Goal: Task Accomplishment & Management: Manage account settings

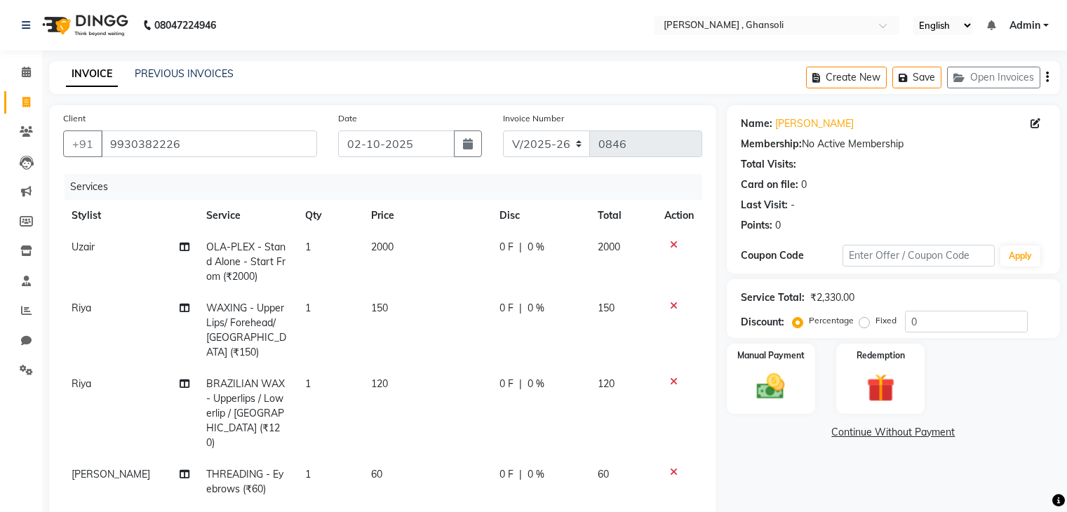
select select "8446"
select select "product"
select select "92630"
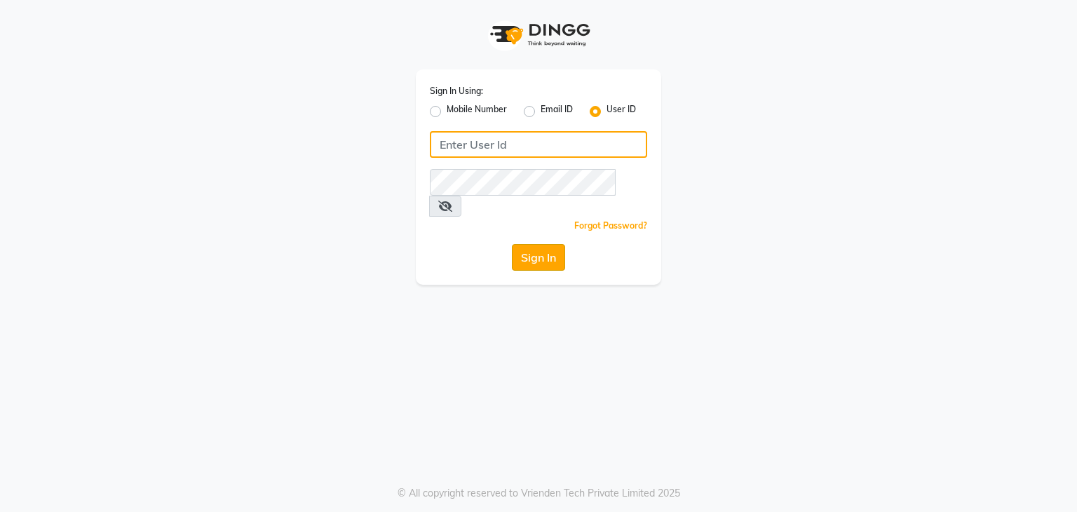
type input "uzeeshaikh0@gmail.com"
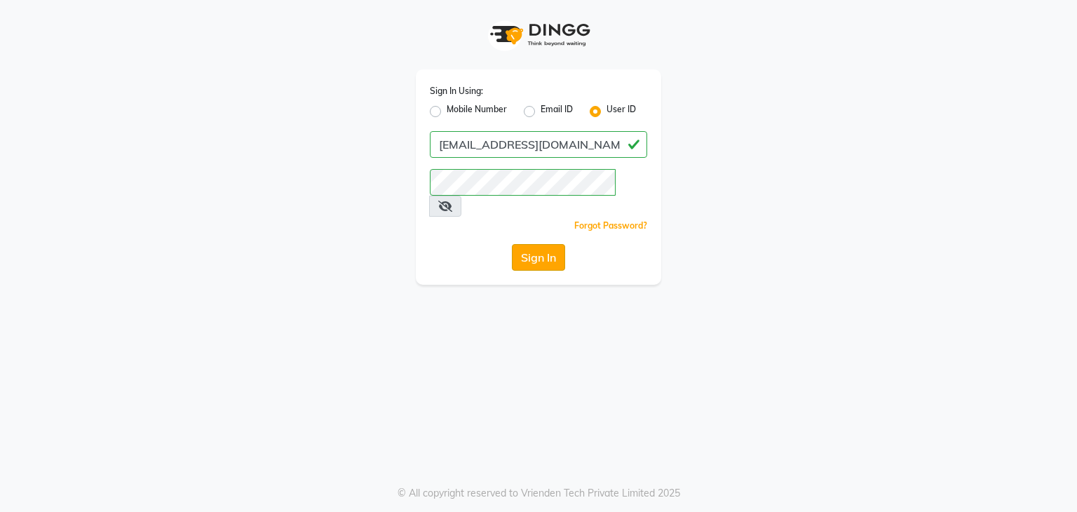
click at [520, 244] on button "Sign In" at bounding box center [538, 257] width 53 height 27
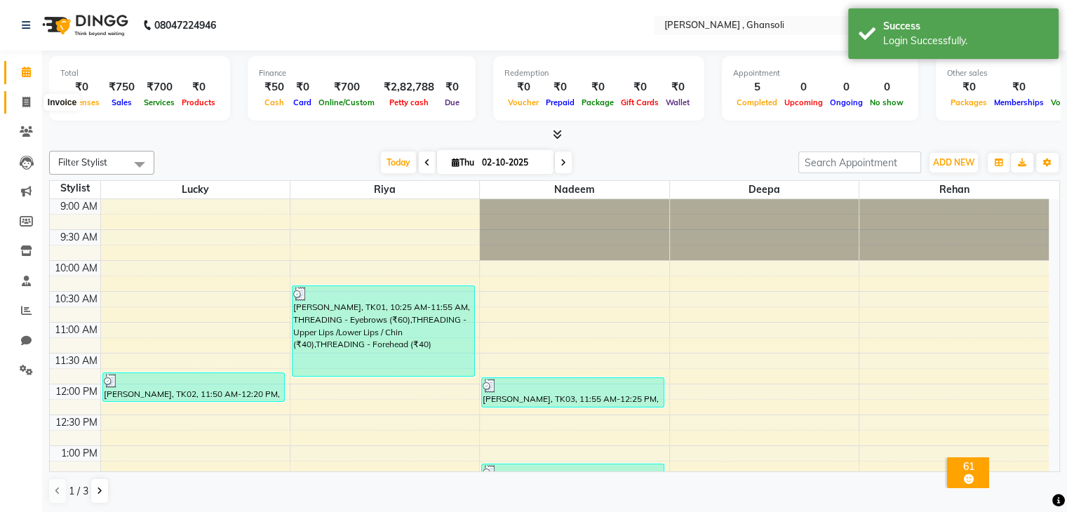
click at [27, 95] on span at bounding box center [26, 103] width 25 height 16
select select "8446"
select select "service"
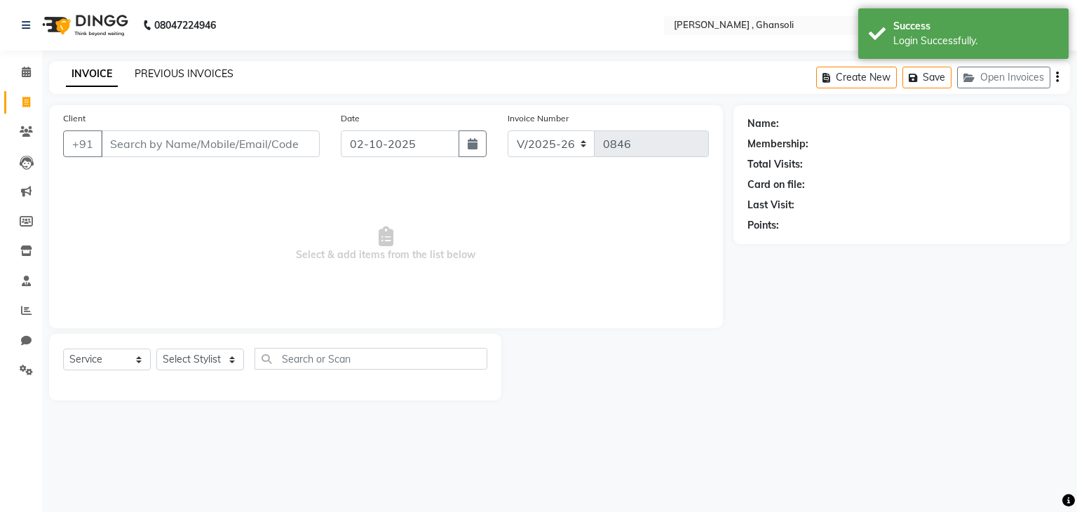
click at [143, 69] on link "PREVIOUS INVOICES" at bounding box center [184, 73] width 99 height 13
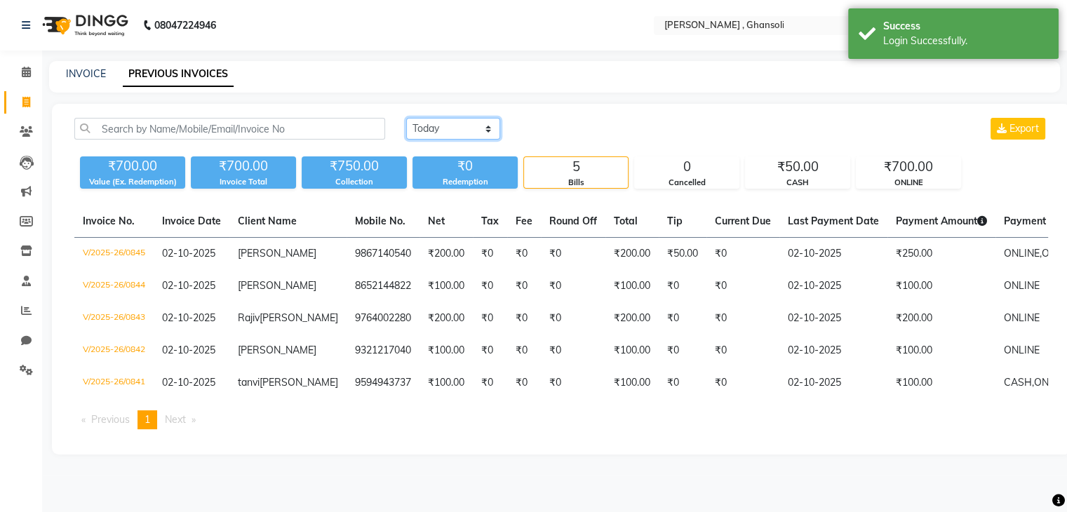
click at [497, 130] on select "Today Yesterday Custom Range" at bounding box center [453, 129] width 94 height 22
select select "yesterday"
click at [406, 118] on select "Today Yesterday Custom Range" at bounding box center [453, 129] width 94 height 22
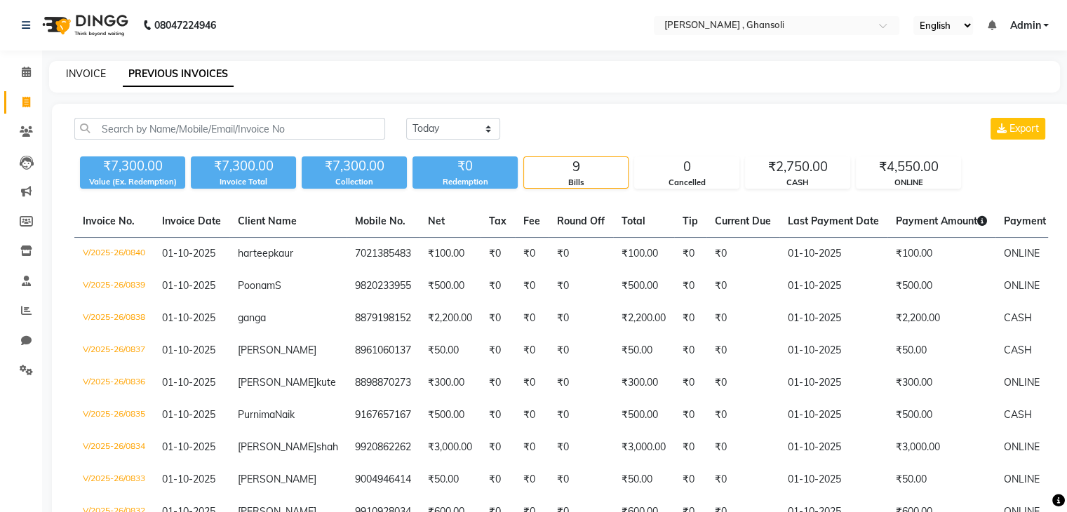
click at [79, 72] on link "INVOICE" at bounding box center [86, 73] width 40 height 13
select select "service"
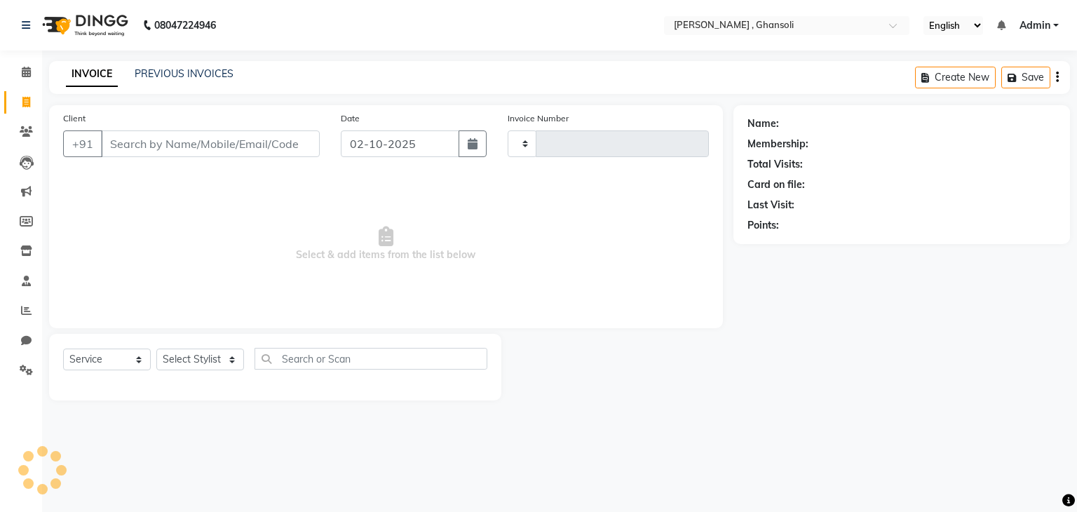
type input "0846"
select select "8446"
click at [133, 137] on input "Client" at bounding box center [210, 143] width 219 height 27
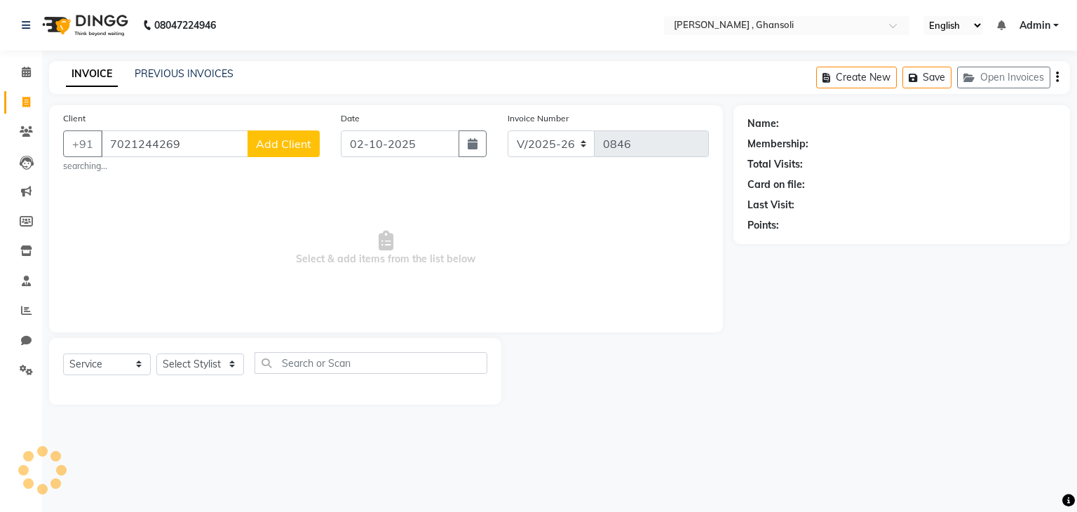
type input "7021244269"
click at [278, 132] on button "Add Client" at bounding box center [284, 143] width 72 height 27
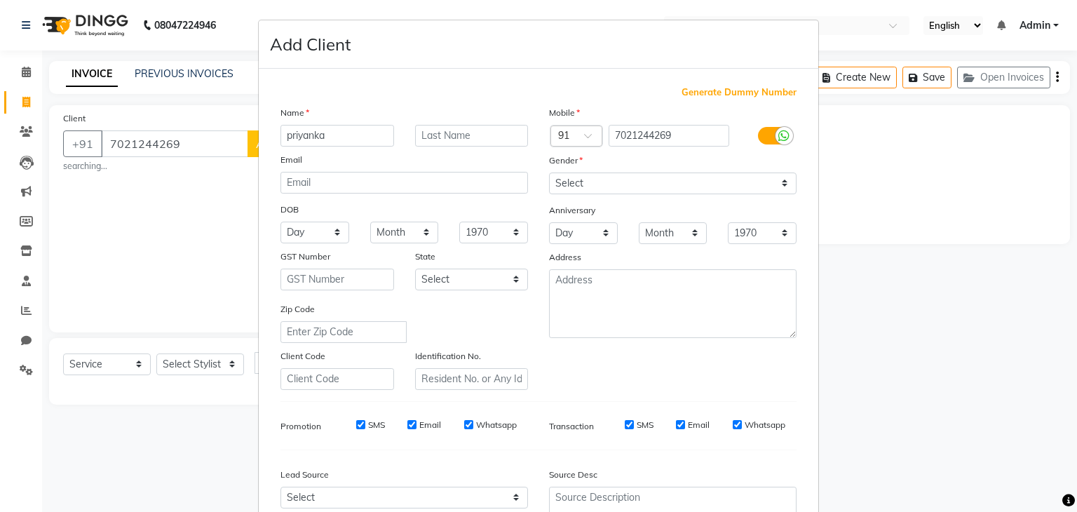
type input "priyanka"
click at [593, 189] on select "Select Male Female Other Prefer Not To Say" at bounding box center [673, 184] width 248 height 22
select select "female"
click at [549, 173] on select "Select Male Female Other Prefer Not To Say" at bounding box center [673, 184] width 248 height 22
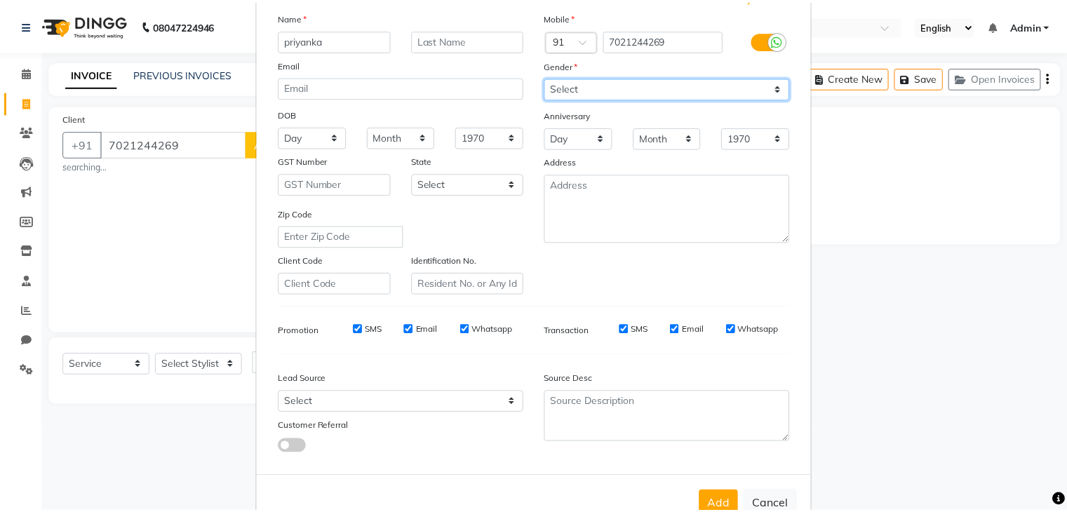
scroll to position [142, 0]
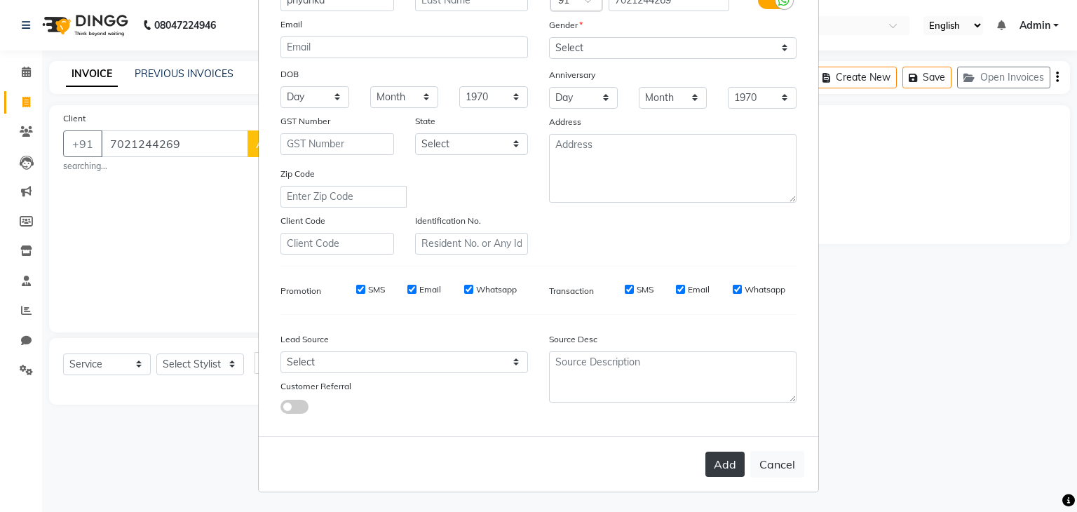
click at [716, 462] on button "Add" at bounding box center [725, 464] width 39 height 25
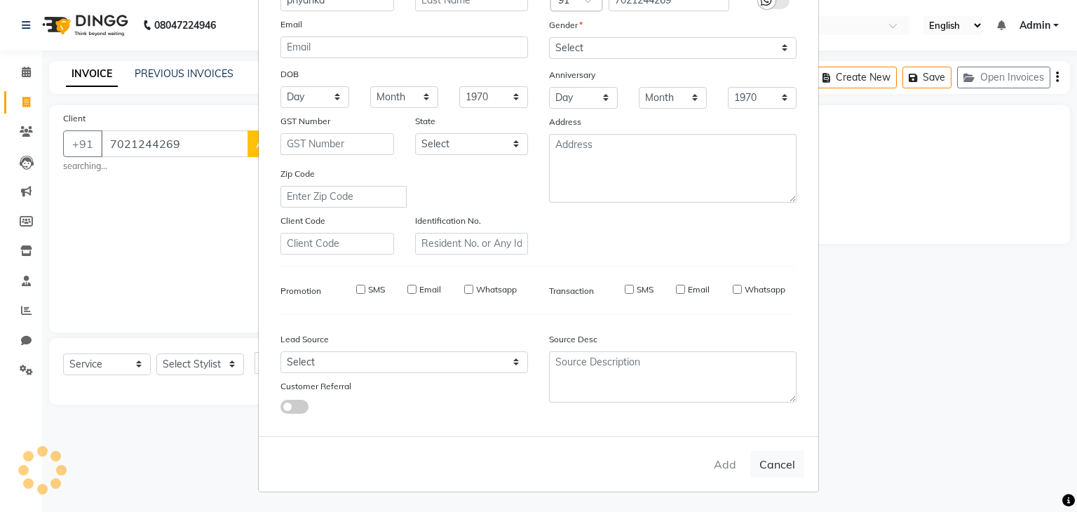
select select
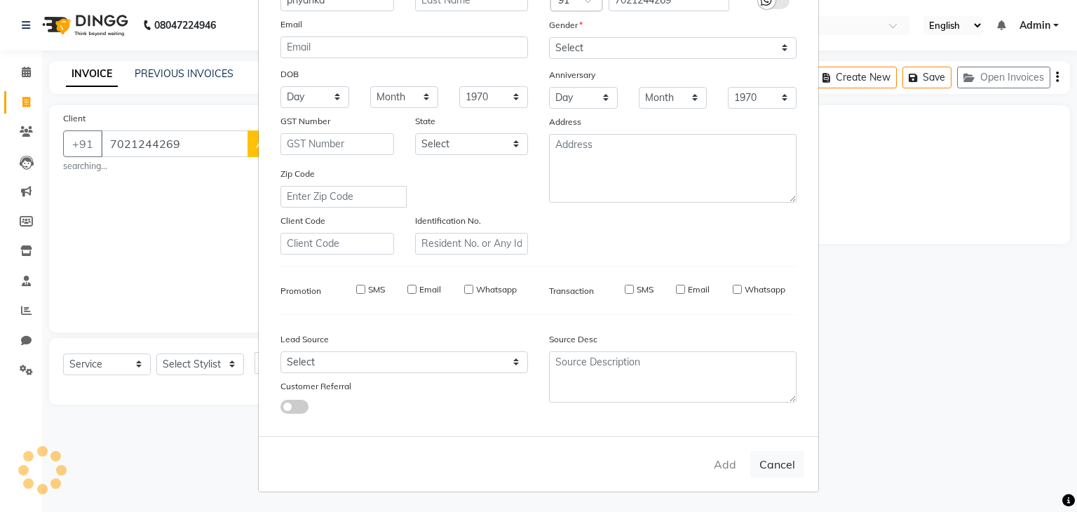
select select
checkbox input "false"
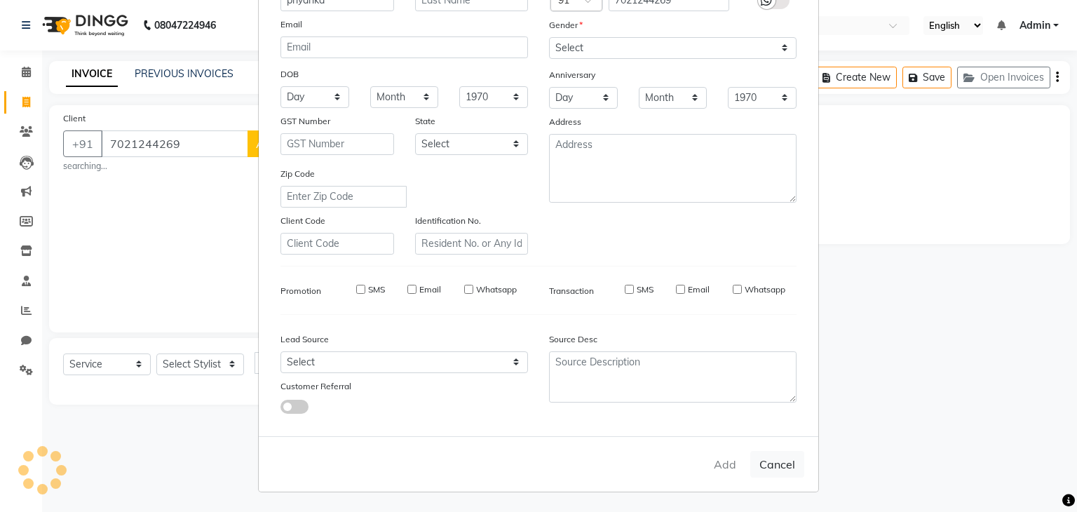
checkbox input "false"
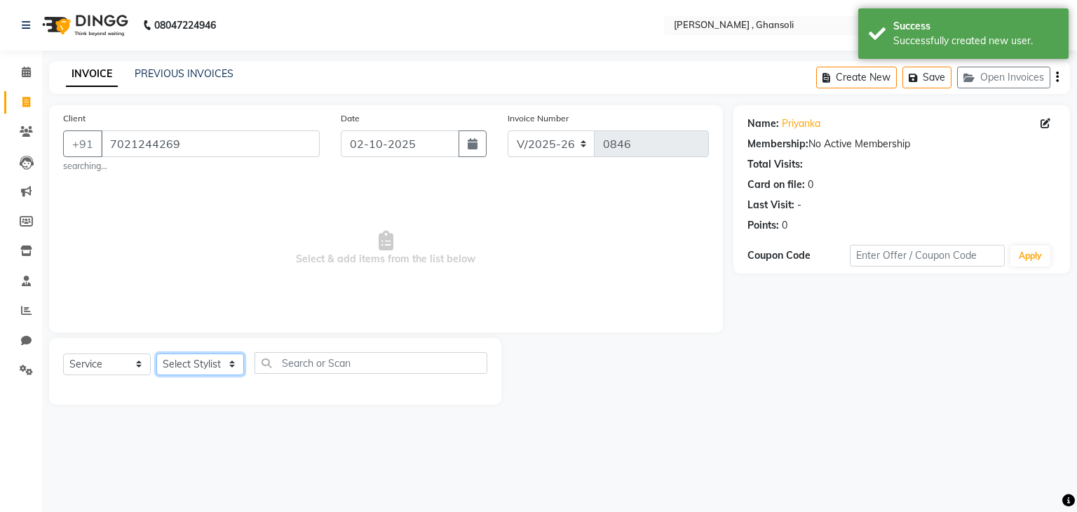
click at [204, 373] on select "Select Stylist deepa Lucky nadeem Rehan Riya Shivam sohail sulochana Uzair Vini…" at bounding box center [200, 365] width 88 height 22
click at [201, 366] on select "Select Stylist deepa Lucky nadeem Rehan Riya Shivam sohail sulochana Uzair Vini…" at bounding box center [200, 365] width 88 height 22
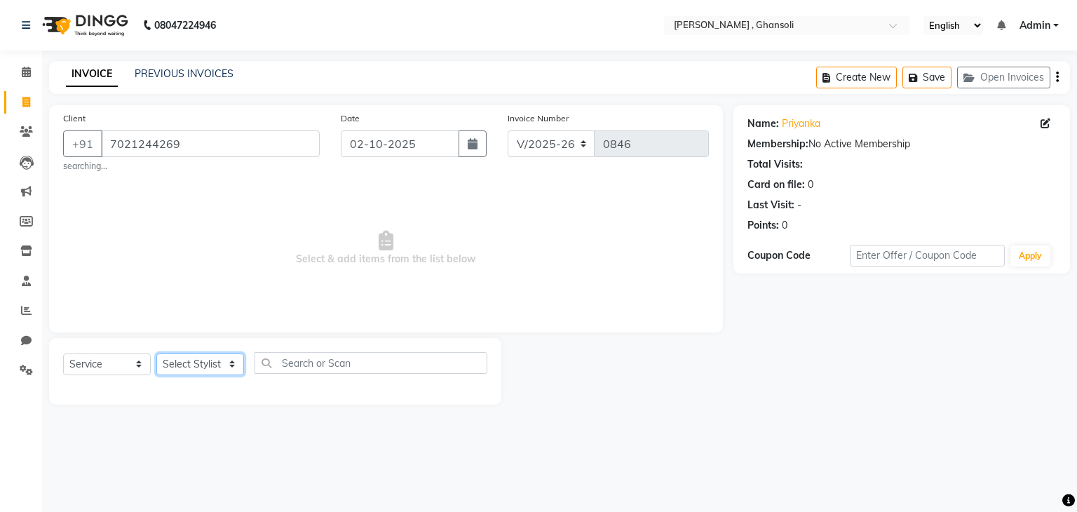
select select "86335"
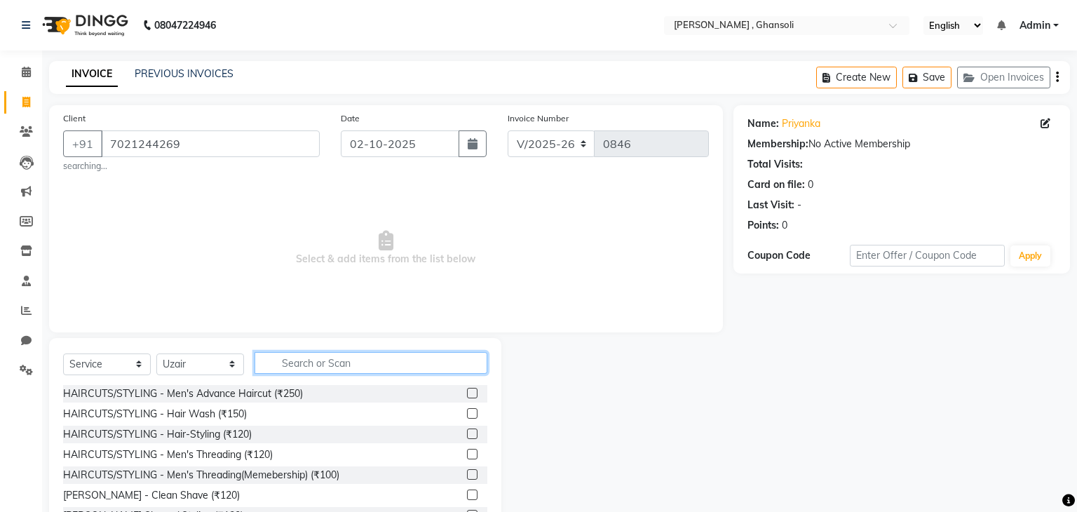
click at [307, 361] on input "text" at bounding box center [371, 363] width 233 height 22
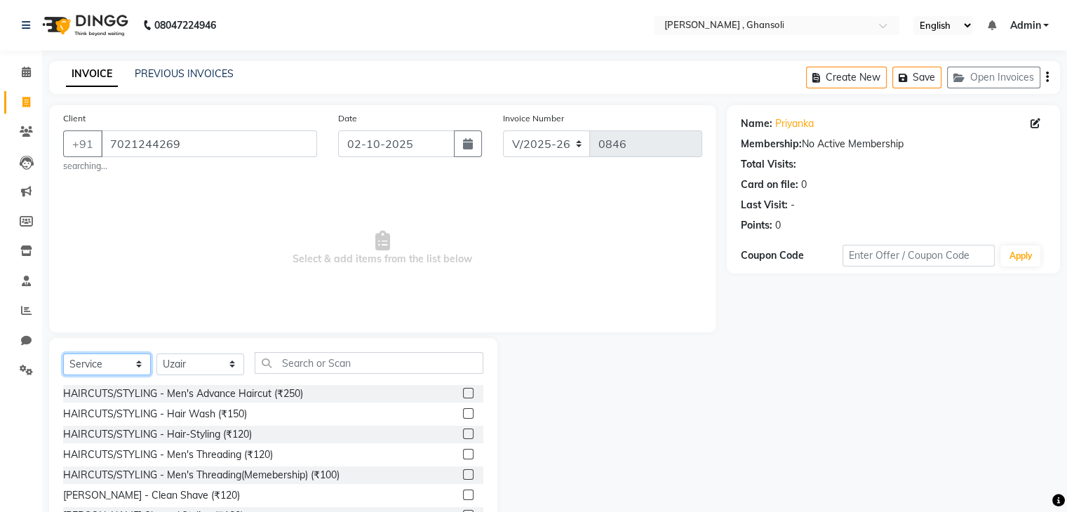
click at [100, 368] on select "Select Service Product Membership Package Voucher Prepaid Gift Card" at bounding box center [107, 365] width 88 height 22
click at [63, 354] on select "Select Service Product Membership Package Voucher Prepaid Gift Card" at bounding box center [107, 365] width 88 height 22
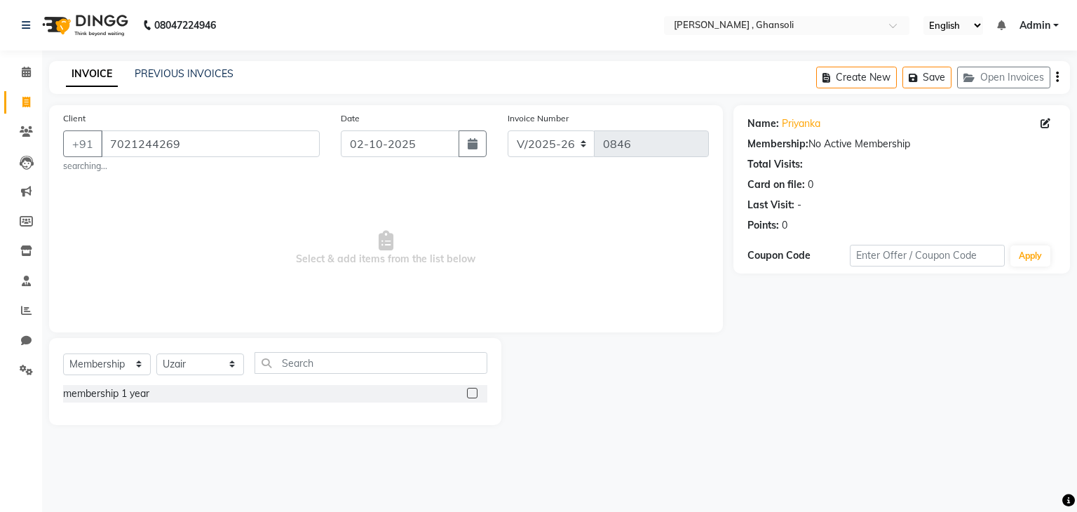
click at [472, 392] on label at bounding box center [472, 393] width 11 height 11
click at [472, 392] on input "checkbox" at bounding box center [471, 393] width 9 height 9
select select "select"
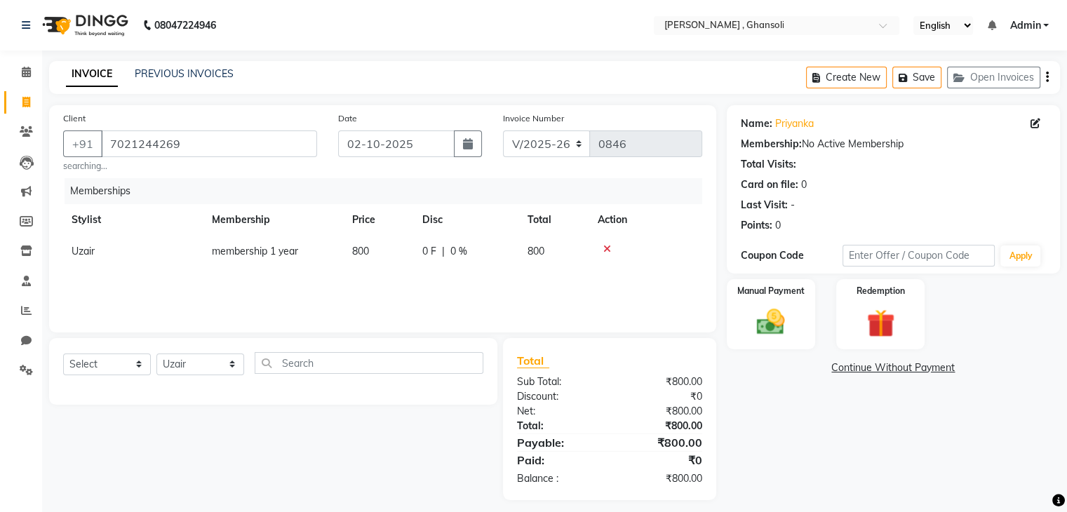
click at [492, 349] on div "Select Service Product Package Voucher Prepaid Gift Card Select Stylist deepa L…" at bounding box center [273, 371] width 448 height 67
click at [206, 370] on select "Select Stylist deepa Lucky nadeem Rehan Riya Shivam sohail sulochana Uzair Vini…" at bounding box center [200, 365] width 88 height 22
select select "86841"
click at [288, 368] on input "text" at bounding box center [369, 363] width 229 height 22
type input "ba"
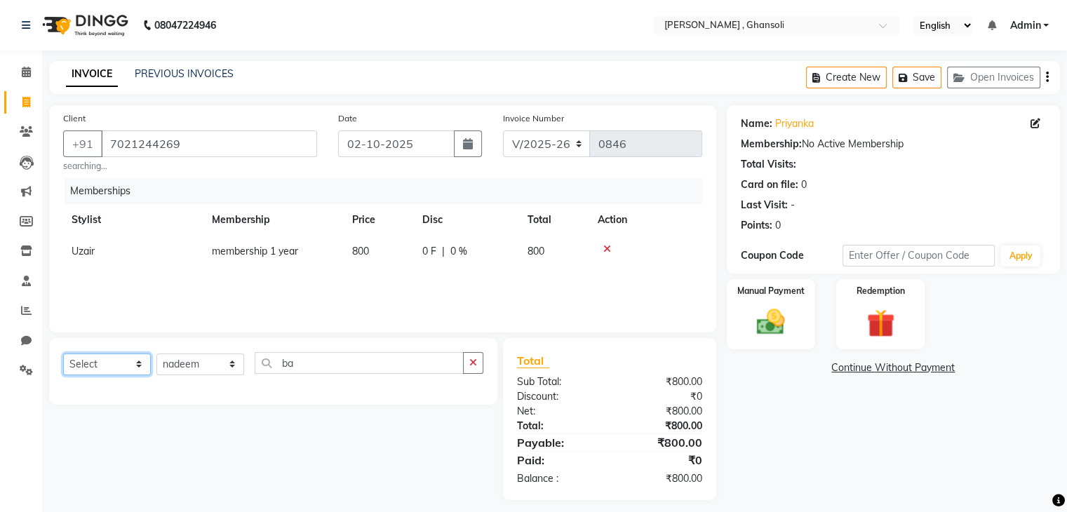
click at [109, 372] on select "Select Service Product Package Voucher Prepaid Gift Card" at bounding box center [107, 365] width 88 height 22
select select "service"
click at [63, 354] on select "Select Service Product Package Voucher Prepaid Gift Card" at bounding box center [107, 365] width 88 height 22
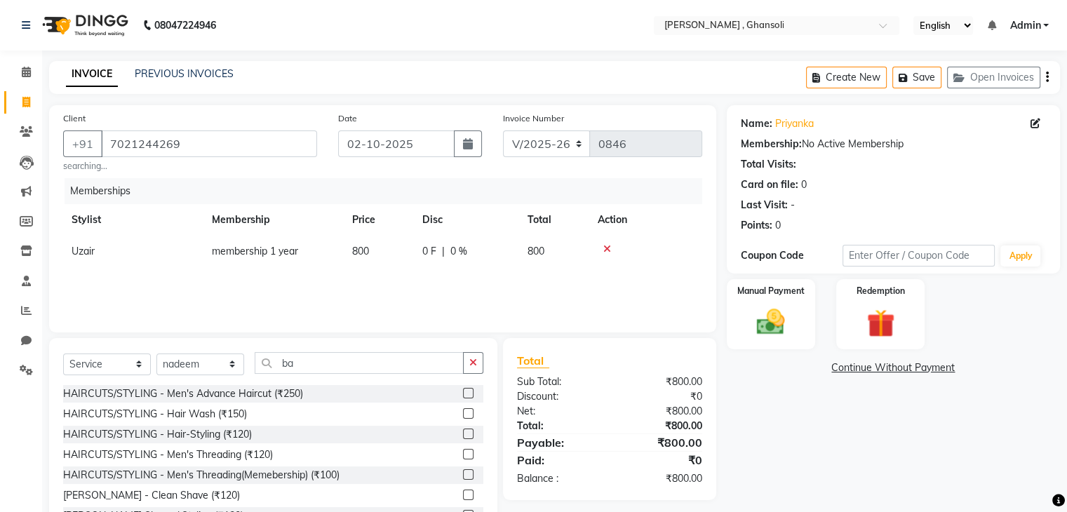
click at [130, 410] on div "HAIRCUTS/STYLING - Hair Wash (₹150)" at bounding box center [155, 414] width 184 height 15
checkbox input "false"
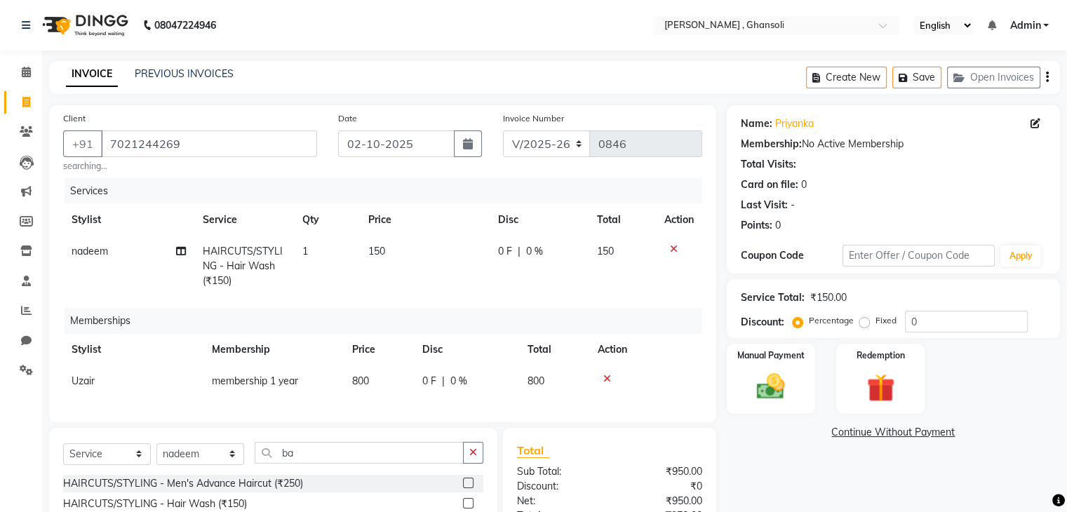
click at [673, 245] on icon at bounding box center [674, 249] width 8 height 10
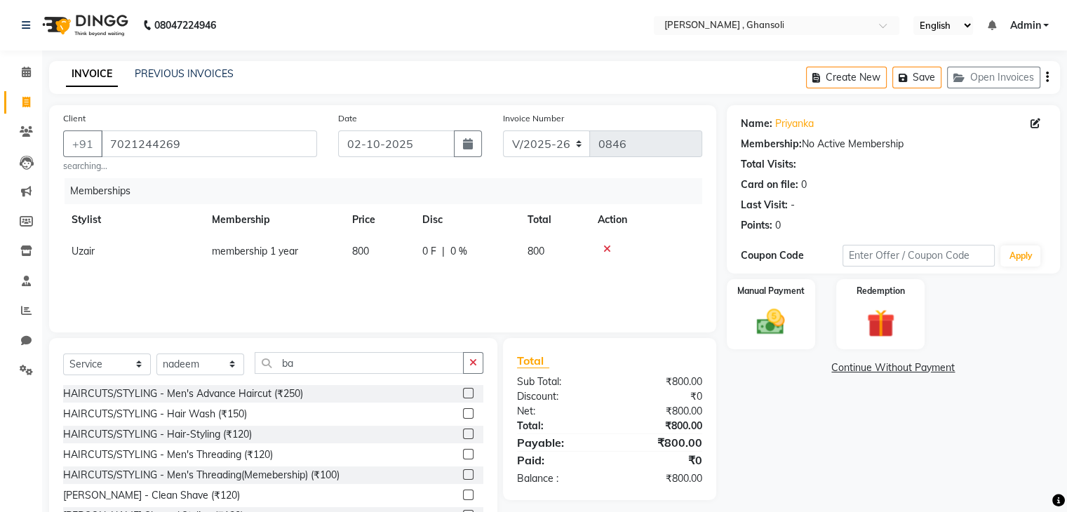
scroll to position [55, 0]
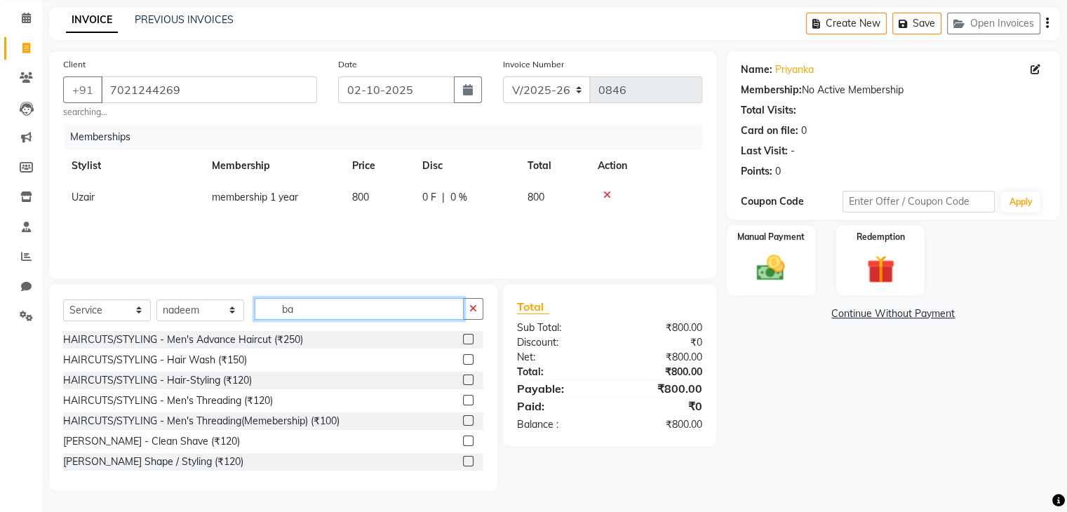
click at [356, 316] on input "ba" at bounding box center [359, 309] width 209 height 22
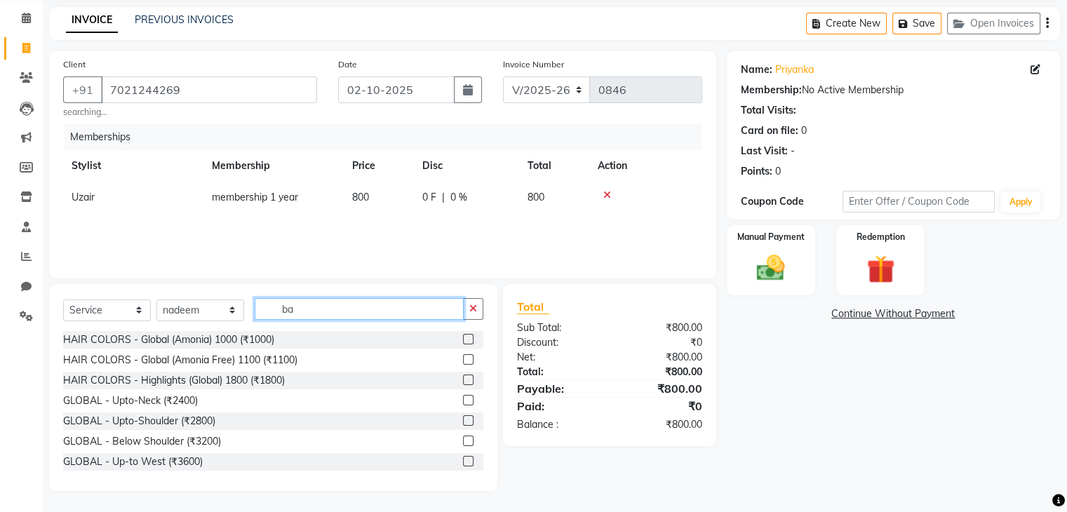
type input "b"
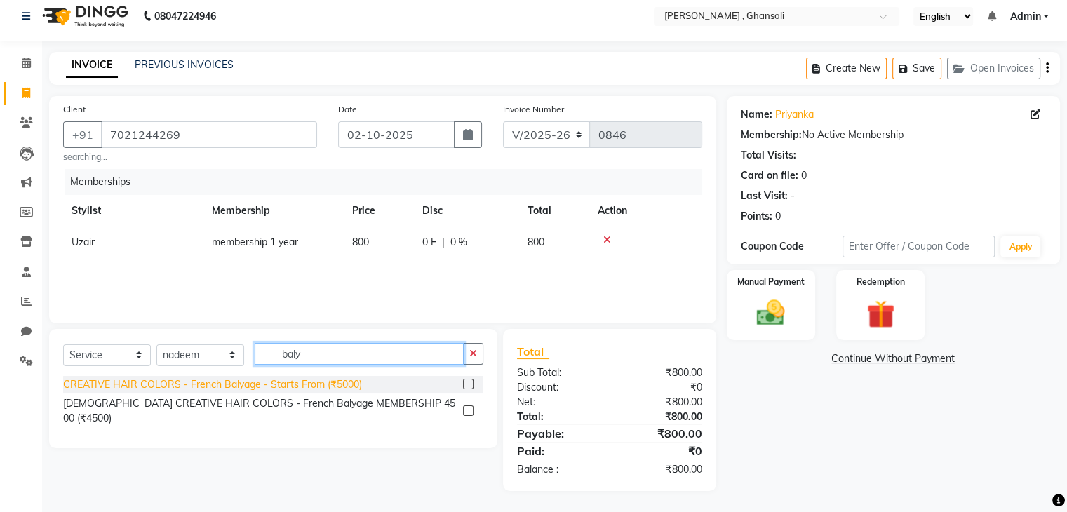
type input "baly"
click at [297, 380] on div "CREATIVE HAIR COLORS - French Balyage - Starts From (₹5000)" at bounding box center [212, 384] width 299 height 15
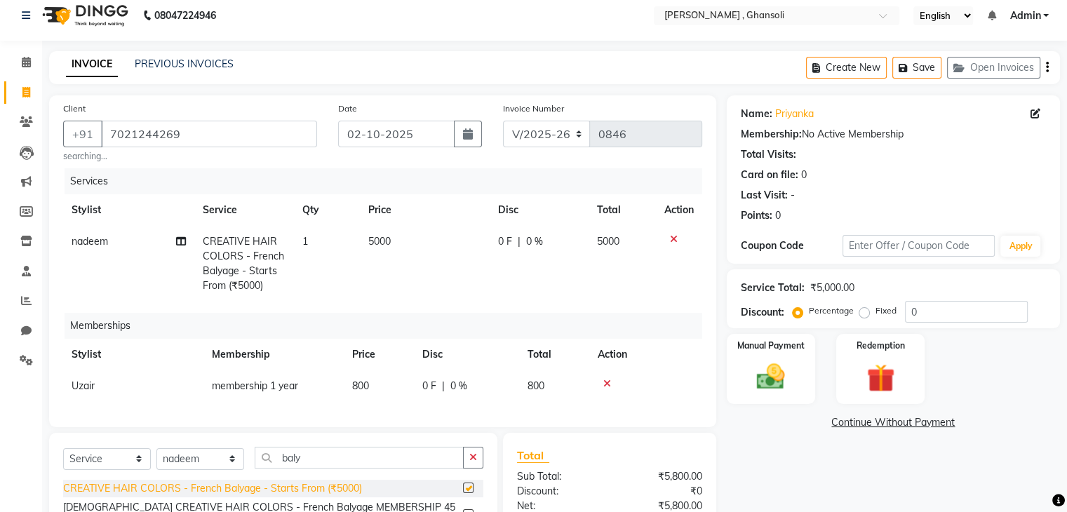
checkbox input "false"
click at [465, 394] on td "0 F | 0 %" at bounding box center [466, 386] width 105 height 32
select select "86335"
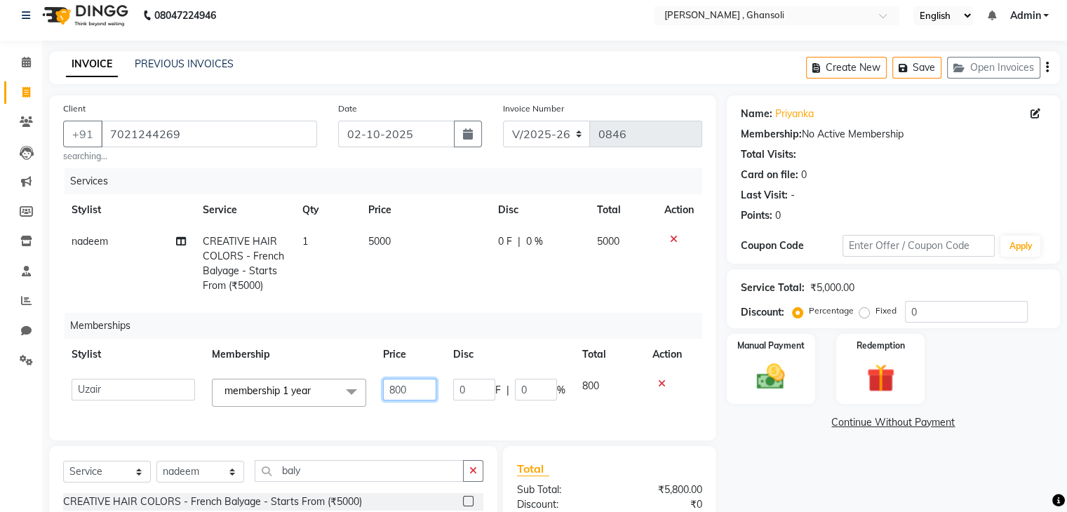
click at [418, 391] on input "800" at bounding box center [409, 390] width 53 height 22
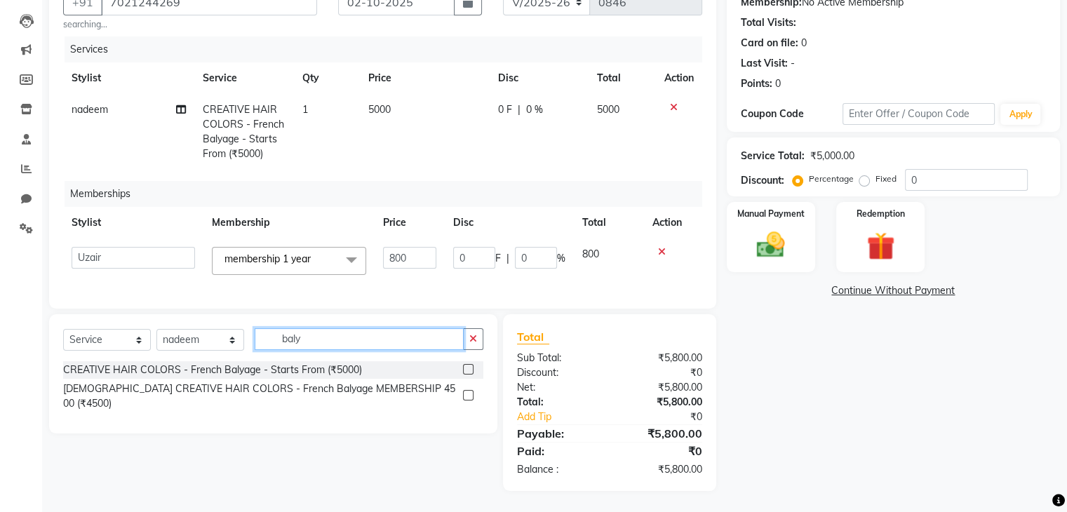
scroll to position [140, 0]
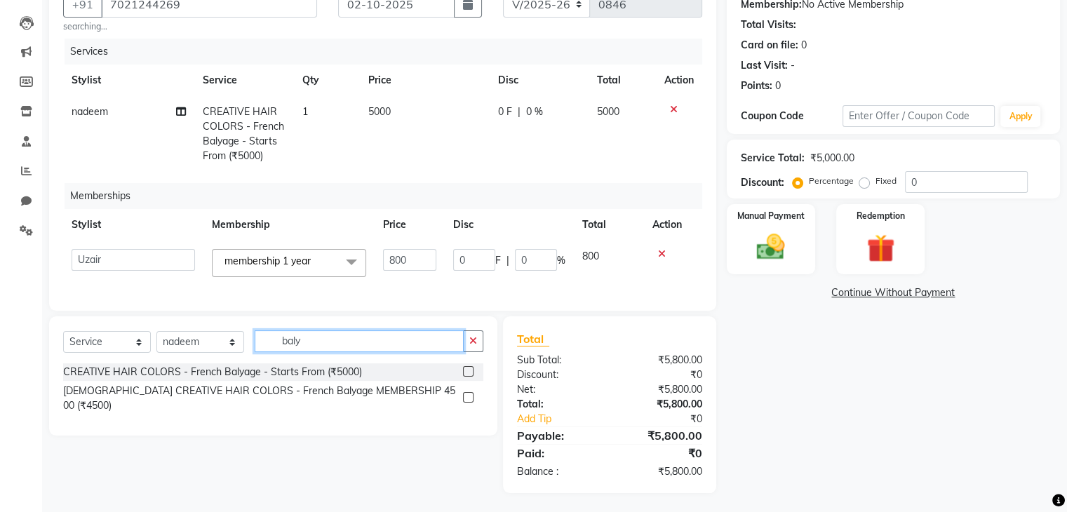
click at [311, 348] on input "baly" at bounding box center [359, 341] width 209 height 22
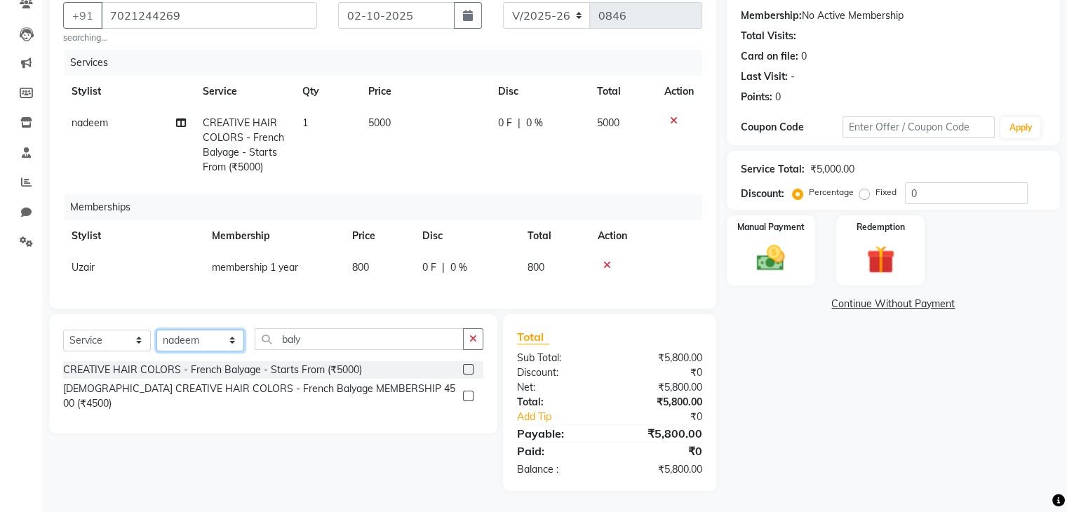
click at [194, 340] on select "Select Stylist deepa Lucky nadeem Rehan Riya Shivam sohail sulochana Uzair Vini…" at bounding box center [200, 341] width 88 height 22
select select "92630"
click at [319, 337] on input "baly" at bounding box center [359, 339] width 209 height 22
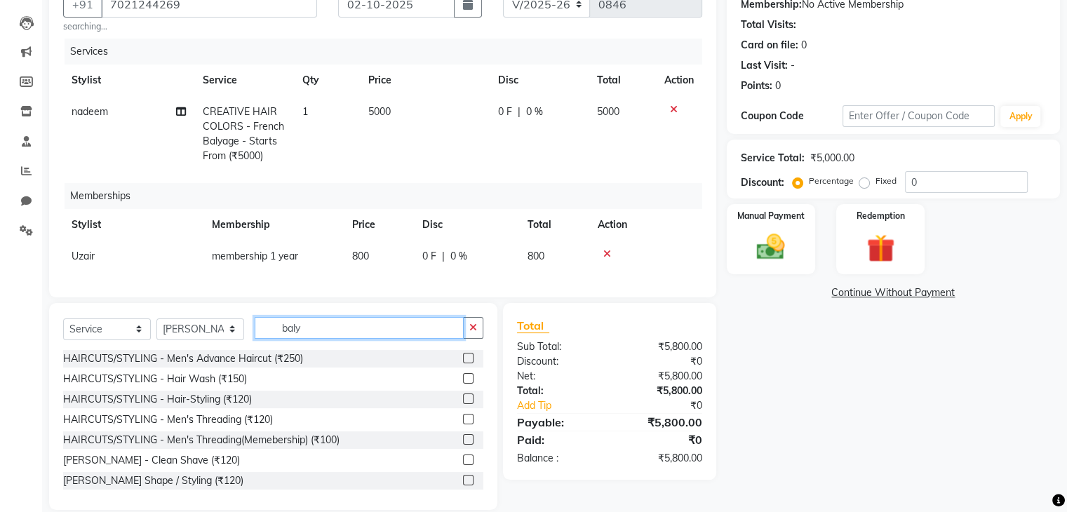
click at [319, 337] on input "baly" at bounding box center [359, 328] width 209 height 22
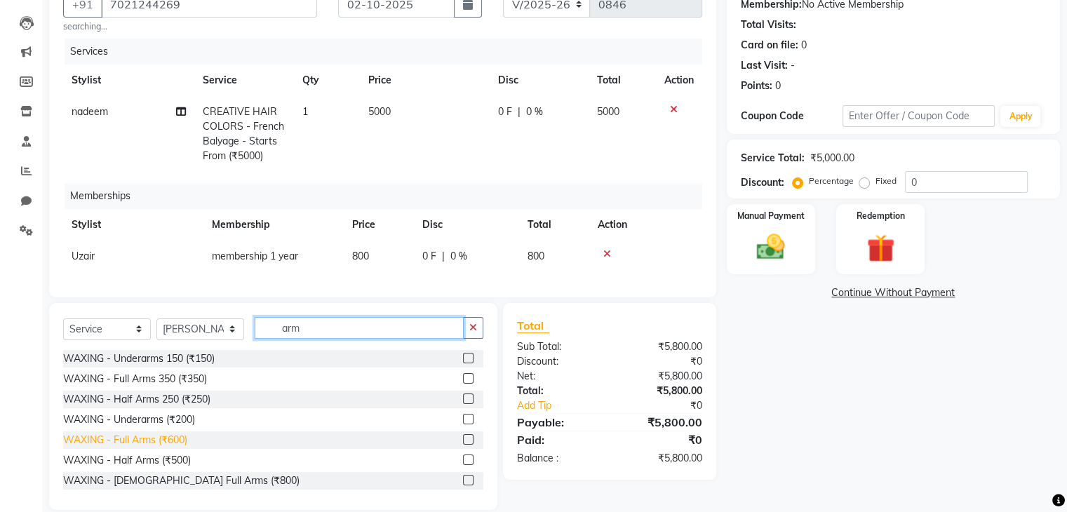
type input "arm"
click at [149, 447] on div "WAXING - Full Arms (₹600)" at bounding box center [125, 440] width 124 height 15
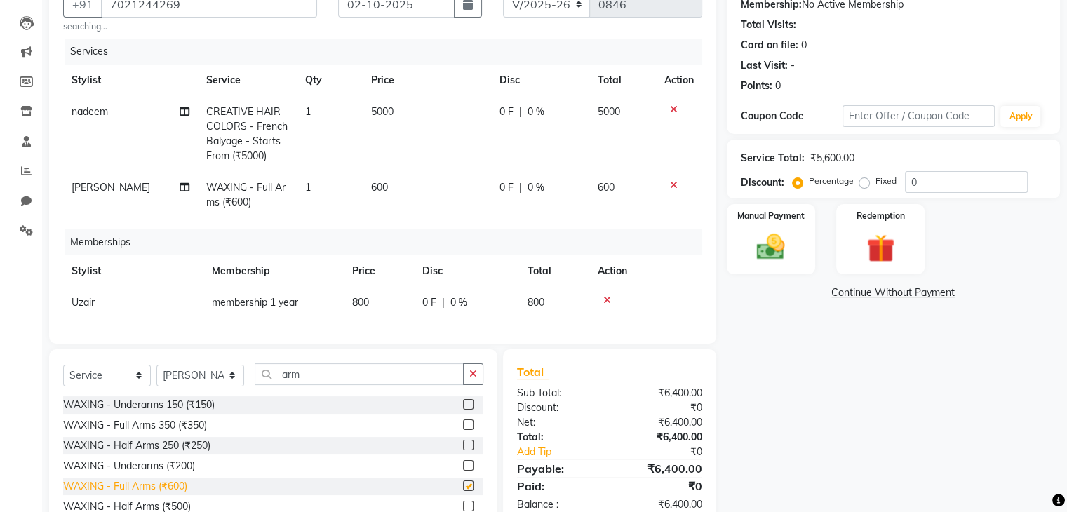
checkbox input "false"
click at [310, 382] on input "arm" at bounding box center [359, 374] width 209 height 22
click at [603, 301] on icon at bounding box center [607, 300] width 8 height 10
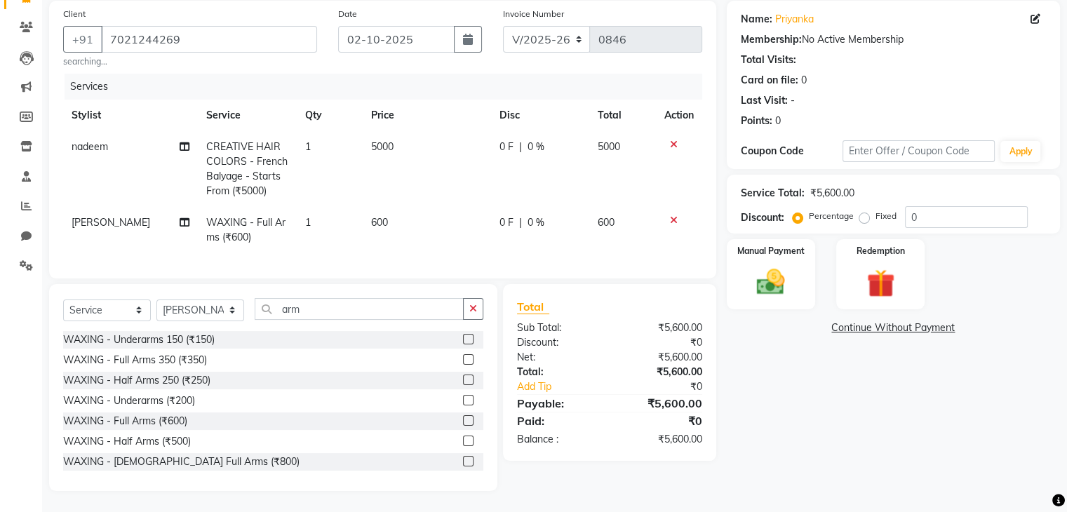
click at [671, 215] on icon at bounding box center [674, 220] width 8 height 10
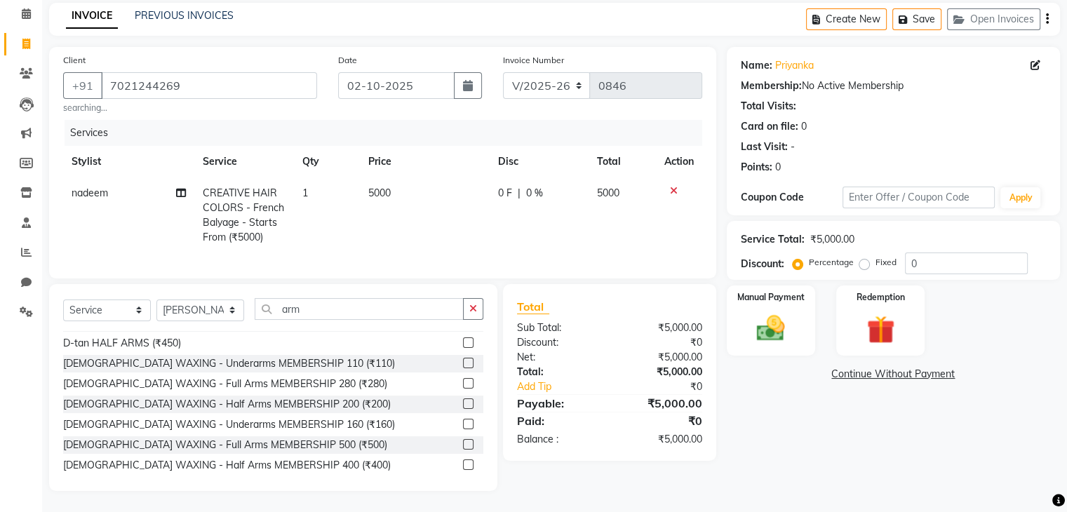
scroll to position [258, 0]
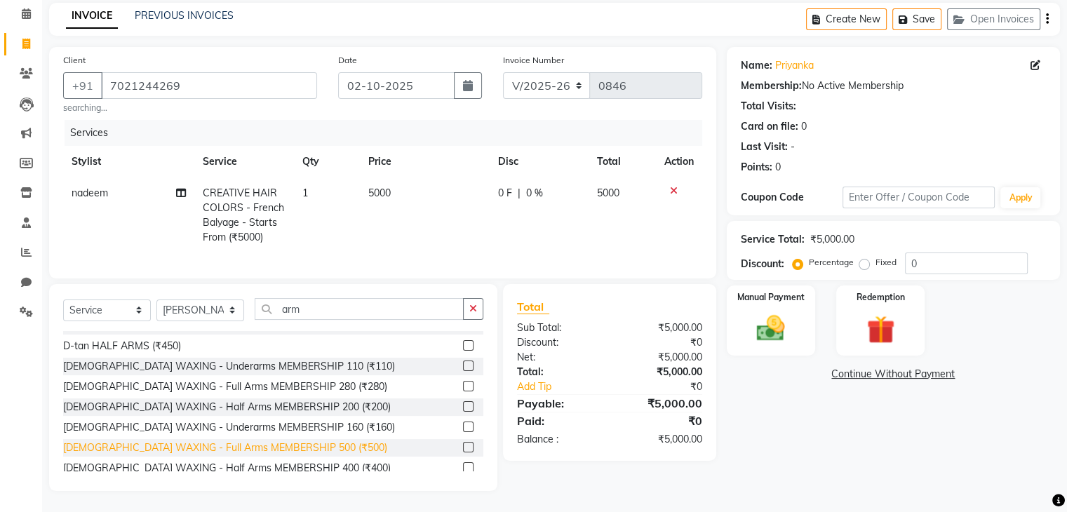
click at [201, 450] on div "FEMALE WAXING - Full Arms MEMBERSHIP 500 (₹500)" at bounding box center [225, 447] width 324 height 15
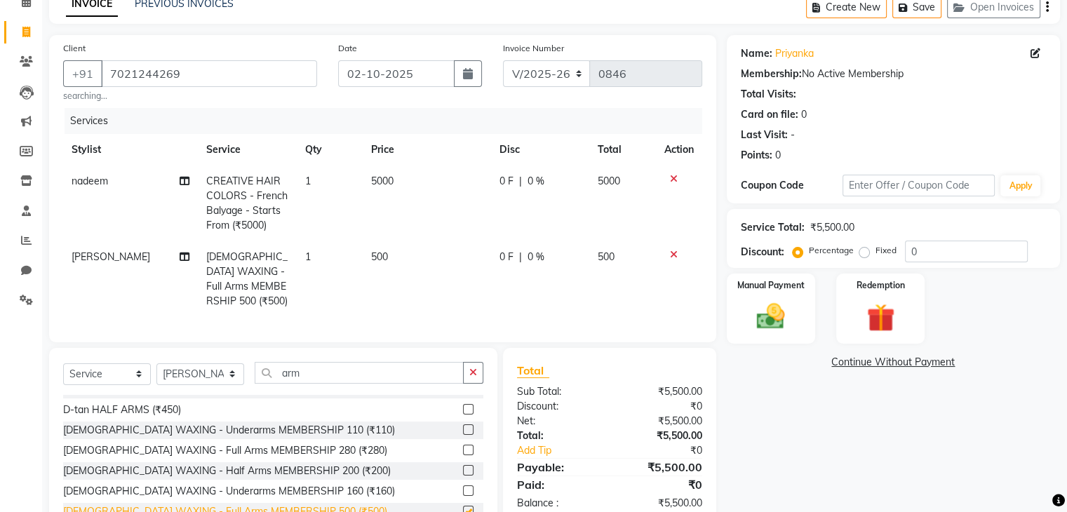
checkbox input "false"
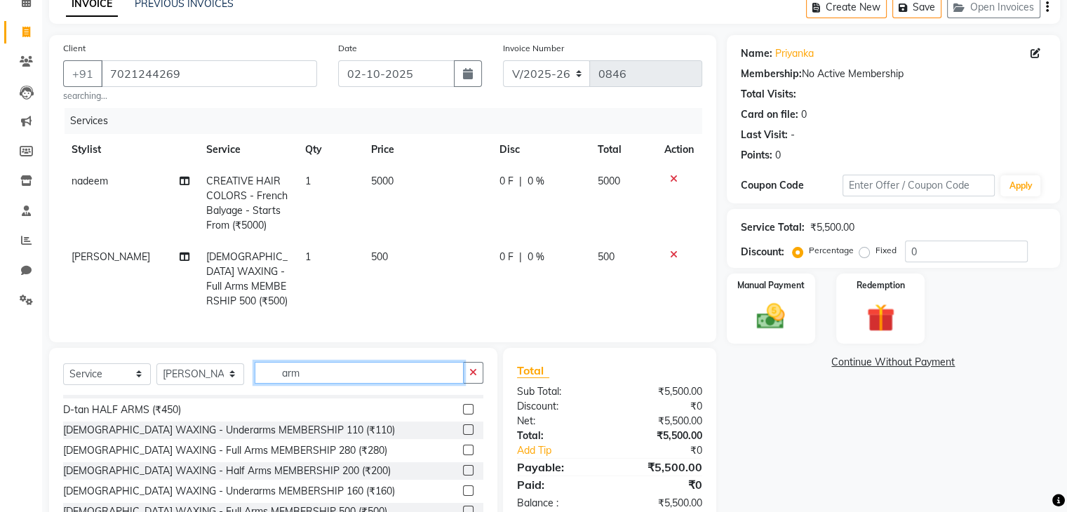
click at [314, 382] on input "arm" at bounding box center [359, 373] width 209 height 22
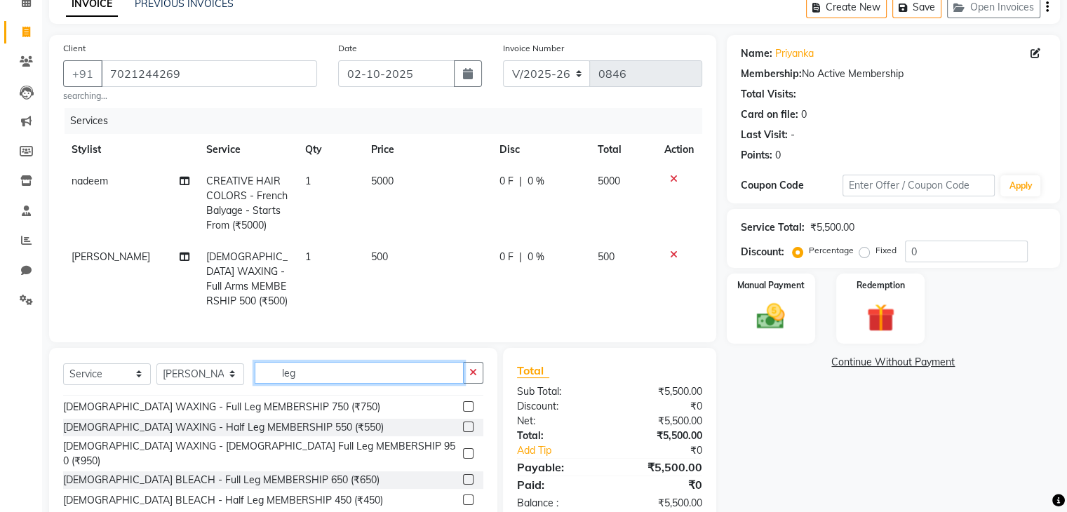
scroll to position [226, 0]
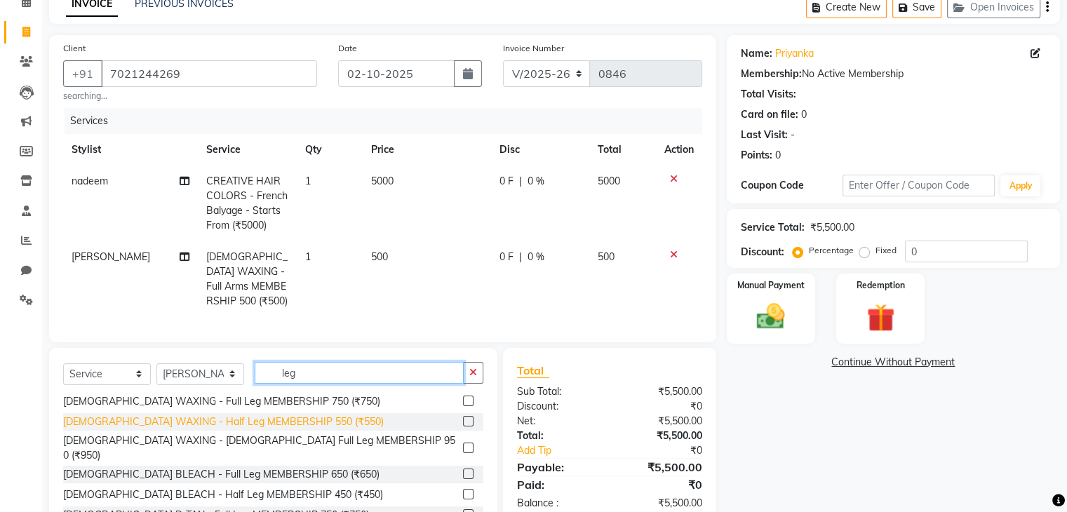
type input "leg"
click at [229, 429] on div "FEMALE WAXING - Half Leg MEMBERSHIP 550 (₹550)" at bounding box center [223, 422] width 321 height 15
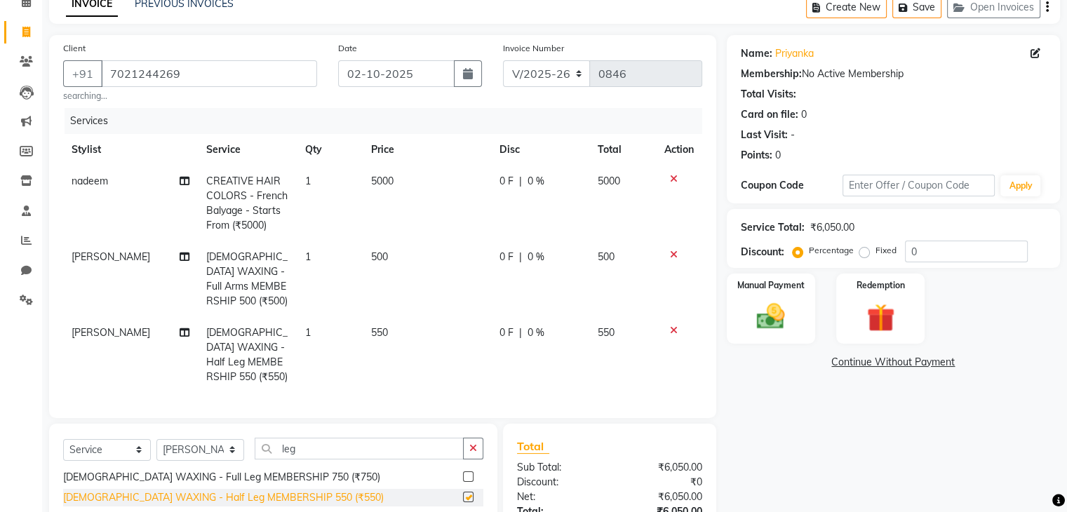
checkbox input "false"
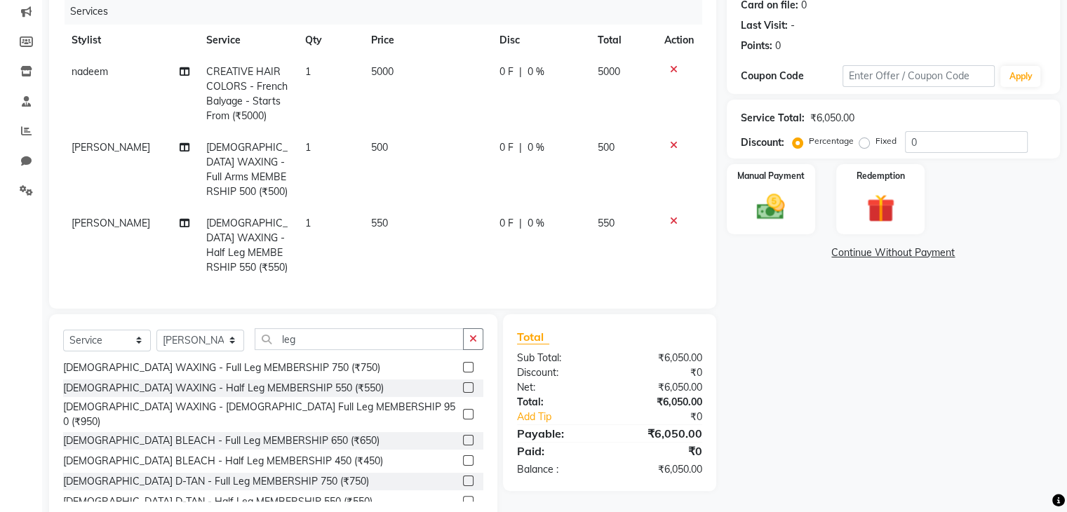
scroll to position [184, 0]
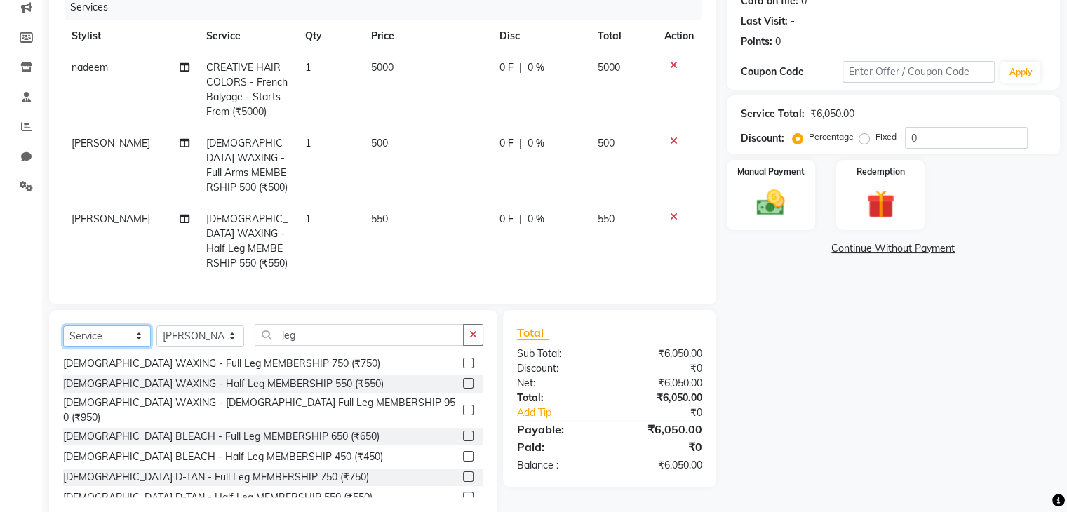
click at [126, 342] on select "Select Service Product Membership Package Voucher Prepaid Gift Card" at bounding box center [107, 336] width 88 height 22
select select "membership"
click at [63, 337] on select "Select Service Product Membership Package Voucher Prepaid Gift Card" at bounding box center [107, 336] width 88 height 22
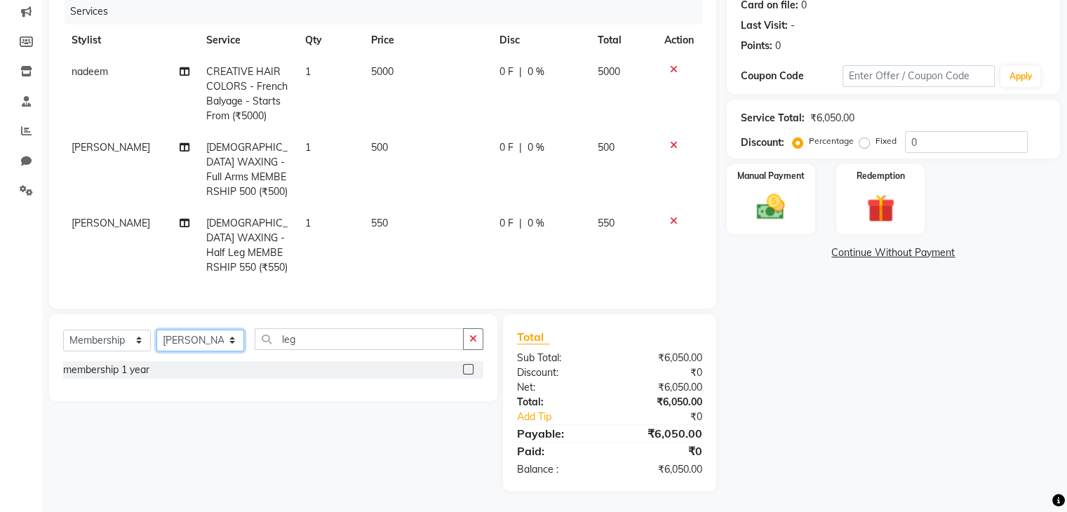
click at [201, 345] on select "Select Stylist deepa Lucky nadeem Rehan Riya Shivam sohail sulochana Uzair Vini…" at bounding box center [200, 341] width 88 height 22
select select "86335"
click at [201, 345] on select "Select Stylist deepa Lucky nadeem Rehan Riya Shivam sohail sulochana Uzair Vini…" at bounding box center [200, 341] width 88 height 22
click at [464, 375] on label at bounding box center [468, 369] width 11 height 11
click at [464, 375] on input "checkbox" at bounding box center [467, 369] width 9 height 9
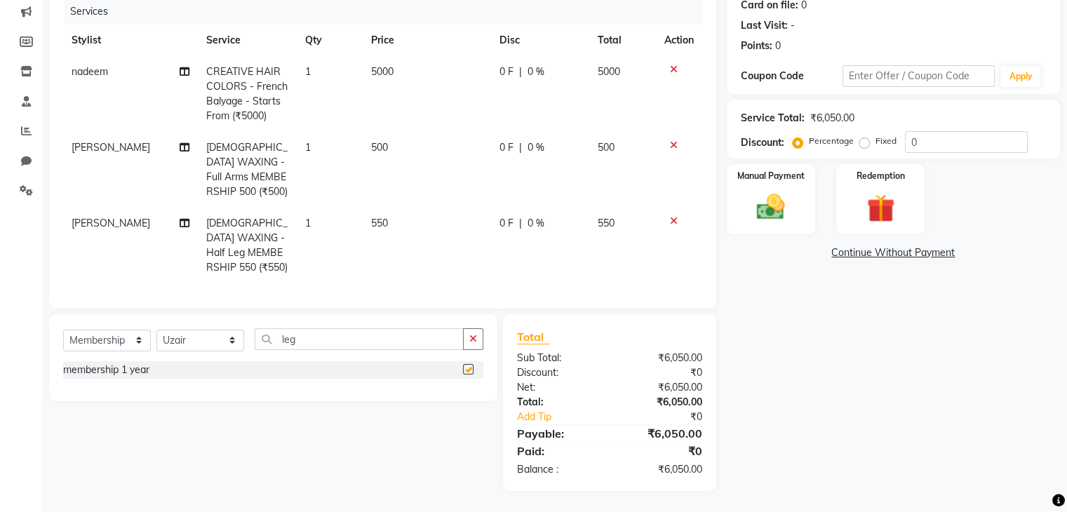
select select "select"
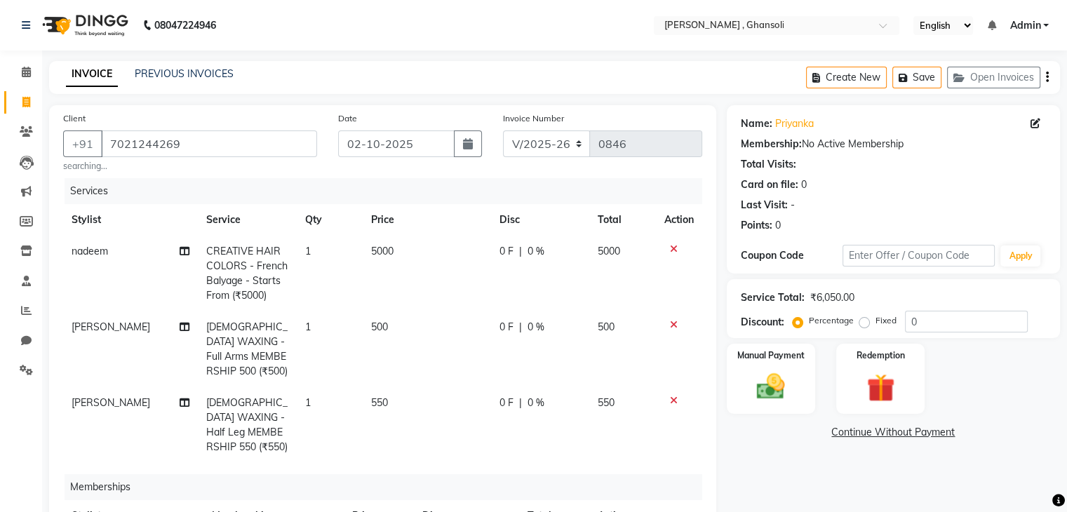
click at [510, 303] on td "0 F | 0 %" at bounding box center [540, 274] width 98 height 76
select select "86841"
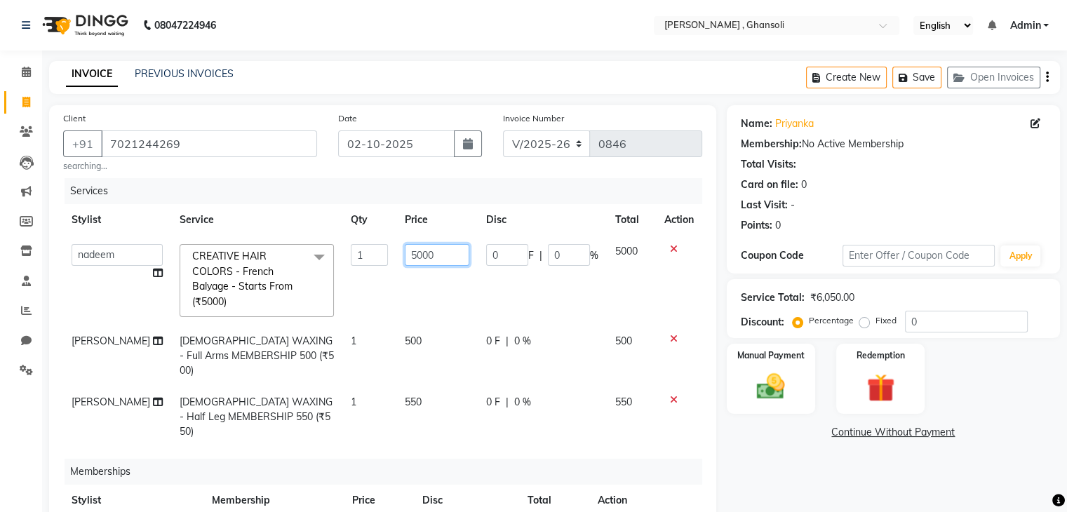
click at [428, 248] on input "5000" at bounding box center [437, 255] width 65 height 22
type input "5"
type input "7000"
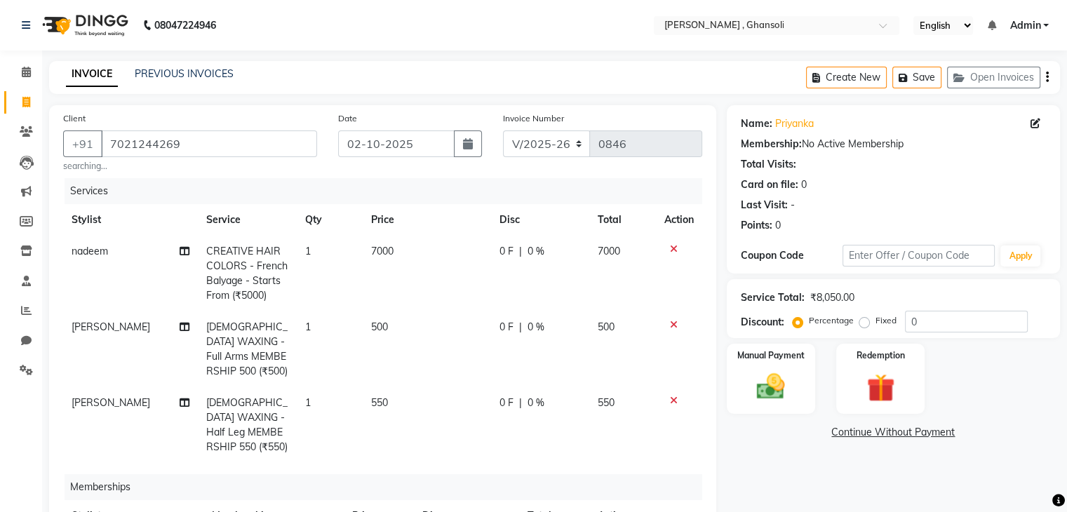
click at [499, 249] on span "0 F" at bounding box center [506, 251] width 14 height 15
select select "86841"
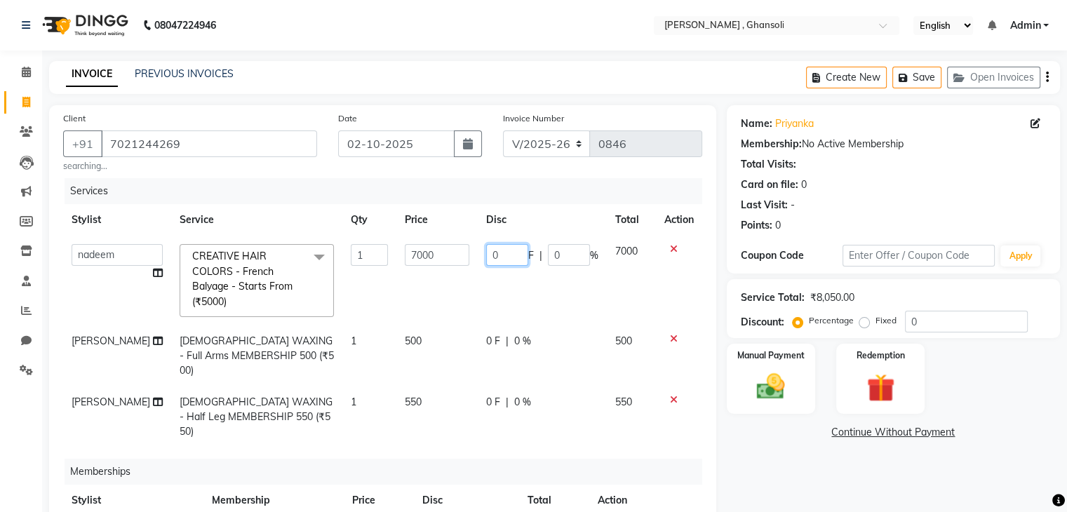
click at [497, 253] on input "0" at bounding box center [507, 255] width 42 height 22
type input "3000"
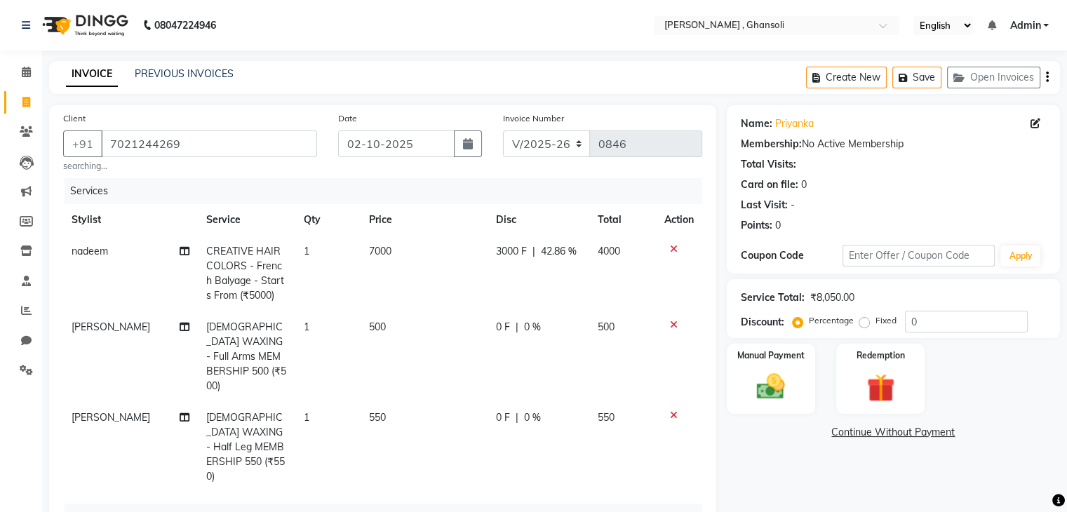
click at [808, 472] on div "Name: Priyanka Membership: No Active Membership Total Visits: Card on file: 0 L…" at bounding box center [899, 415] width 344 height 620
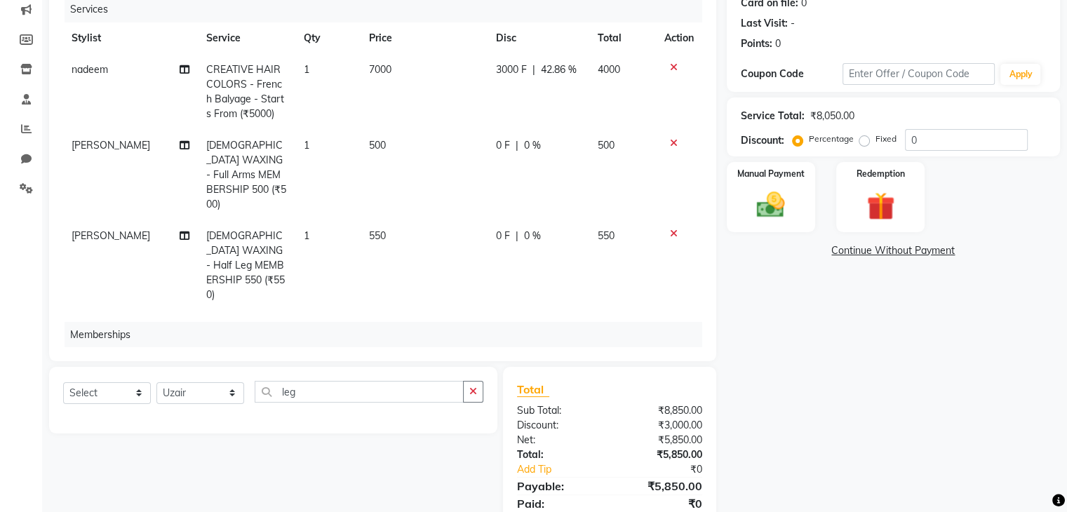
scroll to position [56, 0]
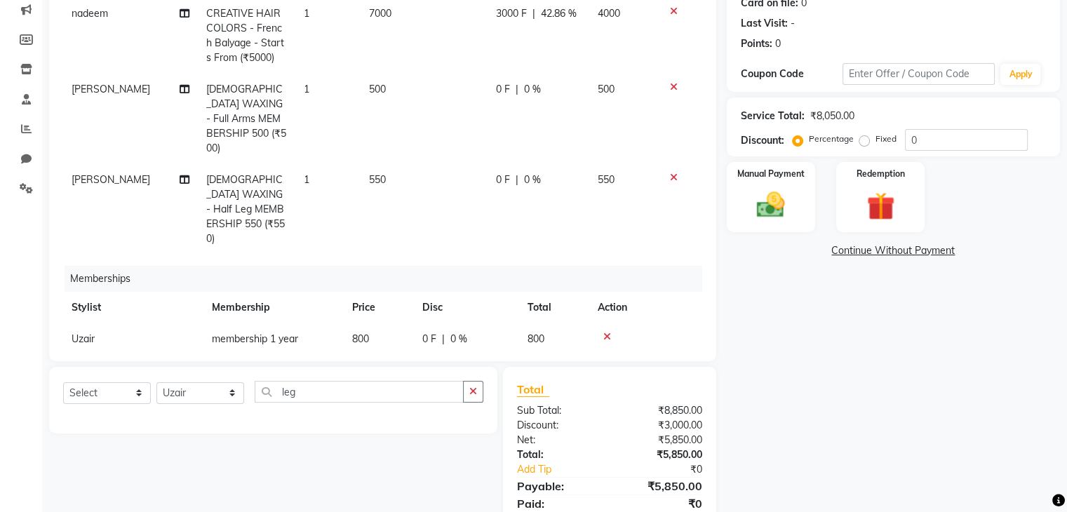
click at [429, 332] on span "0 F" at bounding box center [429, 339] width 14 height 15
select select "86335"
click at [428, 332] on input "800" at bounding box center [409, 343] width 53 height 22
type input "8"
type input "1000"
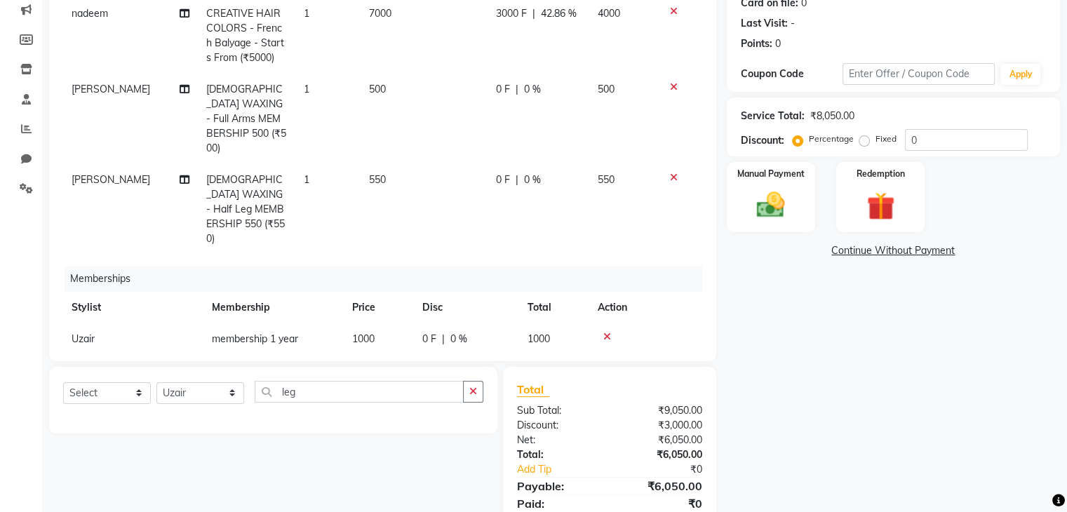
click at [530, 323] on tr "Uzair membership 1 year 1000 0 F | 0 % 1000" at bounding box center [382, 339] width 639 height 32
click at [534, 332] on span "1000" at bounding box center [538, 338] width 22 height 13
select select "86335"
click at [483, 332] on input "0" at bounding box center [474, 343] width 42 height 22
type input "400"
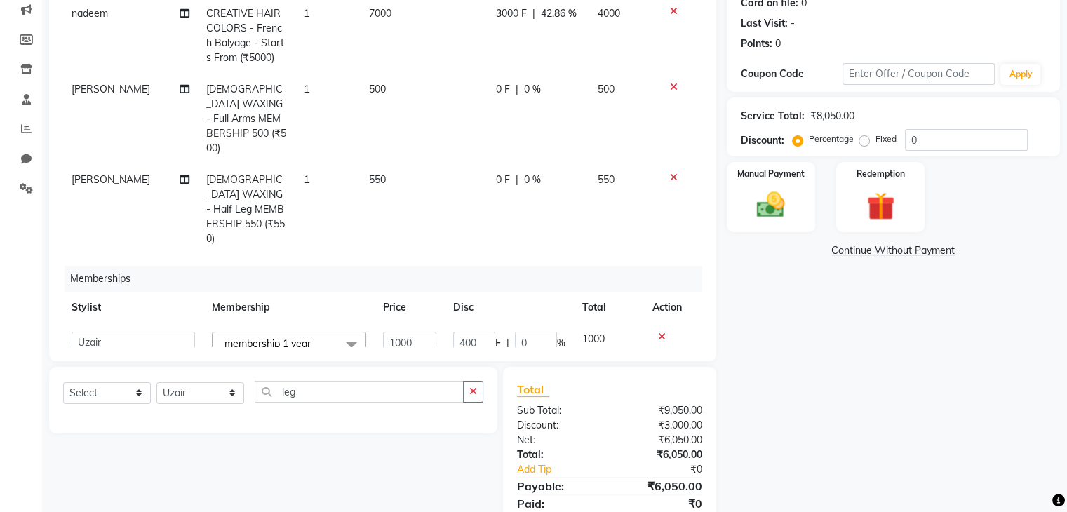
click at [875, 337] on div "Name: Priyanka Membership: No Active Membership Total Visits: Card on file: 0 L…" at bounding box center [899, 234] width 344 height 620
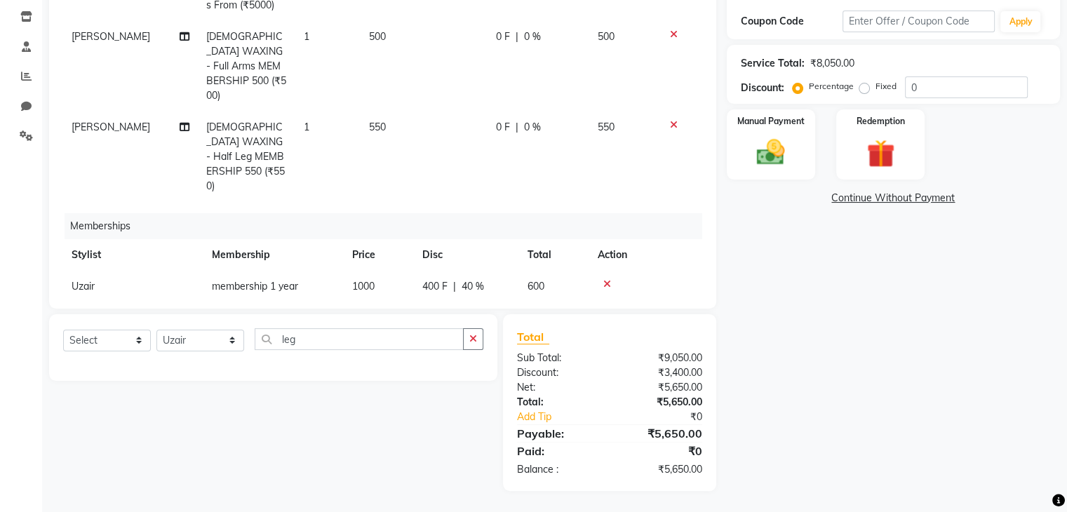
click at [507, 271] on td "400 F | 40 %" at bounding box center [466, 287] width 105 height 32
select select "86335"
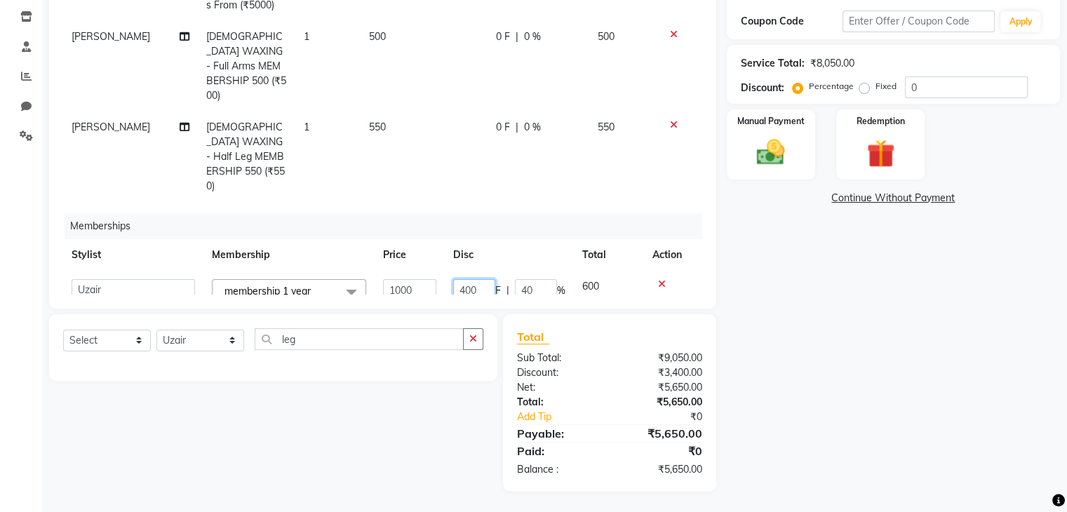
click at [487, 279] on input "400" at bounding box center [474, 290] width 42 height 22
type input "4"
type input "600"
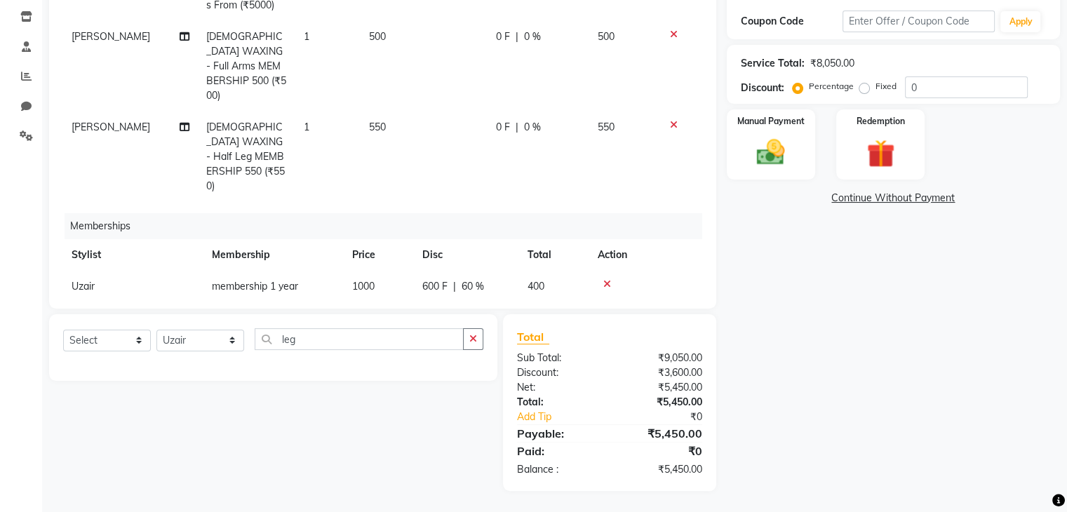
click at [856, 329] on div "Name: Priyanka Membership: No Active Membership Total Visits: Card on file: 0 L…" at bounding box center [899, 181] width 344 height 620
click at [525, 271] on td "400" at bounding box center [554, 287] width 70 height 32
select select "86335"
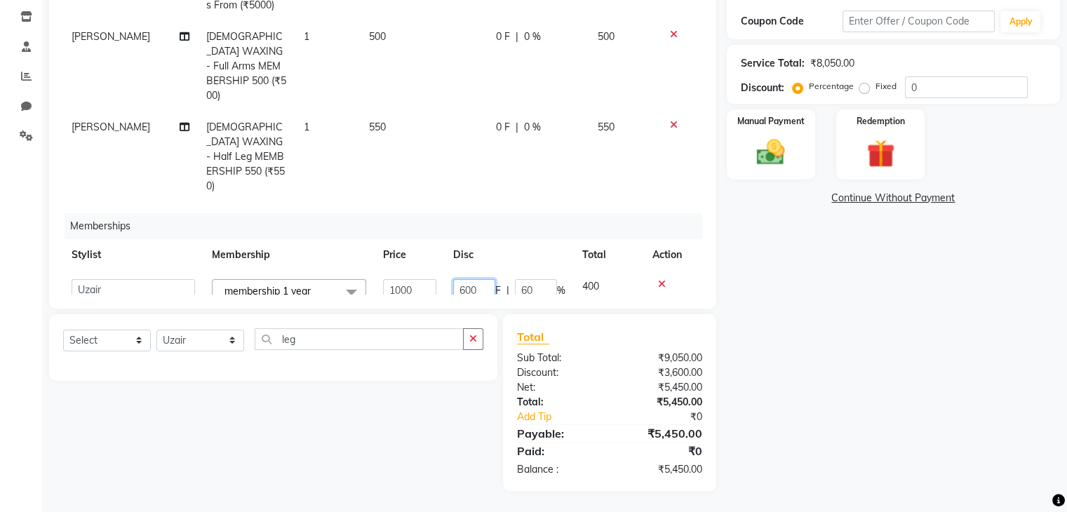
click at [479, 279] on input "600" at bounding box center [474, 290] width 42 height 22
type input "6"
type input "400"
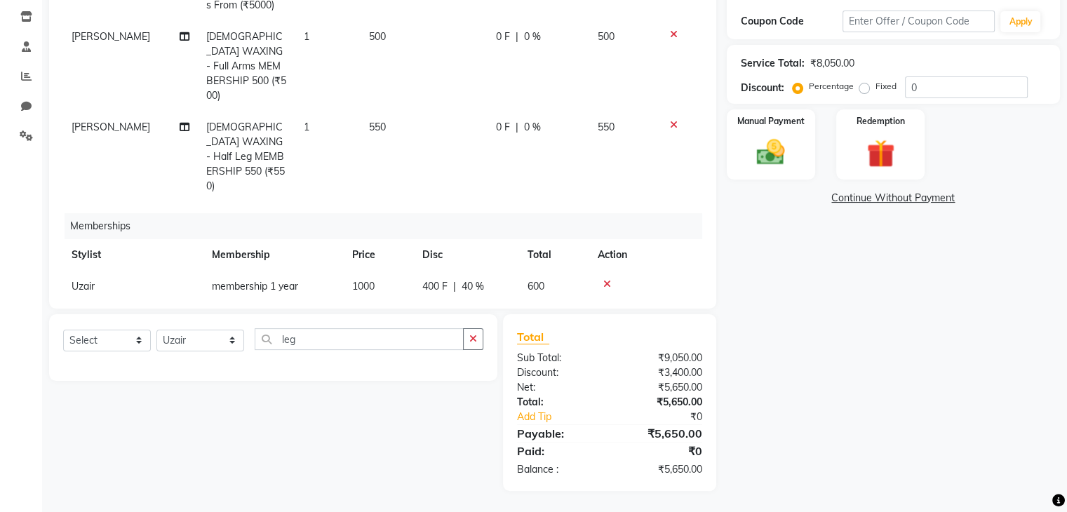
click at [775, 384] on div "Name: Priyanka Membership: No Active Membership Total Visits: Card on file: 0 L…" at bounding box center [899, 181] width 344 height 620
click at [717, 396] on div "Total Sub Total: ₹9,050.00 Discount: ₹3,400.00 Net: ₹5,650.00 Total: ₹5,650.00 …" at bounding box center [611, 402] width 229 height 177
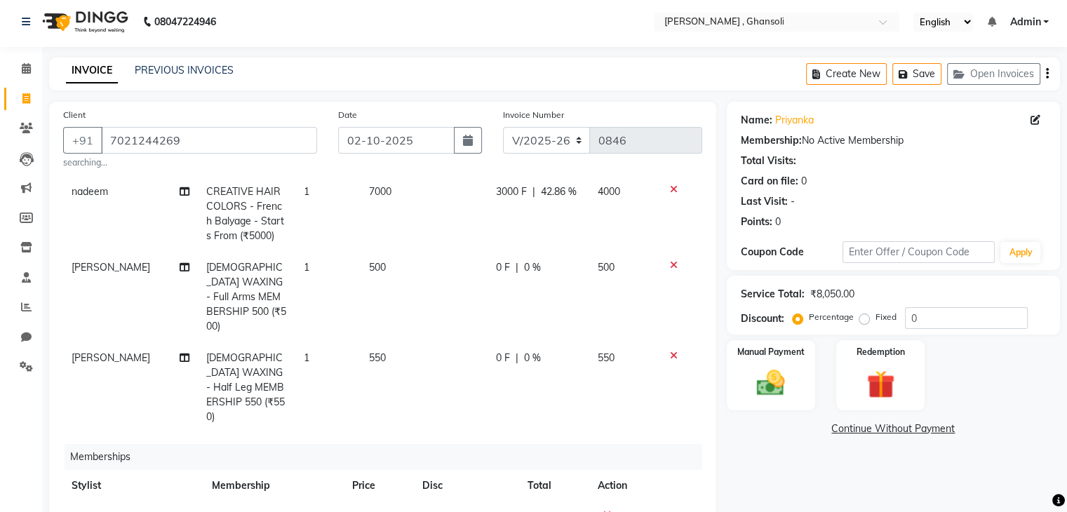
scroll to position [0, 0]
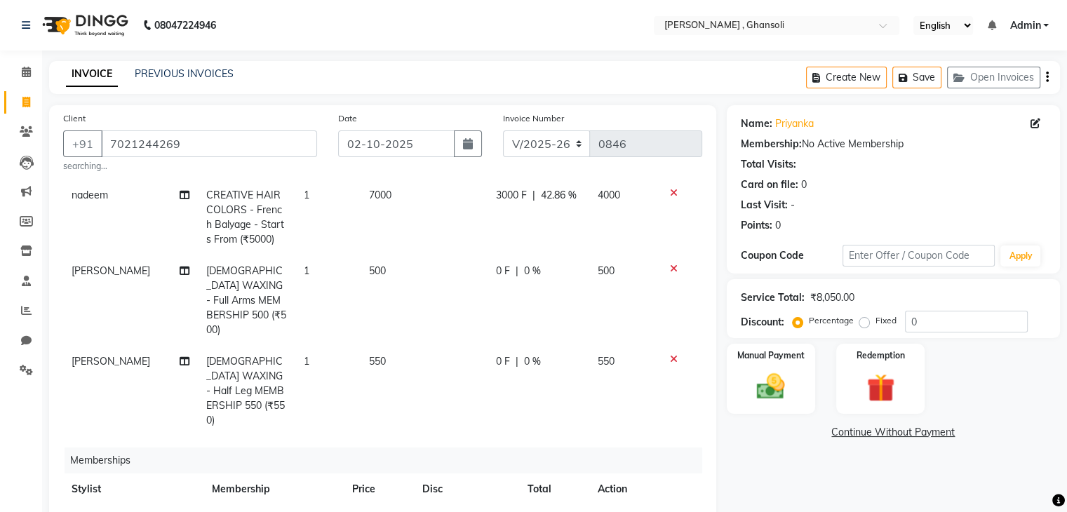
click at [670, 267] on icon at bounding box center [674, 269] width 8 height 10
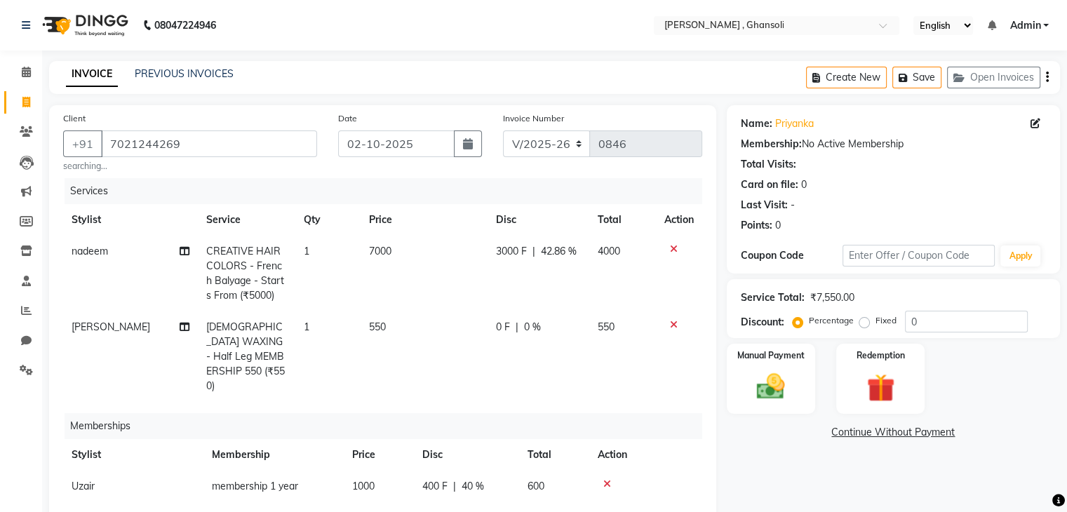
click at [671, 327] on icon at bounding box center [674, 325] width 8 height 10
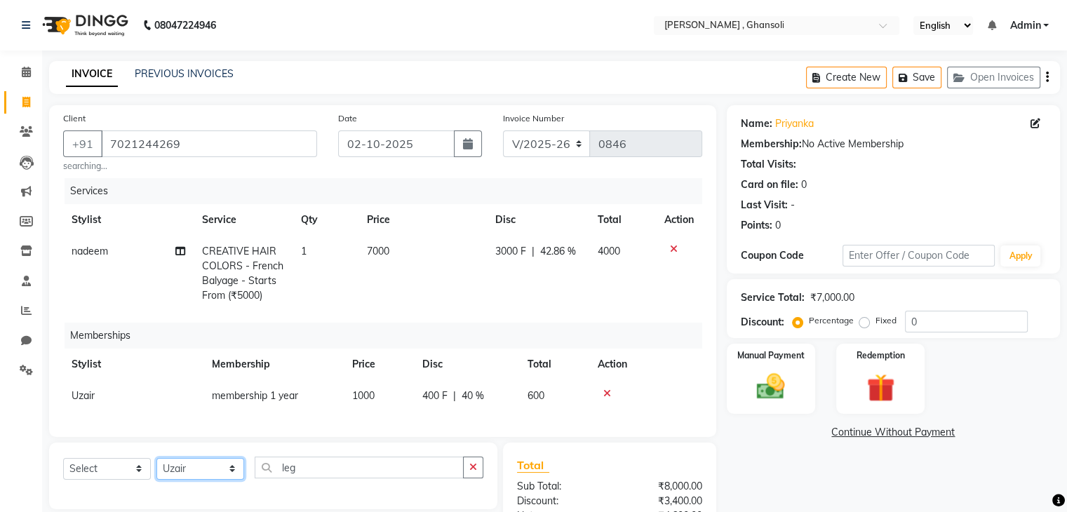
click at [213, 478] on select "Select Stylist deepa Lucky nadeem Rehan Riya Shivam sohail sulochana Uzair Vini…" at bounding box center [200, 469] width 88 height 22
select select "92630"
click at [311, 478] on input "leg" at bounding box center [359, 468] width 209 height 22
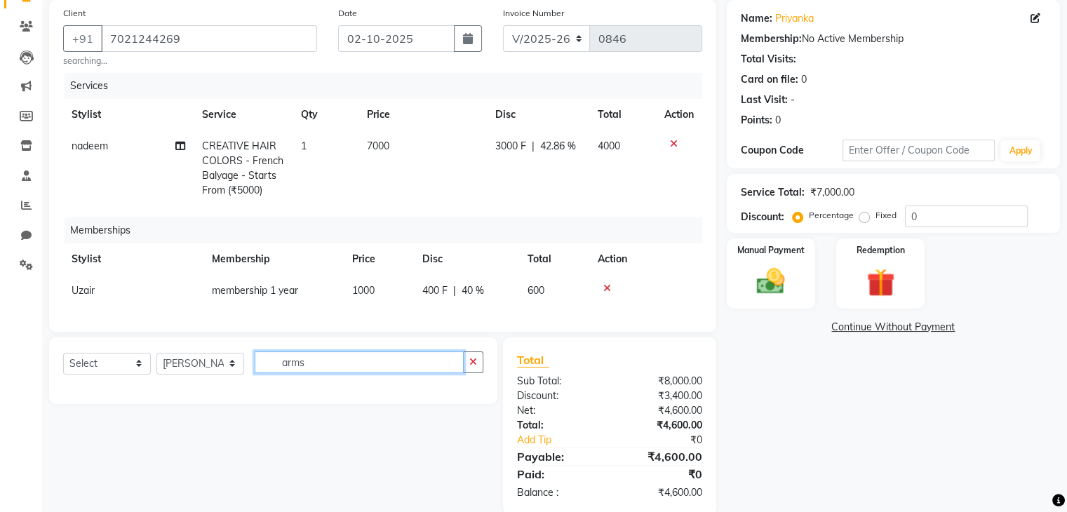
scroll to position [140, 0]
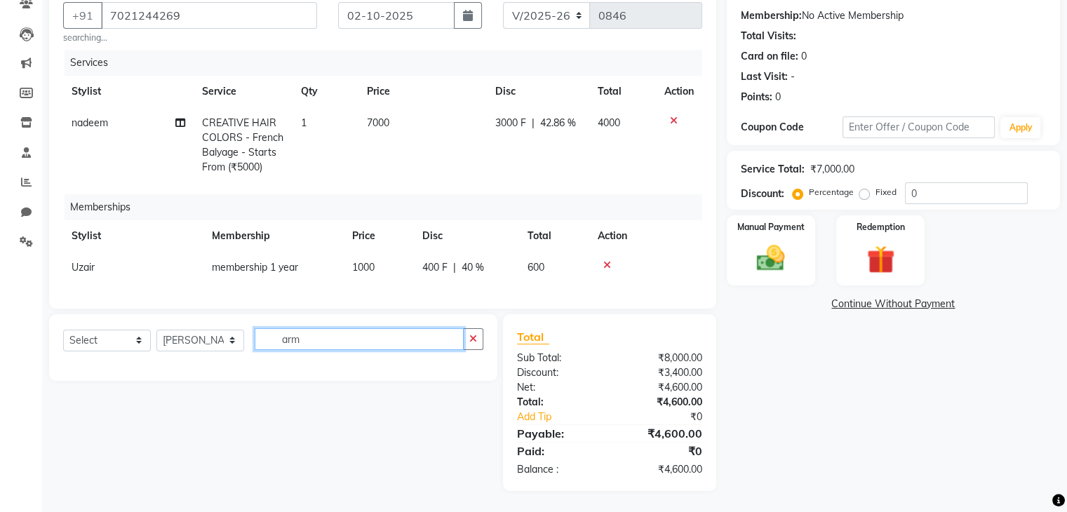
type input "arm"
click at [123, 338] on select "Select Service Product Package Voucher Prepaid Gift Card" at bounding box center [107, 341] width 88 height 22
select select "service"
click at [63, 330] on select "Select Service Product Package Voucher Prepaid Gift Card" at bounding box center [107, 341] width 88 height 22
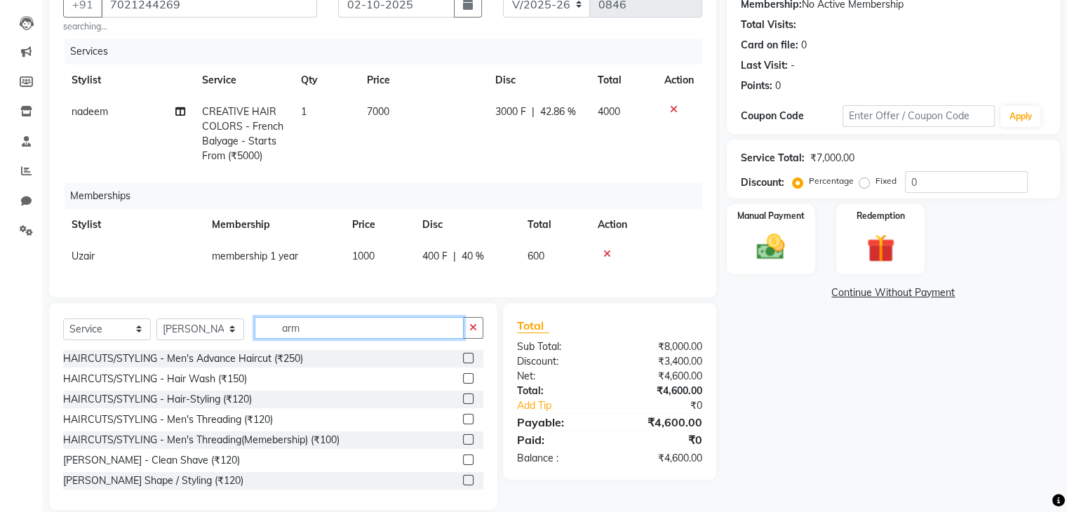
click at [311, 339] on input "arm" at bounding box center [359, 328] width 209 height 22
type input "a"
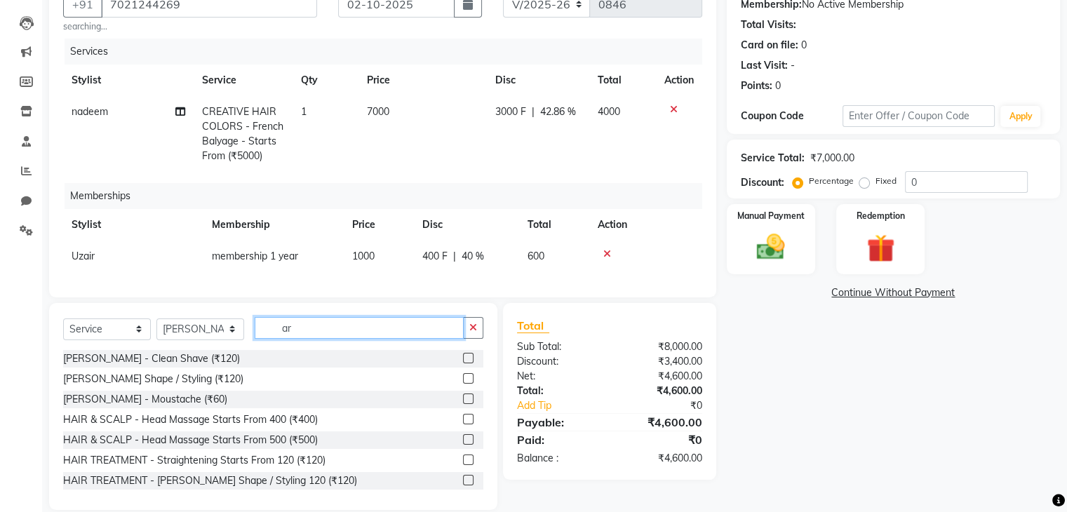
type input "arm"
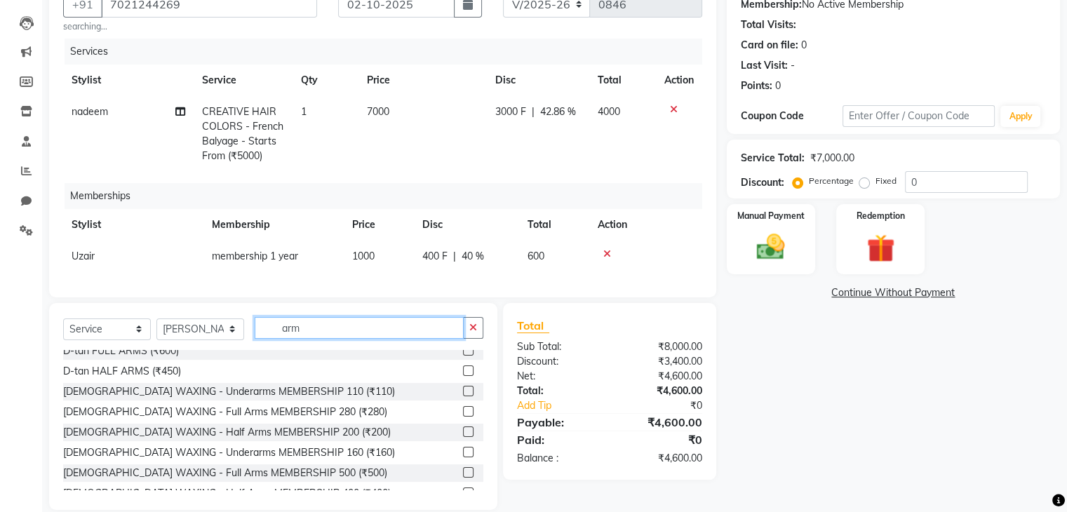
scroll to position [255, 0]
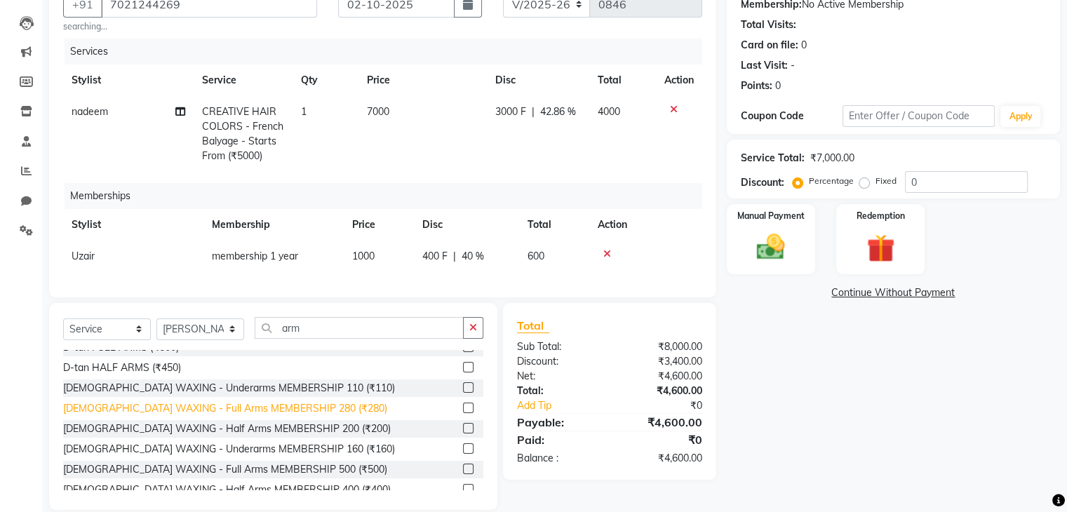
click at [206, 416] on div "FEMALE WAXING - Full Arms MEMBERSHIP 280 (₹280)" at bounding box center [225, 408] width 324 height 15
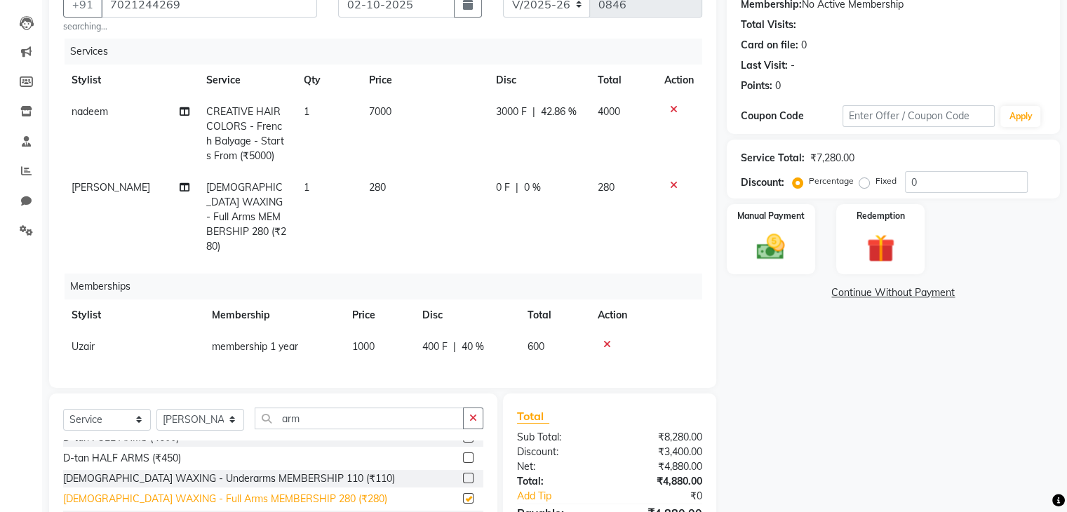
checkbox input "false"
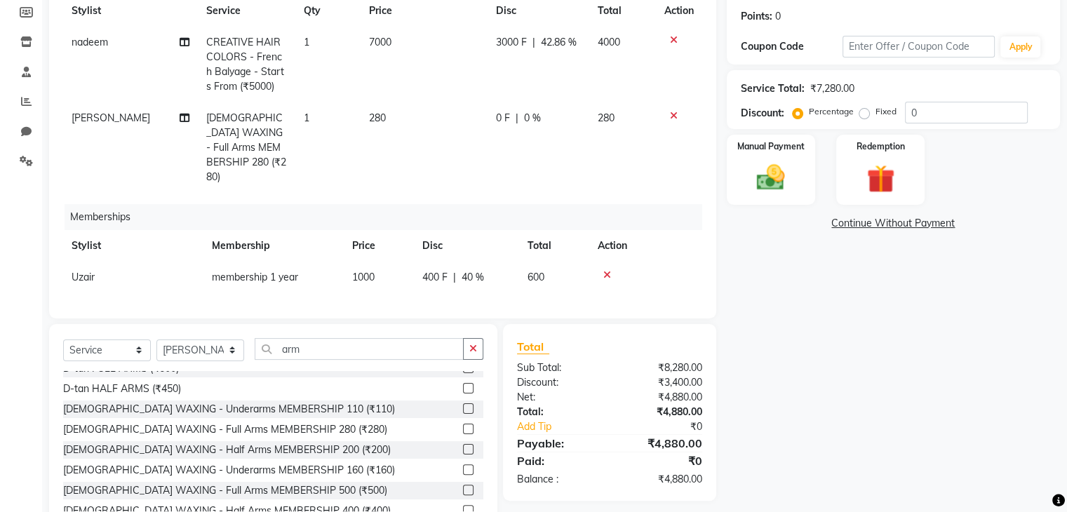
scroll to position [211, 0]
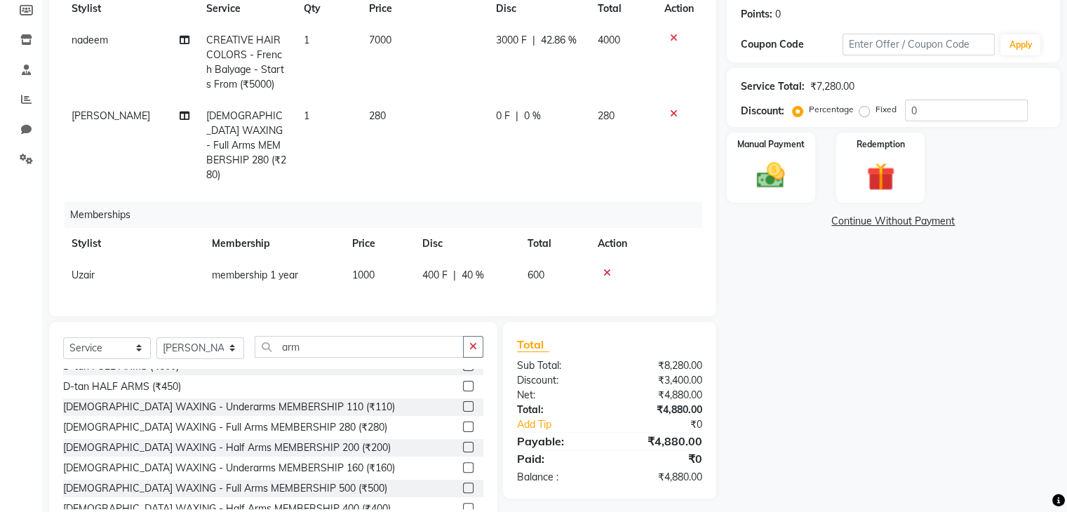
click at [318, 356] on div "Select Service Product Package Voucher Prepaid Gift Card Select Stylist deepa L…" at bounding box center [273, 352] width 420 height 33
click at [306, 342] on input "arm" at bounding box center [359, 347] width 209 height 22
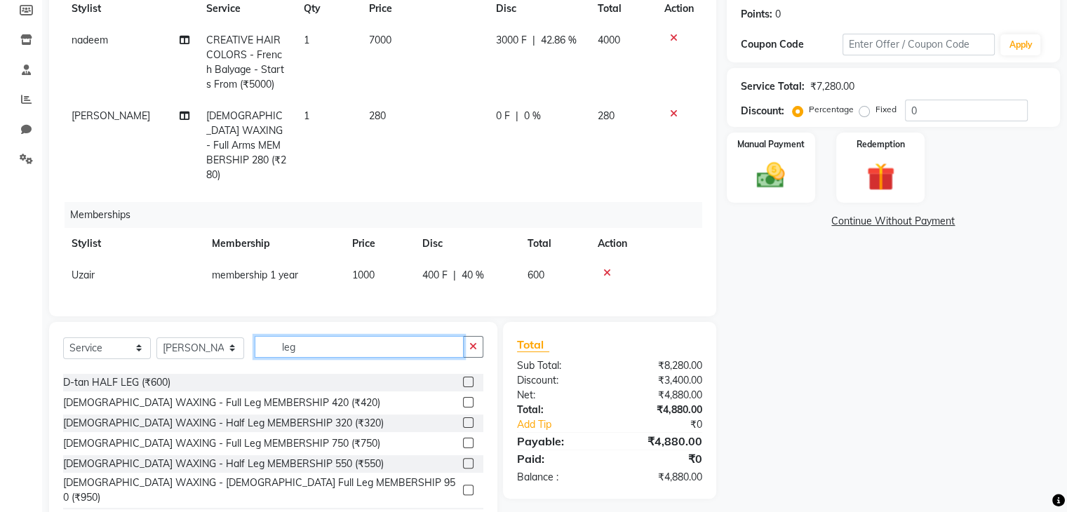
scroll to position [152, 0]
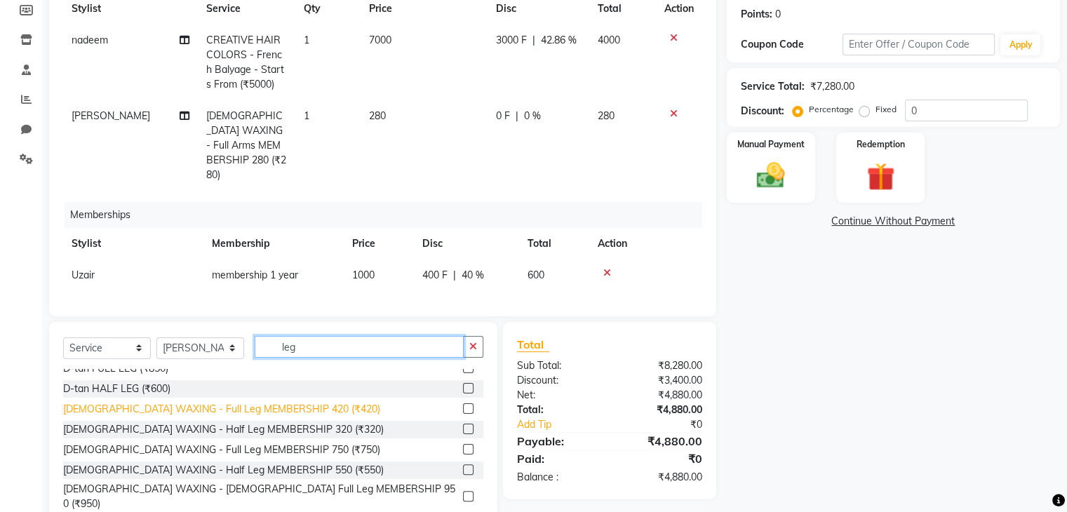
type input "leg"
click at [196, 403] on div "FEMALE WAXING - Full Leg MEMBERSHIP 420 (₹420)" at bounding box center [221, 409] width 317 height 15
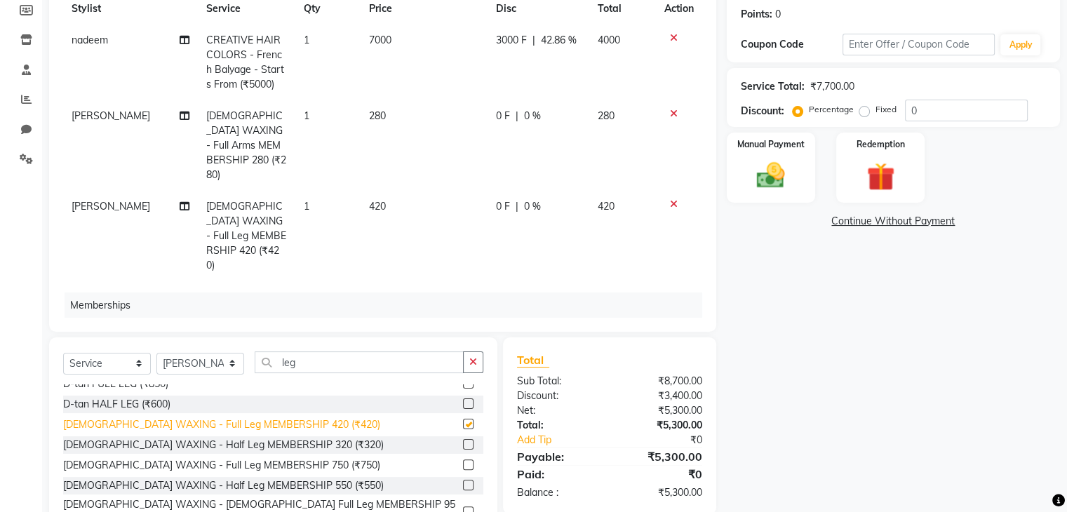
checkbox input "false"
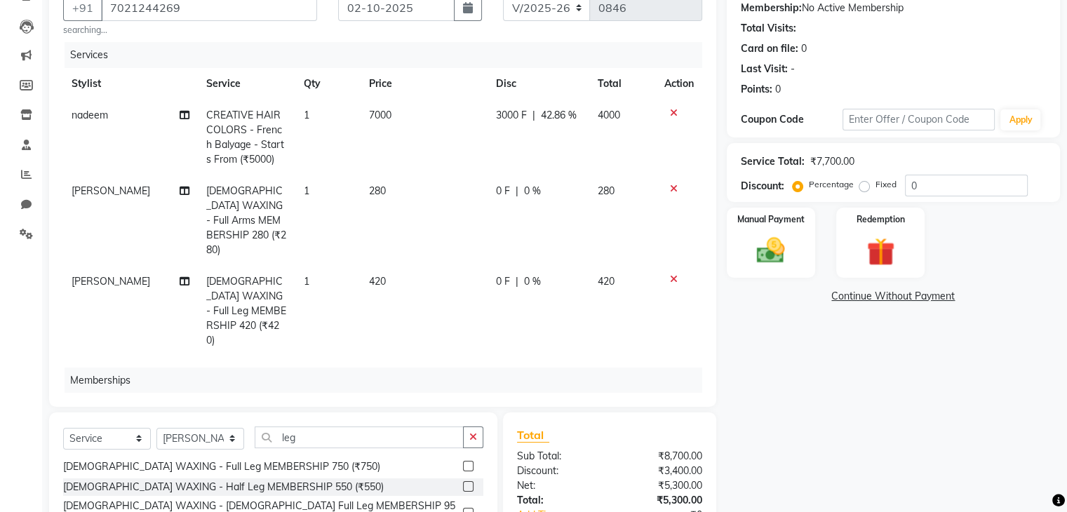
scroll to position [56, 0]
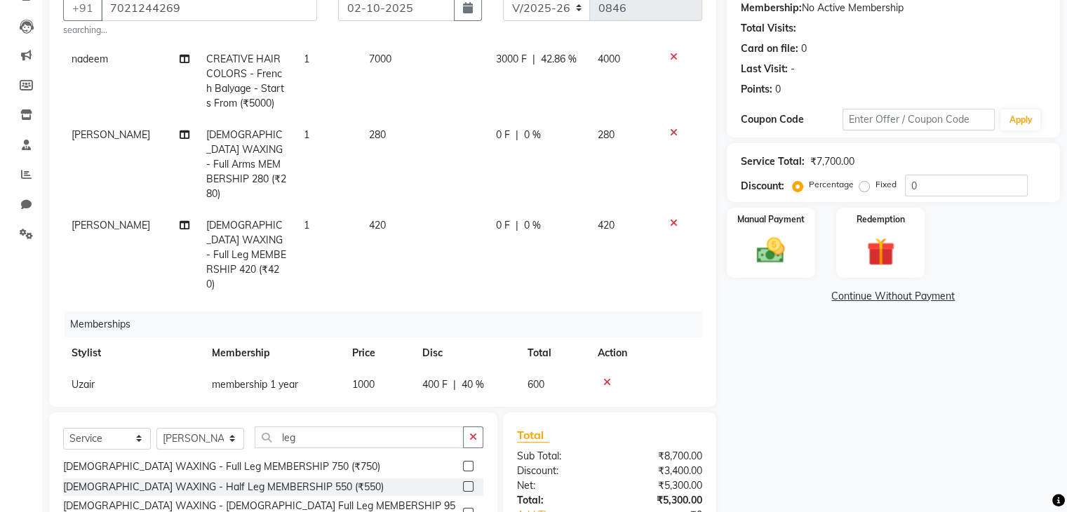
click at [559, 311] on div "Memberships" at bounding box center [389, 324] width 648 height 26
click at [387, 133] on td "280" at bounding box center [424, 164] width 127 height 90
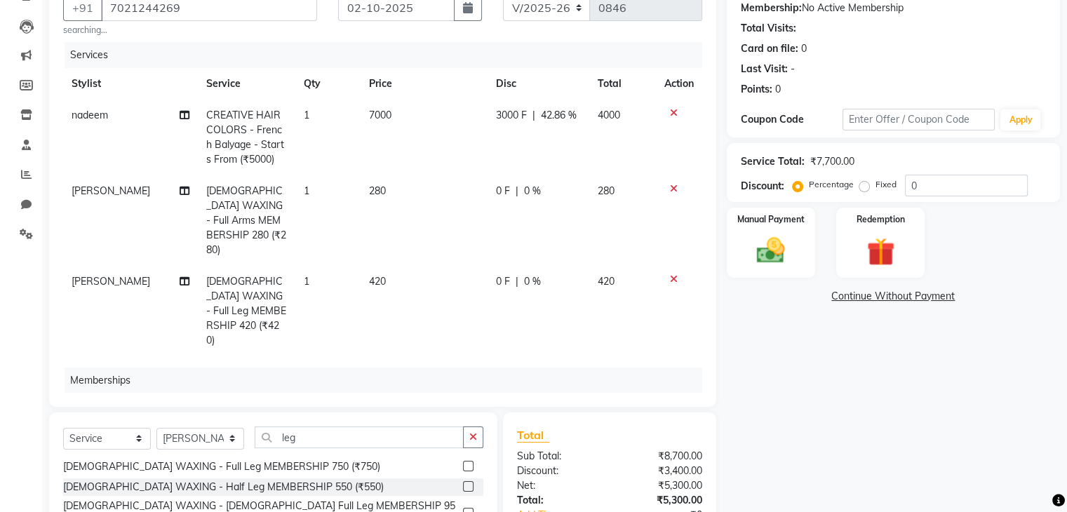
select select "92630"
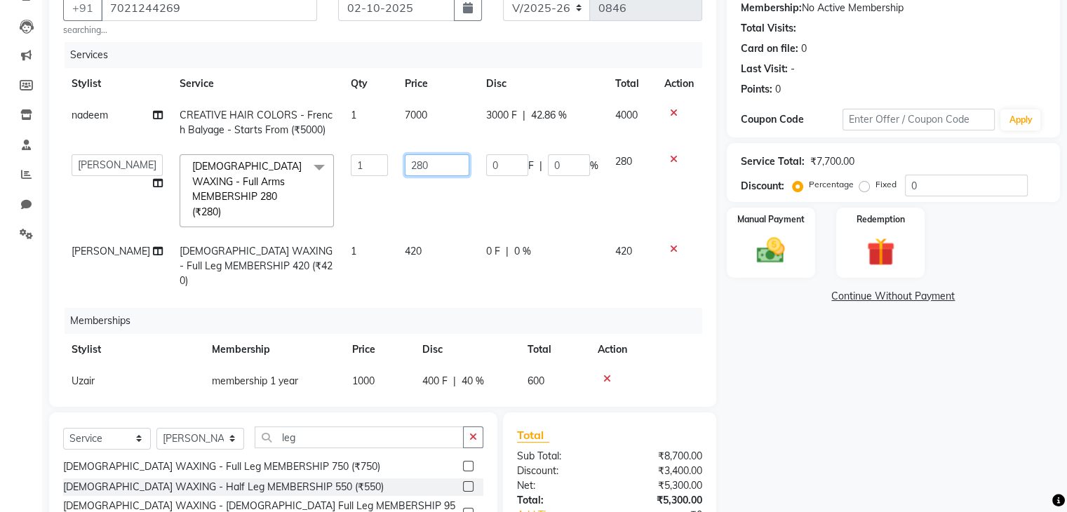
click at [421, 169] on input "280" at bounding box center [437, 165] width 65 height 22
type input "2"
type input "350"
click at [871, 411] on div "Name: Priyanka Membership: No Active Membership Total Visits: Card on file: 0 L…" at bounding box center [899, 294] width 344 height 650
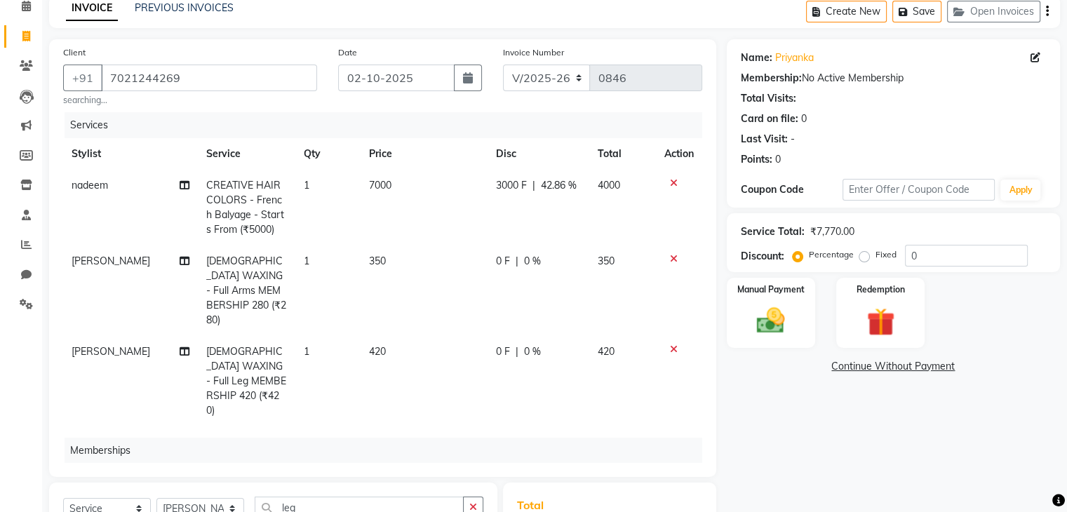
scroll to position [36, 0]
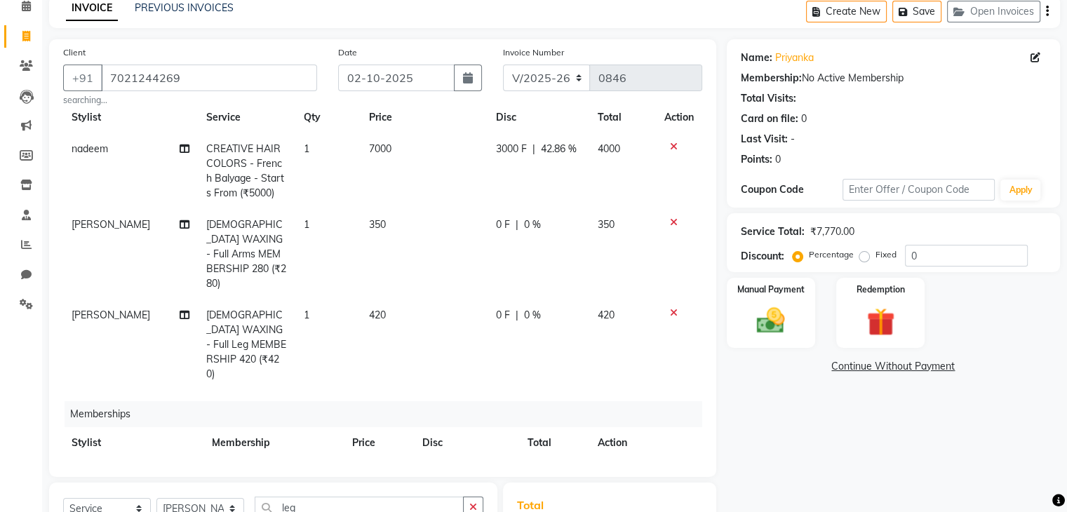
click at [383, 300] on td "420" at bounding box center [424, 344] width 127 height 90
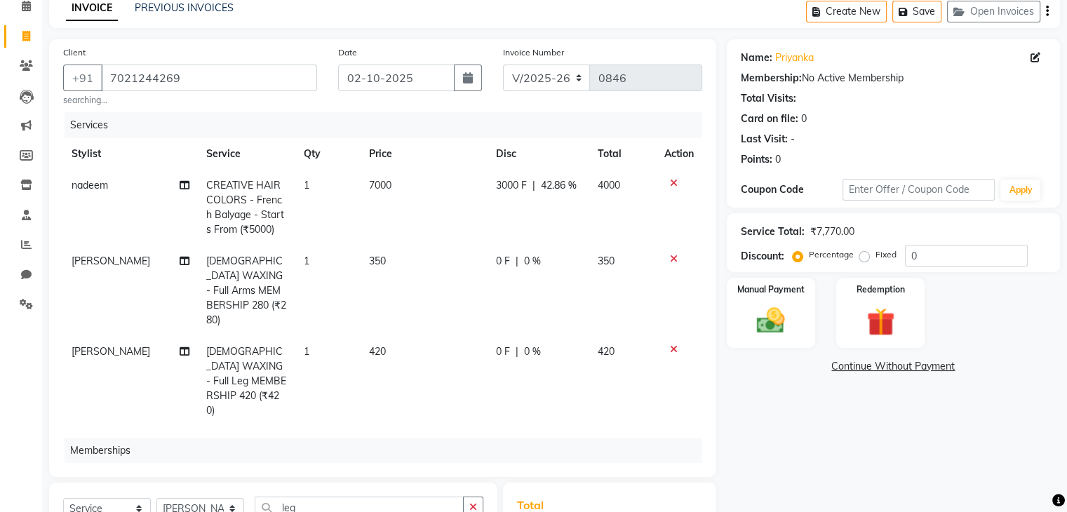
select select "92630"
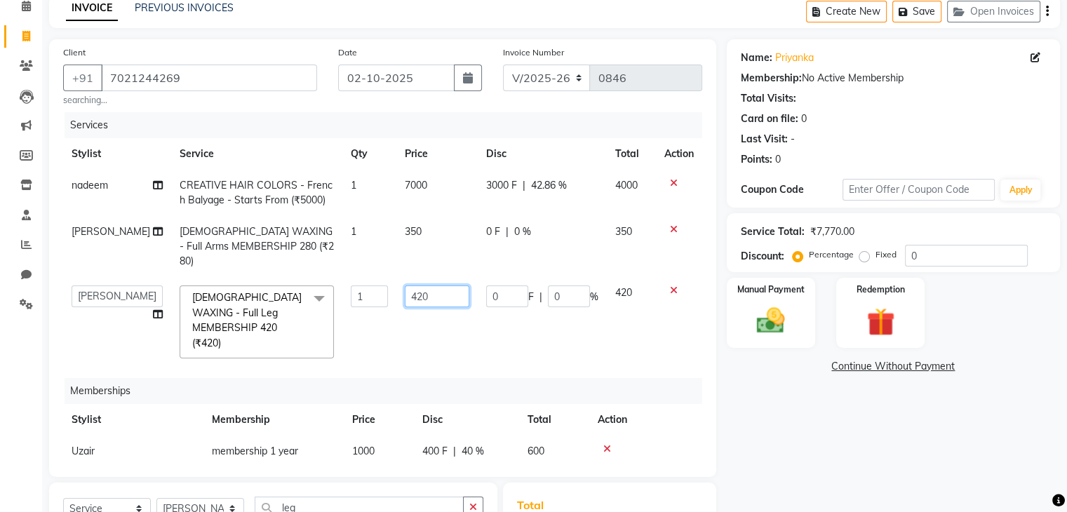
click at [418, 290] on input "420" at bounding box center [437, 296] width 65 height 22
type input "400"
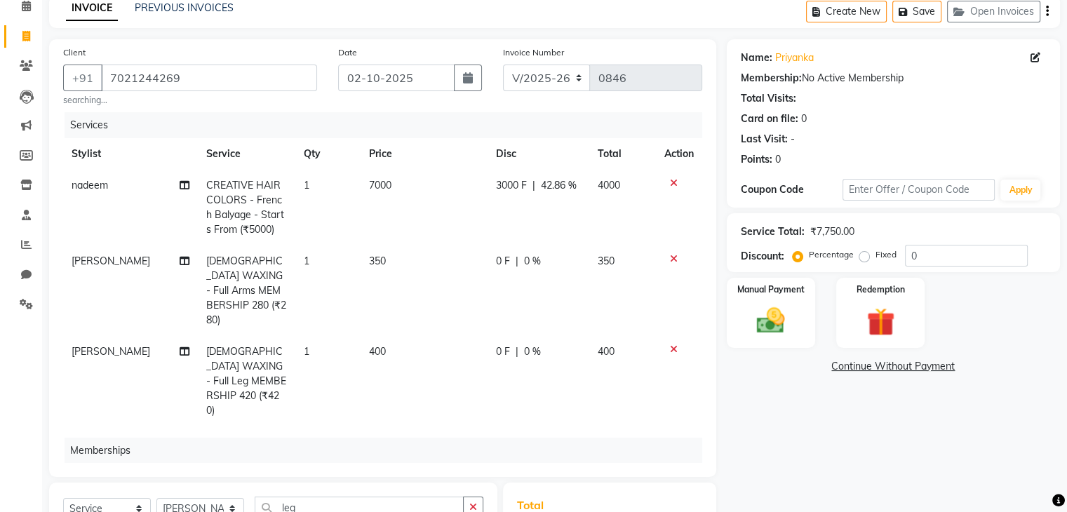
click at [786, 424] on div "Name: Priyanka Membership: No Active Membership Total Visits: Card on file: 0 L…" at bounding box center [899, 364] width 344 height 650
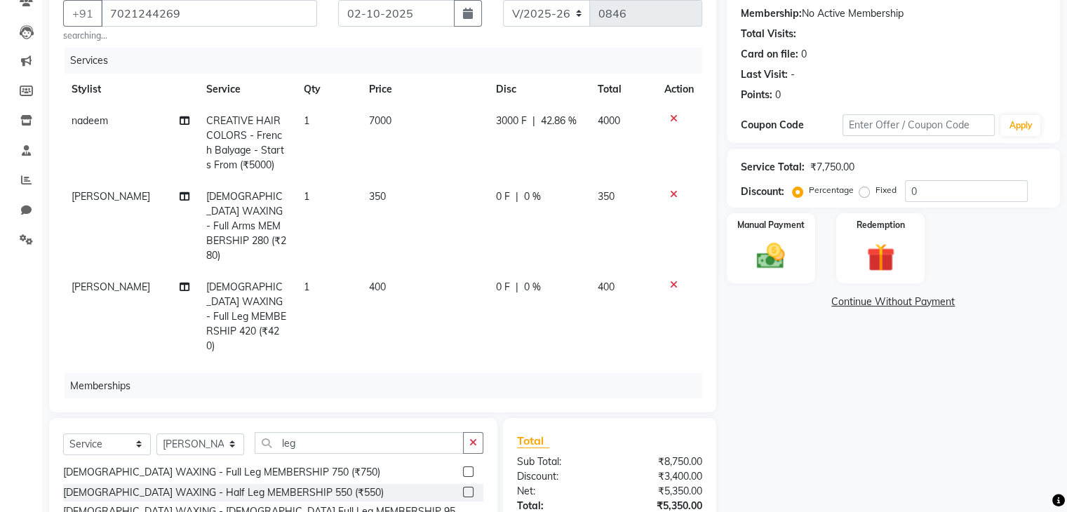
scroll to position [131, 0]
click at [753, 268] on img at bounding box center [770, 256] width 47 height 34
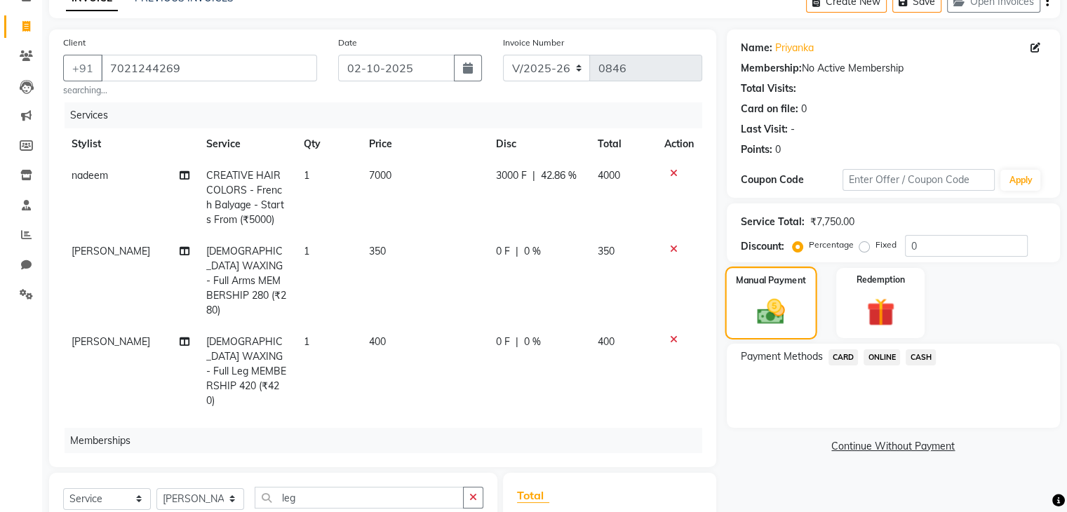
scroll to position [0, 0]
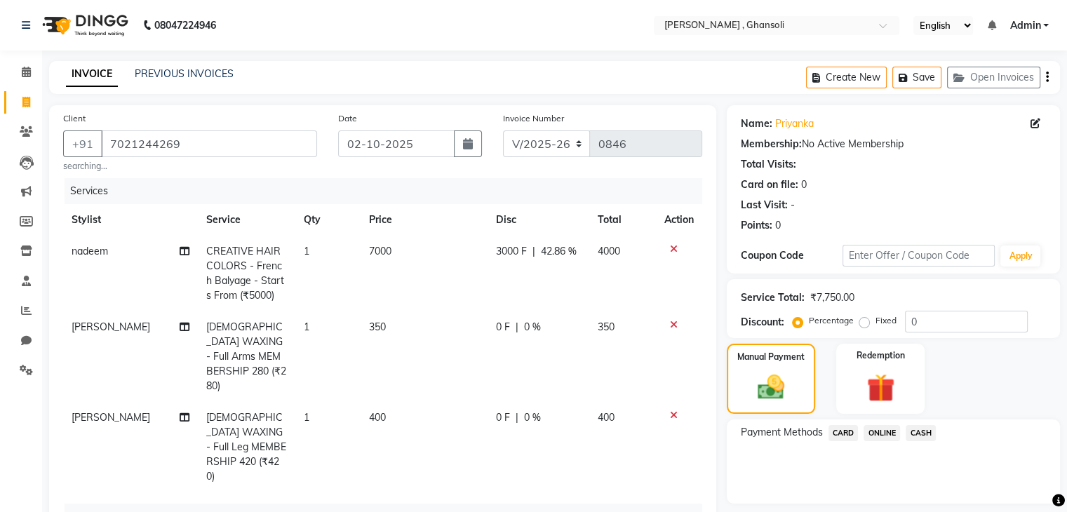
drag, startPoint x: 753, startPoint y: 268, endPoint x: 750, endPoint y: 278, distance: 10.7
click at [750, 278] on div "Name: Priyanka Membership: No Active Membership Total Visits: Card on file: 0 L…" at bounding box center [899, 430] width 344 height 650
click at [903, 203] on div "Last Visit: -" at bounding box center [893, 205] width 305 height 15
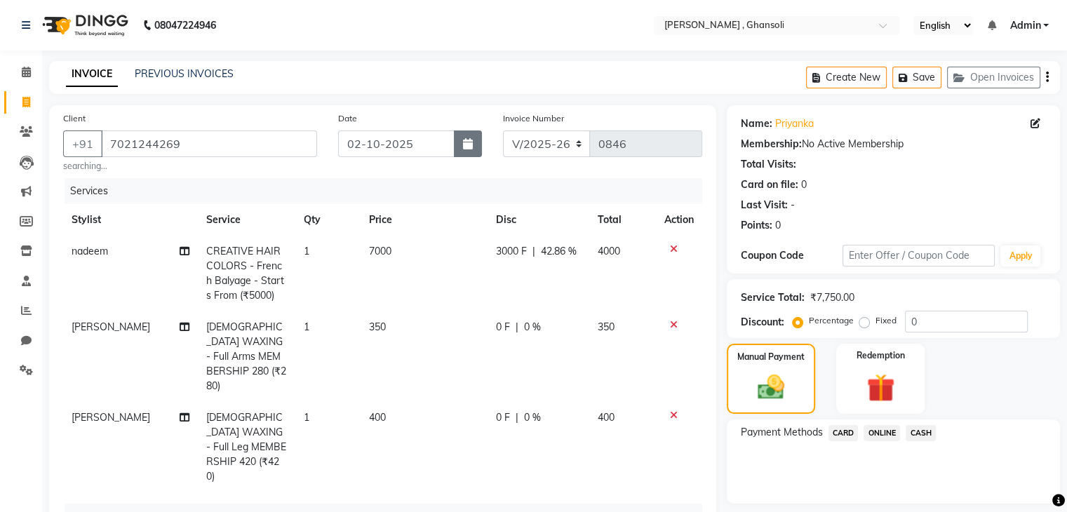
click at [463, 147] on icon "button" at bounding box center [468, 143] width 10 height 11
select select "10"
select select "2025"
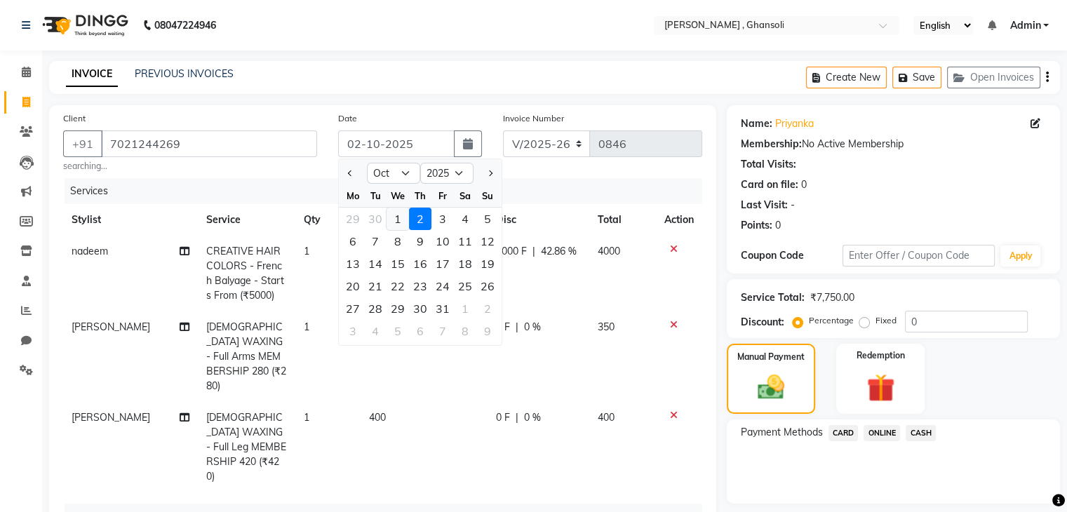
click at [400, 217] on div "1" at bounding box center [397, 219] width 22 height 22
type input "01-10-2025"
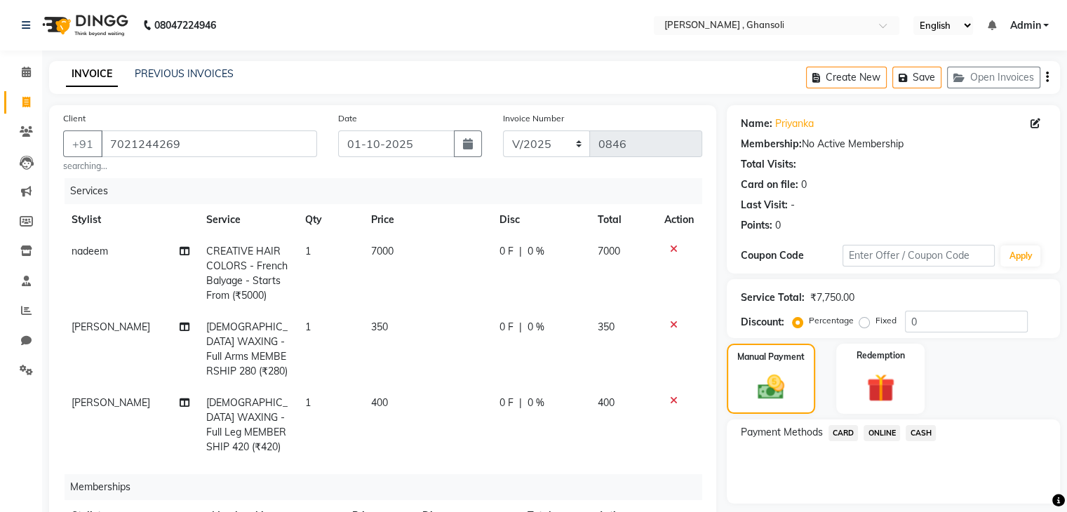
click at [401, 262] on td "7000" at bounding box center [427, 274] width 128 height 76
select select "86841"
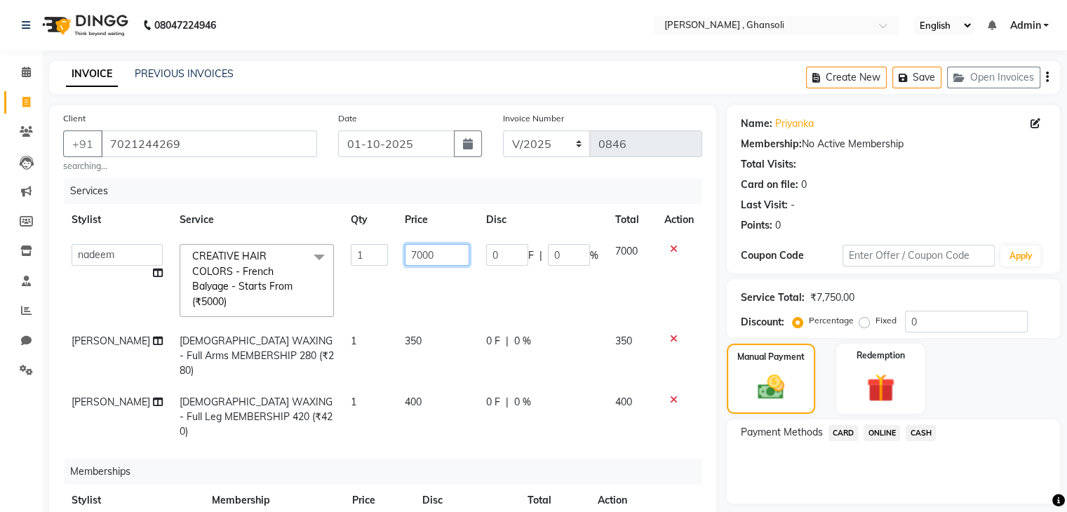
click at [423, 260] on input "7000" at bounding box center [437, 255] width 65 height 22
type input "7"
type input "7000"
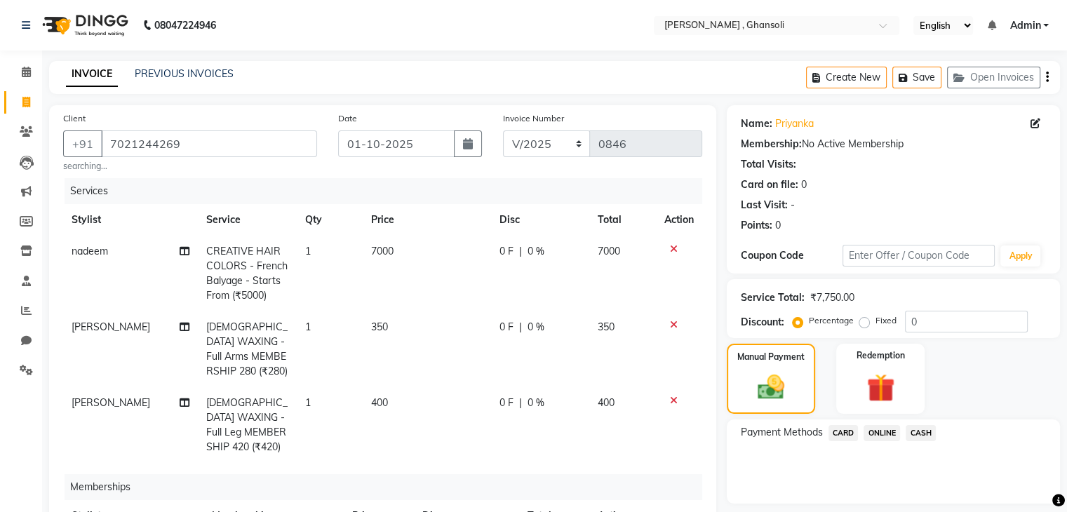
click at [510, 239] on td "0 F | 0 %" at bounding box center [540, 274] width 98 height 76
select select "86841"
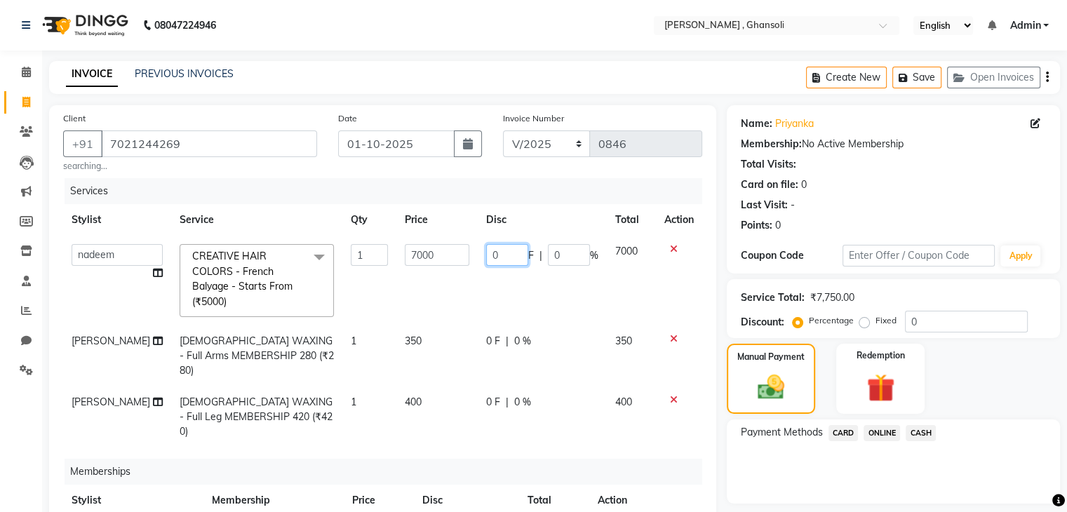
click at [509, 253] on input "0" at bounding box center [507, 255] width 42 height 22
type input "3000"
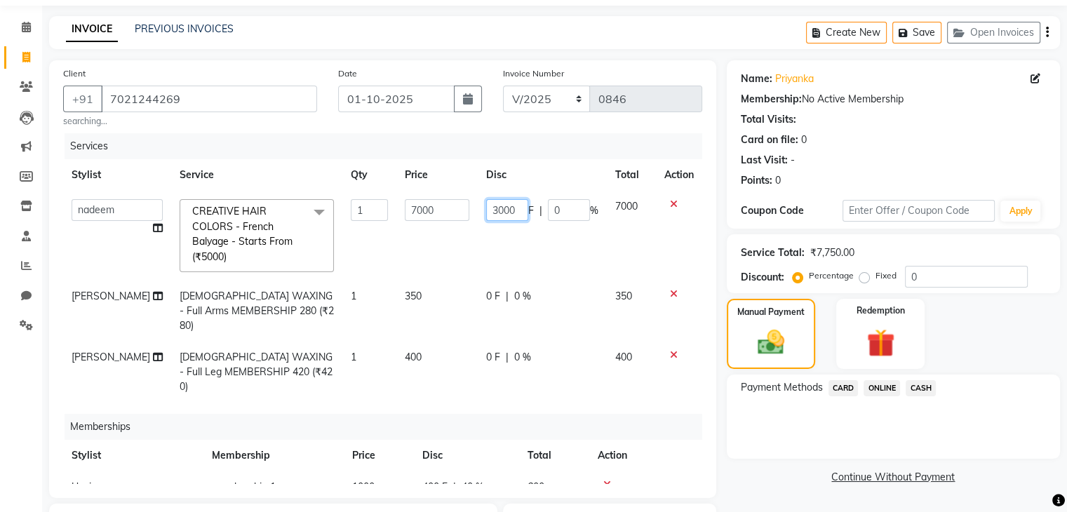
scroll to position [48, 0]
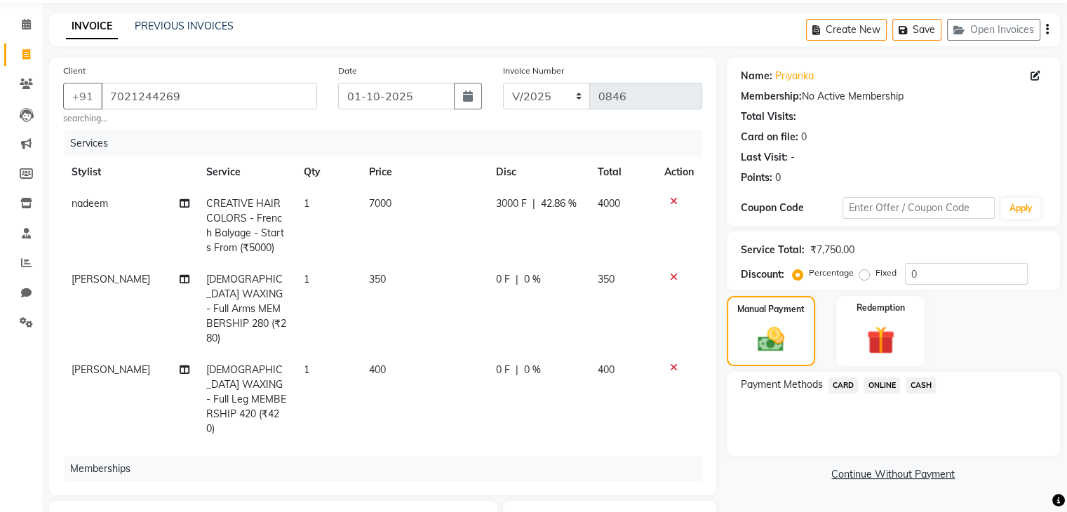
click at [776, 484] on div "Name: Priyanka Membership: No Active Membership Total Visits: Card on file: 0 L…" at bounding box center [899, 383] width 344 height 650
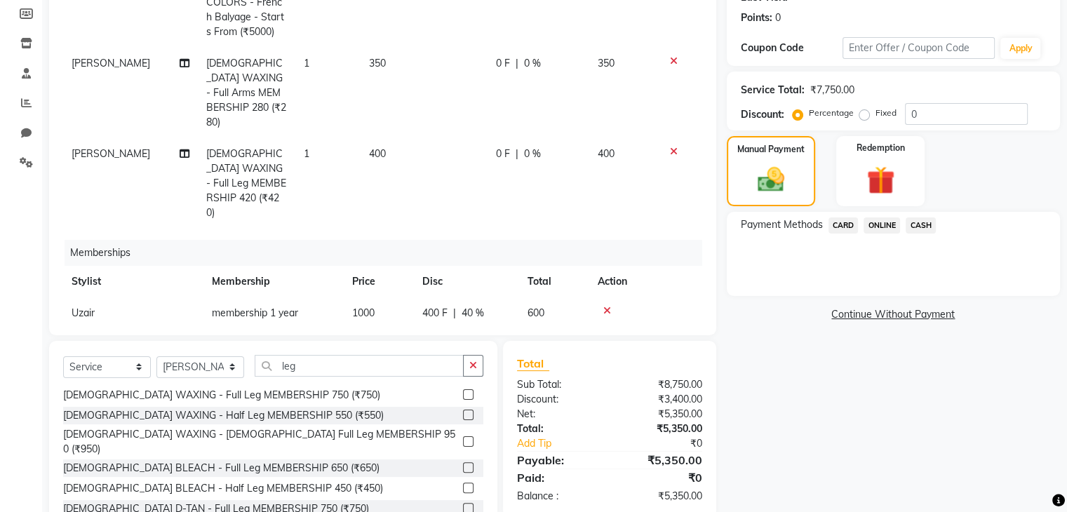
scroll to position [234, 0]
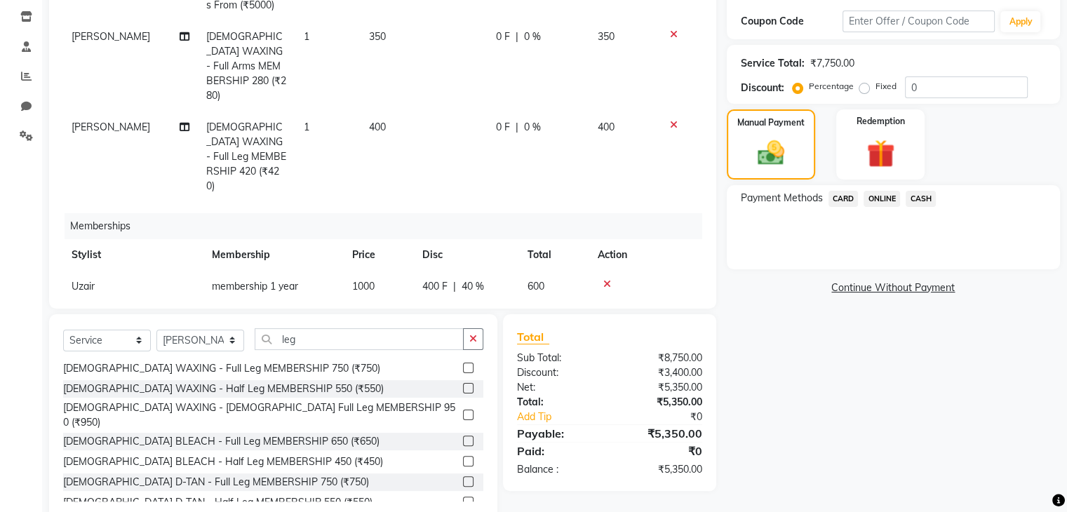
click at [880, 198] on span "ONLINE" at bounding box center [881, 199] width 36 height 16
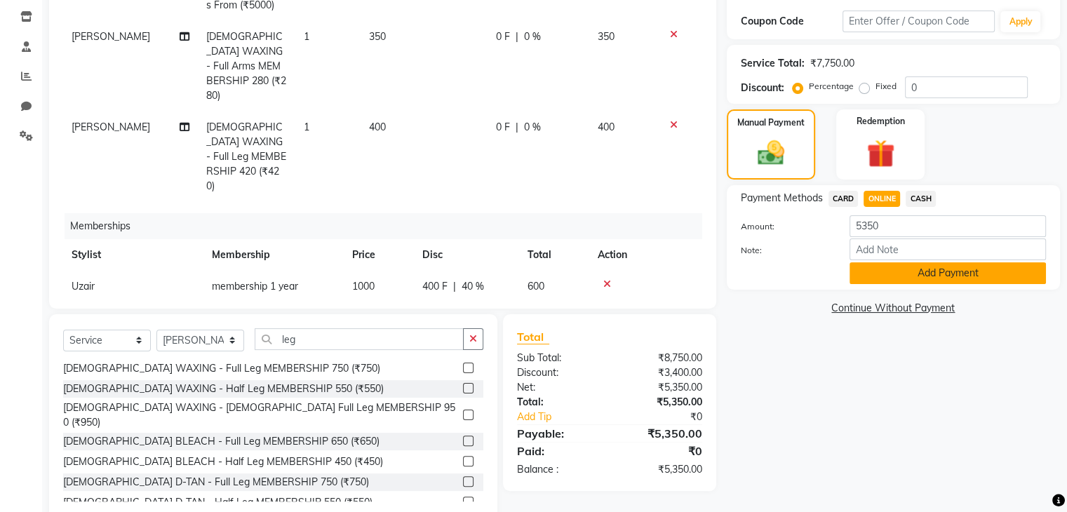
click at [913, 267] on button "Add Payment" at bounding box center [947, 273] width 196 height 22
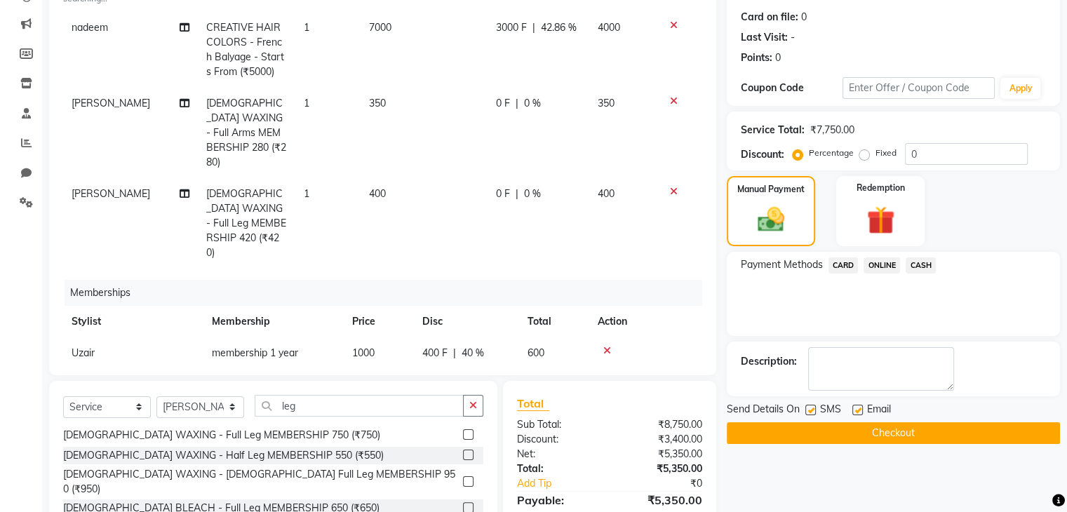
scroll to position [265, 0]
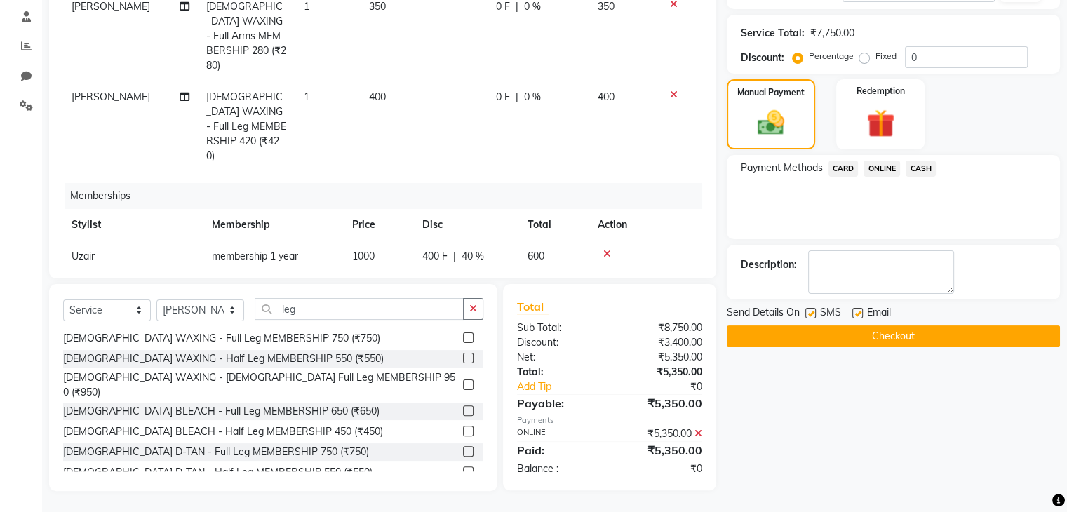
click at [916, 335] on button "Checkout" at bounding box center [893, 336] width 333 height 22
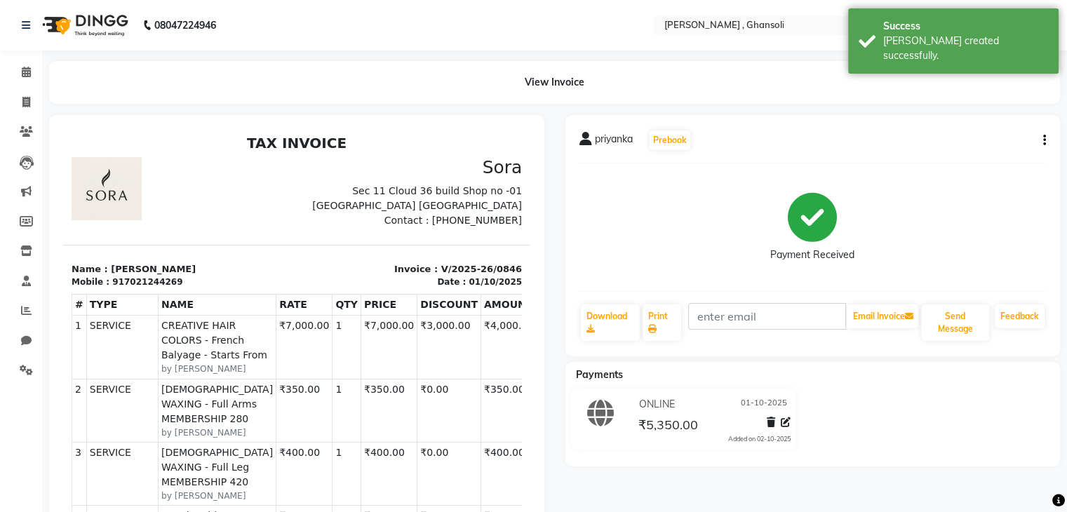
select select "service"
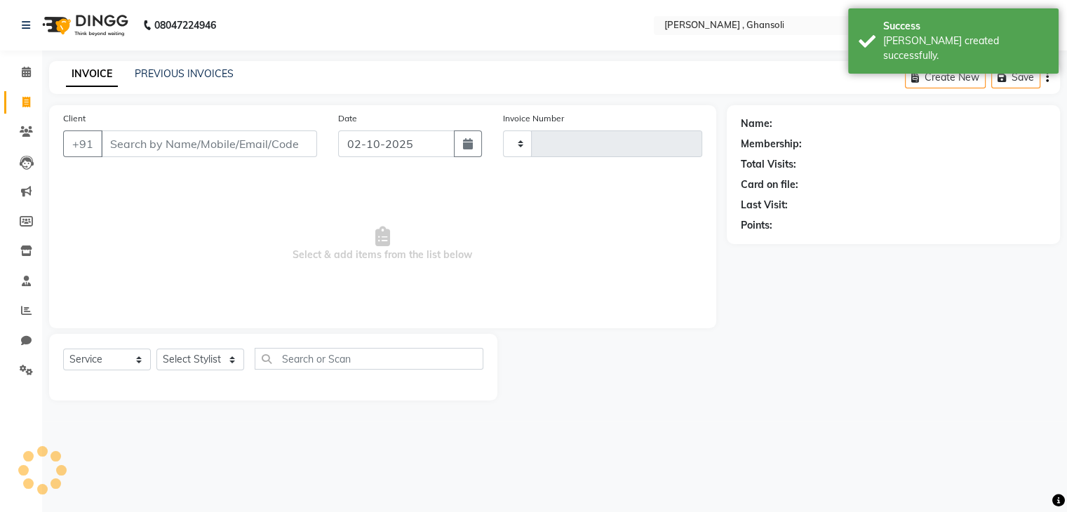
type input "0847"
select select "8446"
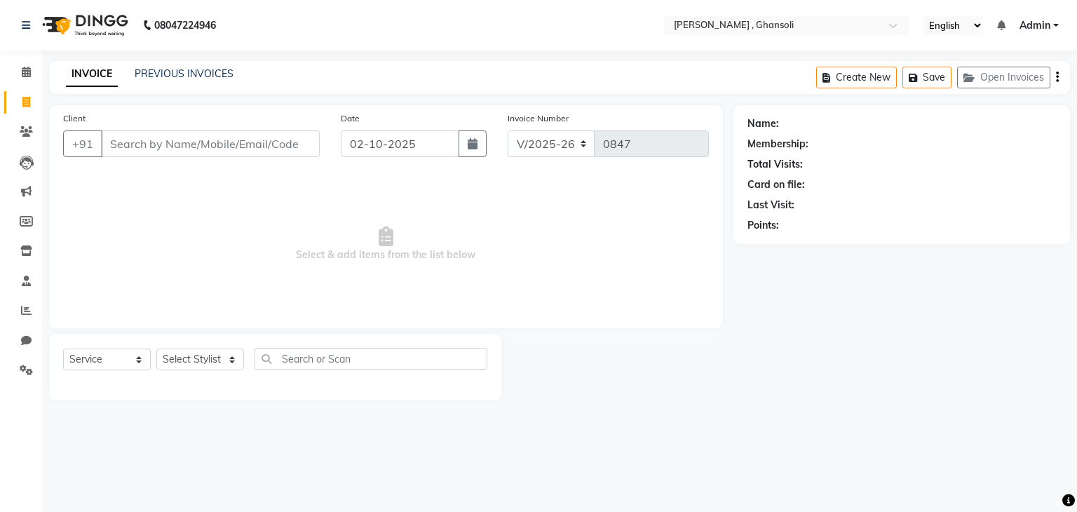
click at [918, 336] on div "Name: Membership: Total Visits: Card on file: Last Visit: Points:" at bounding box center [907, 252] width 347 height 295
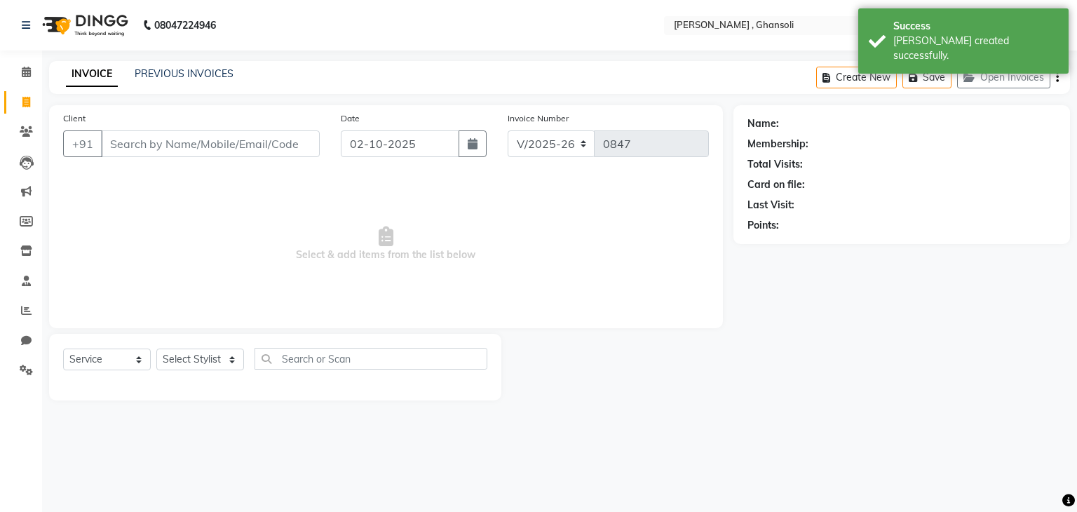
click at [918, 336] on div "Name: Membership: Total Visits: Card on file: Last Visit: Points:" at bounding box center [907, 252] width 347 height 295
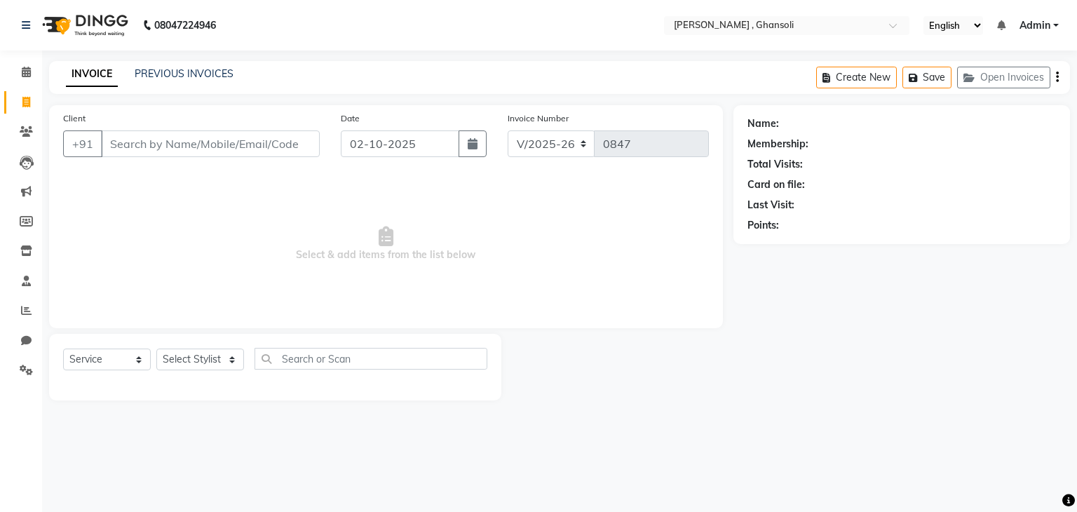
click at [923, 294] on div "Name: Membership: Total Visits: Card on file: Last Visit: Points:" at bounding box center [907, 252] width 347 height 295
click at [925, 251] on div "Name: Membership: Total Visits: Card on file: Last Visit: Points:" at bounding box center [907, 252] width 347 height 295
click at [188, 74] on link "PREVIOUS INVOICES" at bounding box center [184, 73] width 99 height 13
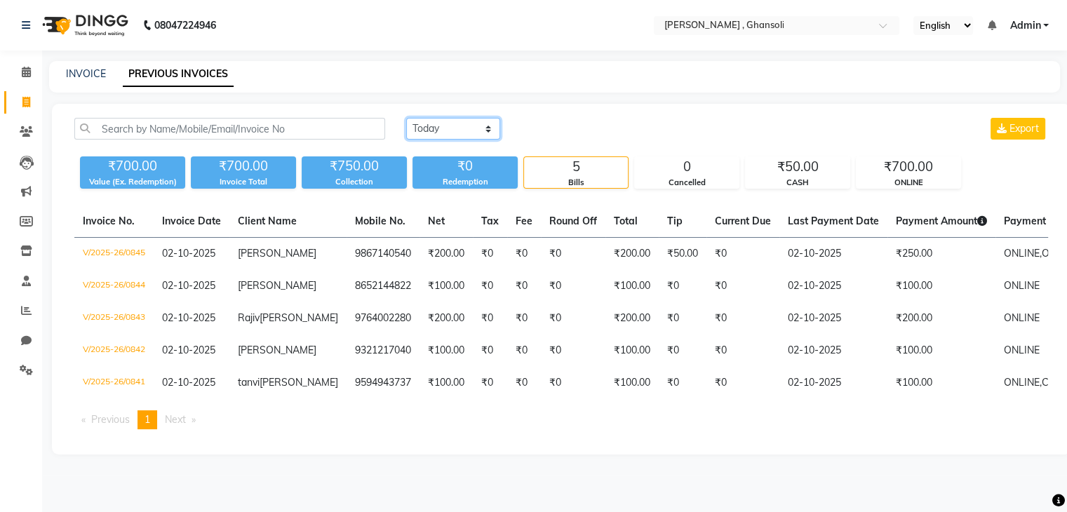
click at [450, 135] on select "Today Yesterday Custom Range" at bounding box center [453, 129] width 94 height 22
select select "yesterday"
click at [406, 118] on select "Today Yesterday Custom Range" at bounding box center [453, 129] width 94 height 22
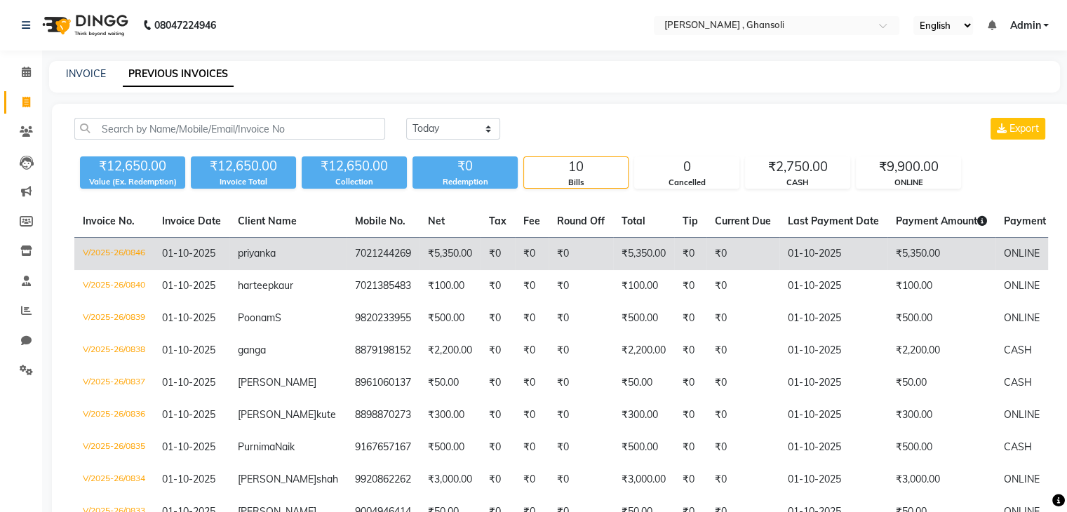
click at [419, 255] on td "₹5,350.00" at bounding box center [449, 254] width 61 height 33
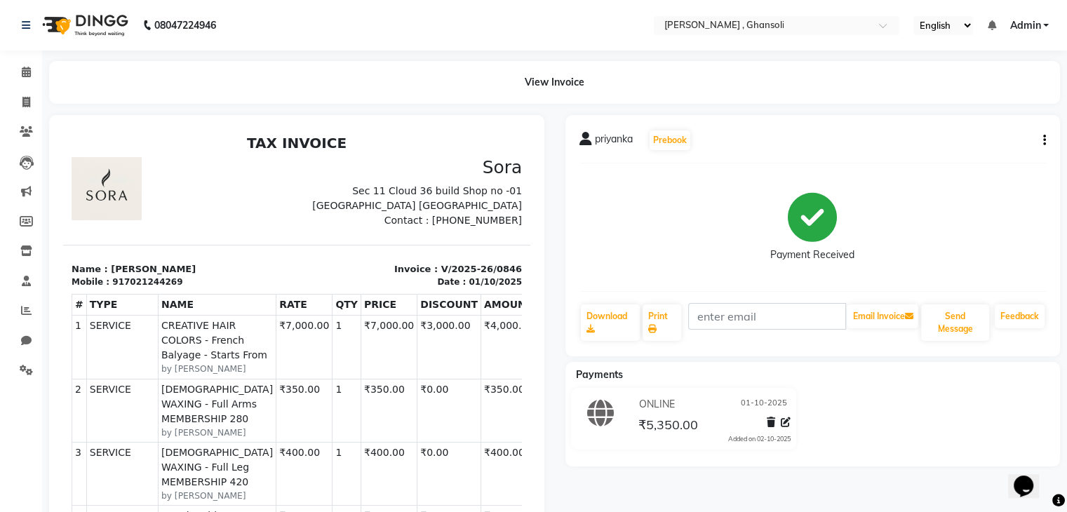
scroll to position [11, 0]
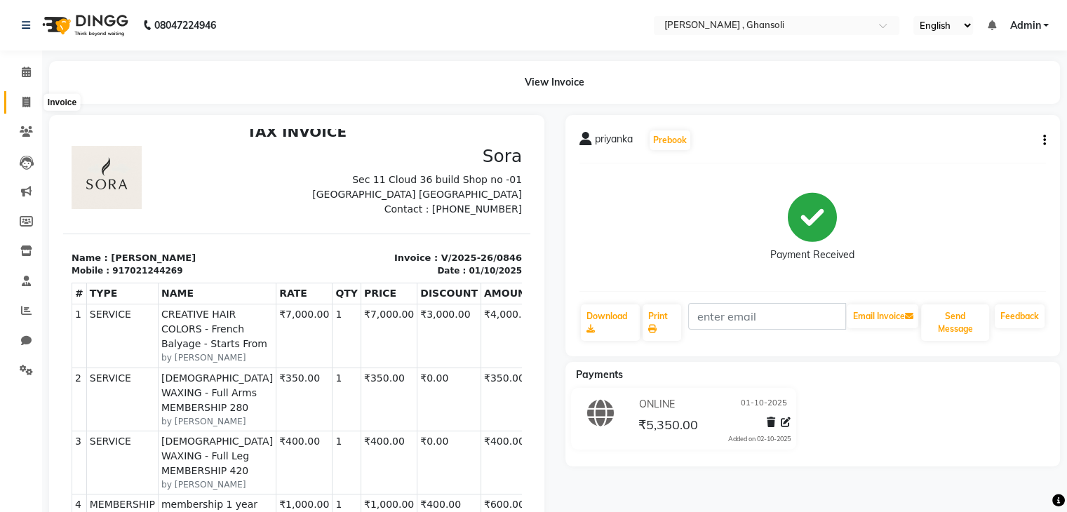
click at [29, 106] on icon at bounding box center [26, 102] width 8 height 11
select select "8446"
select select "service"
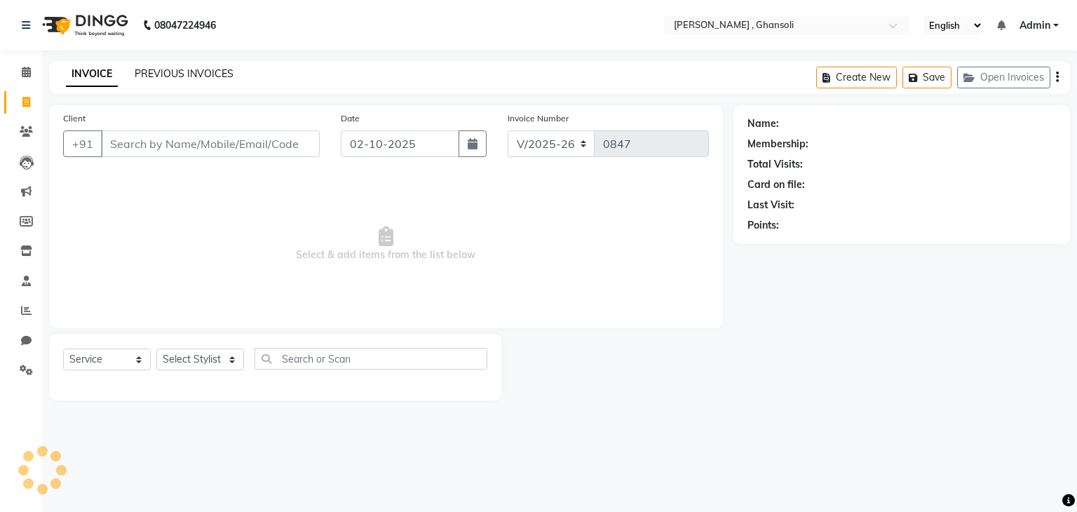
click at [192, 68] on link "PREVIOUS INVOICES" at bounding box center [184, 73] width 99 height 13
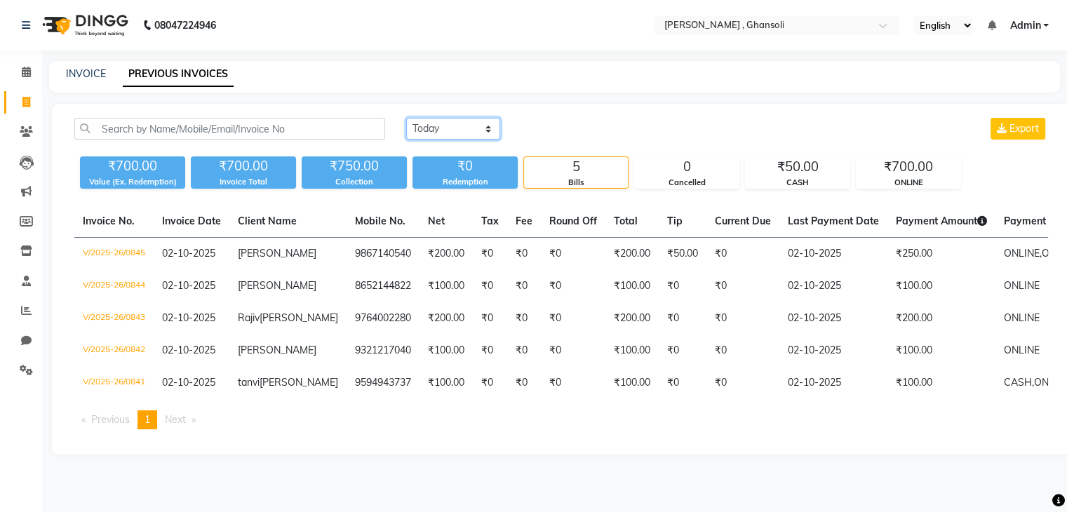
click at [423, 133] on select "Today Yesterday Custom Range" at bounding box center [453, 129] width 94 height 22
select select "yesterday"
click at [406, 118] on select "Today Yesterday Custom Range" at bounding box center [453, 129] width 94 height 22
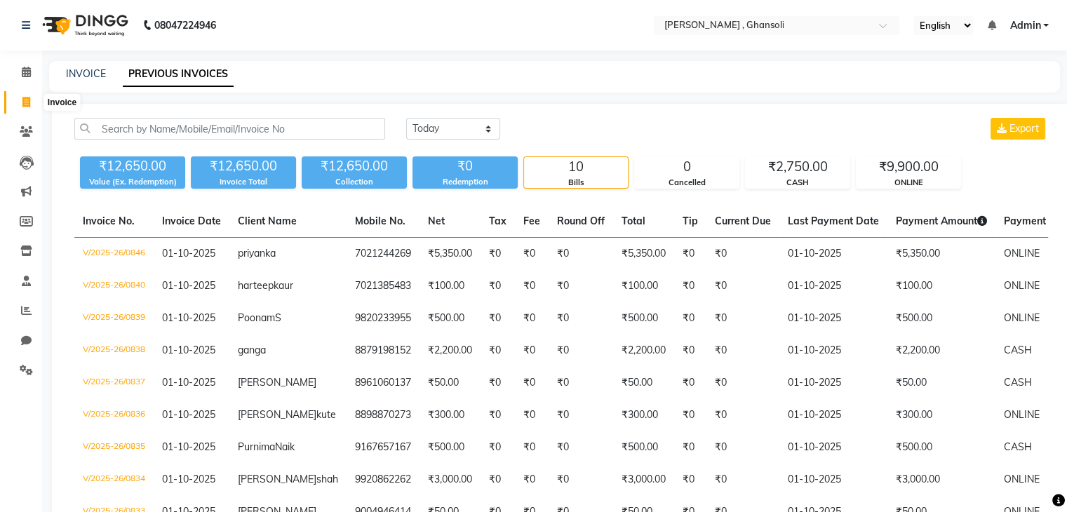
click at [29, 107] on icon at bounding box center [26, 102] width 8 height 11
select select "8446"
select select "service"
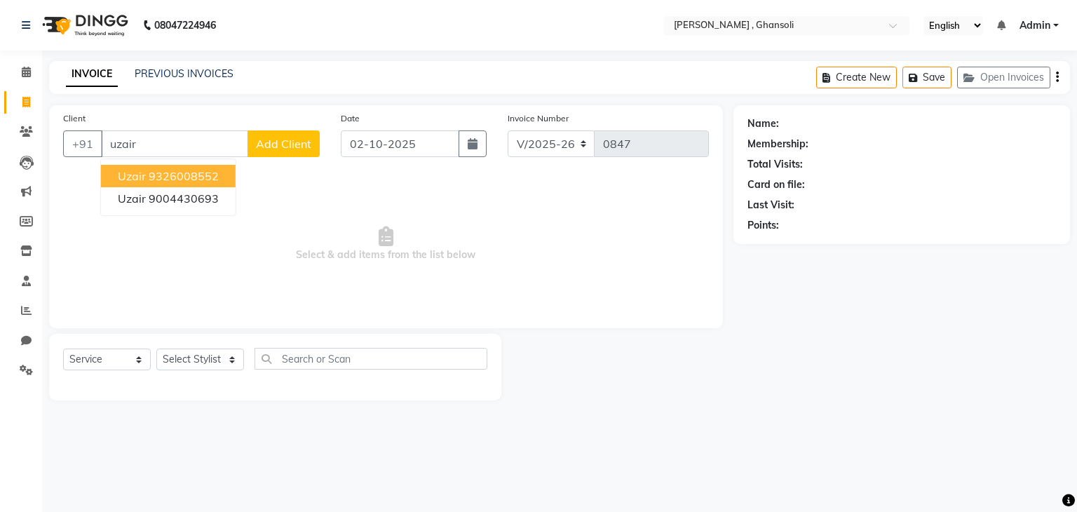
click at [174, 181] on ngb-highlight "9326008552" at bounding box center [184, 176] width 70 height 14
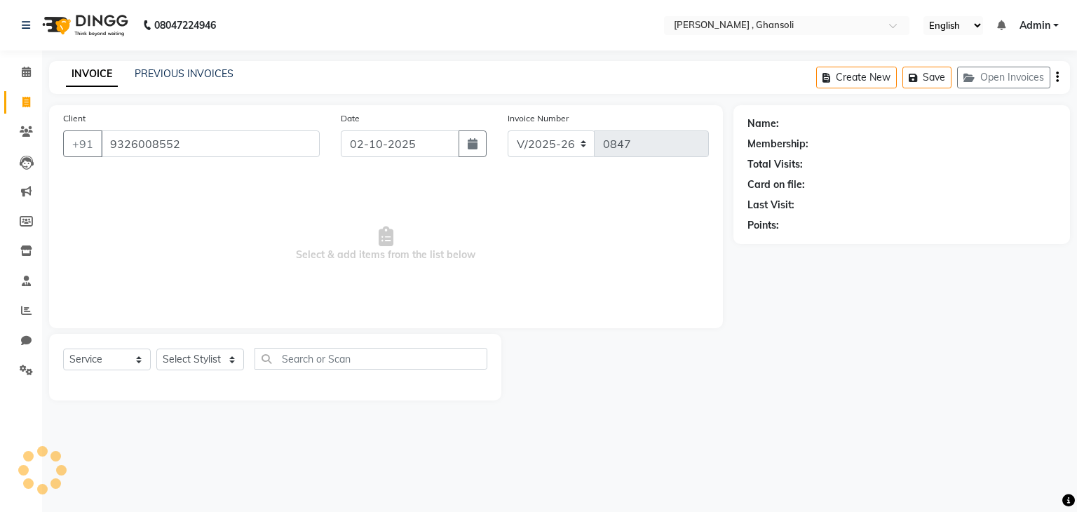
type input "9326008552"
select select "1: Object"
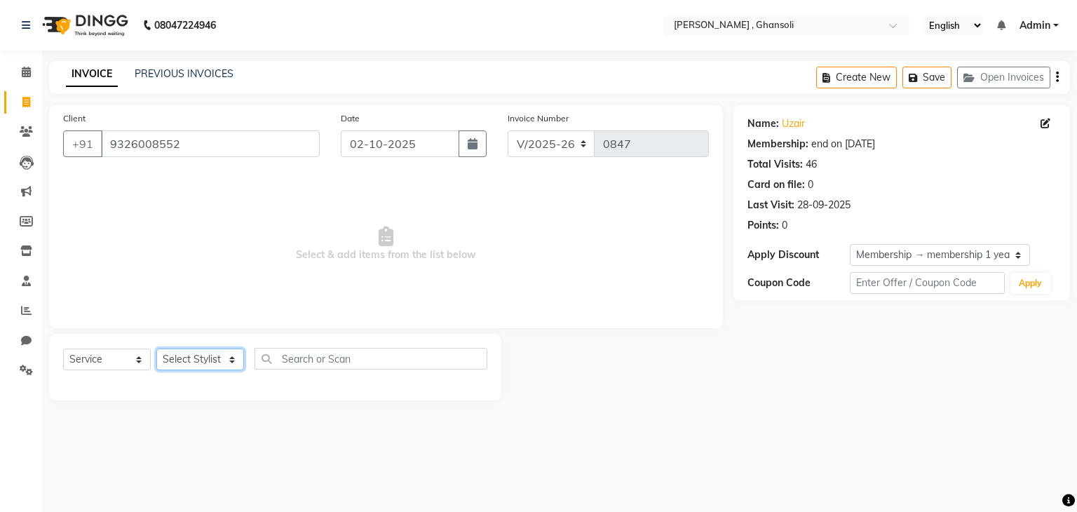
click at [196, 357] on select "Select Stylist deepa Lucky nadeem Rehan Riya Shivam sohail sulochana Uzair Vini…" at bounding box center [200, 360] width 88 height 22
select select "86841"
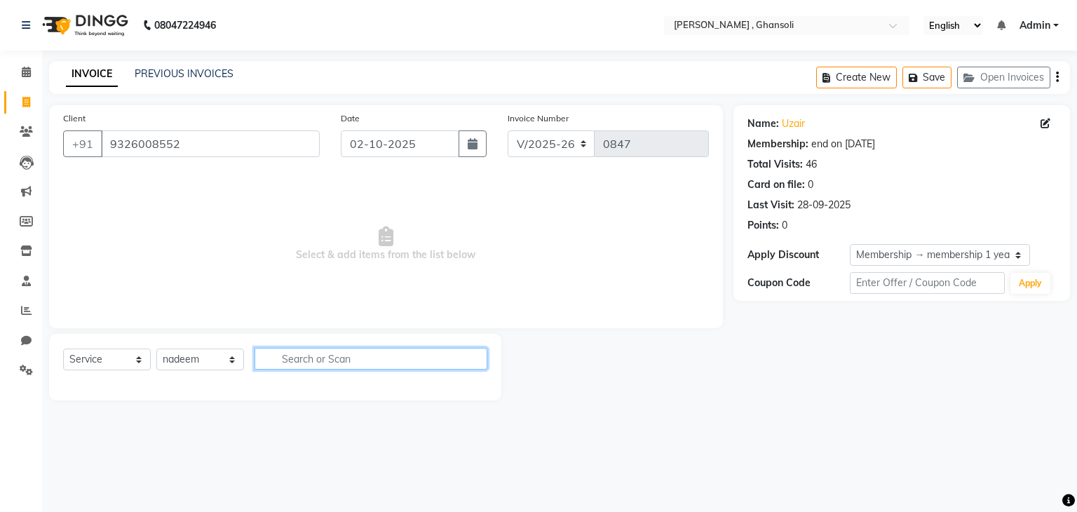
click at [273, 361] on input "text" at bounding box center [371, 359] width 233 height 22
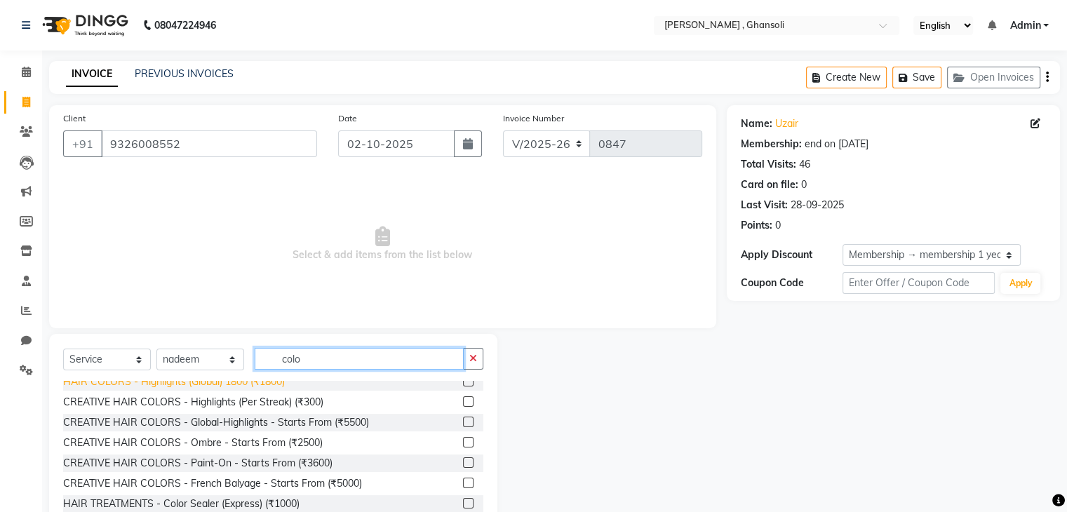
scroll to position [95, 0]
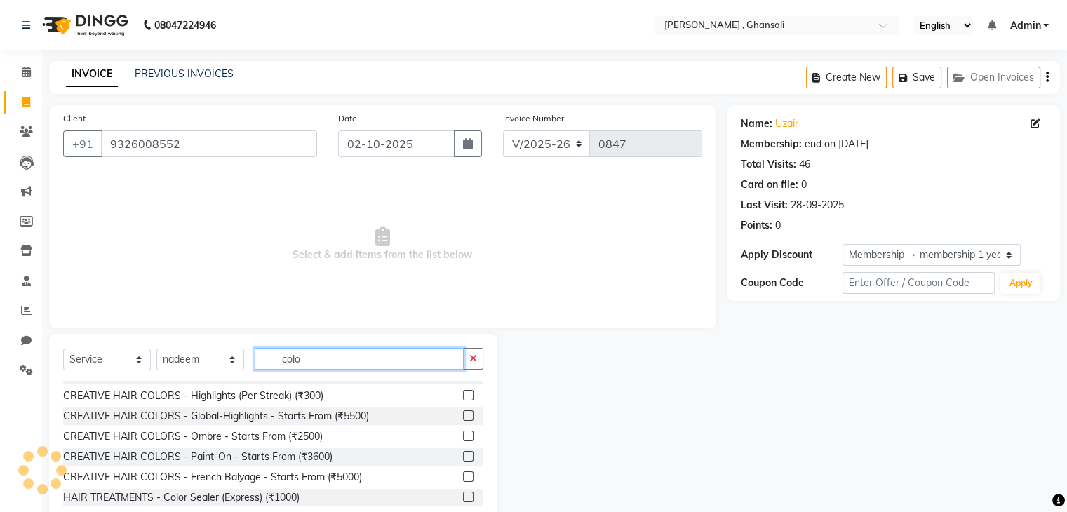
click at [309, 363] on input "colo" at bounding box center [359, 359] width 209 height 22
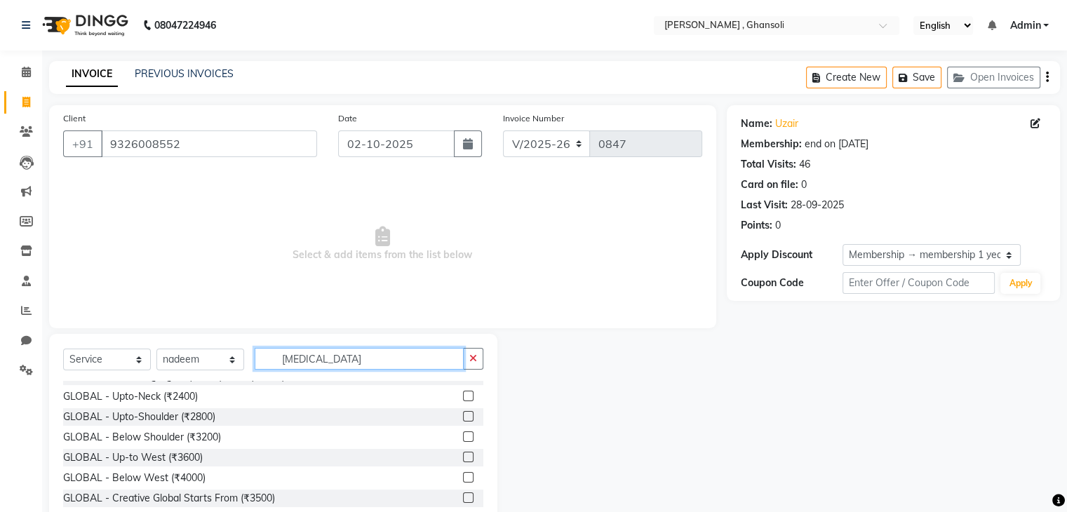
scroll to position [0, 0]
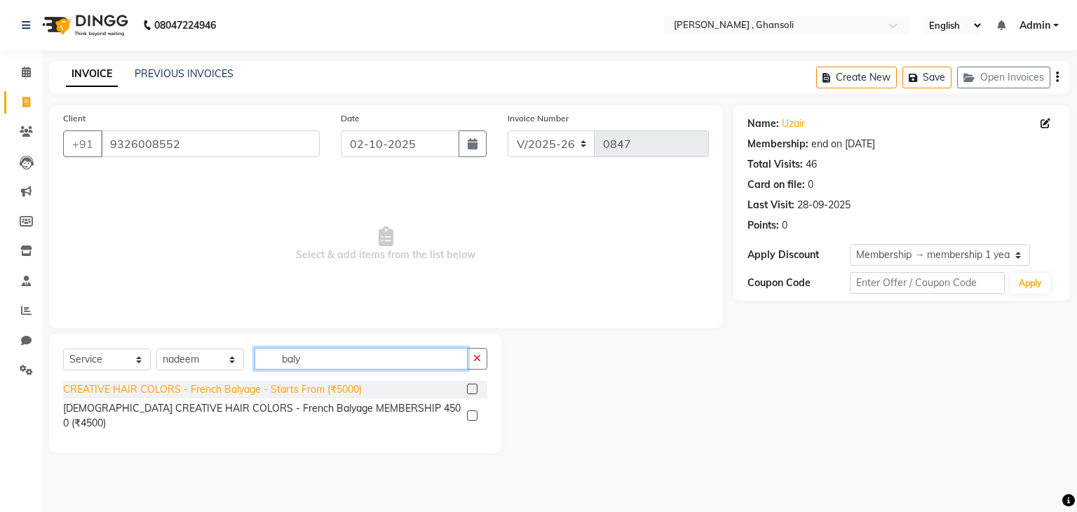
type input "baly"
click at [247, 388] on div "CREATIVE HAIR COLORS - French Balyage - Starts From (₹5000)" at bounding box center [212, 389] width 299 height 15
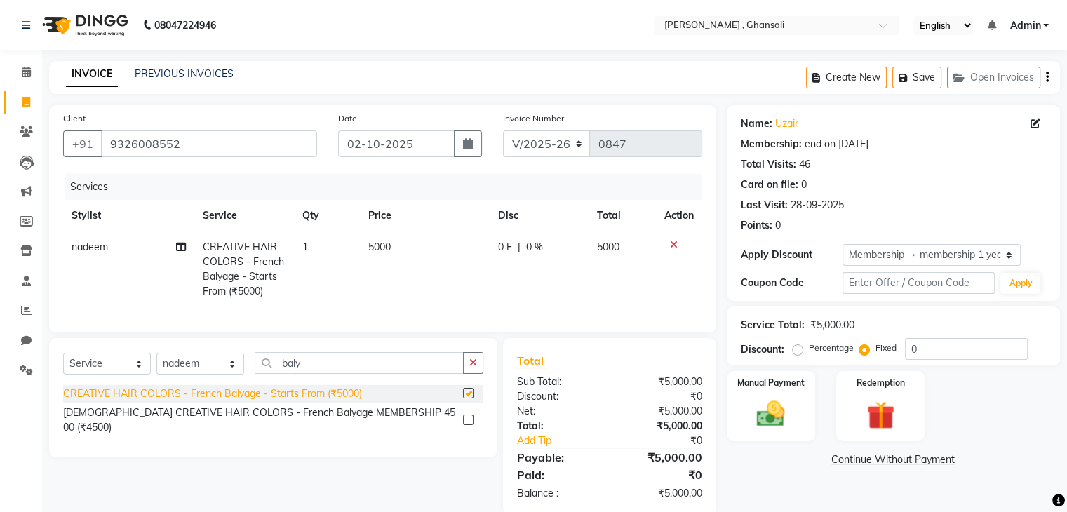
checkbox input "false"
click at [399, 260] on td "5000" at bounding box center [425, 269] width 130 height 76
select select "86841"
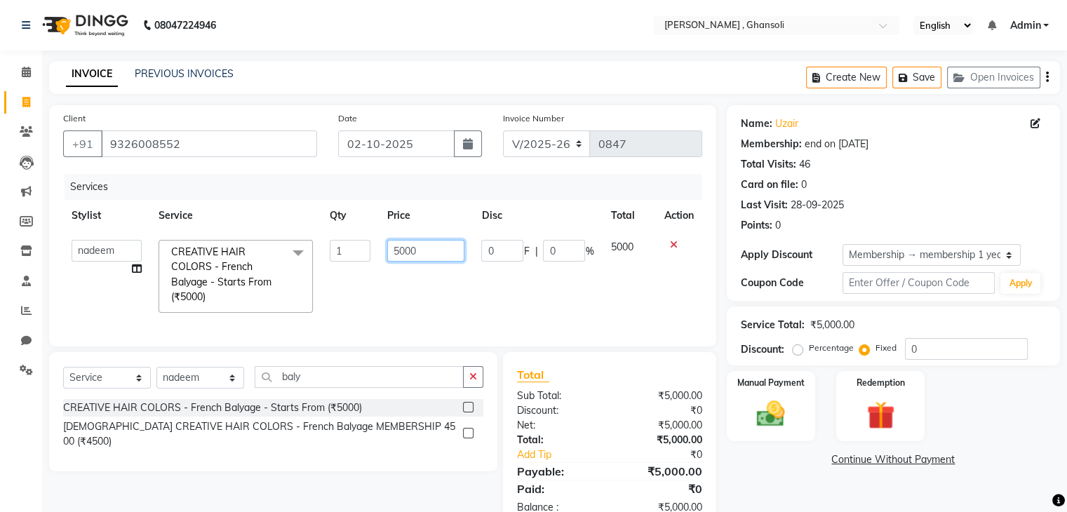
click at [435, 249] on input "5000" at bounding box center [425, 251] width 77 height 22
type input "5"
type input "1"
type input "11000"
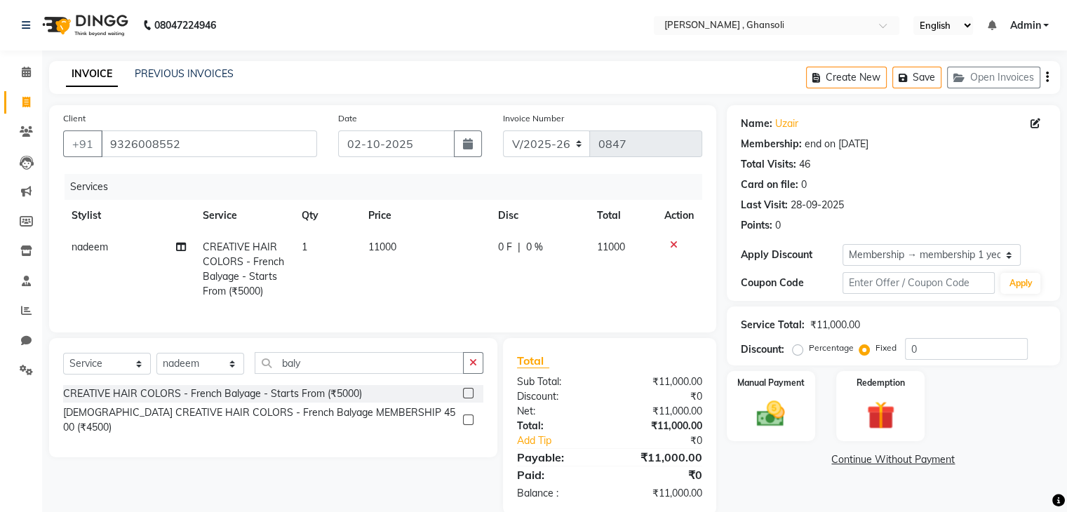
click at [506, 250] on span "0 F" at bounding box center [505, 247] width 14 height 15
select select "86841"
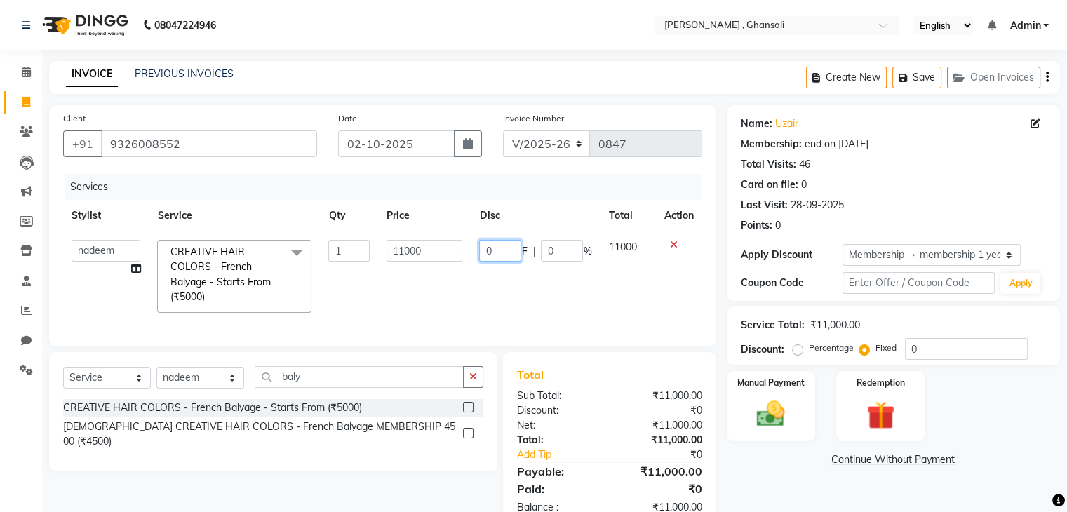
click at [497, 250] on input "0" at bounding box center [500, 251] width 42 height 22
type input "3000"
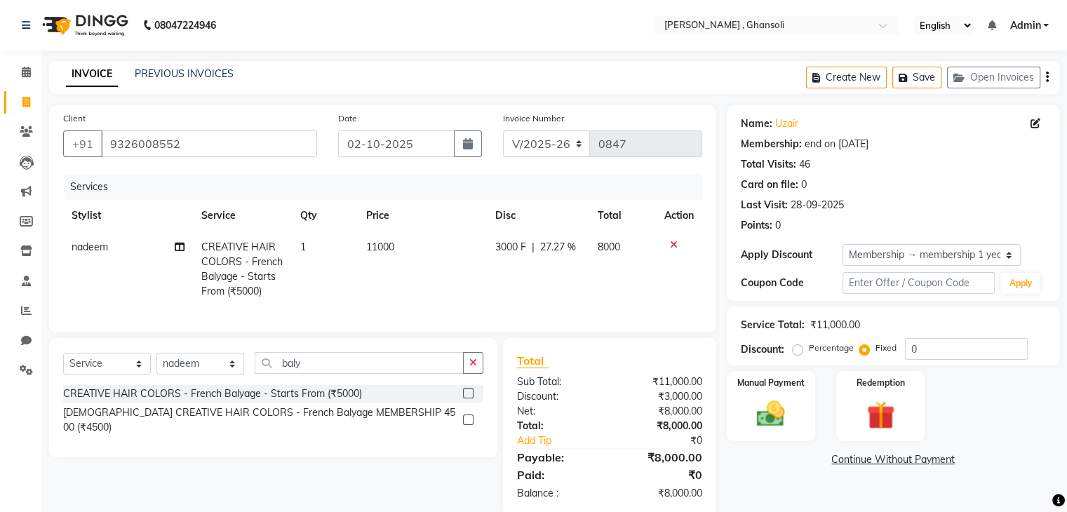
click at [778, 475] on div "Name: Uzair Membership: end on 12-09-2026 Total Visits: 46 Card on file: 0 Last…" at bounding box center [899, 310] width 344 height 410
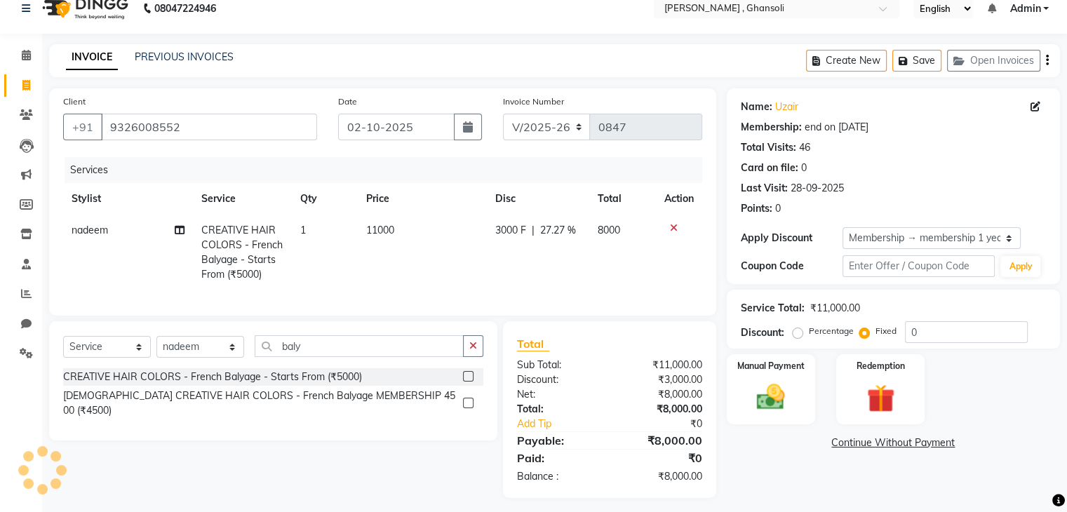
scroll to position [19, 0]
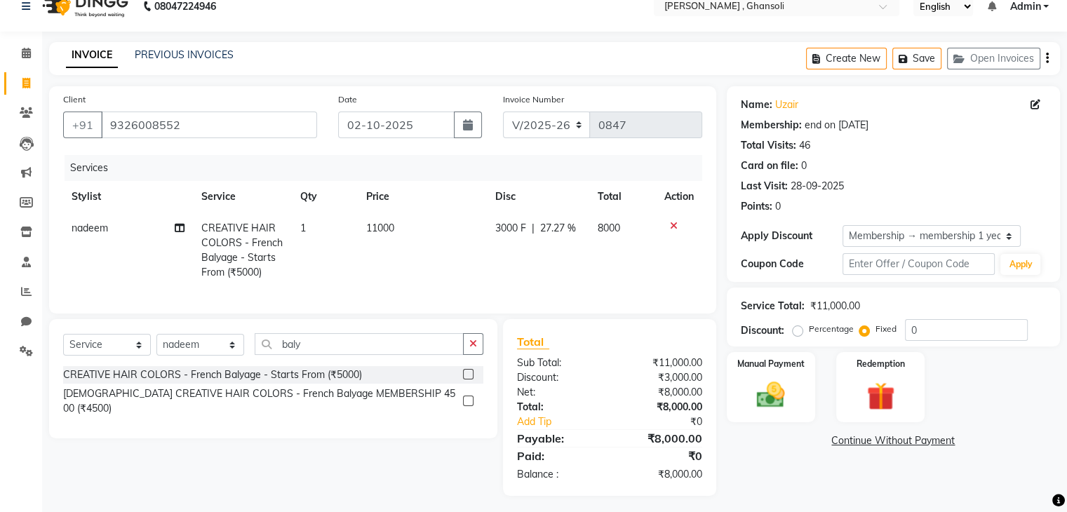
click at [530, 220] on td "3000 F | 27.27 %" at bounding box center [538, 251] width 102 height 76
select select "86841"
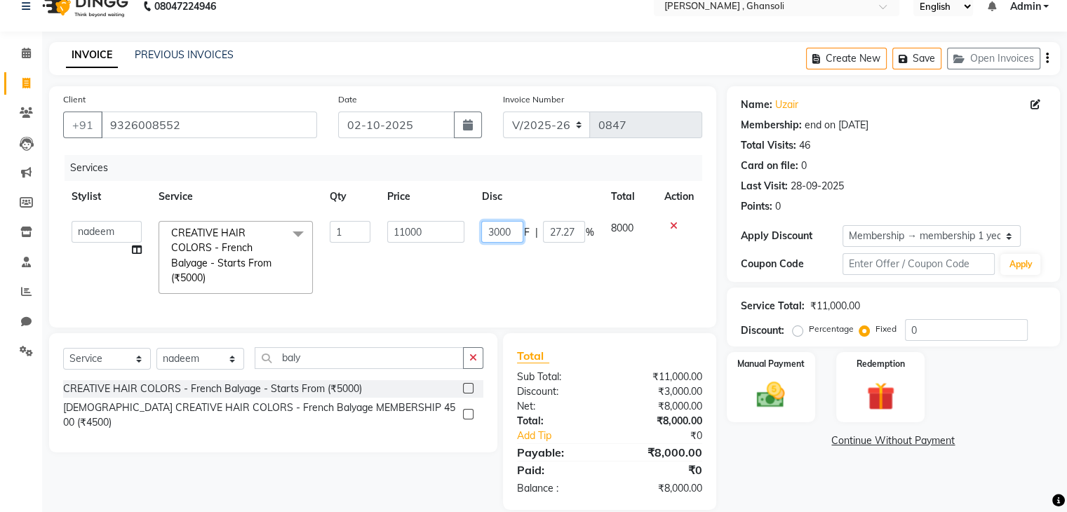
click at [495, 232] on input "3000" at bounding box center [502, 232] width 42 height 22
type input "2000"
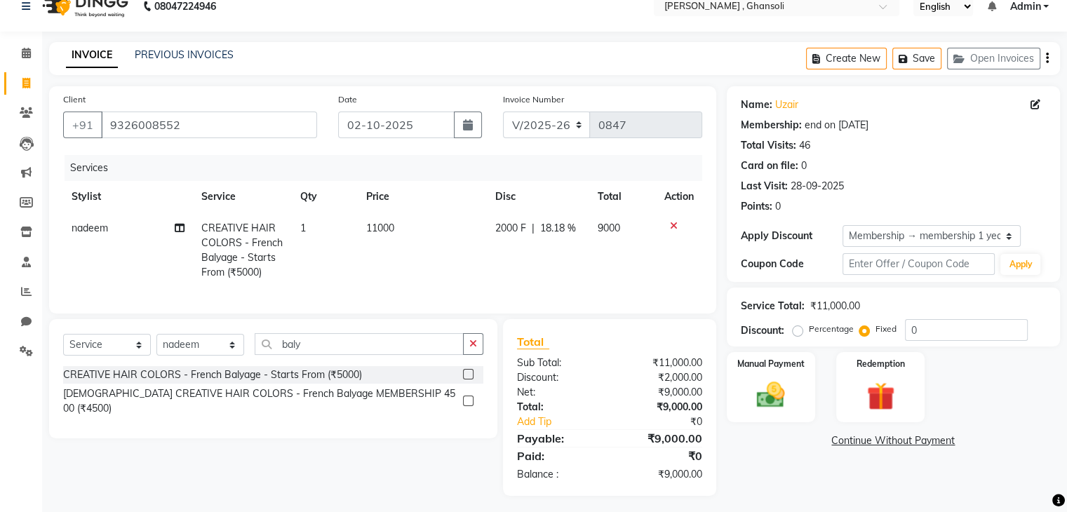
click at [767, 466] on div "Name: Uzair Membership: end on 12-09-2026 Total Visits: 46 Card on file: 0 Last…" at bounding box center [899, 291] width 344 height 410
click at [202, 356] on select "Select Stylist deepa Lucky nadeem Rehan Riya Shivam sohail sulochana Uzair Vini…" at bounding box center [200, 345] width 88 height 22
select select "92630"
click at [302, 355] on input "baly" at bounding box center [359, 344] width 209 height 22
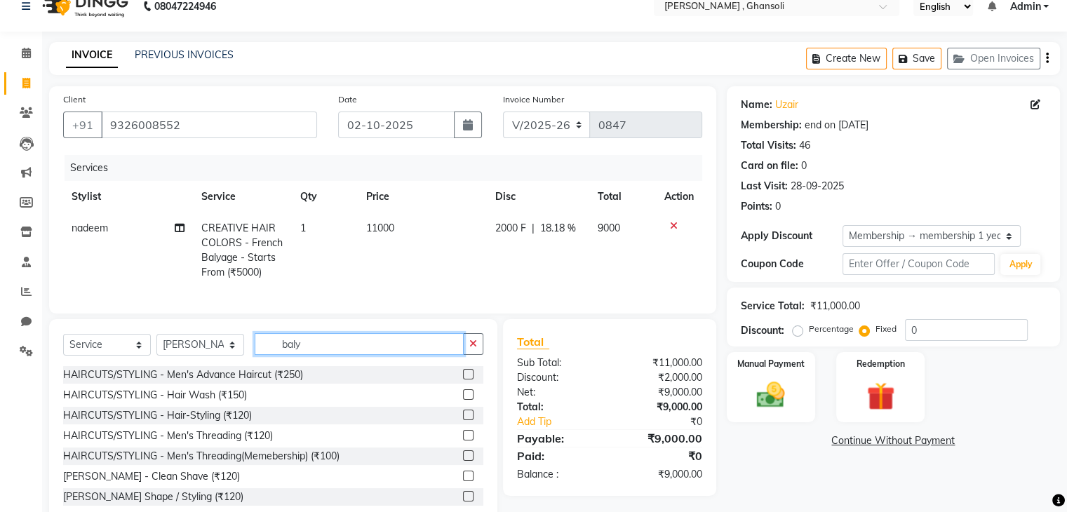
click at [302, 355] on input "baly" at bounding box center [359, 344] width 209 height 22
type input "b"
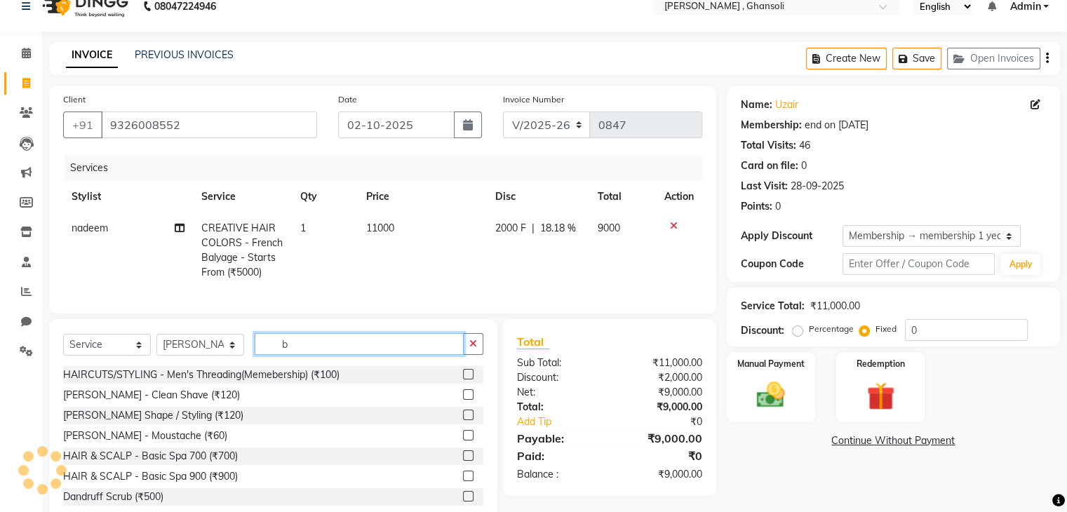
click at [322, 353] on input "b" at bounding box center [359, 344] width 209 height 22
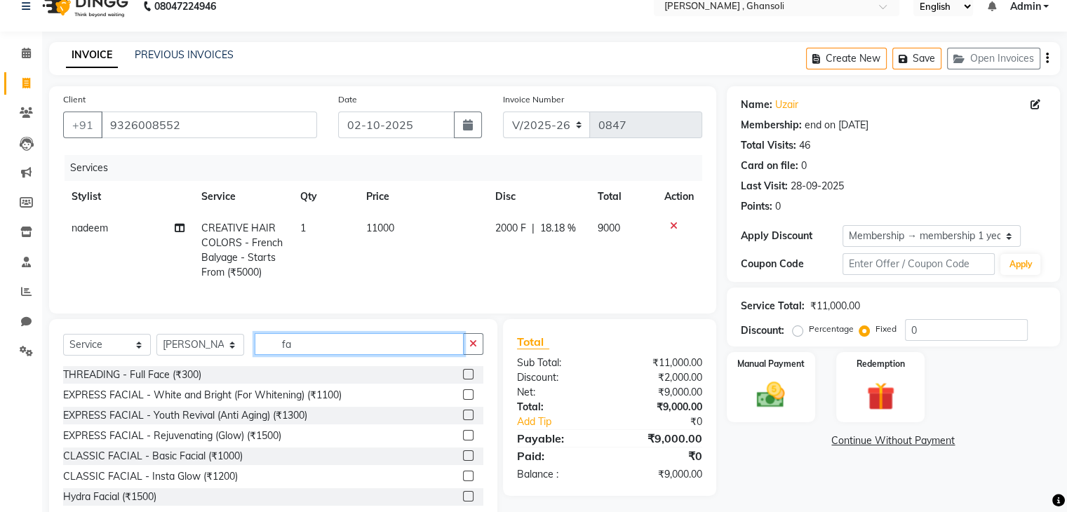
type input "f"
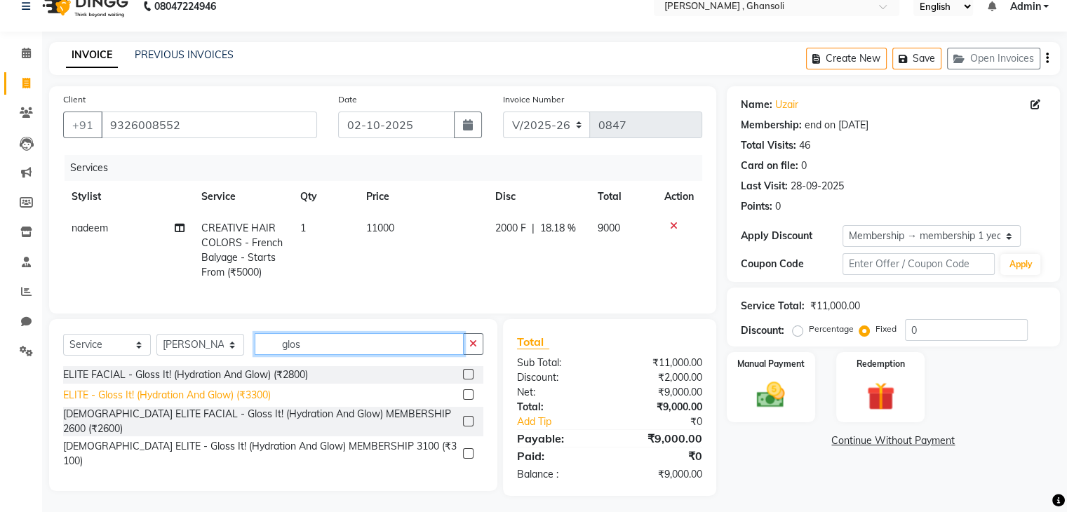
type input "glos"
click at [234, 403] on div "ELITE - Gloss It! (Hydration And Glow) (₹3300)" at bounding box center [167, 395] width 208 height 15
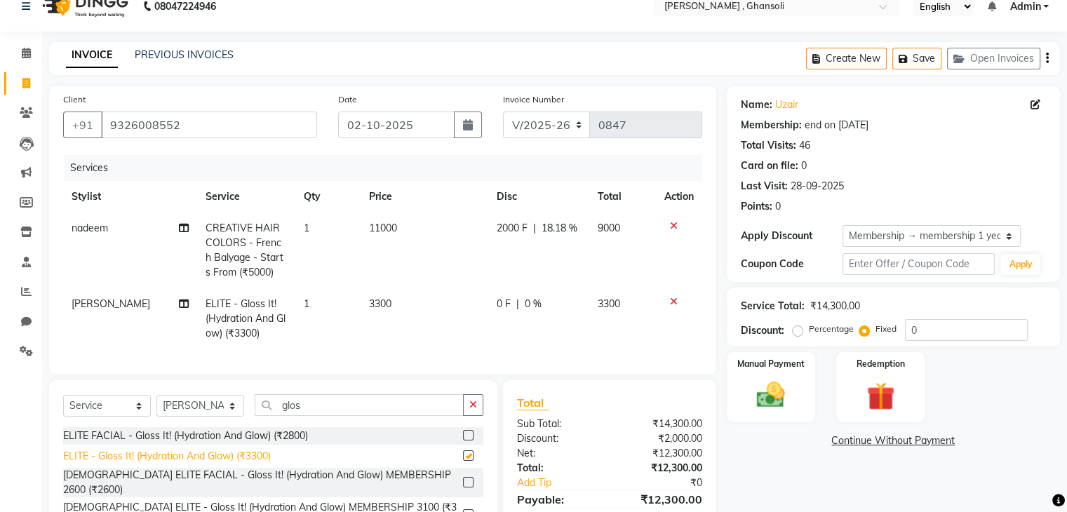
checkbox input "false"
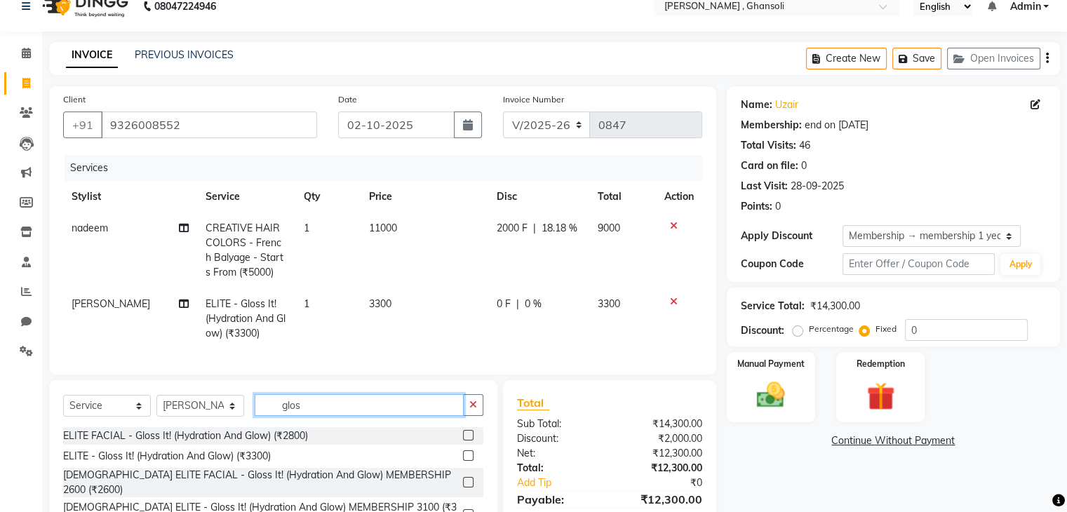
click at [322, 415] on input "glos" at bounding box center [359, 405] width 209 height 22
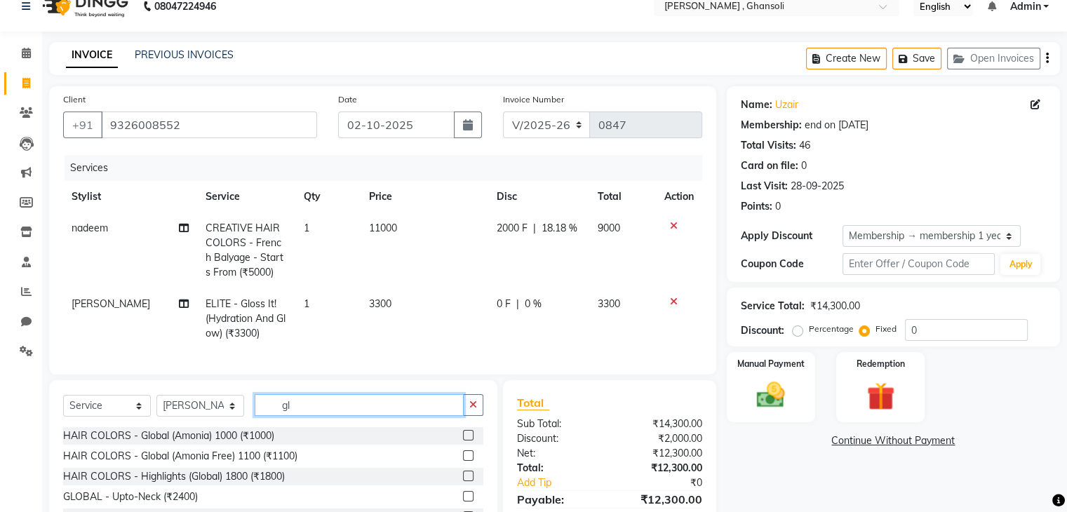
type input "g"
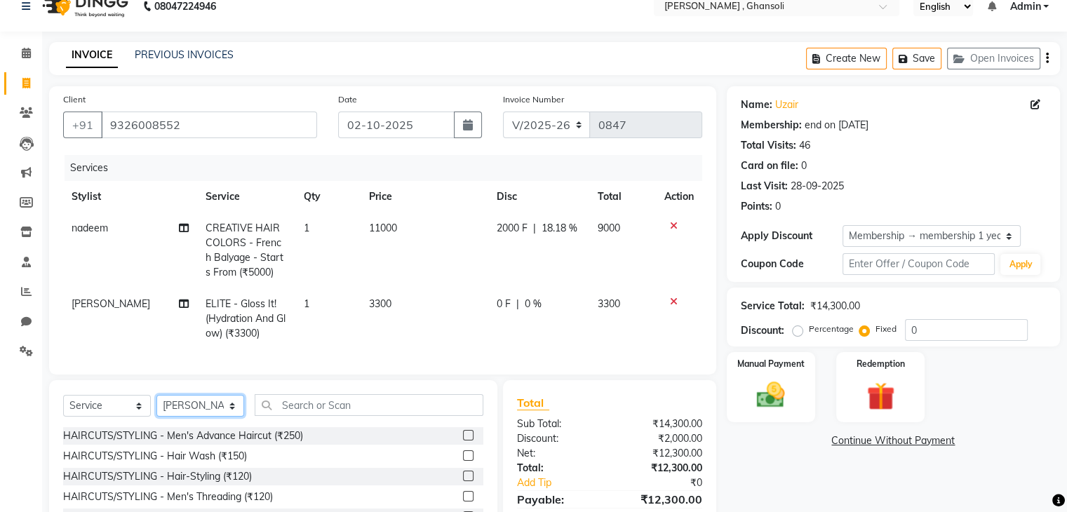
click at [206, 415] on select "Select Stylist deepa Lucky nadeem Rehan Riya Shivam sohail sulochana Uzair Vini…" at bounding box center [200, 406] width 88 height 22
select select "87977"
click at [297, 409] on input "text" at bounding box center [369, 405] width 229 height 22
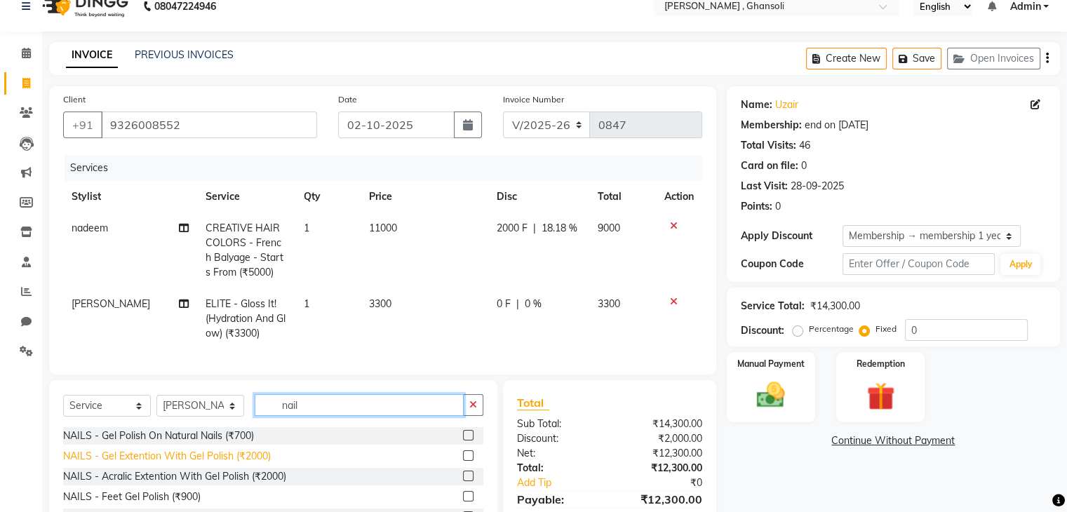
type input "nail"
click at [197, 464] on div "NAILS - Gel Extention With Gel Polish (₹2000)" at bounding box center [167, 456] width 208 height 15
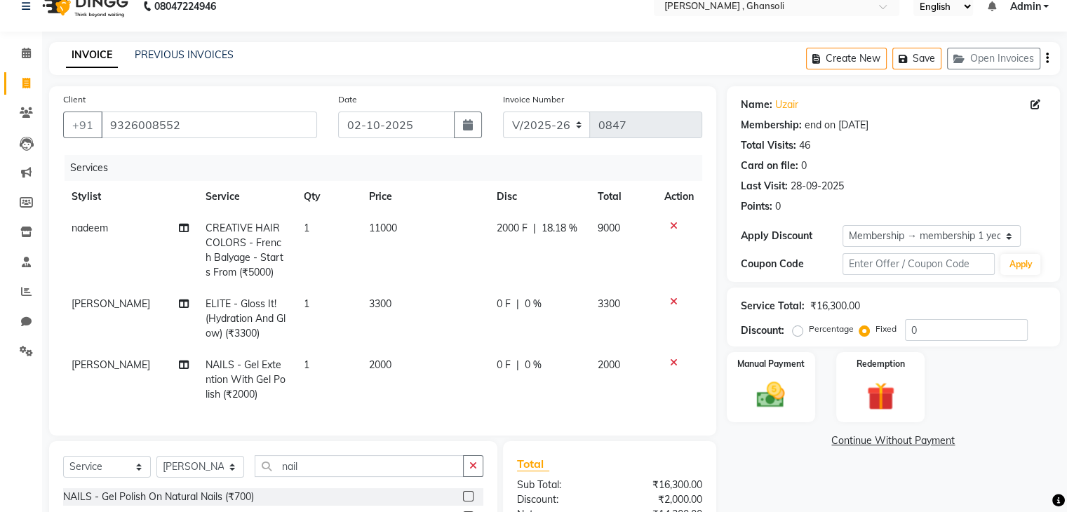
checkbox input "false"
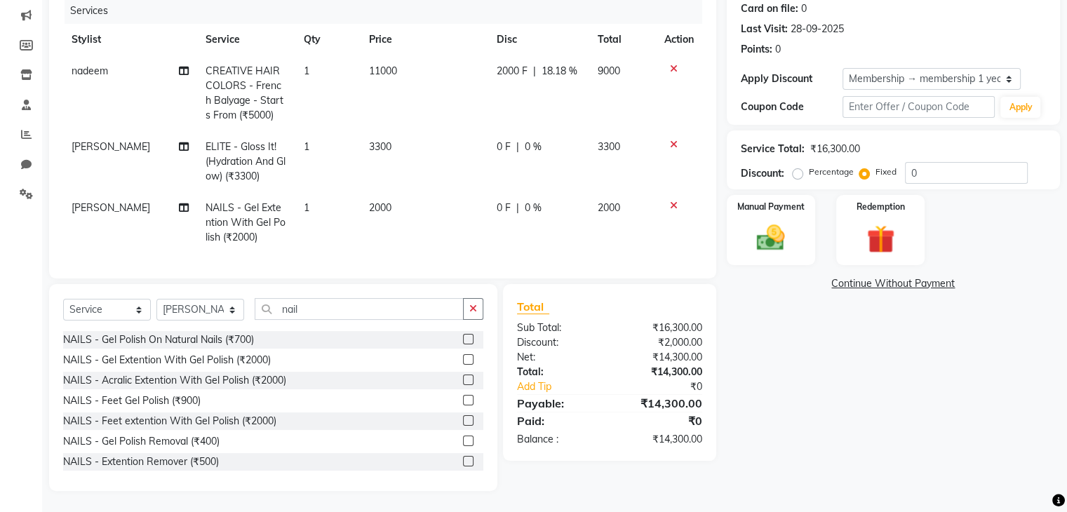
scroll to position [0, 0]
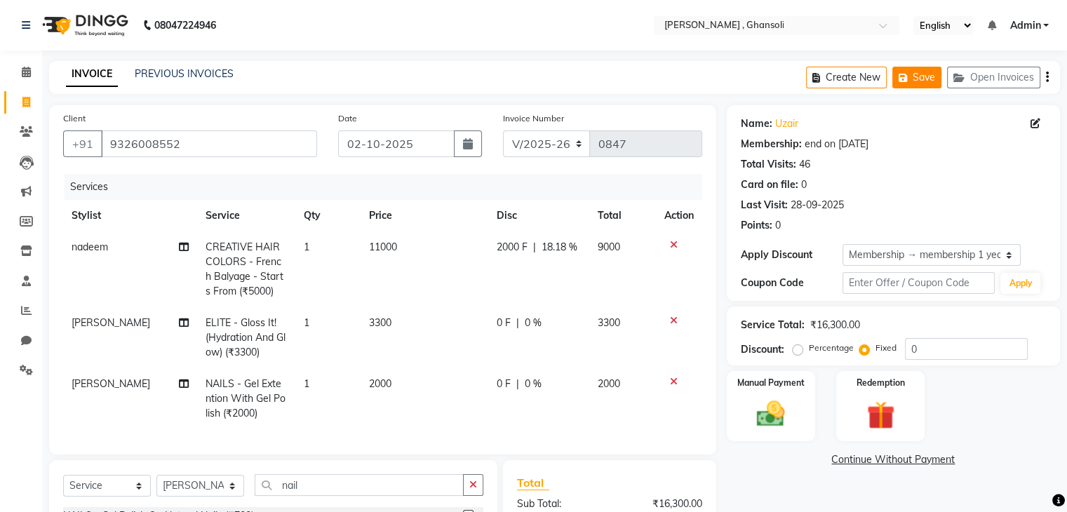
click at [923, 78] on button "Save" at bounding box center [916, 78] width 49 height 22
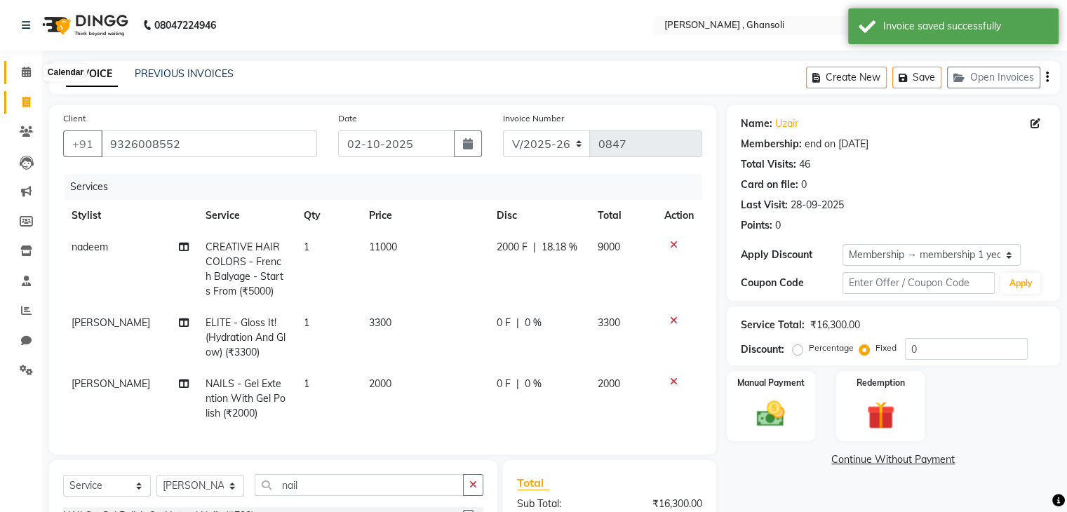
click at [22, 71] on icon at bounding box center [26, 72] width 9 height 11
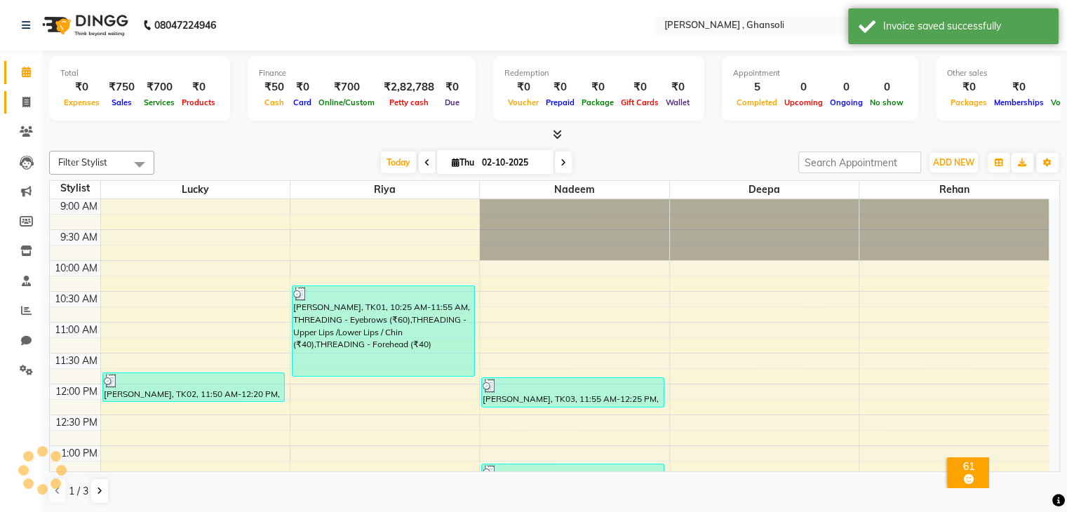
click at [33, 100] on span at bounding box center [26, 103] width 25 height 16
select select "service"
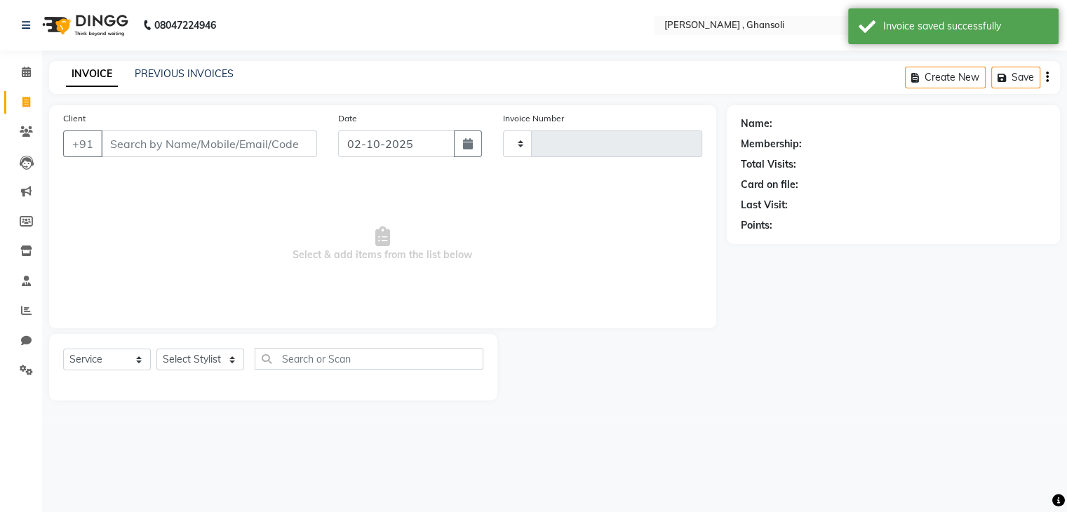
type input "0847"
select select "8446"
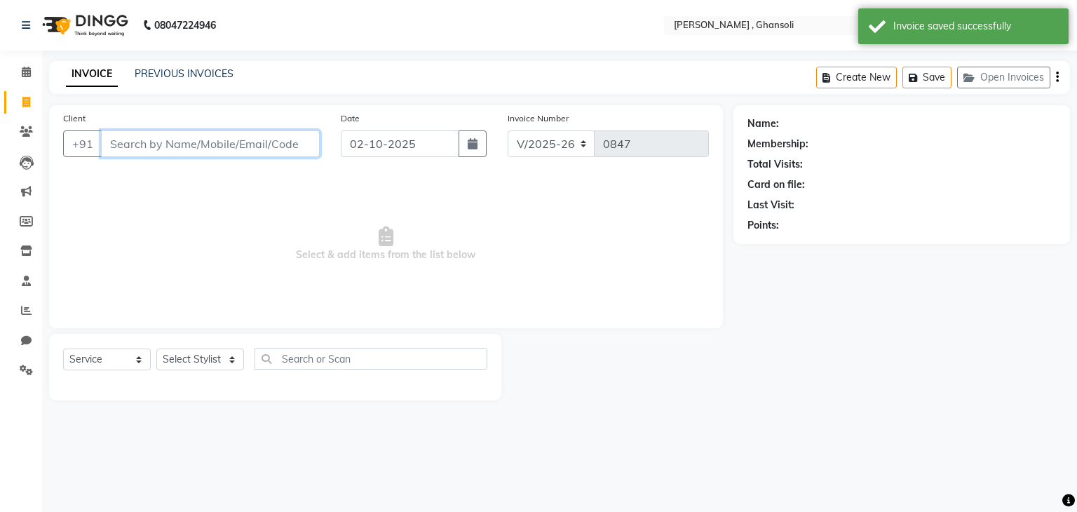
click at [137, 144] on input "Client" at bounding box center [210, 143] width 219 height 27
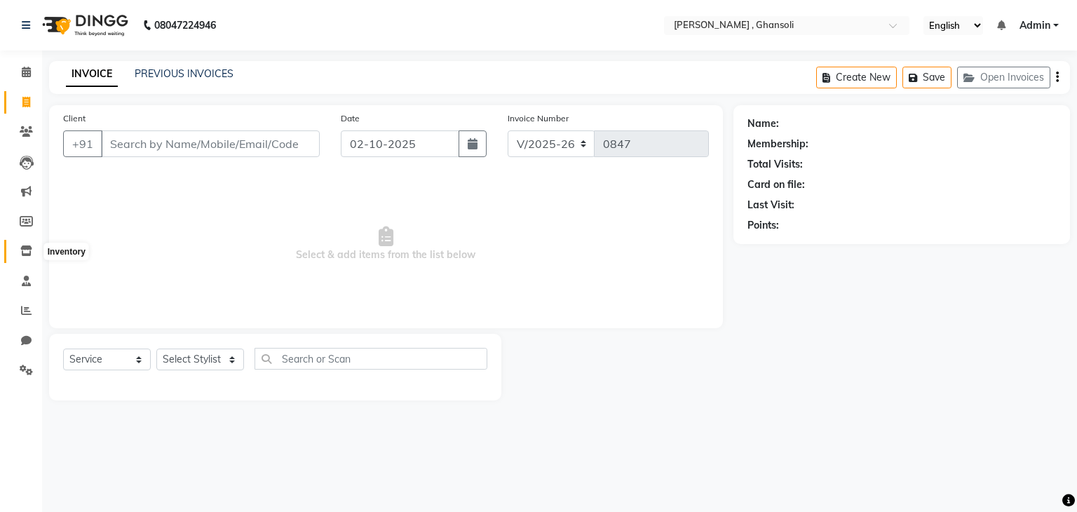
click at [21, 248] on icon at bounding box center [26, 250] width 12 height 11
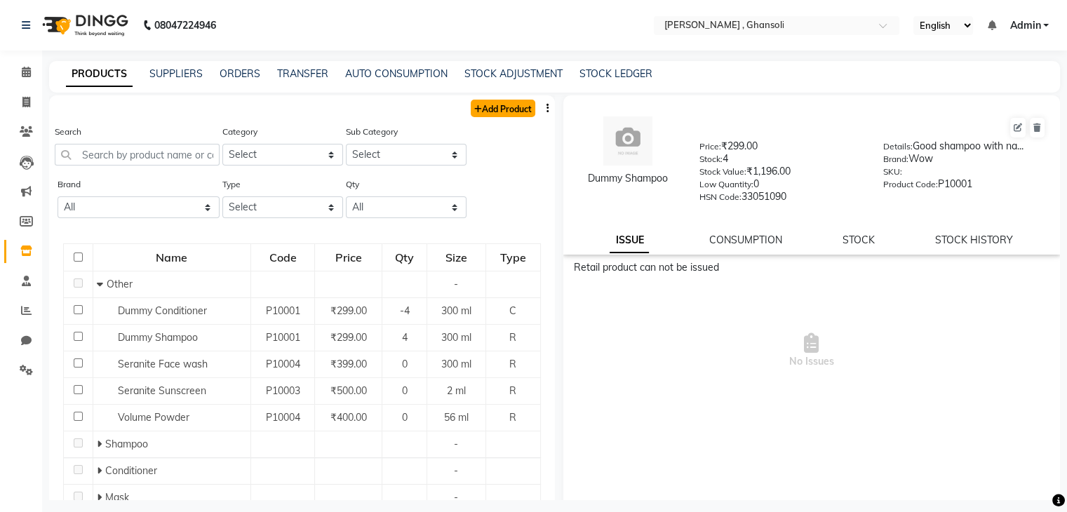
click at [480, 115] on link "Add Product" at bounding box center [503, 109] width 65 height 18
select select "true"
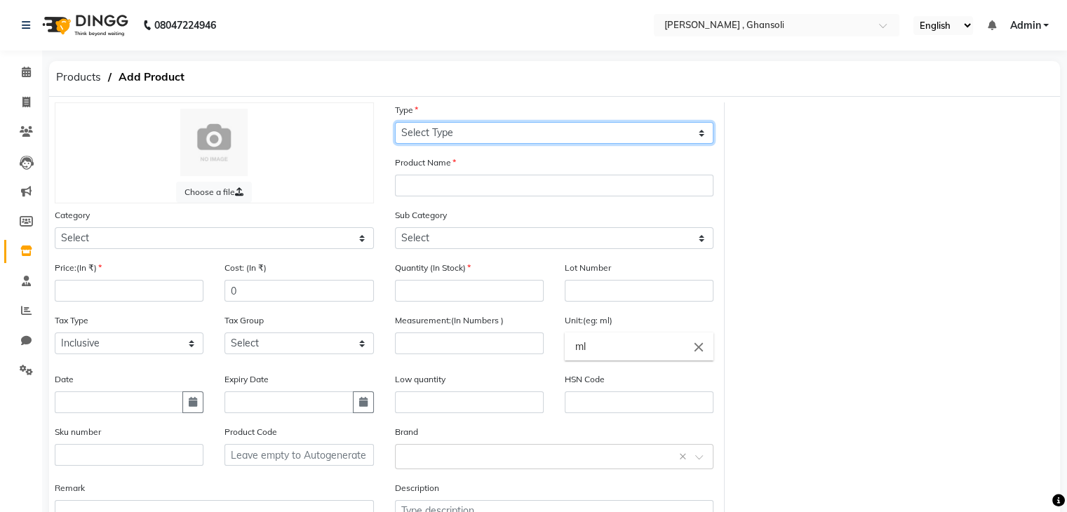
click at [456, 138] on select "Select Type Both Retail Consumable" at bounding box center [554, 133] width 319 height 22
select select "R"
click at [395, 123] on select "Select Type Both Retail Consumable" at bounding box center [554, 133] width 319 height 22
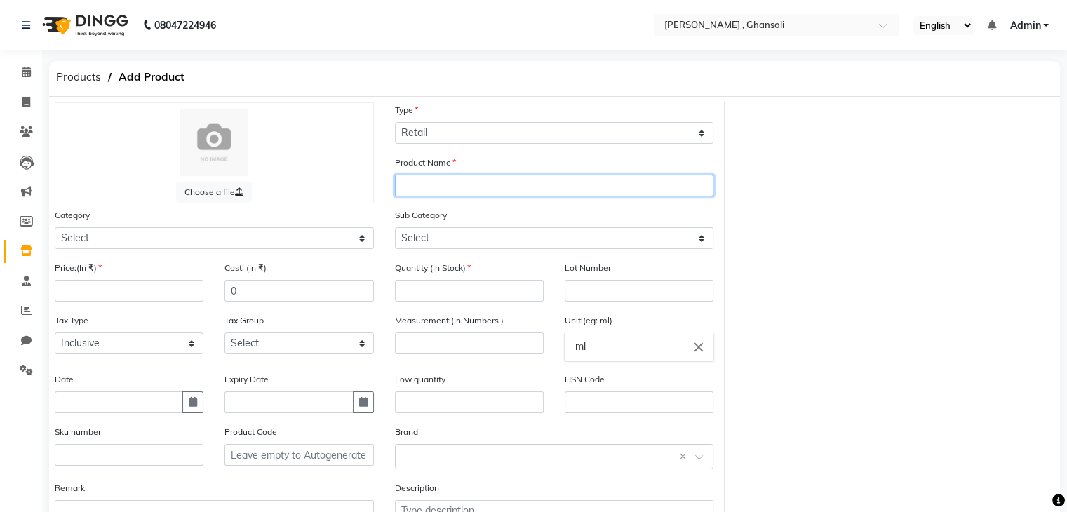
click at [421, 196] on input "text" at bounding box center [554, 186] width 319 height 22
click at [517, 181] on input "streax curl defining cream" at bounding box center [554, 186] width 319 height 22
click at [524, 182] on input "streax curl defining cream" at bounding box center [554, 186] width 319 height 22
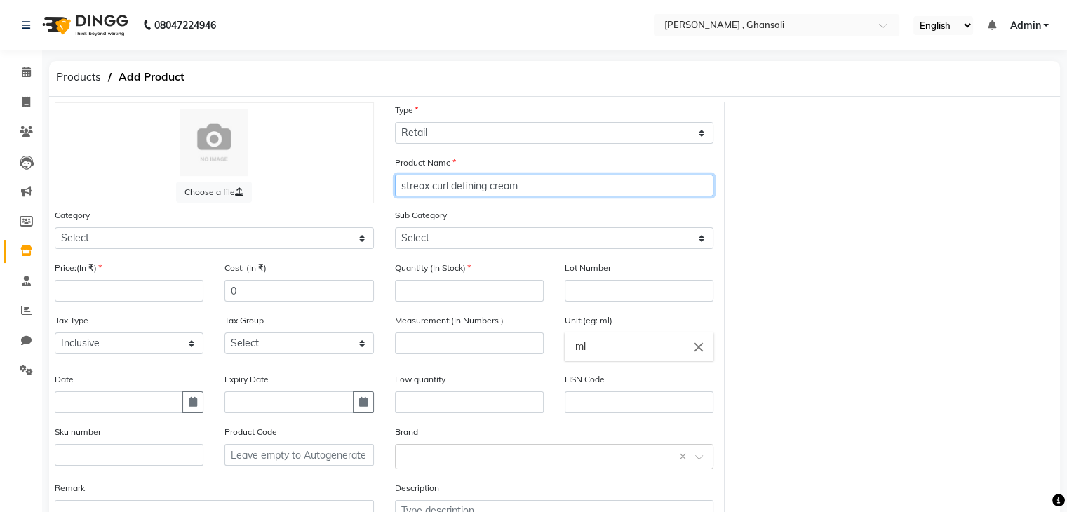
click at [524, 182] on input "streax curl defining cream" at bounding box center [554, 186] width 319 height 22
type input "streax curl defining cream"
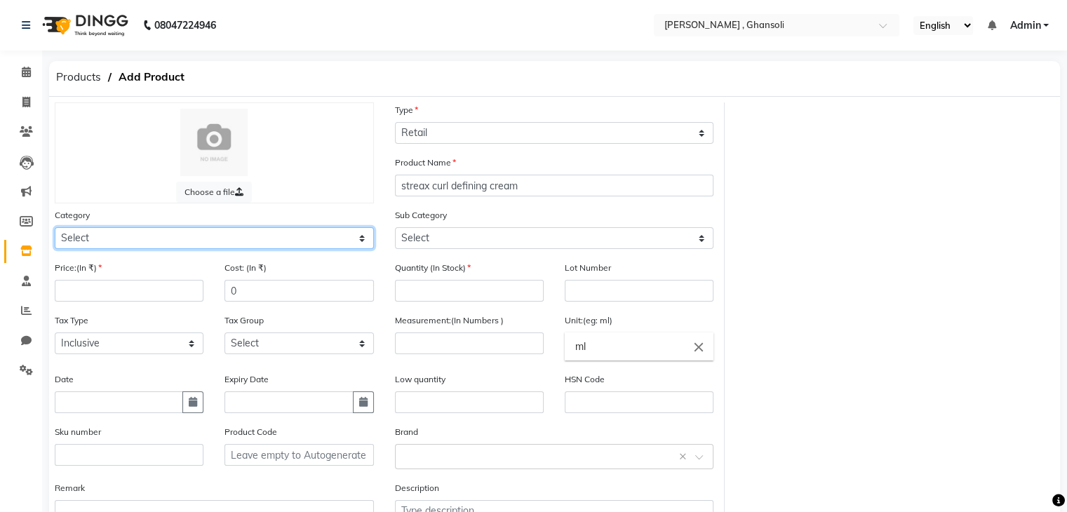
click at [132, 243] on select "Select Hair Skin Makeup Personal Care Appliances Beard Waxing Disposable Thread…" at bounding box center [214, 238] width 319 height 22
select select "1632601100"
click at [55, 229] on select "Select Hair Skin Makeup Personal Care Appliances Beard Waxing Disposable Thread…" at bounding box center [214, 238] width 319 height 22
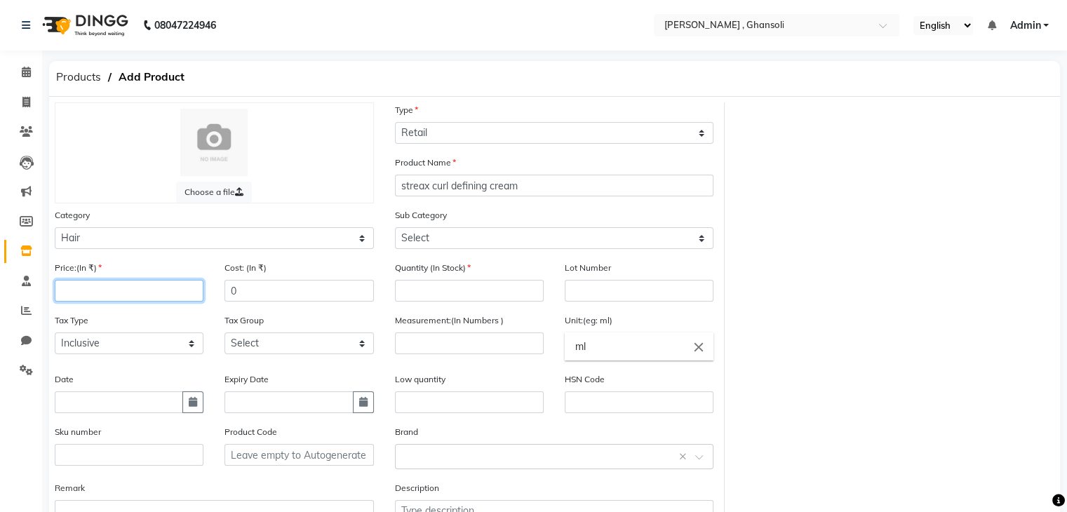
click at [163, 291] on input "number" at bounding box center [129, 291] width 149 height 22
type input "550"
click at [257, 301] on input "0" at bounding box center [298, 291] width 149 height 22
type input "550"
click at [448, 302] on input "number" at bounding box center [469, 291] width 149 height 22
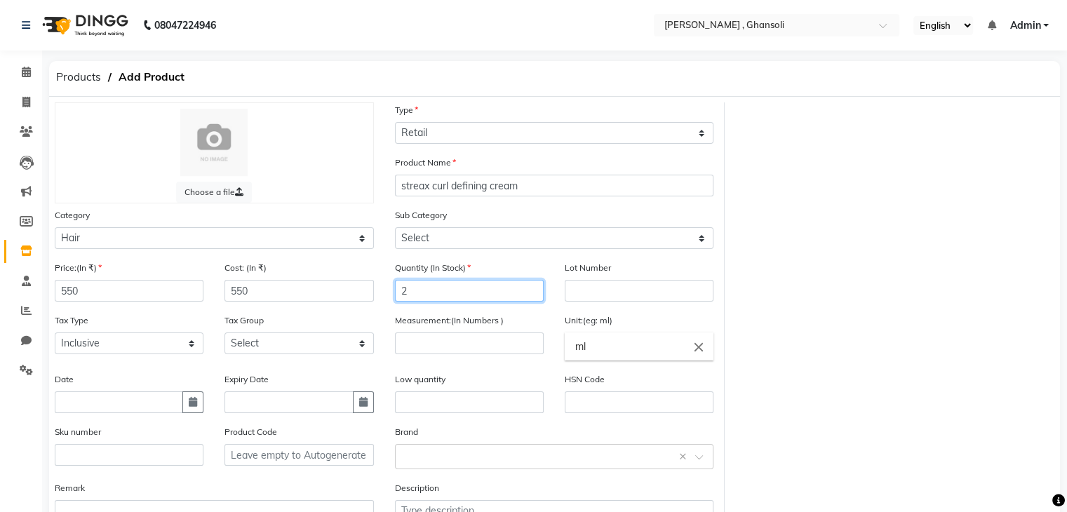
type input "2"
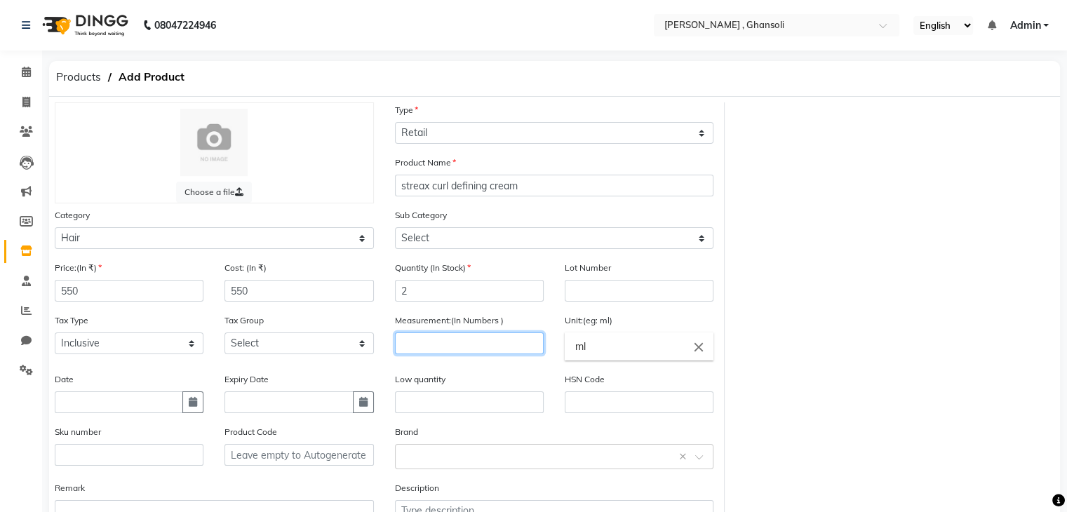
click at [459, 340] on input "number" at bounding box center [469, 343] width 149 height 22
type input "150"
click at [618, 340] on input "ml" at bounding box center [639, 346] width 149 height 28
click at [610, 348] on input "ml" at bounding box center [639, 346] width 149 height 28
click at [672, 358] on input "ml" at bounding box center [639, 346] width 149 height 28
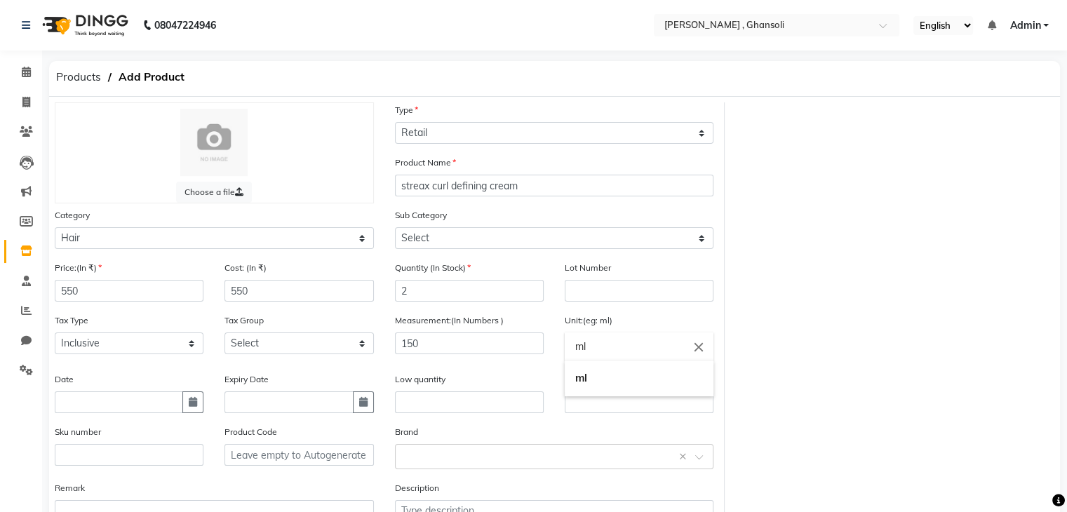
click at [671, 356] on input "ml" at bounding box center [639, 346] width 149 height 28
click at [704, 354] on icon "close" at bounding box center [698, 346] width 15 height 15
click at [599, 382] on link "ml" at bounding box center [639, 379] width 149 height 36
type input "ml"
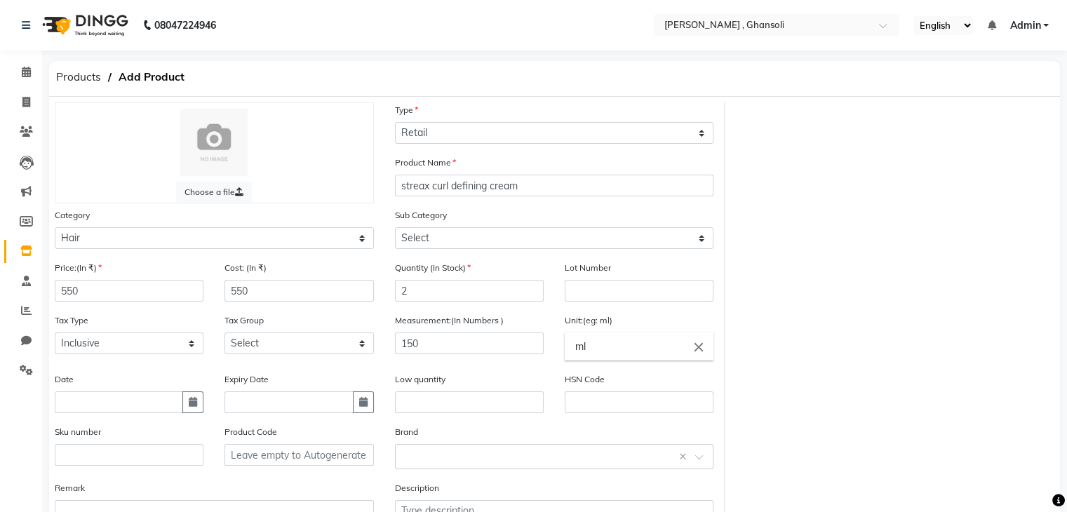
click at [701, 354] on icon "close" at bounding box center [698, 346] width 15 height 15
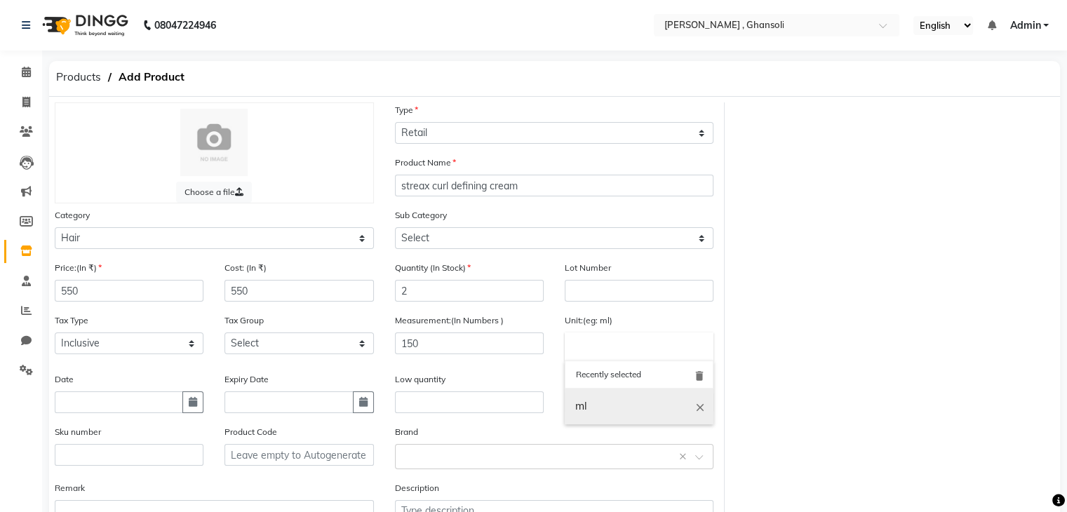
click at [697, 411] on icon "close" at bounding box center [700, 406] width 13 height 13
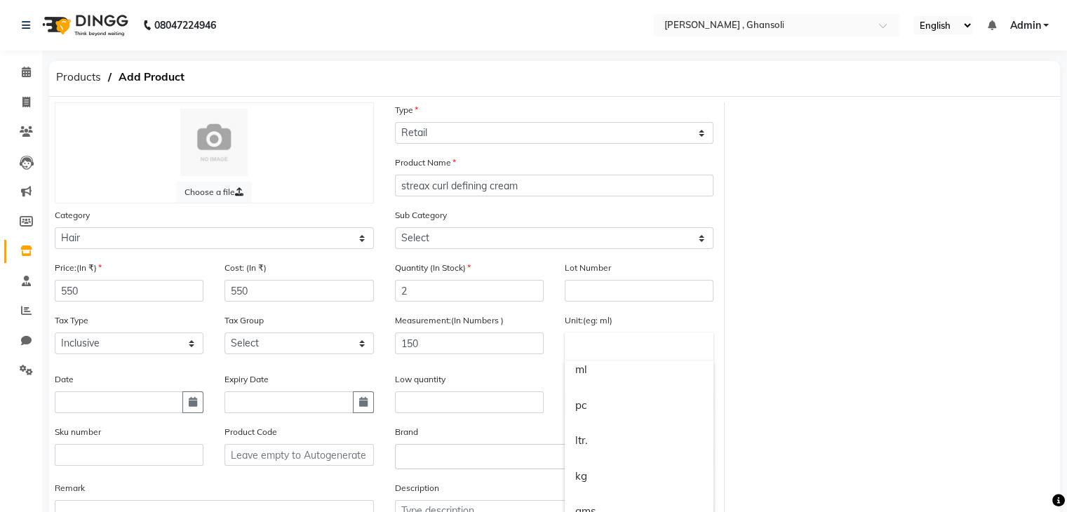
drag, startPoint x: 598, startPoint y: 416, endPoint x: 1010, endPoint y: 263, distance: 439.9
click at [1010, 263] on div at bounding box center [533, 256] width 1067 height 512
click at [443, 350] on input "150" at bounding box center [469, 343] width 149 height 22
type input "1"
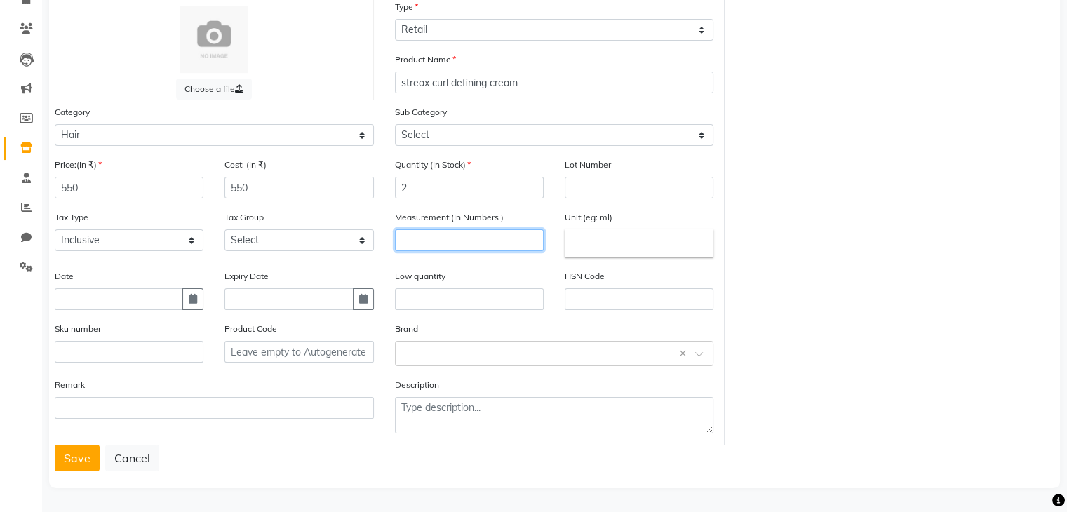
scroll to position [108, 0]
click at [413, 367] on div "Brand Select brand or add custom brand ×" at bounding box center [554, 349] width 340 height 56
click at [419, 361] on div "Select brand or add custom brand ×" at bounding box center [554, 353] width 319 height 25
type input "Streax"
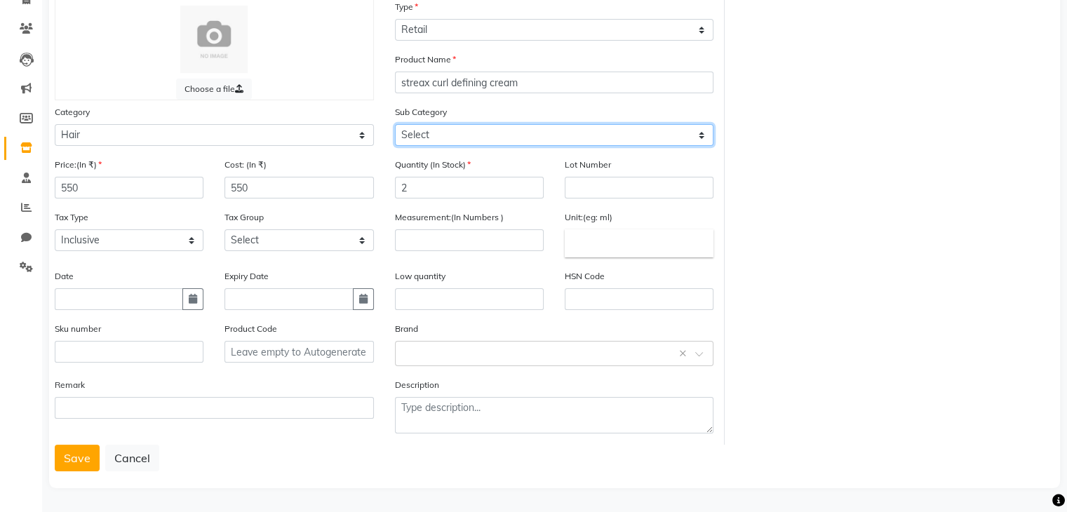
click at [485, 128] on select "Select Shampoo Conditioner Cream Mask Oil Serum Color Appliances Treatment Styl…" at bounding box center [554, 135] width 319 height 22
select select "1632601103"
click at [395, 124] on select "Select Shampoo Conditioner Cream Mask Oil Serum Color Appliances Treatment Styl…" at bounding box center [554, 135] width 319 height 22
click at [426, 357] on input "text" at bounding box center [541, 352] width 276 height 15
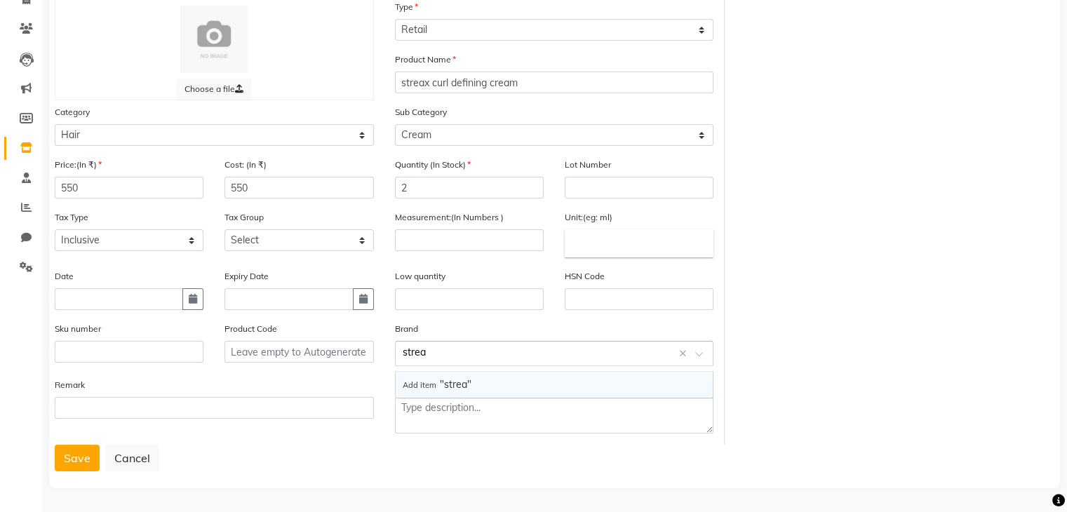
type input "streax"
click at [465, 379] on span "Add item "streax"" at bounding box center [440, 384] width 74 height 13
click at [67, 456] on button "Save" at bounding box center [77, 458] width 45 height 27
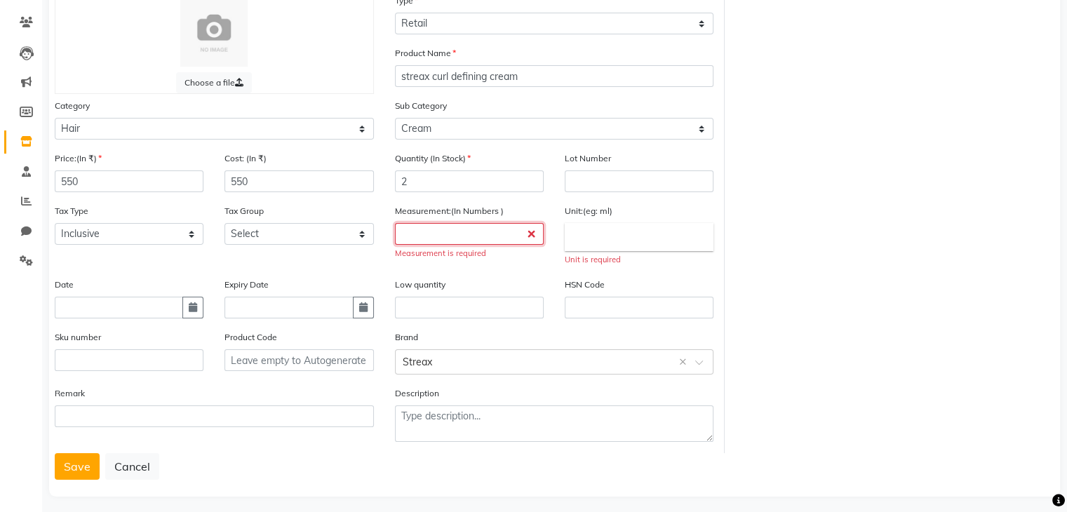
click at [421, 245] on input "number" at bounding box center [469, 234] width 149 height 22
type input "150"
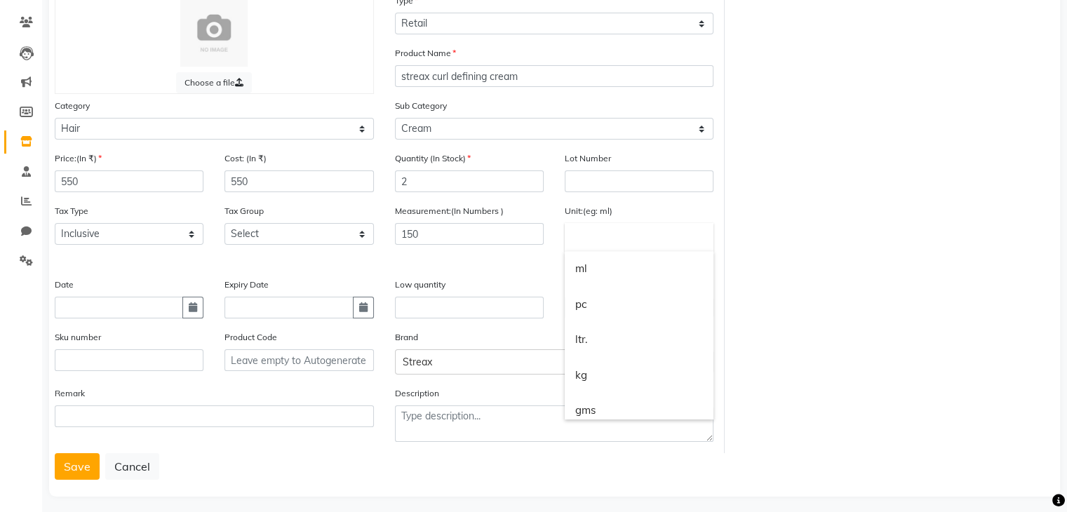
click at [598, 232] on input "text" at bounding box center [639, 237] width 149 height 28
click at [614, 414] on link "gms" at bounding box center [639, 411] width 149 height 36
type input "gms"
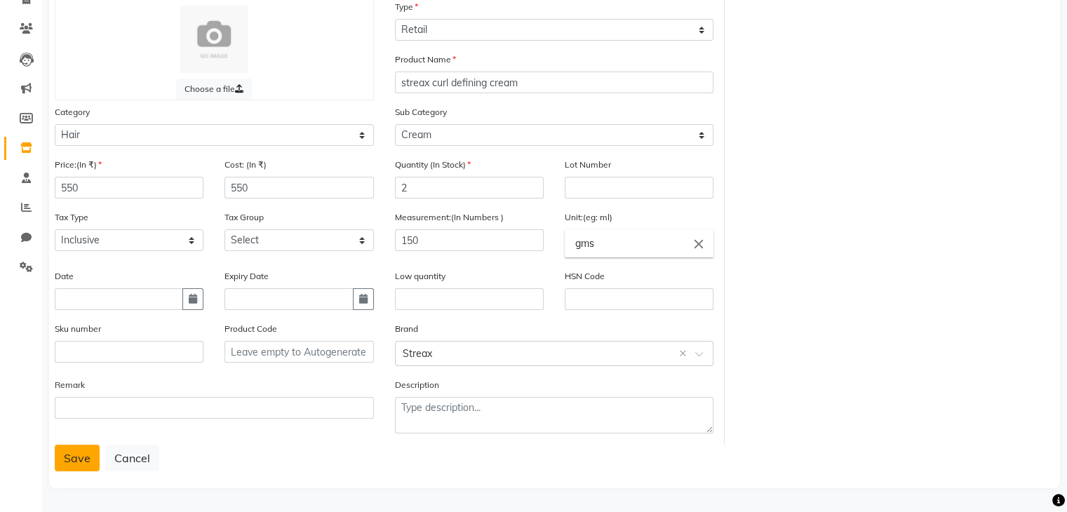
click at [77, 462] on button "Save" at bounding box center [77, 458] width 45 height 27
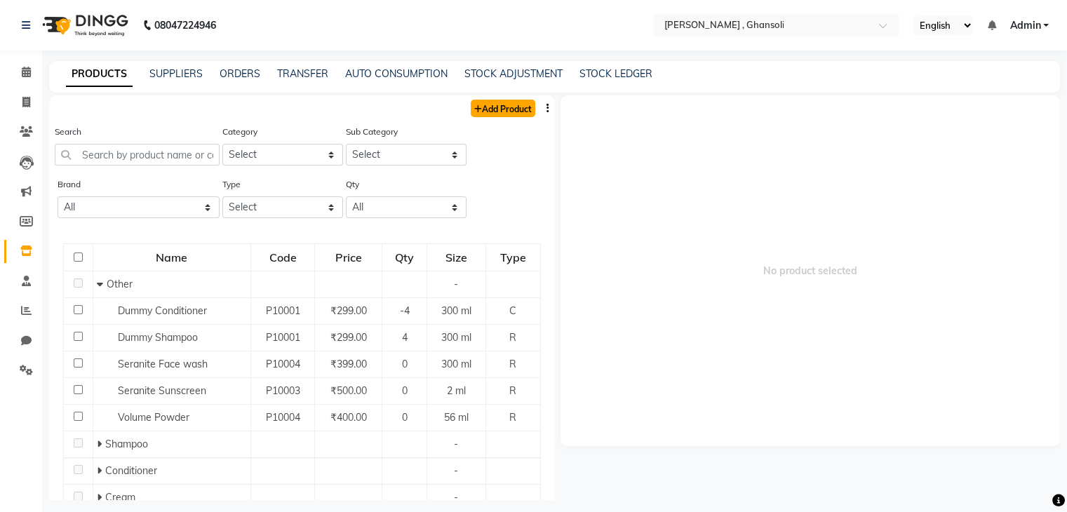
click at [485, 106] on link "Add Product" at bounding box center [503, 109] width 65 height 18
select select "true"
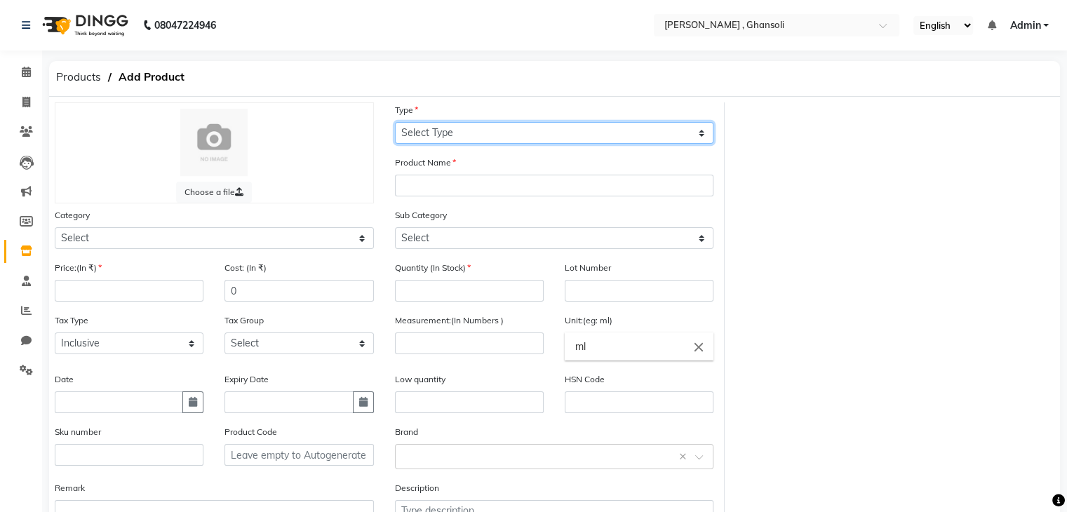
click at [456, 133] on select "Select Type Both Retail Consumable" at bounding box center [554, 133] width 319 height 22
select select "R"
click at [395, 123] on select "Select Type Both Retail Consumable" at bounding box center [554, 133] width 319 height 22
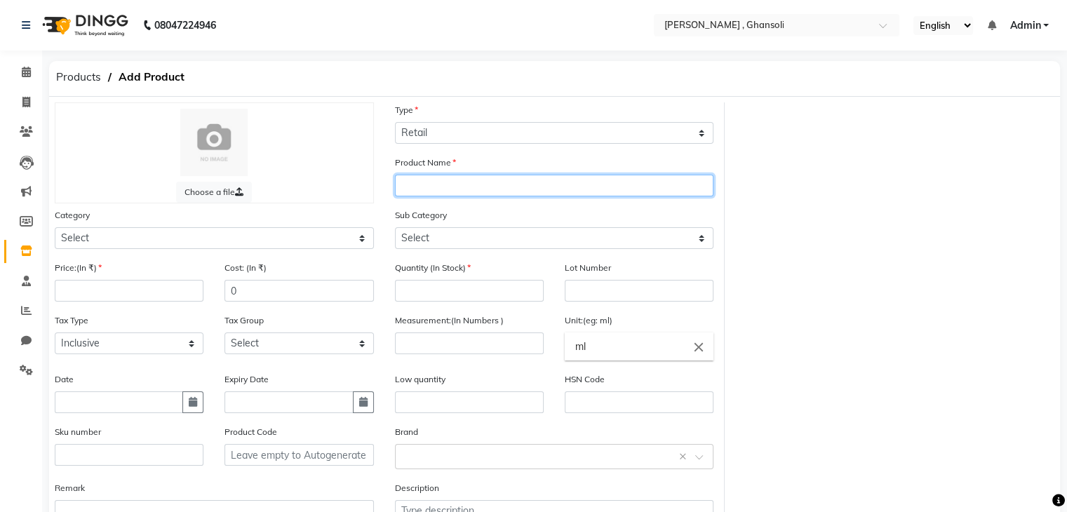
click at [429, 196] on input "text" at bounding box center [554, 186] width 319 height 22
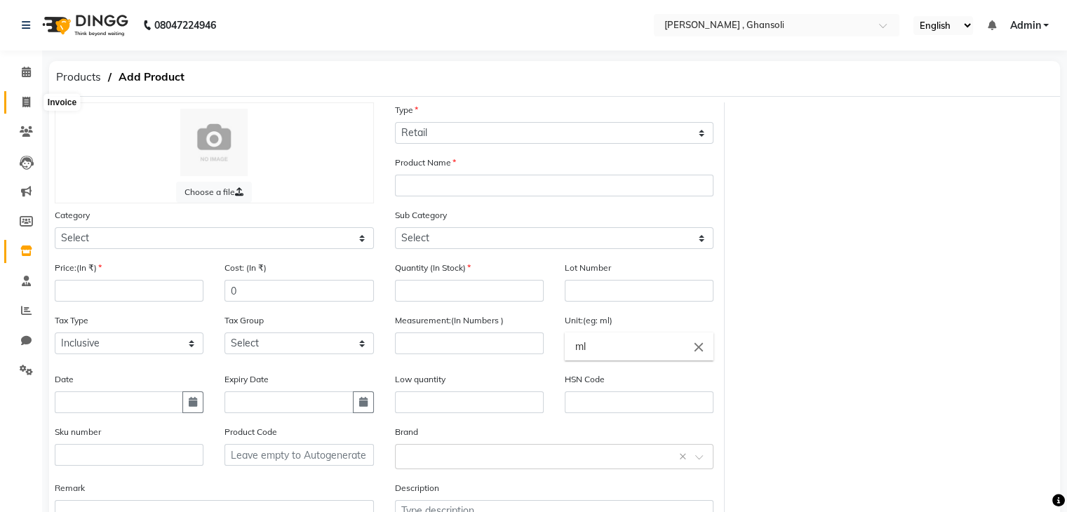
click at [31, 105] on span at bounding box center [26, 103] width 25 height 16
select select "service"
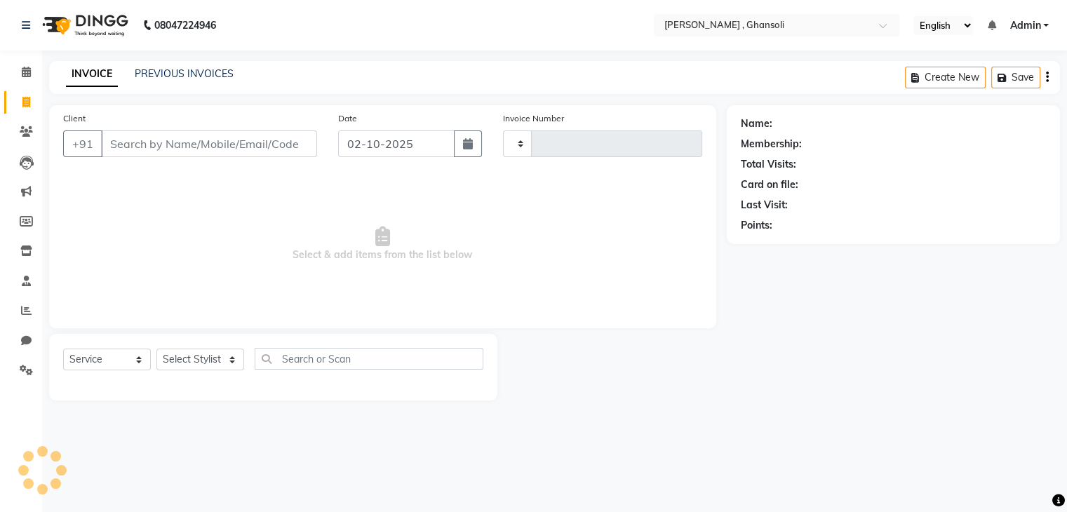
type input "0847"
select select "8446"
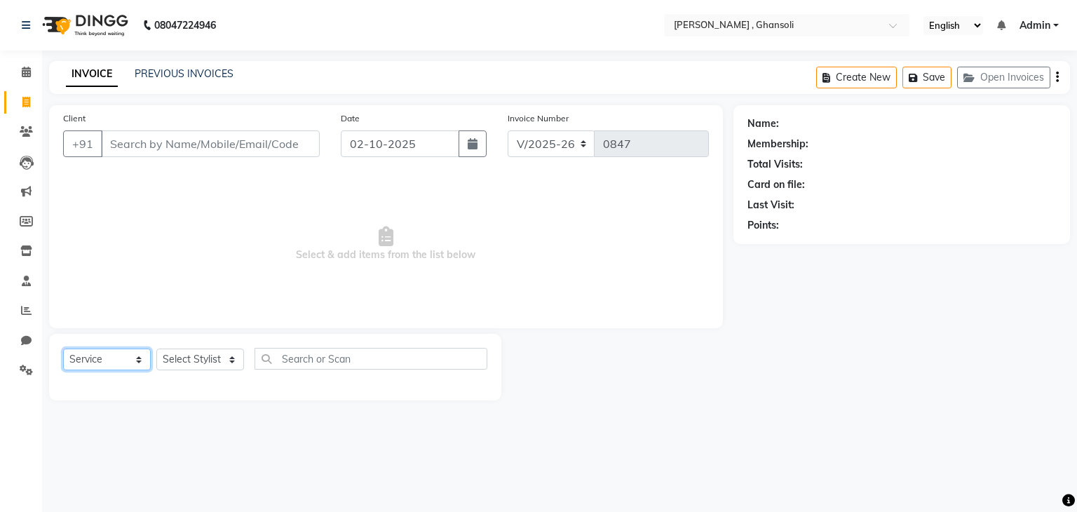
click at [127, 370] on select "Select Service Product Membership Package Voucher Prepaid Gift Card" at bounding box center [107, 360] width 88 height 22
select select "product"
click at [63, 349] on select "Select Service Product Membership Package Voucher Prepaid Gift Card" at bounding box center [107, 360] width 88 height 22
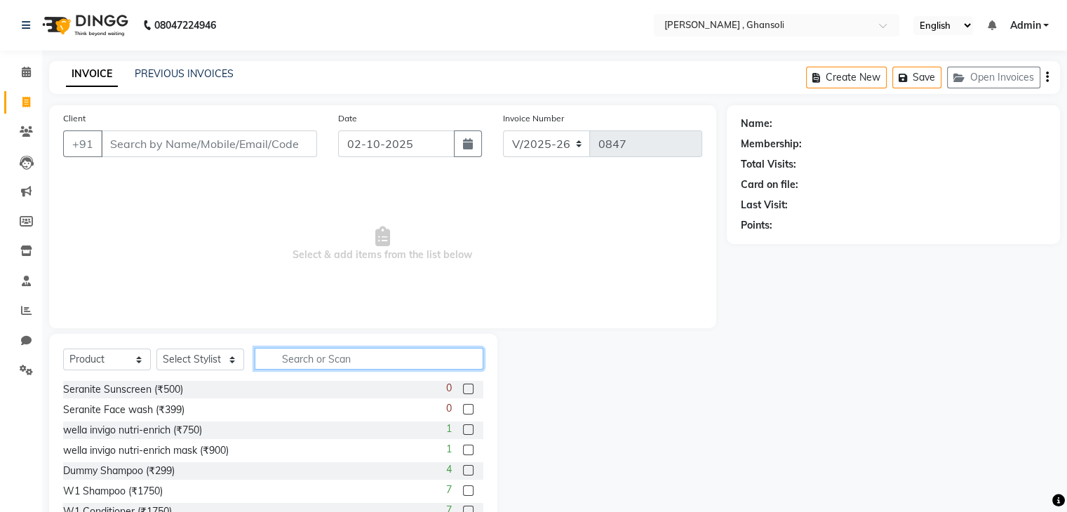
click at [278, 365] on input "text" at bounding box center [369, 359] width 229 height 22
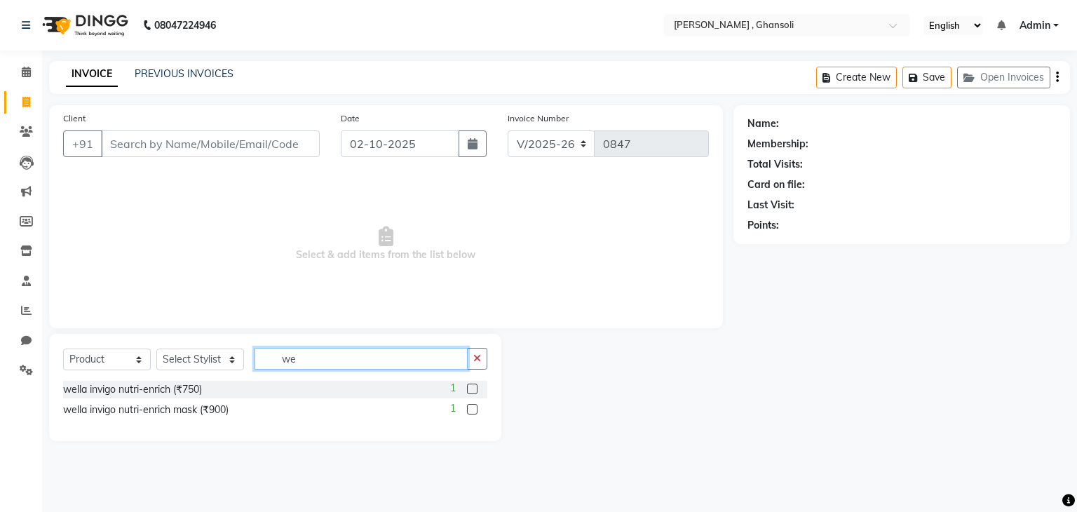
type input "w"
type input "i"
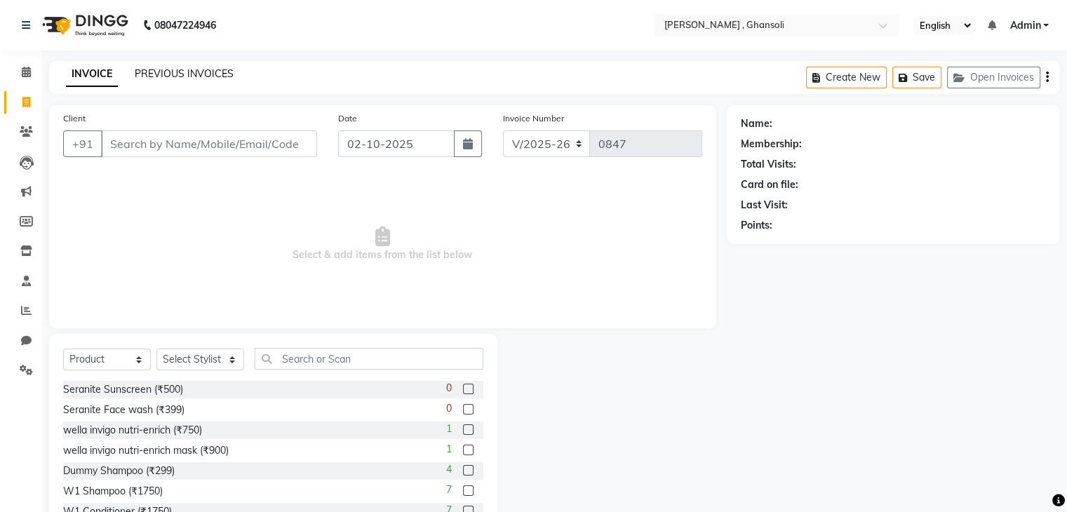
click at [208, 76] on link "PREVIOUS INVOICES" at bounding box center [184, 73] width 99 height 13
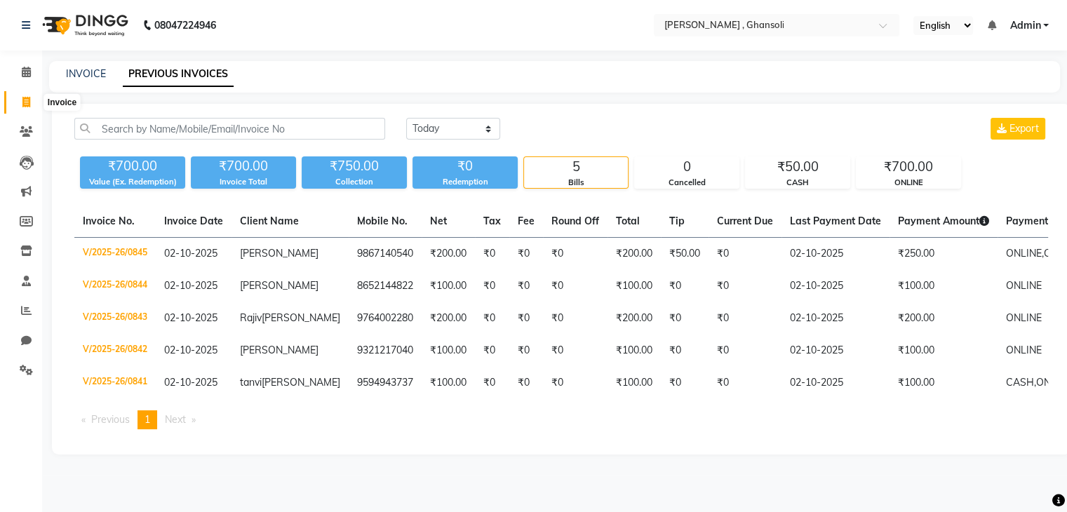
click at [25, 107] on icon at bounding box center [26, 102] width 8 height 11
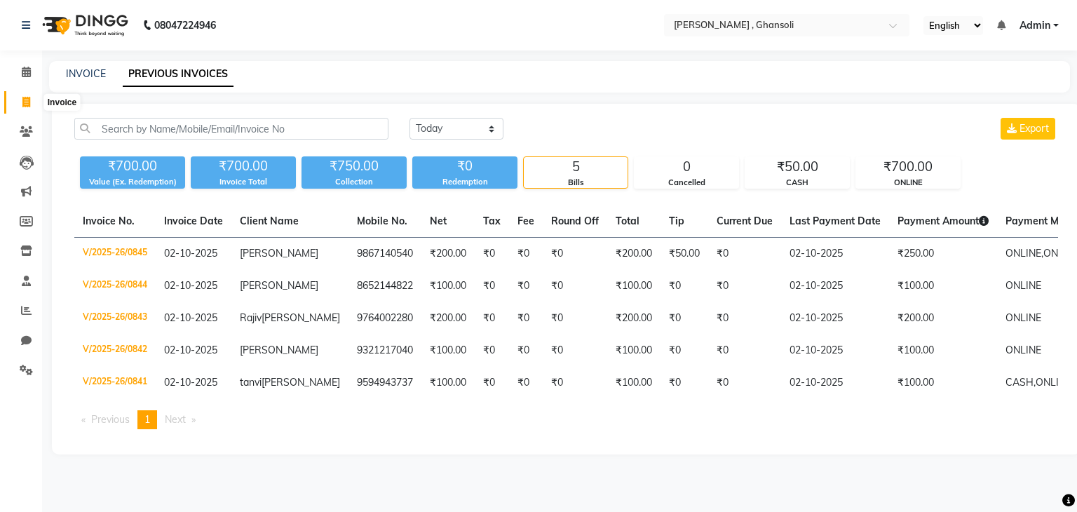
select select "8446"
select select "service"
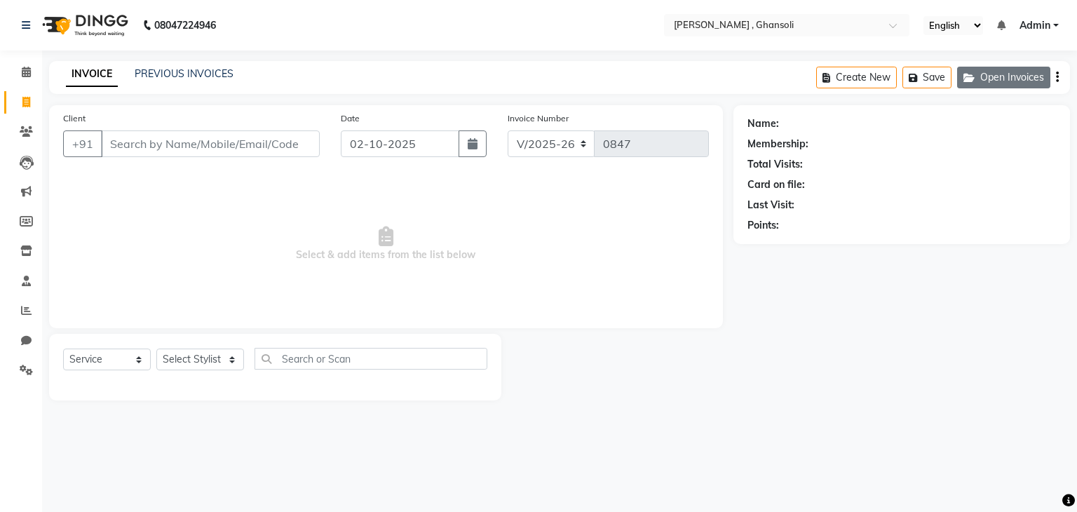
click at [991, 76] on button "Open Invoices" at bounding box center [1003, 78] width 93 height 22
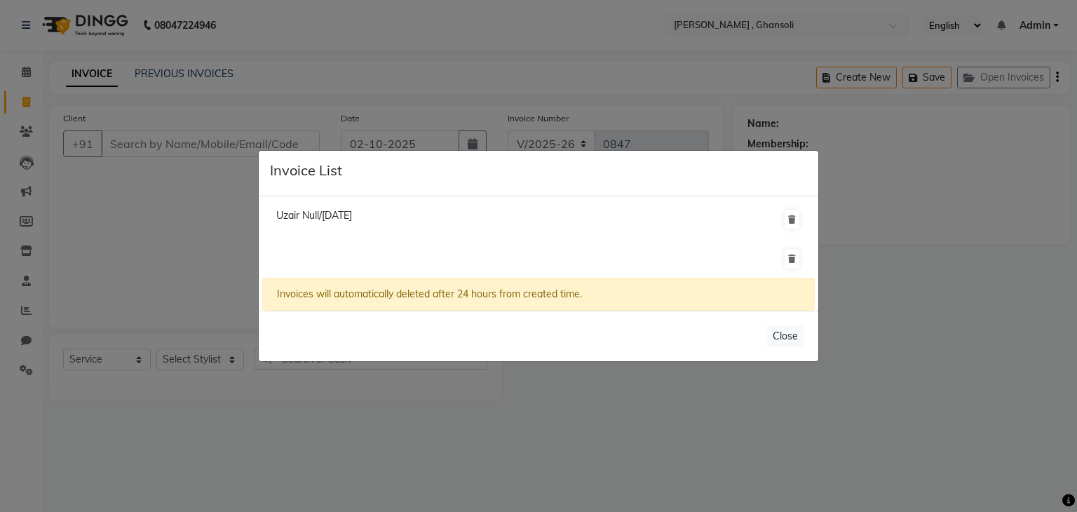
click at [352, 217] on span "Uzair Null/30 September 2025" at bounding box center [314, 215] width 76 height 13
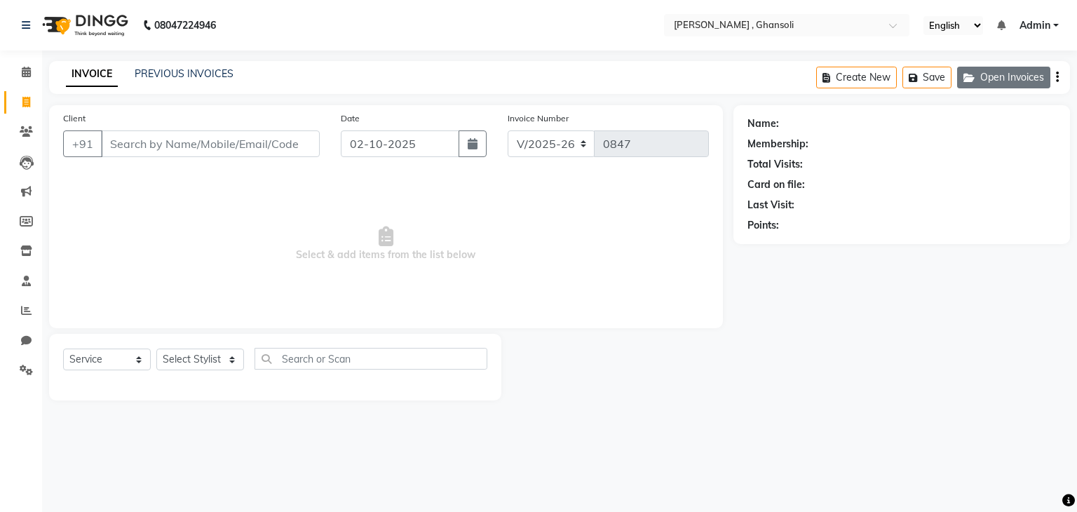
click at [997, 78] on button "Open Invoices" at bounding box center [1003, 78] width 93 height 22
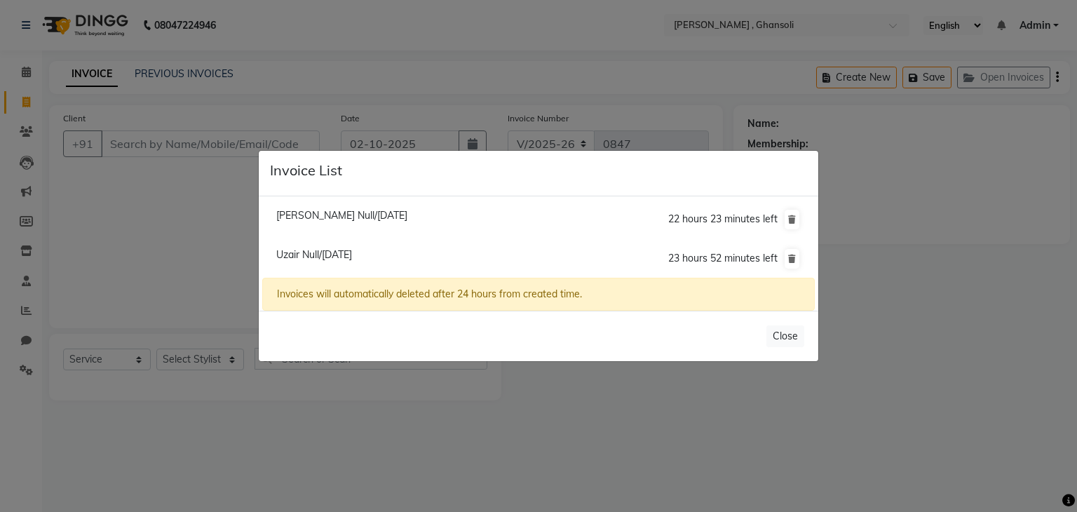
click at [347, 255] on span "Uzair Null/02 October 2025" at bounding box center [314, 254] width 76 height 13
type input "9326008552"
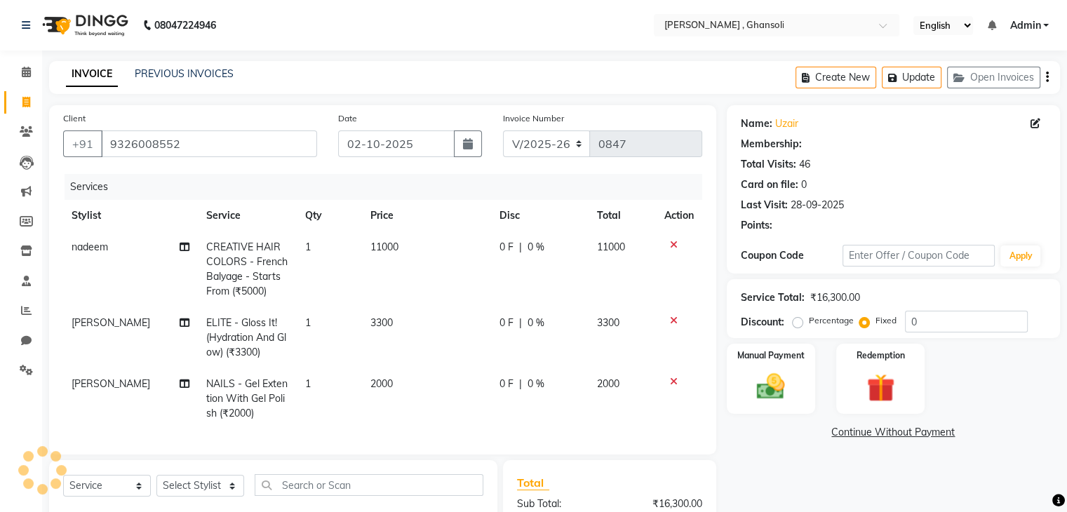
radio input "true"
select select "1: Object"
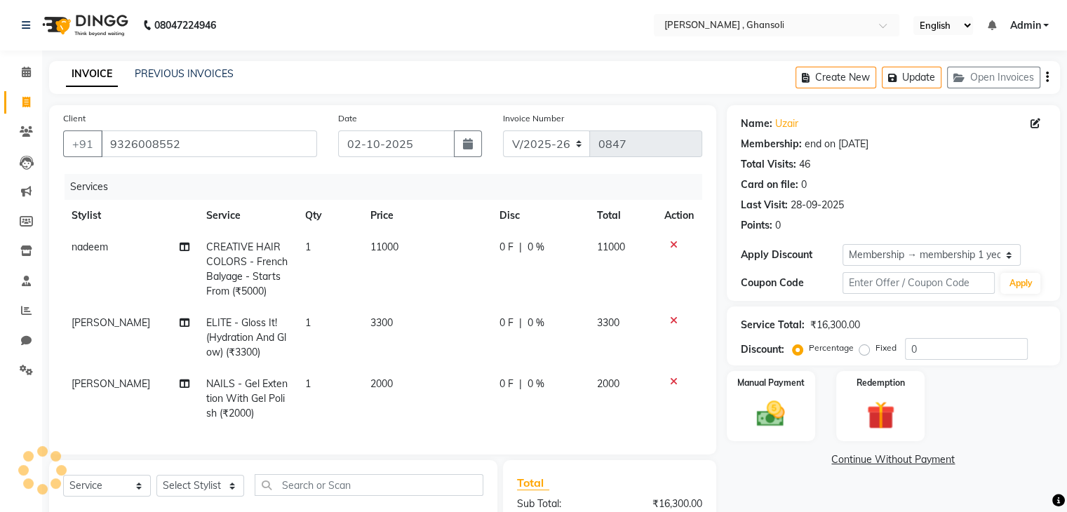
radio input "false"
radio input "true"
click at [398, 253] on td "11000" at bounding box center [426, 269] width 128 height 76
select select "86841"
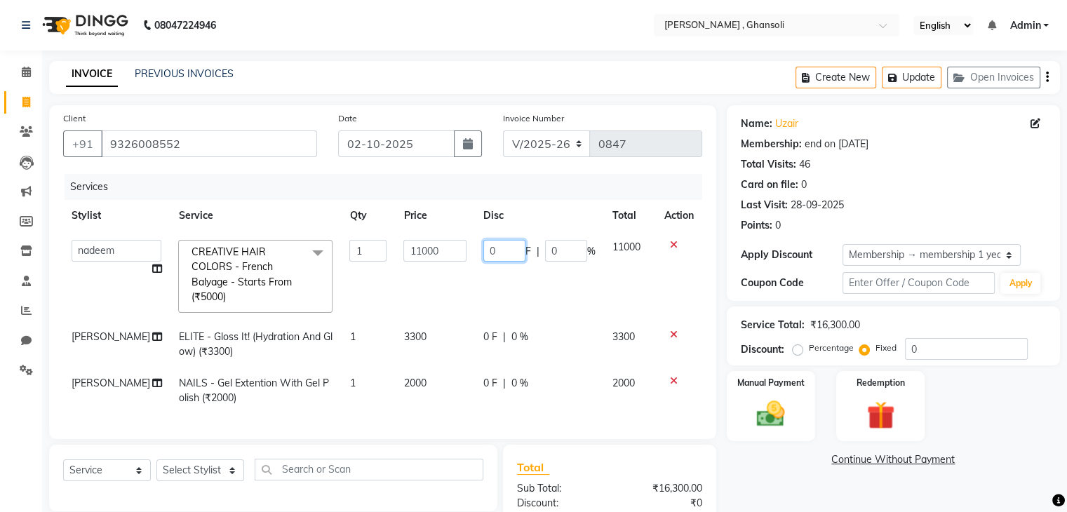
click at [500, 248] on input "0" at bounding box center [504, 251] width 42 height 22
type input "2000"
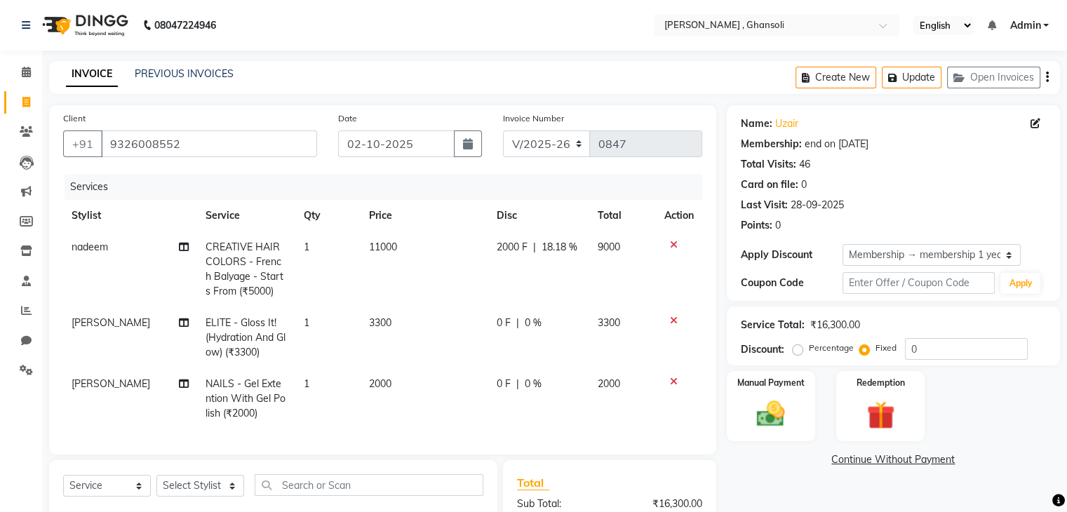
click at [749, 469] on div "Name: Uzair Membership: end on 12-09-2026 Total Visits: 46 Card on file: 0 Last…" at bounding box center [899, 371] width 344 height 532
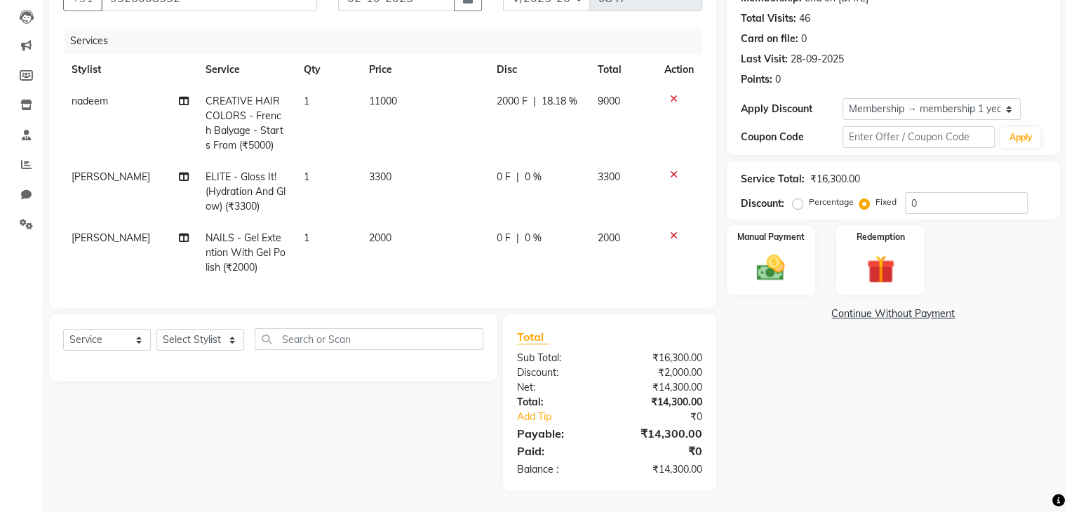
scroll to position [157, 0]
click at [131, 337] on select "Select Service Product Membership Package Voucher Prepaid Gift Card" at bounding box center [107, 340] width 88 height 22
select select "product"
click at [63, 330] on select "Select Service Product Membership Package Voucher Prepaid Gift Card" at bounding box center [107, 340] width 88 height 22
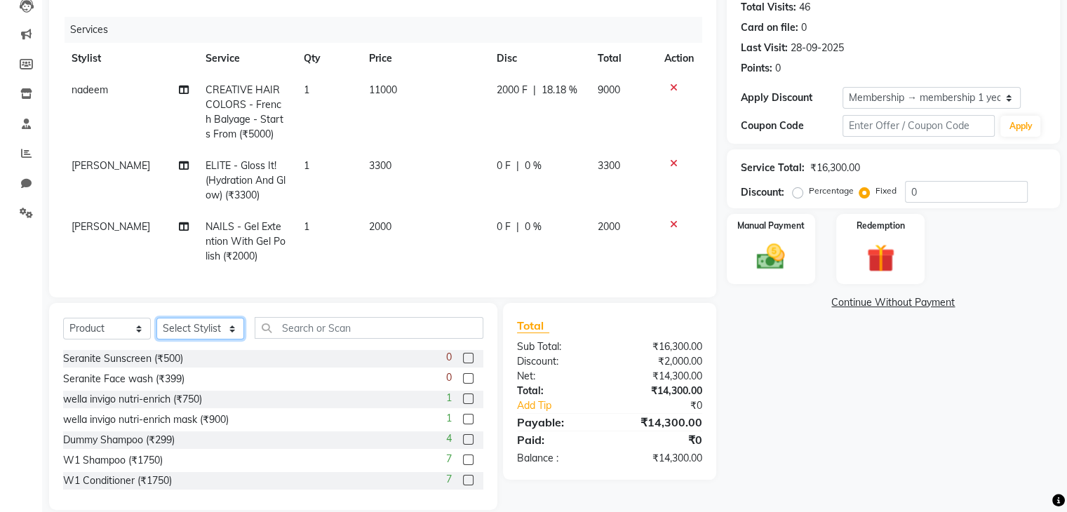
click at [188, 339] on select "Select Stylist deepa Lucky nadeem Rehan Riya Shivam sohail sulochana Uzair Vini…" at bounding box center [200, 329] width 88 height 22
select select "86335"
click at [302, 334] on input "text" at bounding box center [369, 328] width 229 height 22
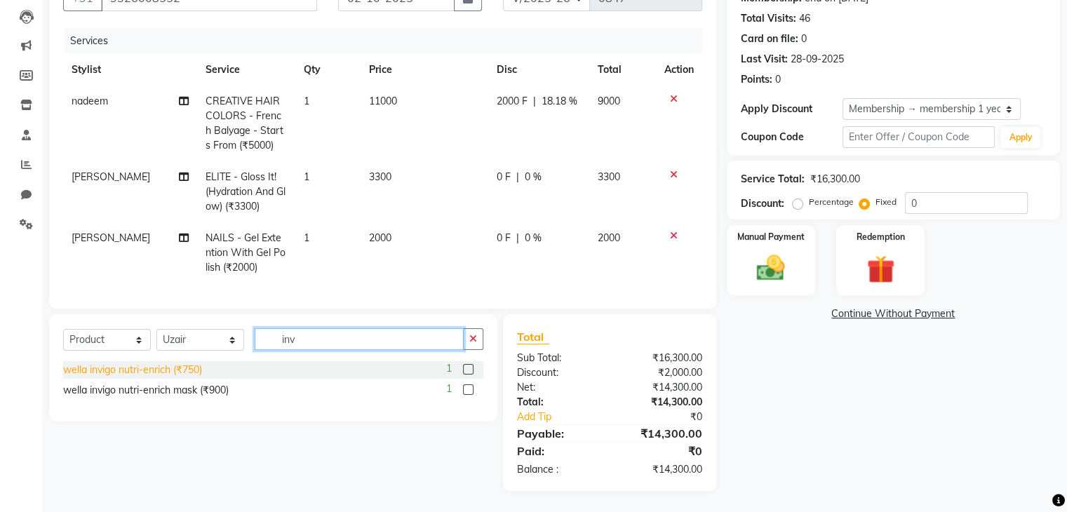
type input "inv"
click at [138, 373] on div "wella invigo nutri-enrich (₹750)" at bounding box center [132, 370] width 139 height 15
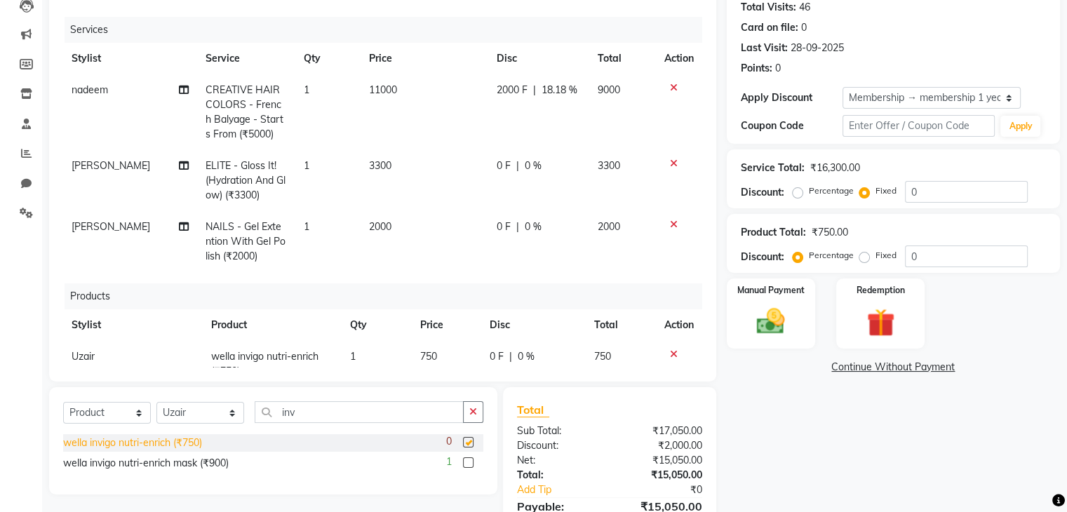
checkbox input "false"
click at [151, 466] on div "wella invigo nutri-enrich mask (₹900)" at bounding box center [146, 463] width 166 height 15
checkbox input "false"
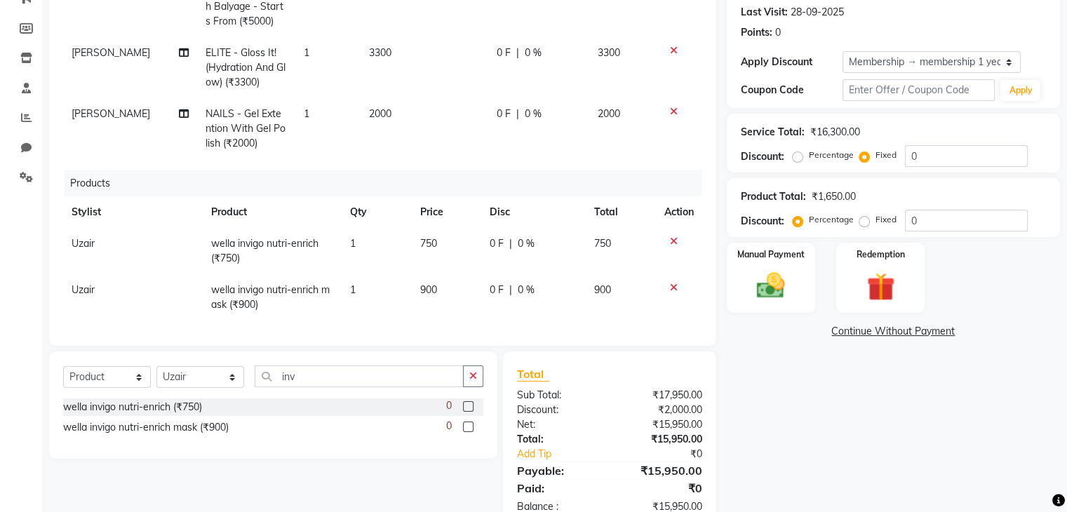
scroll to position [191, 0]
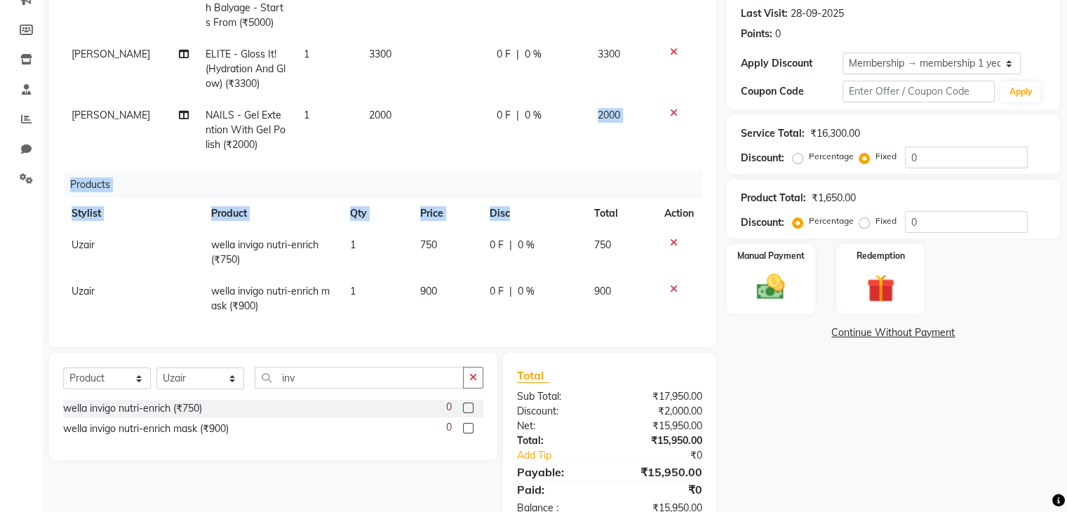
drag, startPoint x: 553, startPoint y: 149, endPoint x: 505, endPoint y: 219, distance: 84.2
click at [505, 219] on div "Services Stylist Service Qty Price Disc Total Action nadeem CREATIVE HAIR COLOR…" at bounding box center [382, 157] width 639 height 351
click at [556, 200] on th "Disc" at bounding box center [533, 214] width 105 height 32
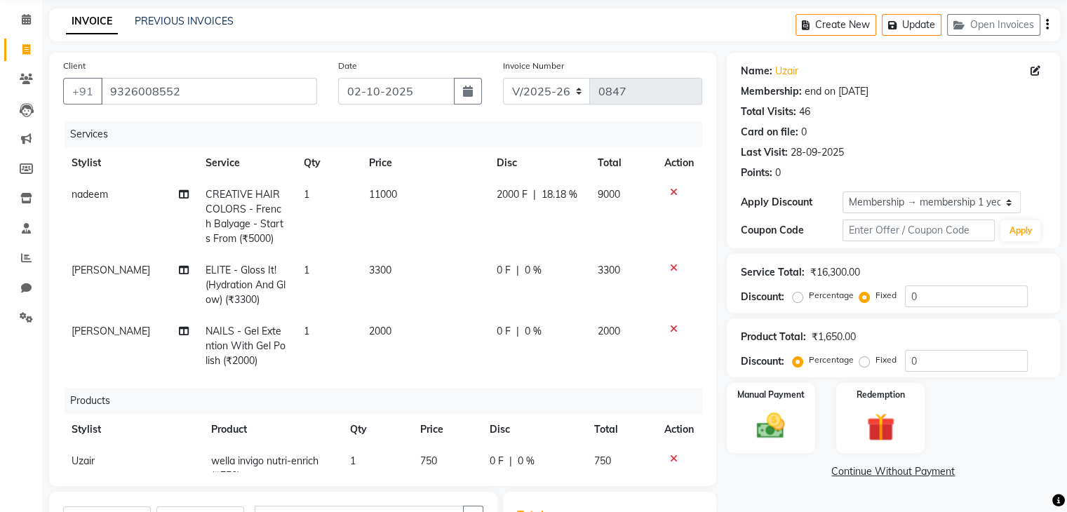
scroll to position [0, 0]
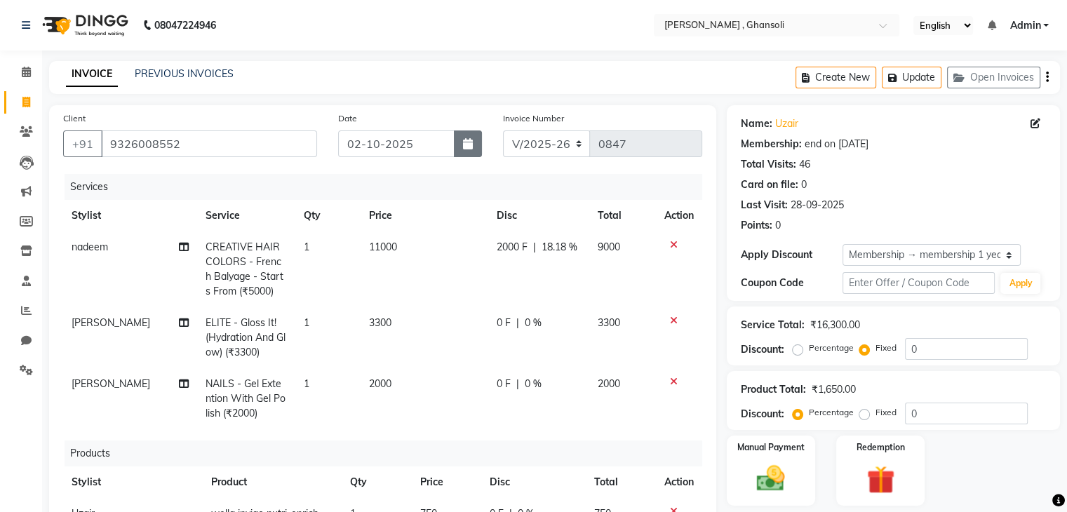
click at [469, 142] on icon "button" at bounding box center [468, 143] width 10 height 11
select select "10"
select select "2025"
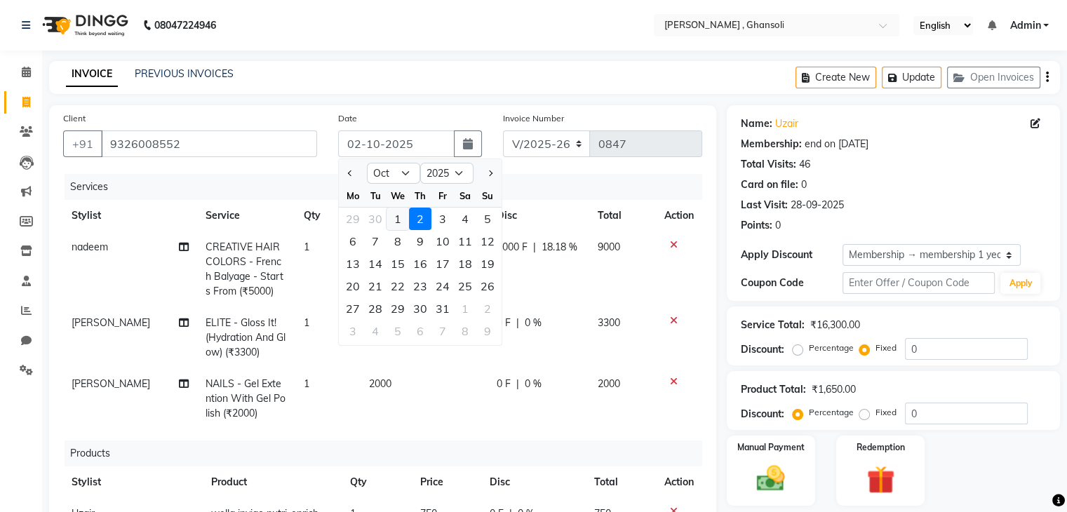
click at [398, 220] on div "1" at bounding box center [397, 219] width 22 height 22
type input "01-10-2025"
radio input "true"
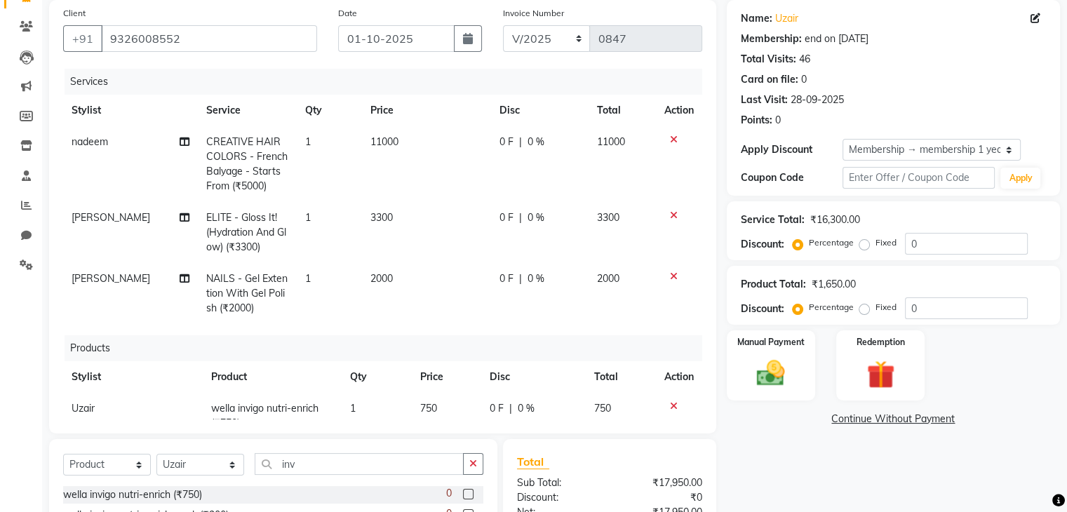
scroll to position [104, 0]
click at [529, 140] on span "0 %" at bounding box center [535, 143] width 17 height 15
select select "86841"
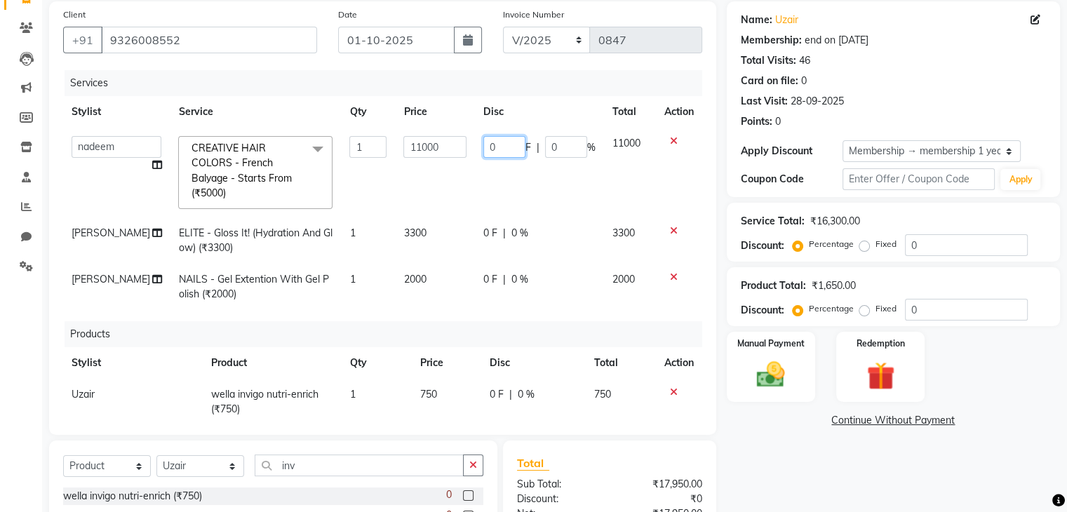
click at [497, 145] on input "0" at bounding box center [504, 147] width 42 height 22
type input "2000"
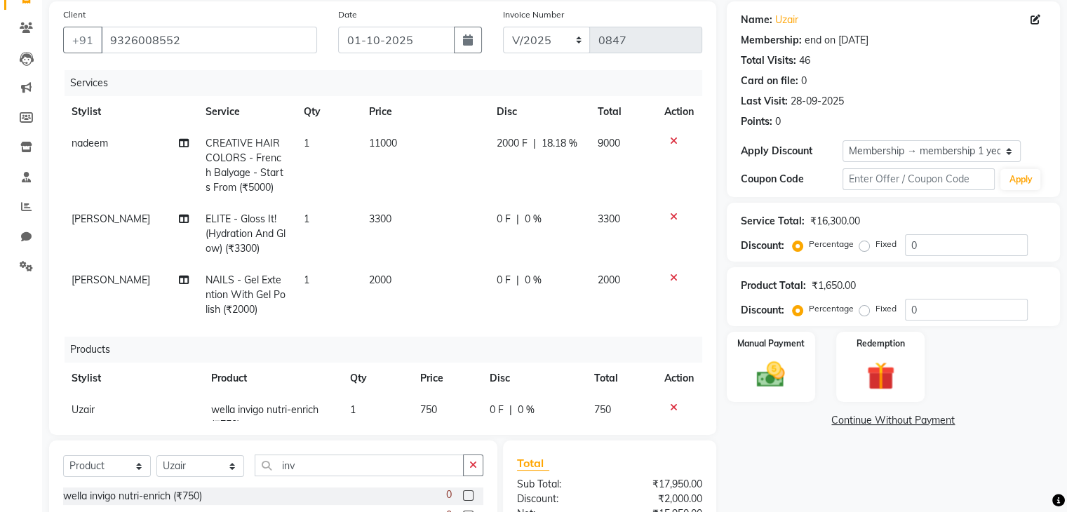
click at [812, 474] on div "Name: Uzair Membership: end on 12-09-2026 Total Visits: 46 Card on file: 0 Last…" at bounding box center [899, 309] width 344 height 616
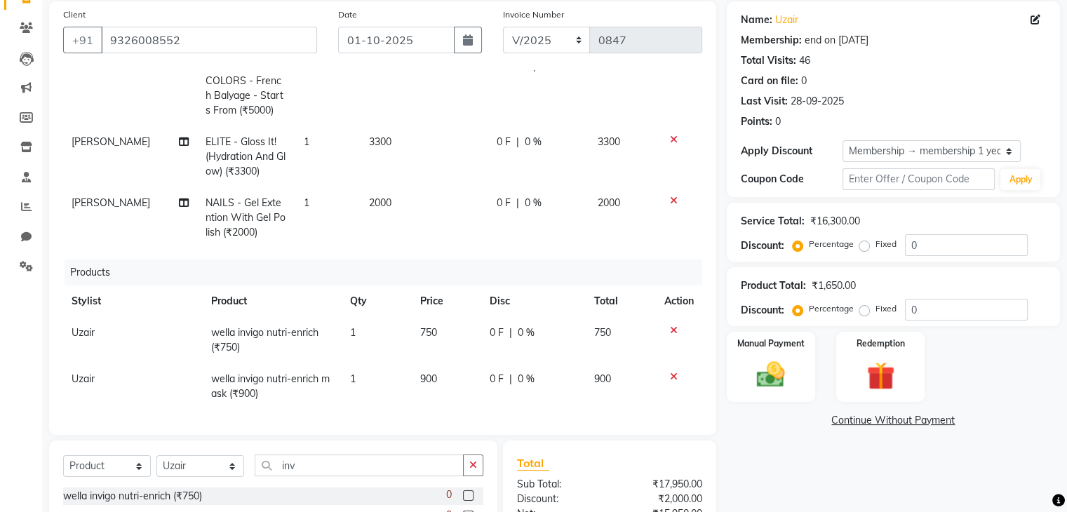
click at [433, 343] on td "750" at bounding box center [447, 340] width 70 height 46
select select "86335"
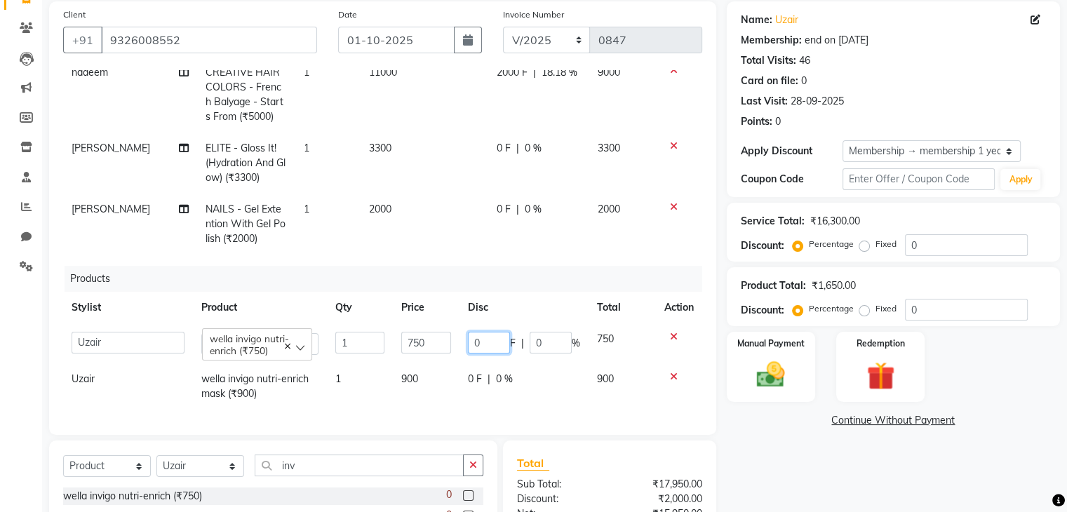
click at [481, 332] on input "0" at bounding box center [489, 343] width 42 height 22
type input "2"
type input "225"
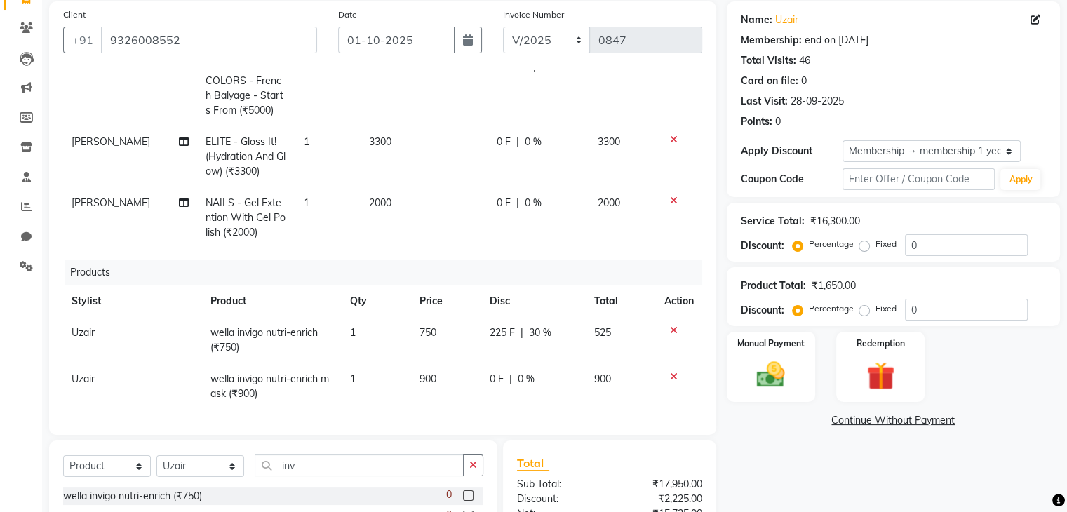
click at [791, 466] on div "Name: Uzair Membership: end on 12-09-2026 Total Visits: 46 Card on file: 0 Last…" at bounding box center [899, 309] width 344 height 616
click at [509, 372] on span "|" at bounding box center [510, 379] width 3 height 15
select select "86335"
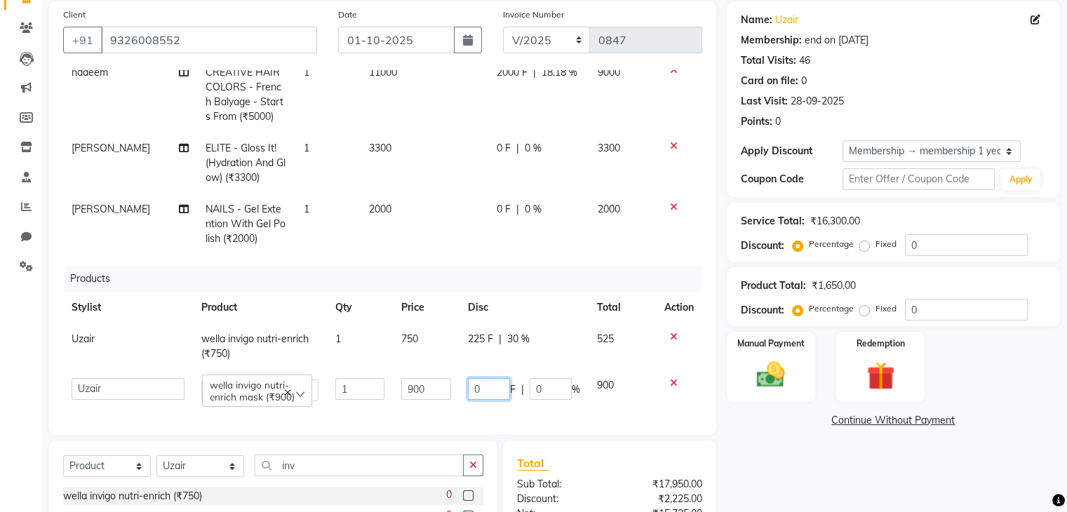
click at [490, 378] on input "0" at bounding box center [489, 389] width 42 height 22
type input "2"
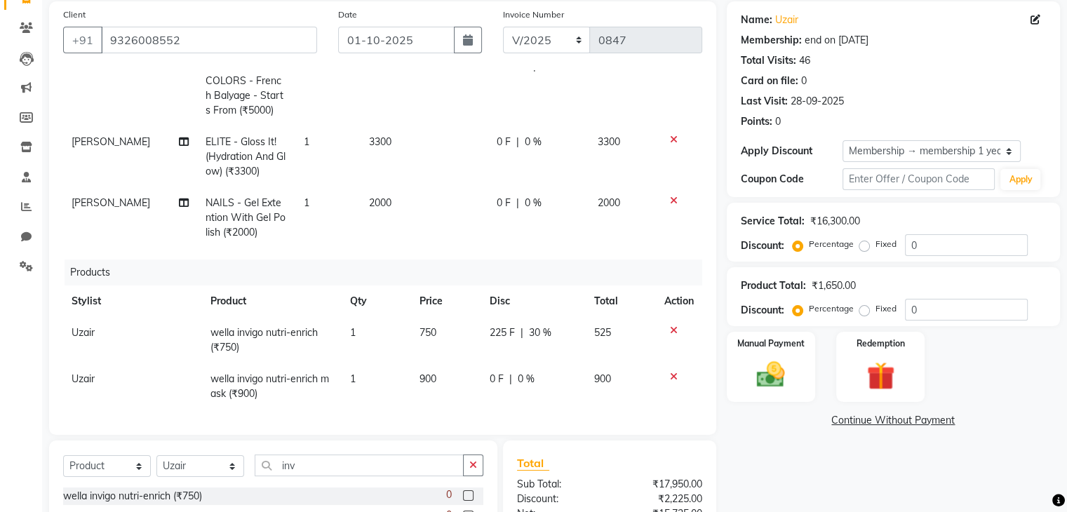
click at [471, 336] on tr "Uzair wella invigo nutri-enrich (₹750) 1 750 225 F | 30 % 525" at bounding box center [382, 340] width 639 height 46
click at [497, 326] on span "225 F" at bounding box center [502, 332] width 25 height 15
select select "86335"
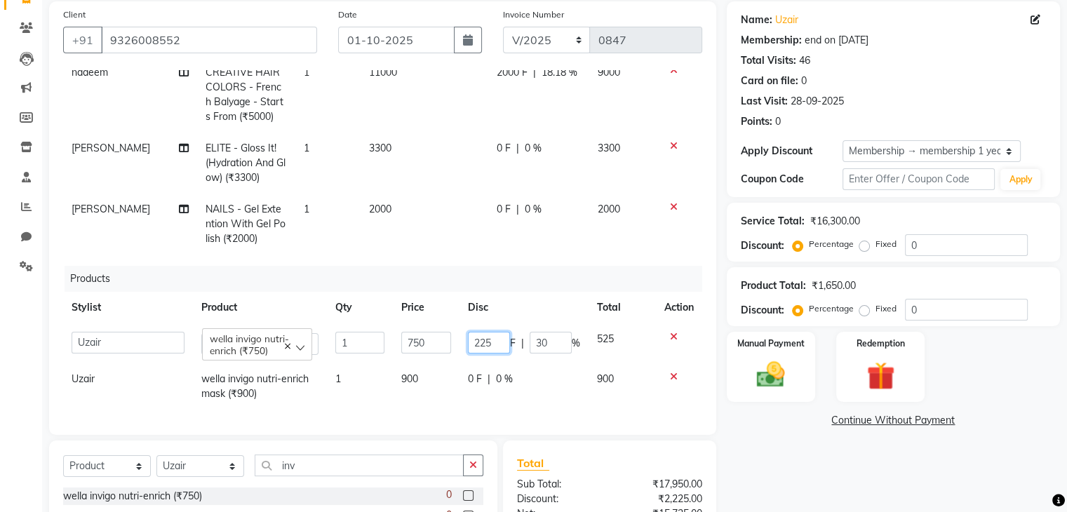
click at [494, 332] on input "225" at bounding box center [489, 343] width 42 height 22
type input "2"
type input "225"
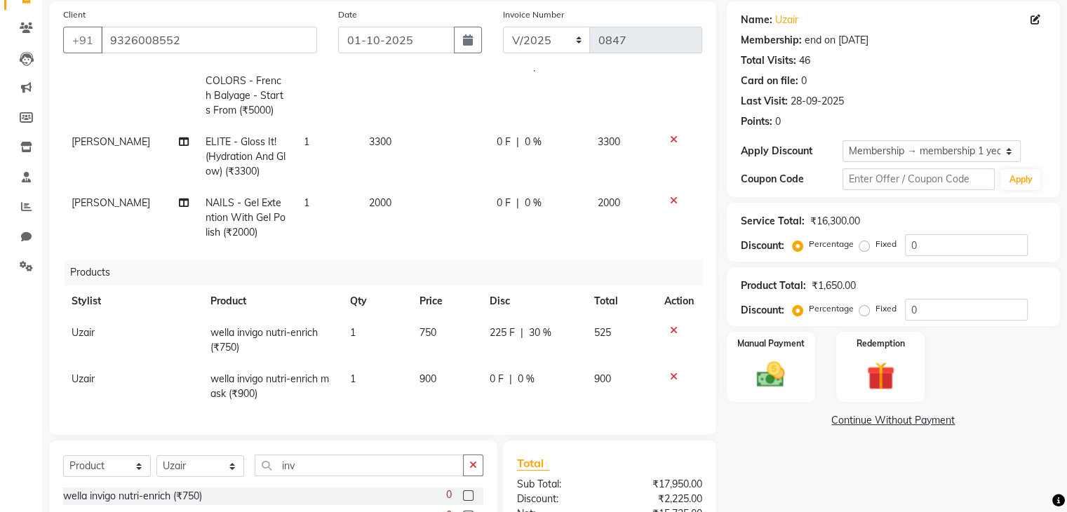
click at [481, 363] on td "0 F | 0 %" at bounding box center [533, 386] width 105 height 46
select select "86335"
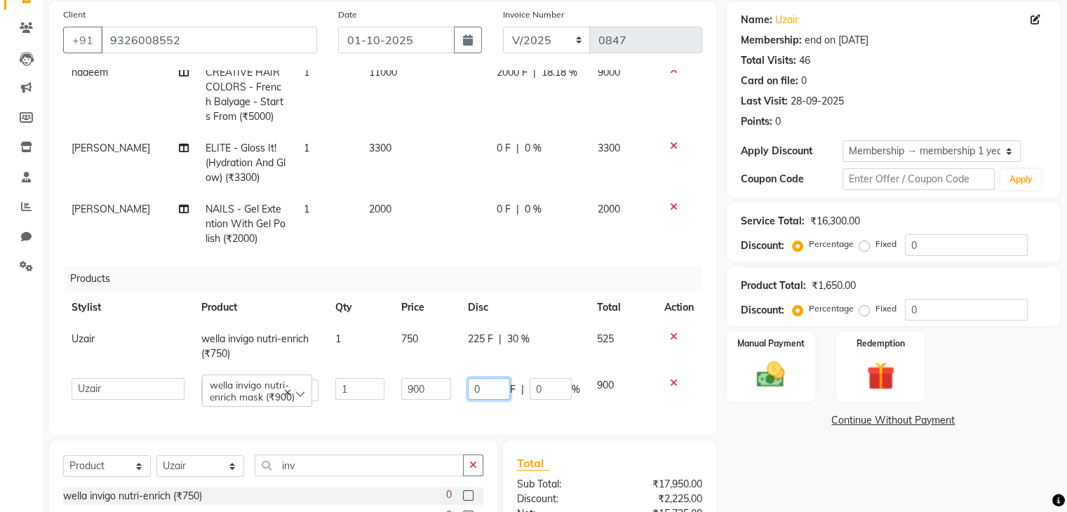
click at [476, 382] on input "0" at bounding box center [489, 389] width 42 height 22
type input "225"
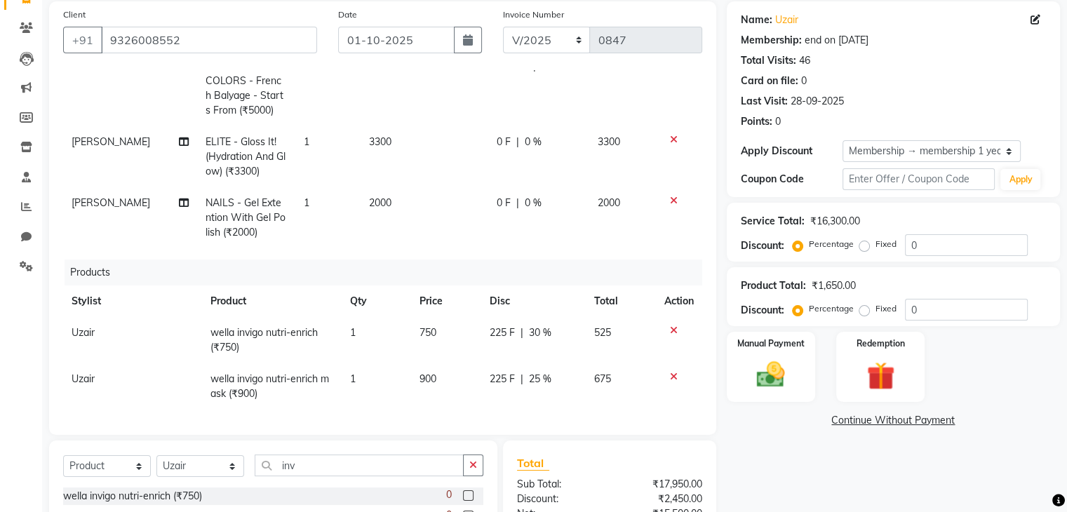
click at [774, 447] on div "Name: Uzair Membership: end on 12-09-2026 Total Visits: 46 Card on file: 0 Last…" at bounding box center [899, 309] width 344 height 616
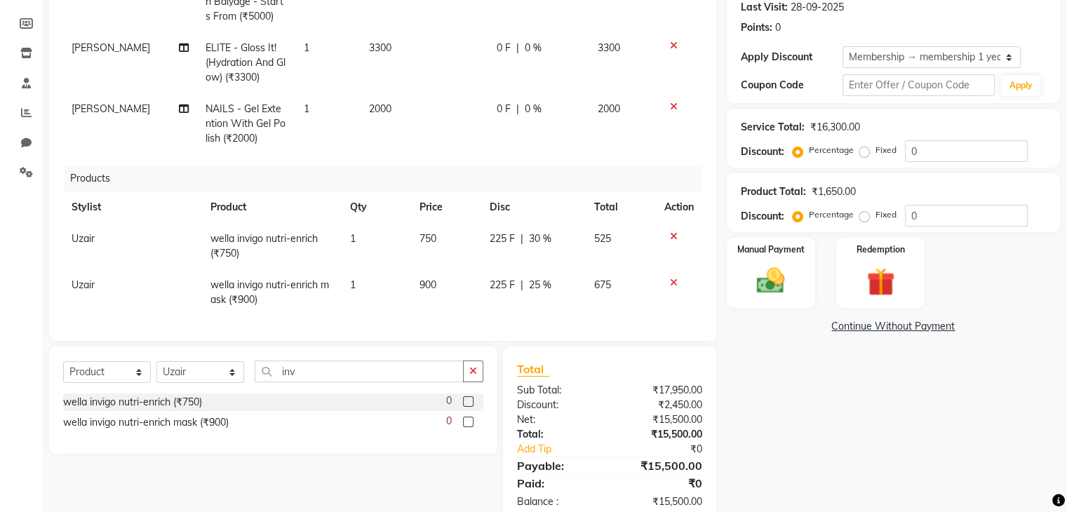
scroll to position [230, 0]
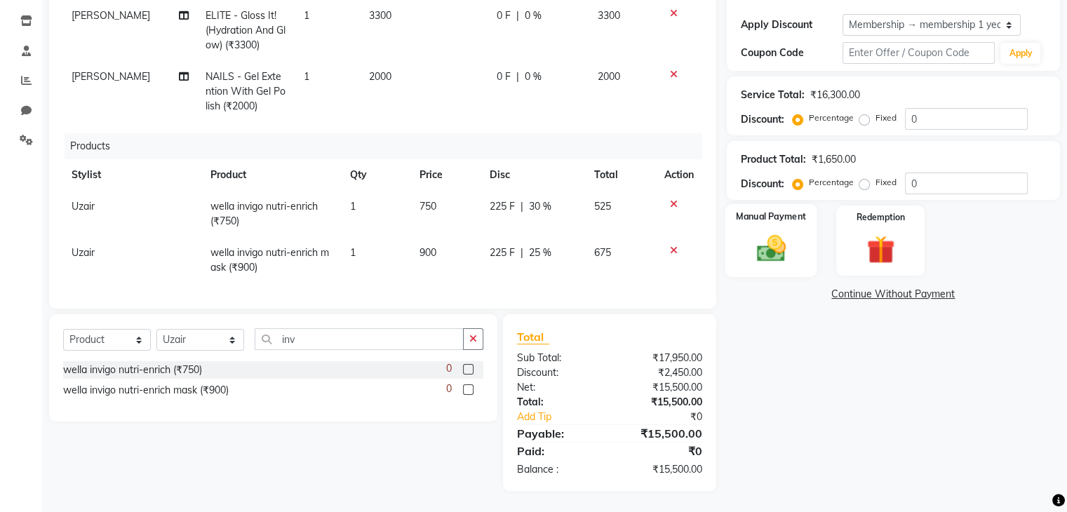
click at [772, 229] on div "Manual Payment" at bounding box center [771, 240] width 92 height 72
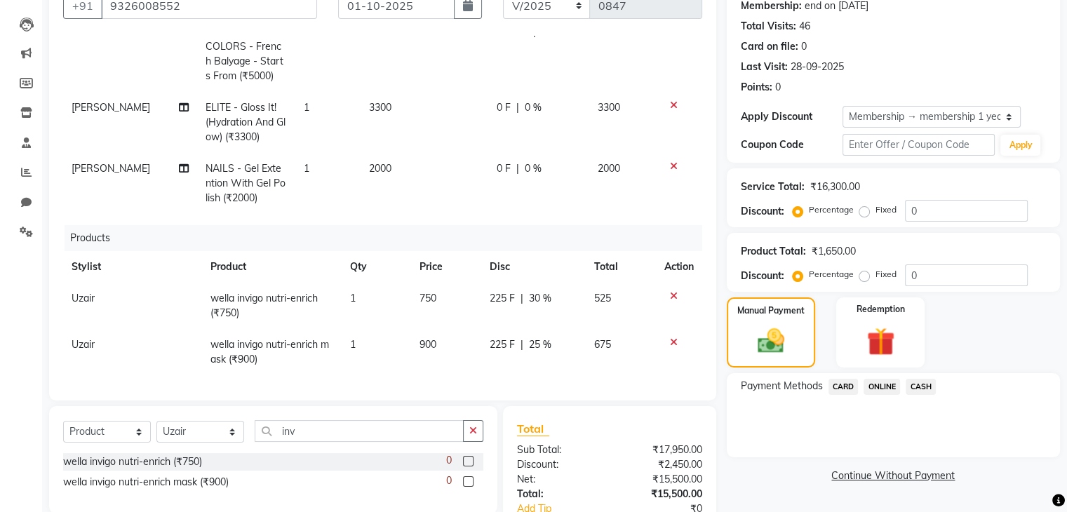
scroll to position [0, 0]
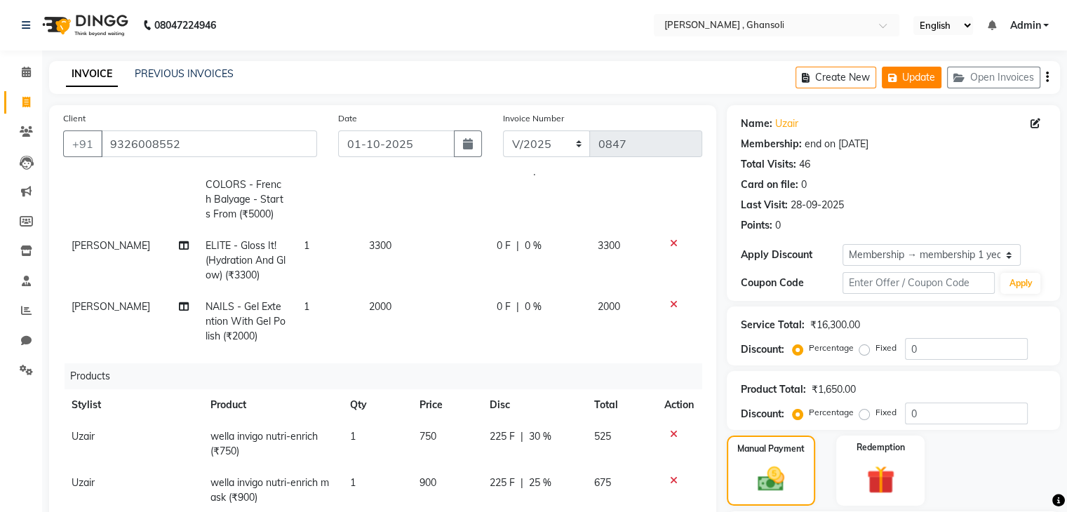
click at [915, 79] on button "Update" at bounding box center [912, 78] width 60 height 22
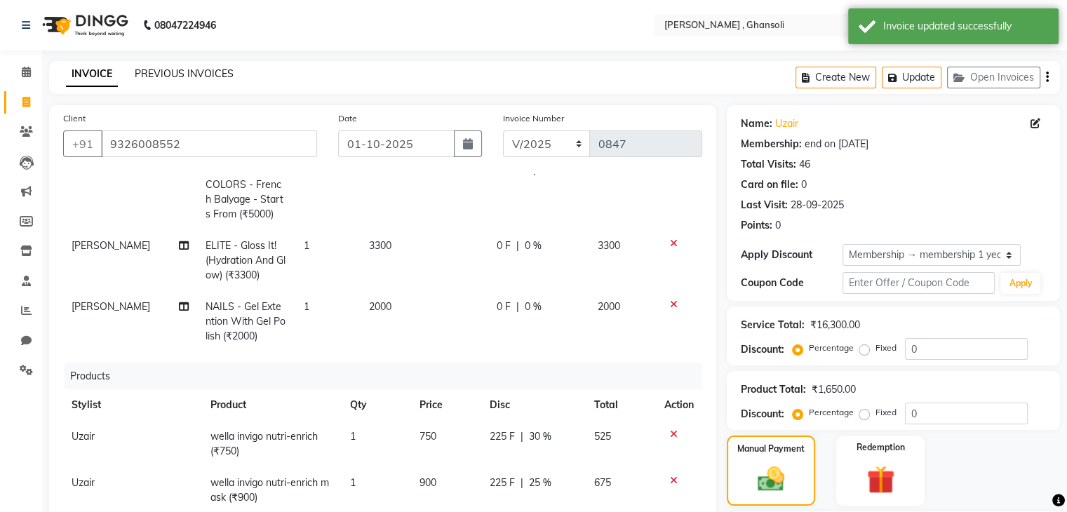
click at [166, 74] on link "PREVIOUS INVOICES" at bounding box center [184, 73] width 99 height 13
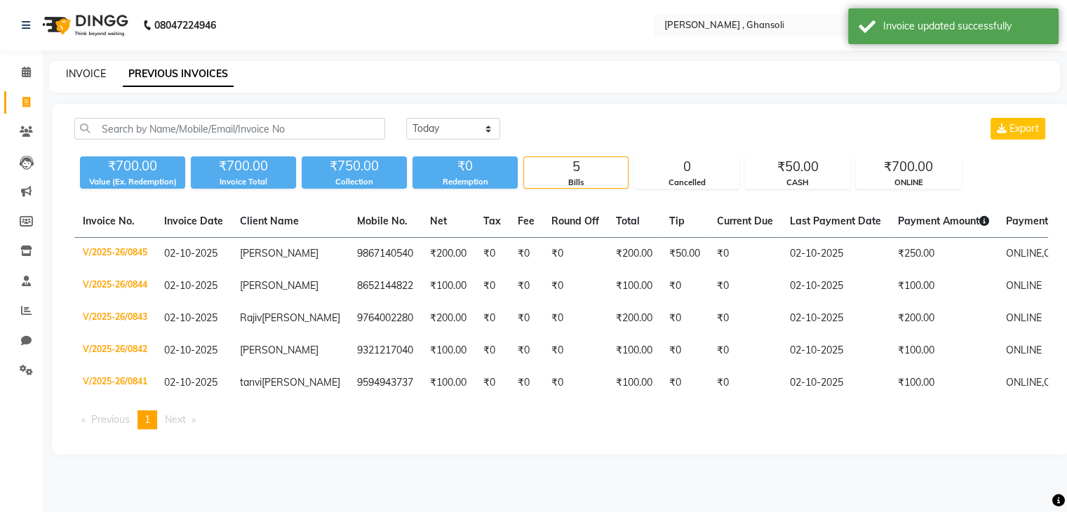
click at [82, 69] on link "INVOICE" at bounding box center [86, 73] width 40 height 13
select select "service"
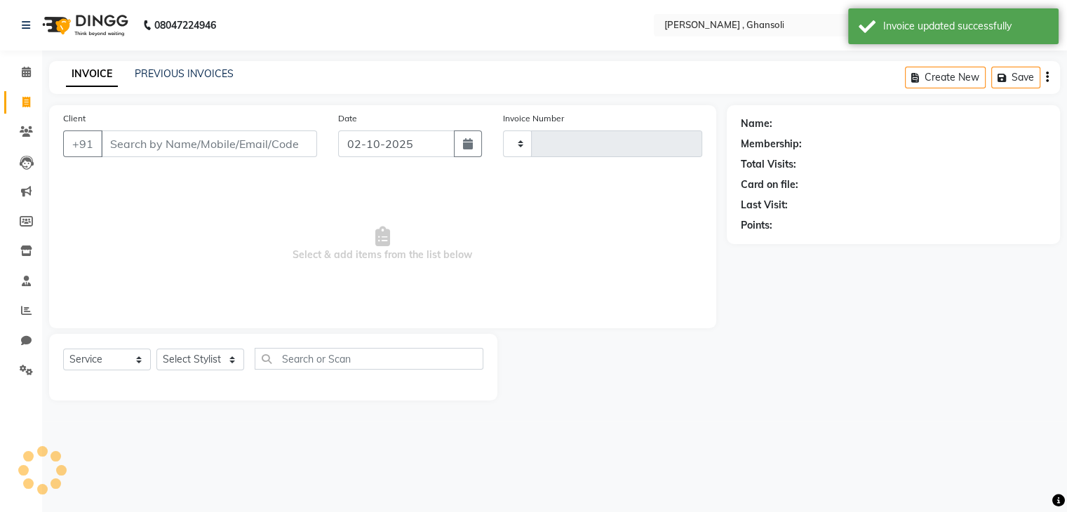
type input "0847"
select select "8446"
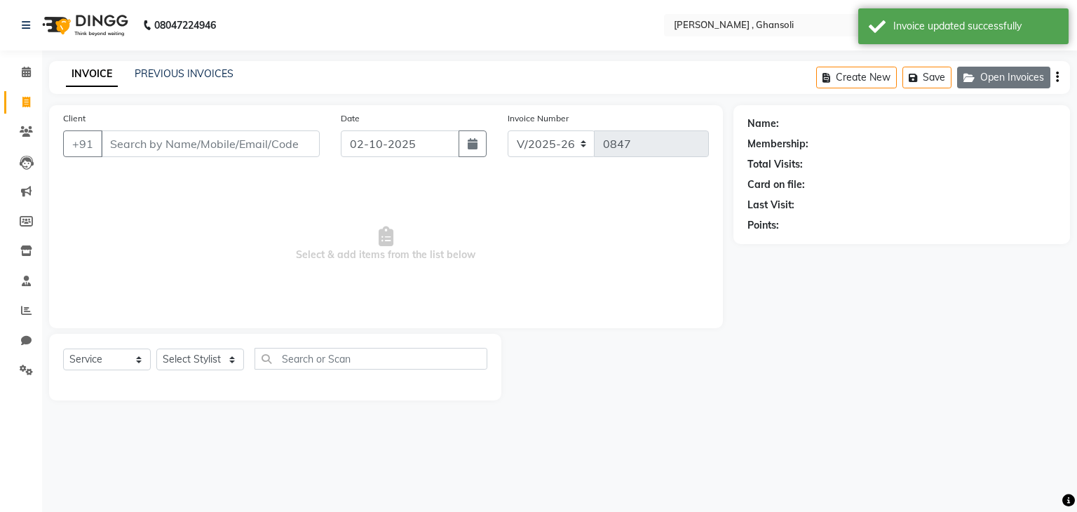
click at [1005, 79] on button "Open Invoices" at bounding box center [1003, 78] width 93 height 22
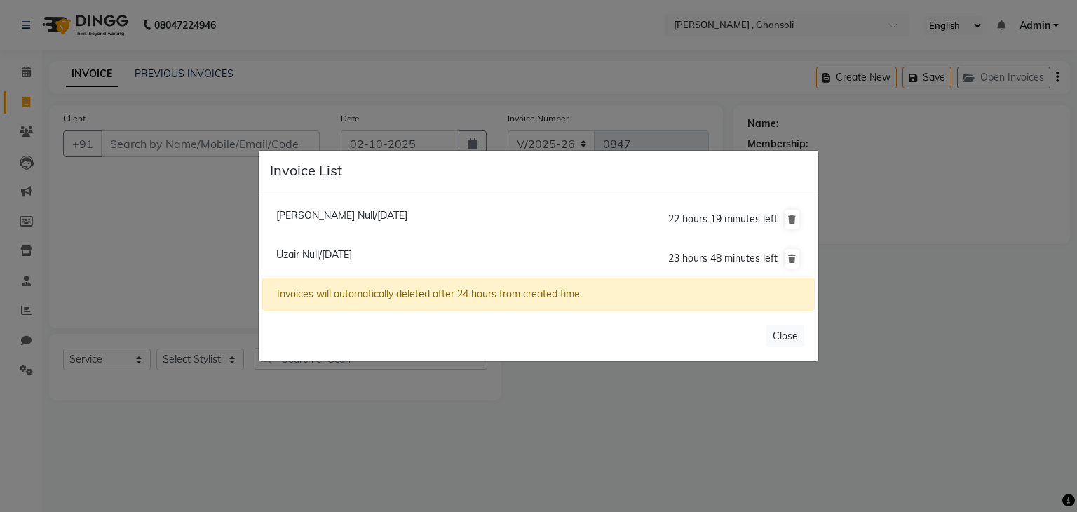
click at [354, 219] on span "Chandrika Gautam Null/02 October 2025" at bounding box center [341, 215] width 131 height 13
type input "9930382226"
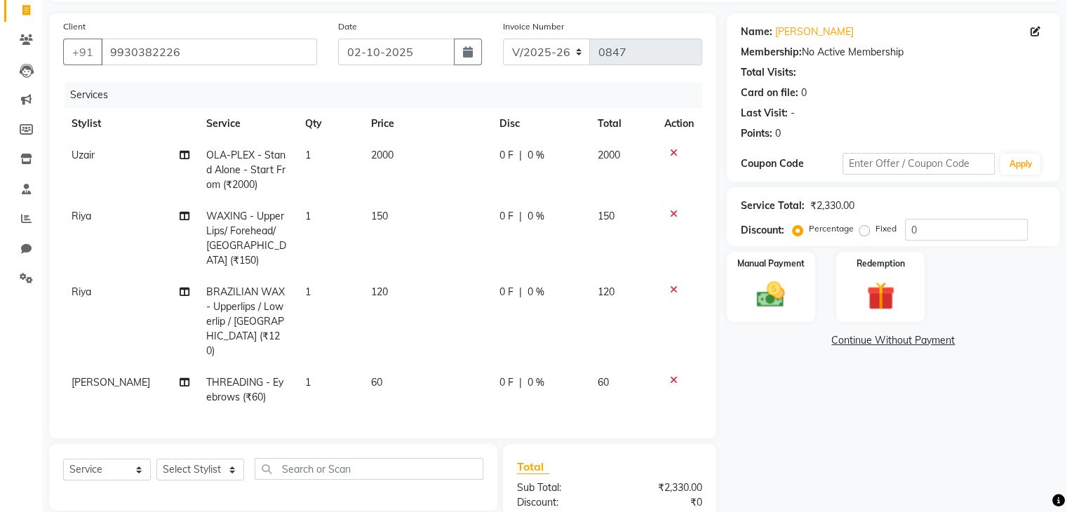
scroll to position [90, 0]
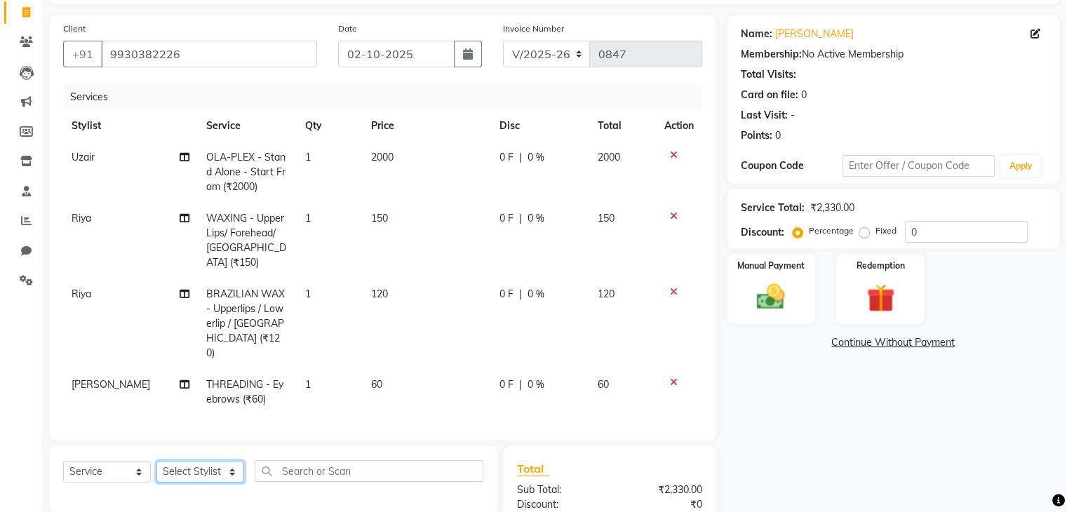
click at [194, 461] on select "Select Stylist deepa Lucky nadeem Rehan Riya Shivam sohail sulochana Uzair Vini…" at bounding box center [200, 472] width 88 height 22
select select "86335"
click at [156, 461] on select "Select Stylist deepa Lucky nadeem Rehan Riya Shivam sohail sulochana Uzair Vini…" at bounding box center [200, 472] width 88 height 22
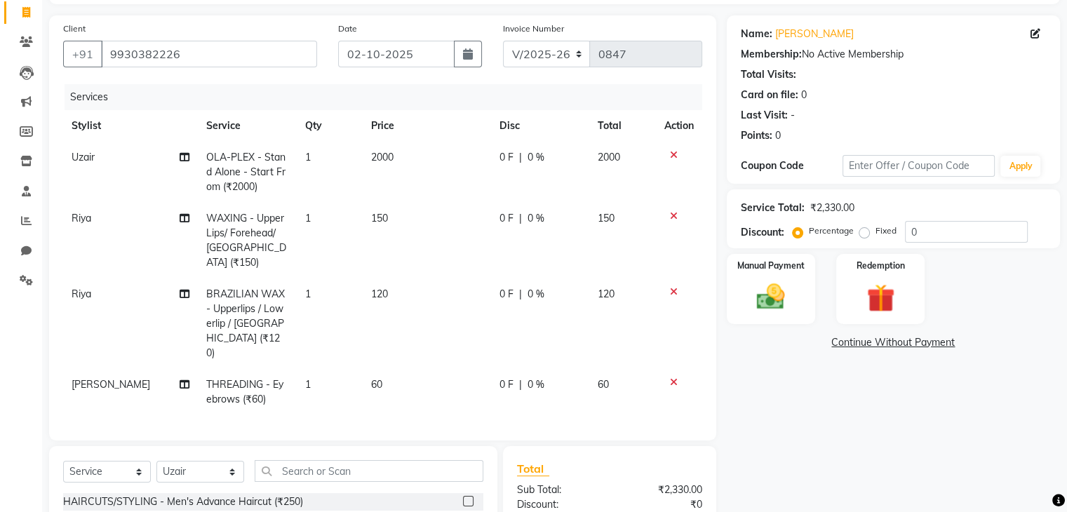
click at [196, 379] on div "Services Stylist Service Qty Price Disc Total Action Uzair OLA-PLEX - Stand Alo…" at bounding box center [382, 255] width 639 height 342
click at [300, 460] on input "text" at bounding box center [369, 471] width 229 height 22
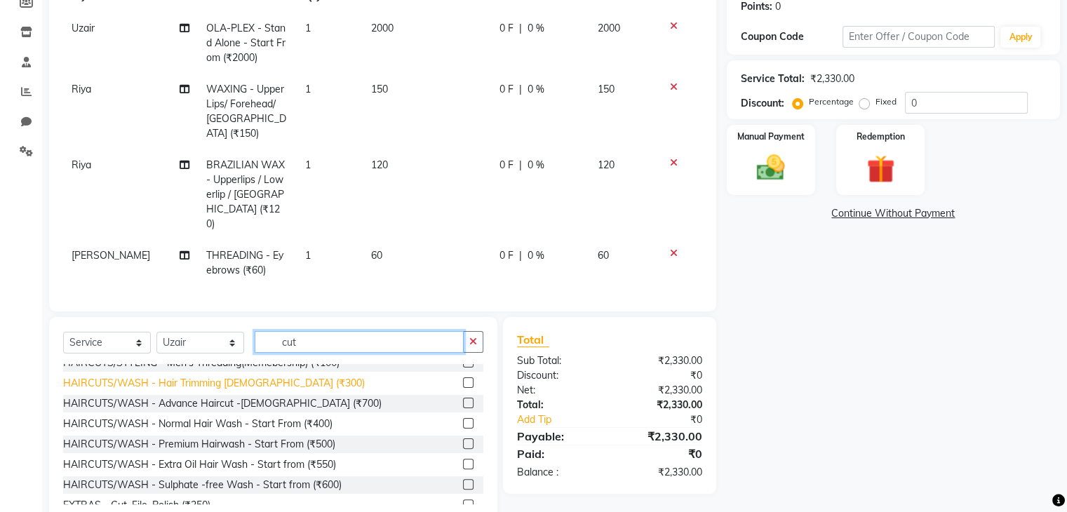
scroll to position [94, 0]
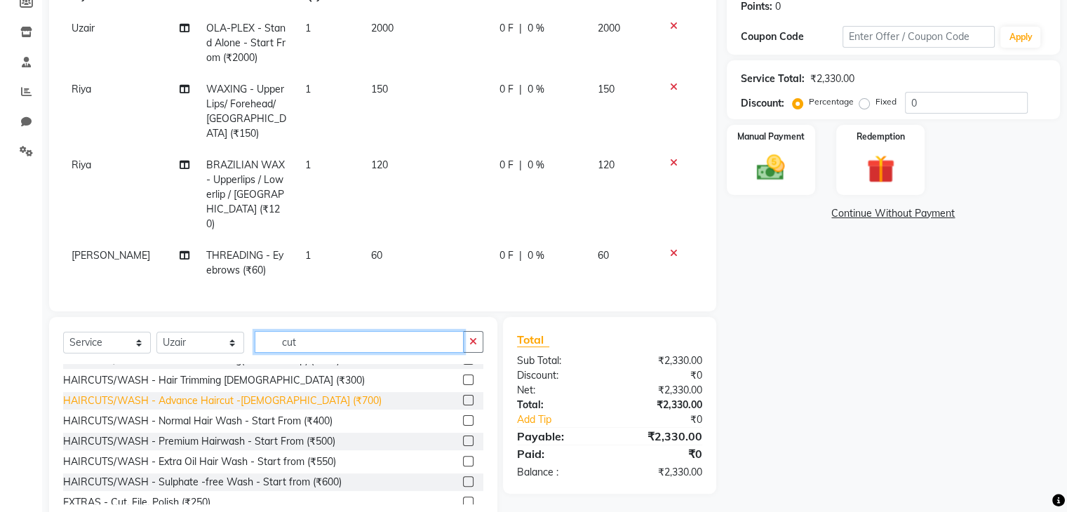
type input "cut"
click at [224, 393] on div "HAIRCUTS/WASH - Advance Haircut -female (₹700)" at bounding box center [222, 400] width 318 height 15
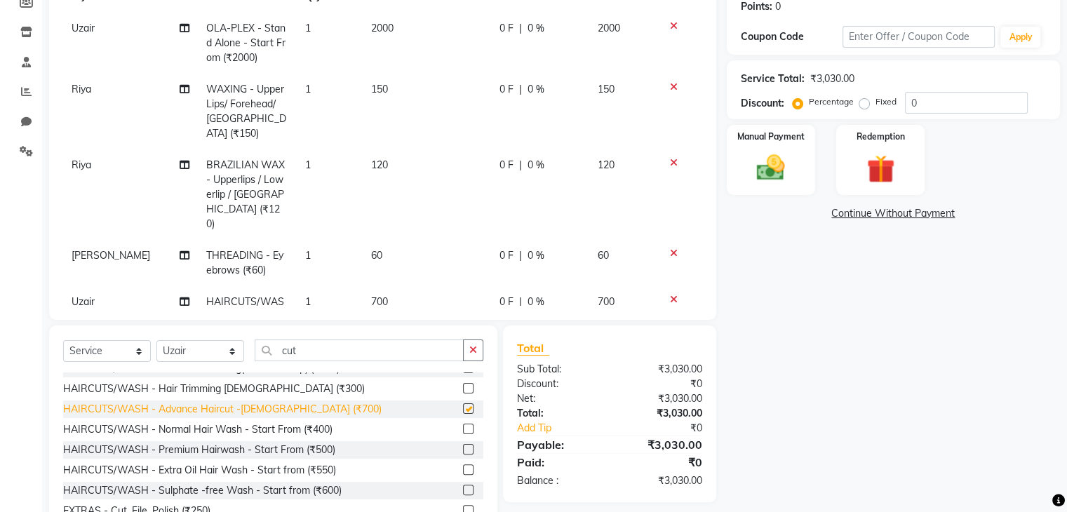
checkbox input "false"
click at [516, 286] on td "0 F | 0 %" at bounding box center [540, 331] width 98 height 90
select select "86335"
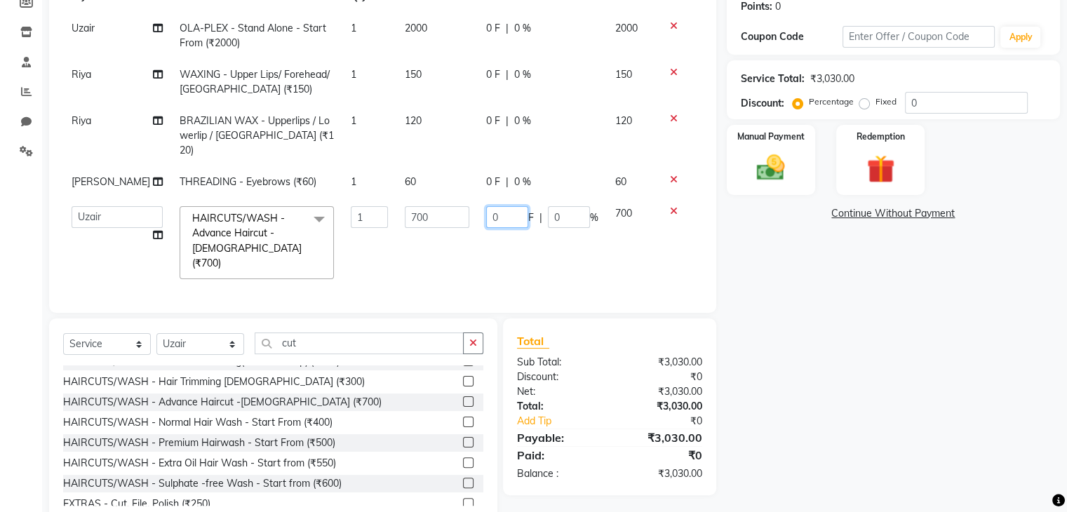
click at [501, 206] on input "0" at bounding box center [507, 217] width 42 height 22
type input "200"
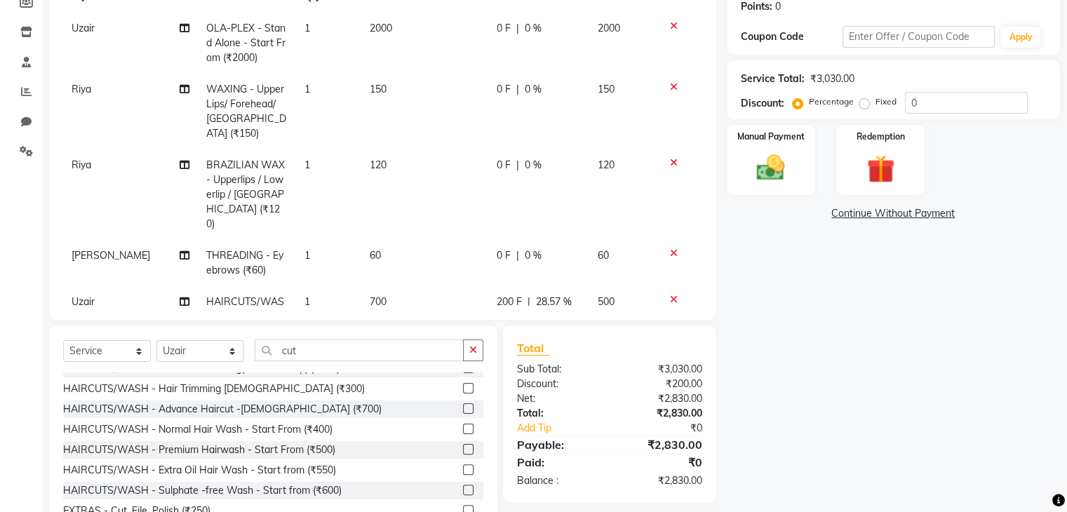
click at [758, 305] on div "Name: Chandrika Gautam Membership: No Active Membership Total Visits: Card on f…" at bounding box center [899, 209] width 344 height 646
click at [525, 248] on span "0 %" at bounding box center [533, 255] width 17 height 15
select select "92630"
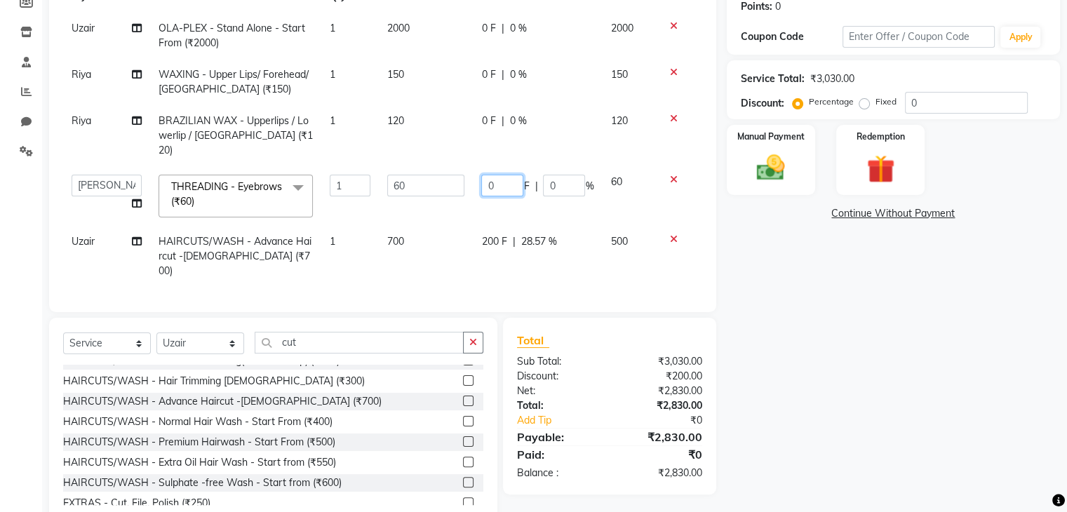
click at [504, 175] on input "0" at bounding box center [502, 186] width 42 height 22
type input "10"
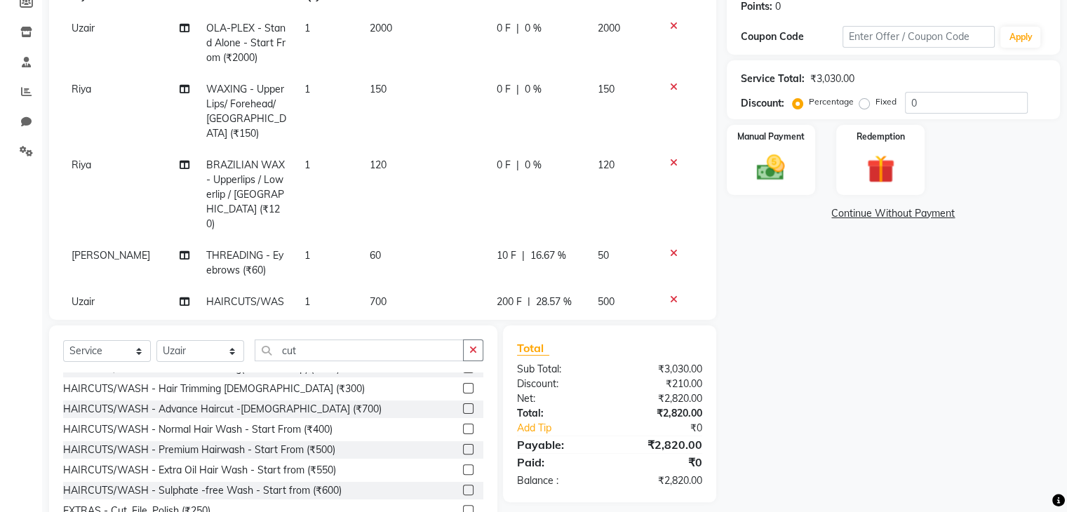
click at [828, 328] on div "Name: Chandrika Gautam Membership: No Active Membership Total Visits: Card on f…" at bounding box center [899, 209] width 344 height 646
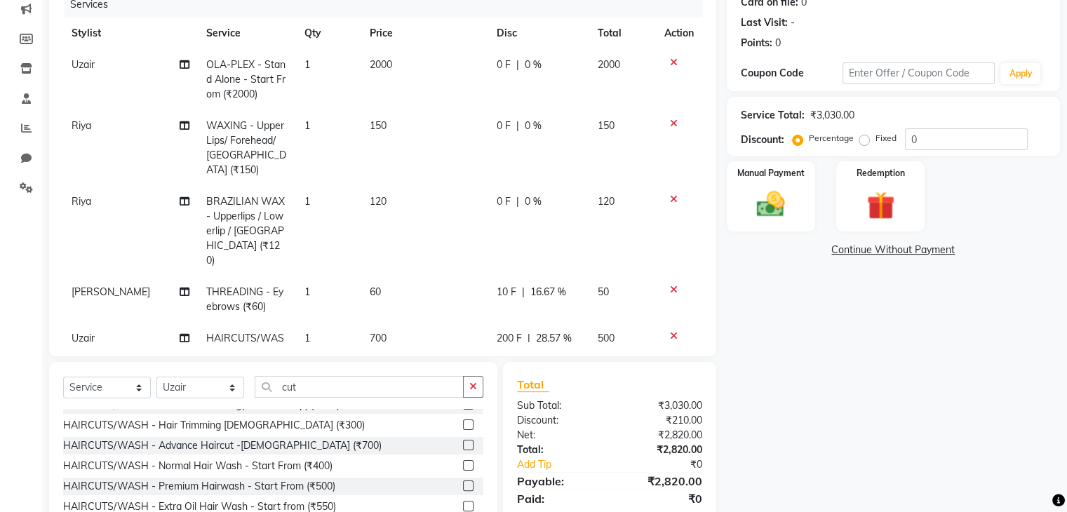
scroll to position [182, 0]
click at [497, 195] on span "0 F" at bounding box center [504, 202] width 14 height 15
select select "81971"
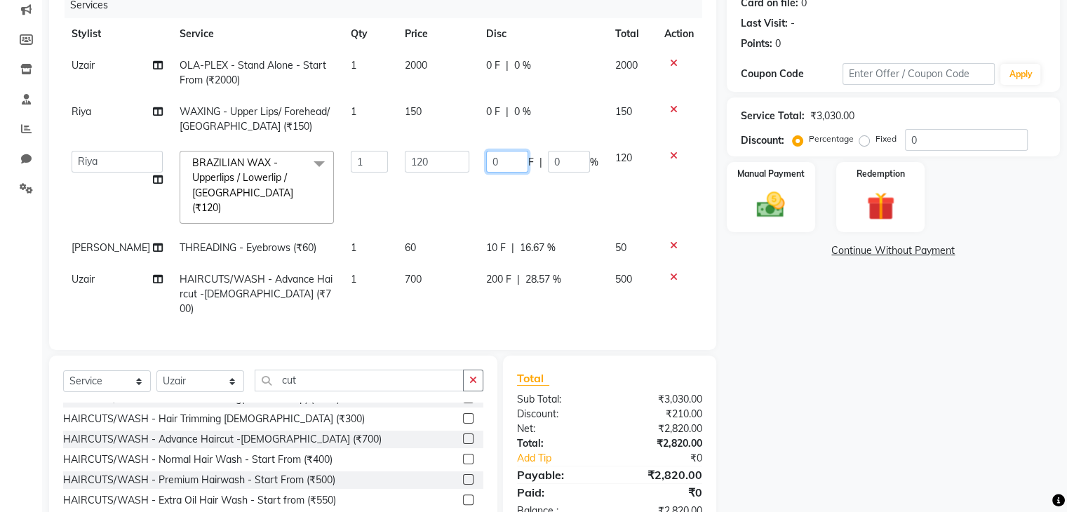
click at [499, 162] on input "0" at bounding box center [507, 162] width 42 height 22
type input "1"
type input "20"
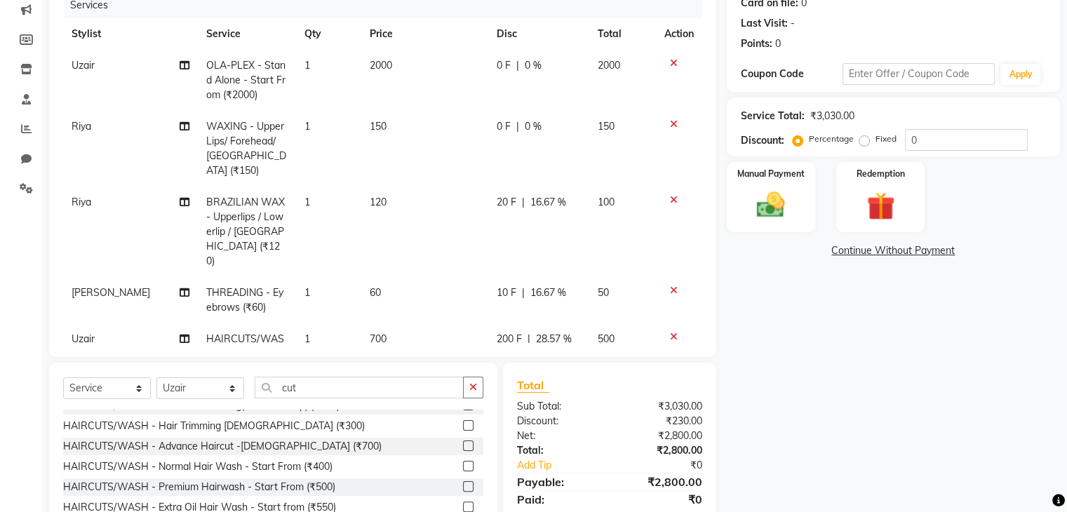
click at [800, 363] on div "Name: Chandrika Gautam Membership: No Active Membership Total Visits: Card on f…" at bounding box center [899, 247] width 344 height 646
click at [488, 135] on td "0 F | 0 %" at bounding box center [538, 149] width 101 height 76
select select "81971"
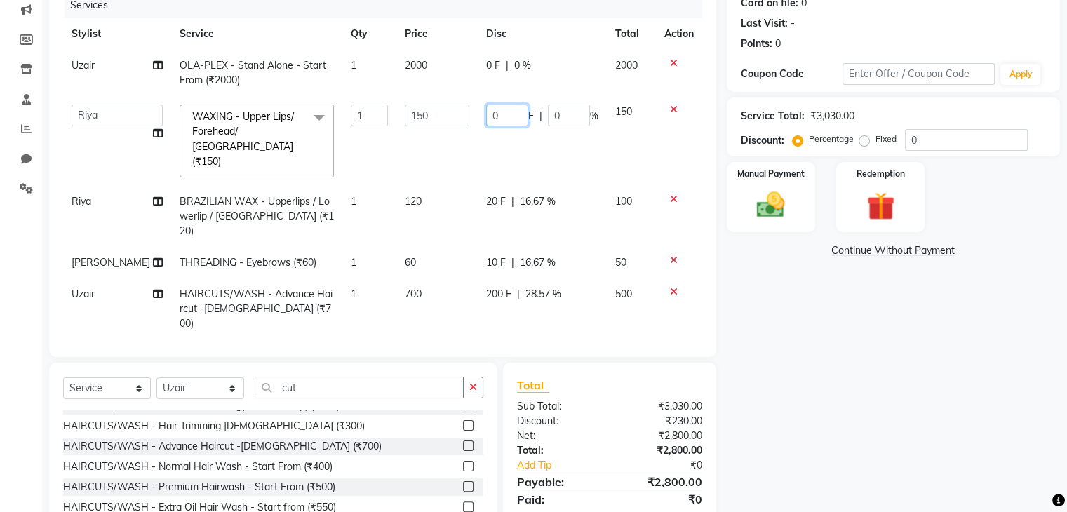
click at [499, 119] on input "0" at bounding box center [507, 116] width 42 height 22
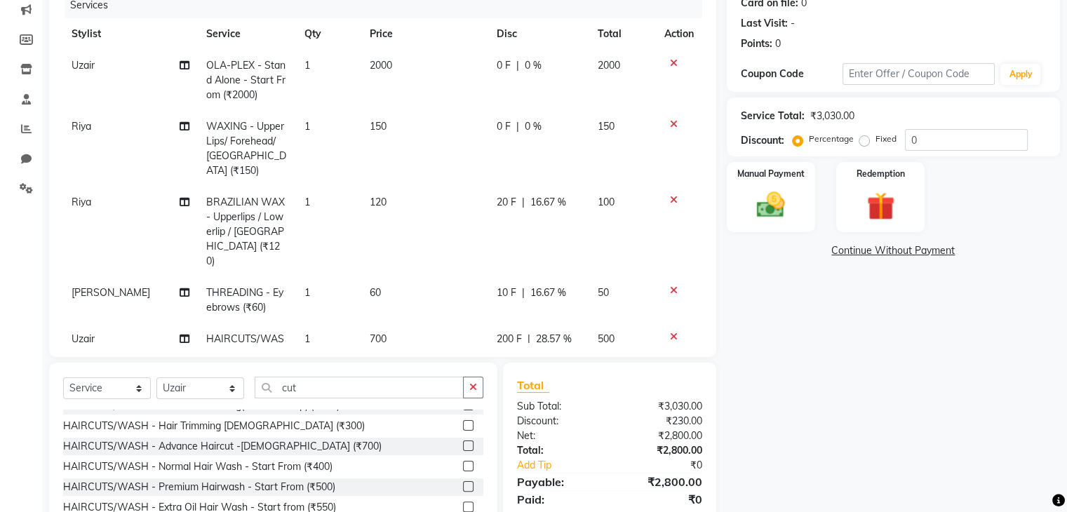
click at [668, 108] on tbody "Uzair OLA-PLEX - Stand Alone - Start From (₹2000) 1 2000 0 F | 0 % 2000 Riya WA…" at bounding box center [382, 232] width 639 height 364
click at [670, 123] on icon at bounding box center [674, 124] width 8 height 10
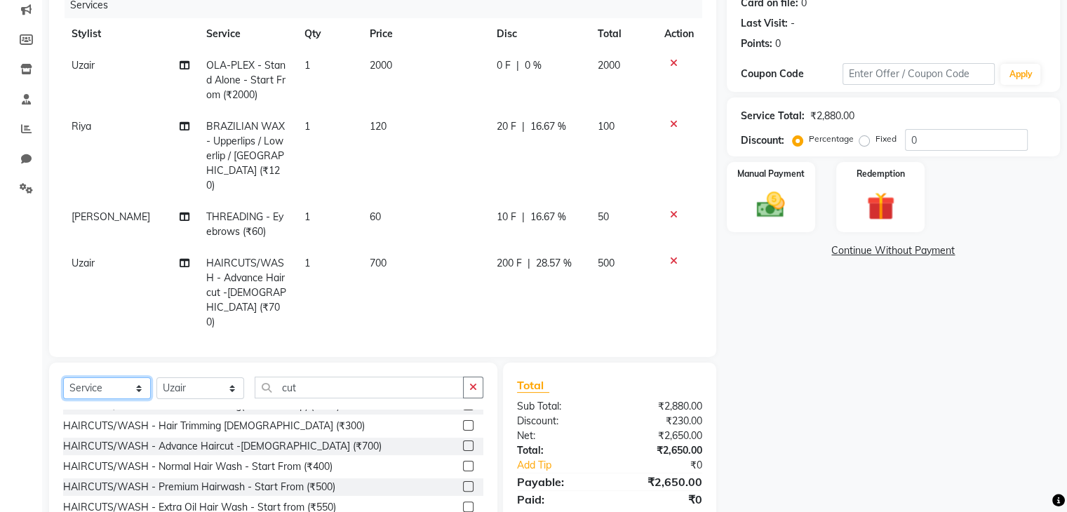
click at [130, 377] on select "Select Service Product Membership Package Voucher Prepaid Gift Card" at bounding box center [107, 388] width 88 height 22
select select "membership"
click at [63, 377] on select "Select Service Product Membership Package Voucher Prepaid Gift Card" at bounding box center [107, 388] width 88 height 22
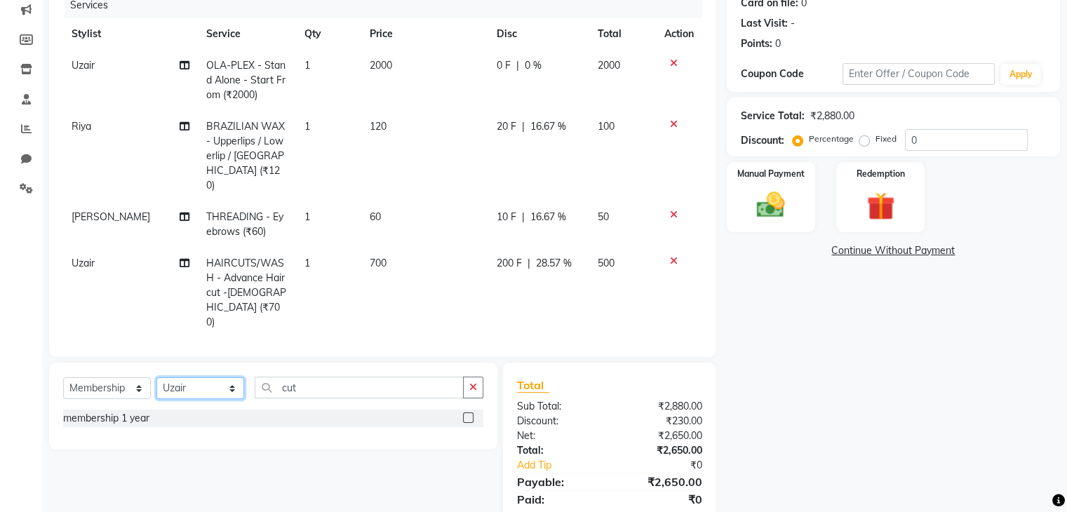
click at [198, 377] on select "Select Stylist deepa Lucky nadeem Rehan Riya Shivam sohail sulochana Uzair Vini…" at bounding box center [200, 388] width 88 height 22
select select "86841"
click at [156, 377] on select "Select Stylist deepa Lucky nadeem Rehan Riya Shivam sohail sulochana Uzair Vini…" at bounding box center [200, 388] width 88 height 22
click at [471, 412] on label at bounding box center [468, 417] width 11 height 11
click at [471, 414] on input "checkbox" at bounding box center [467, 418] width 9 height 9
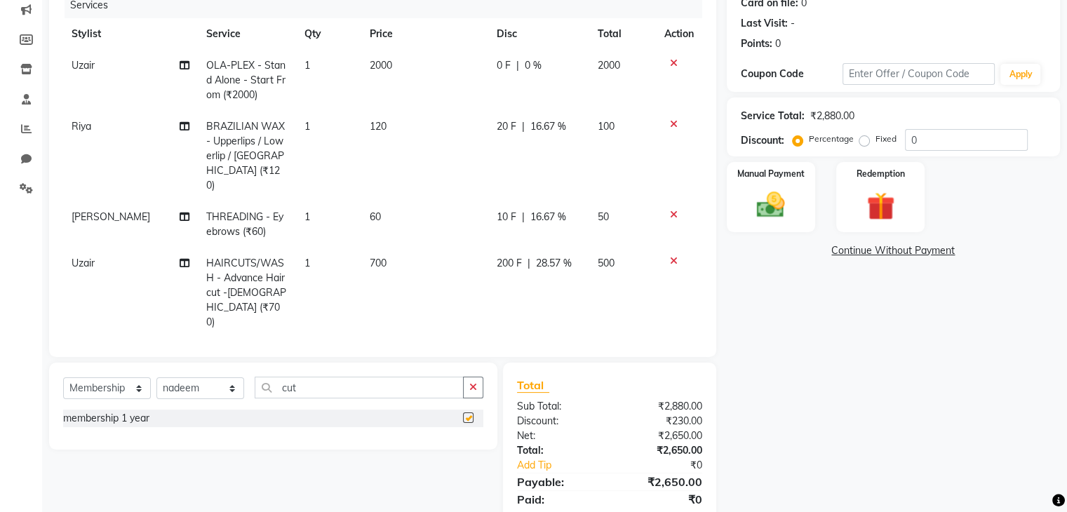
select select "select"
click at [488, 297] on td "200 F | 28.57 %" at bounding box center [538, 293] width 101 height 90
select select "86335"
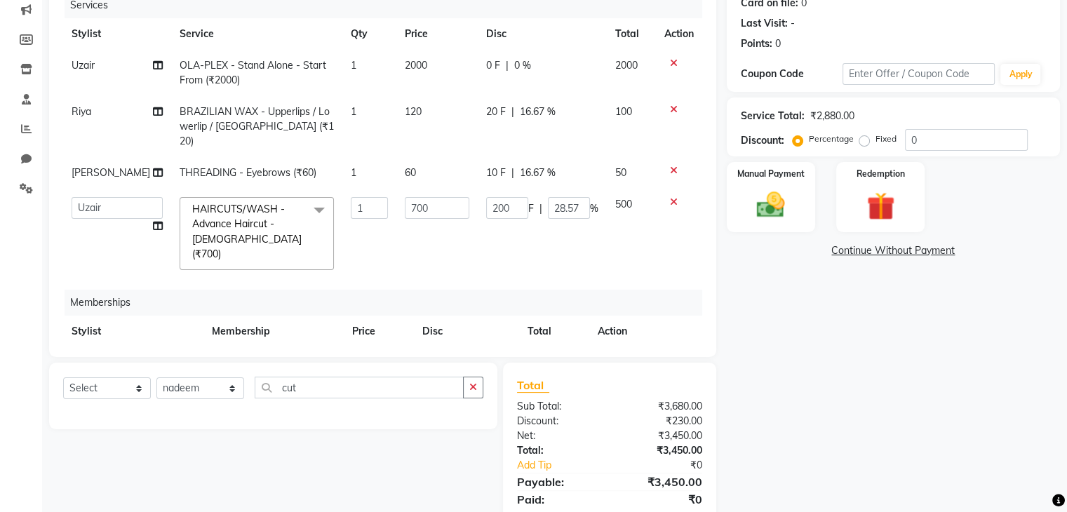
scroll to position [27, 0]
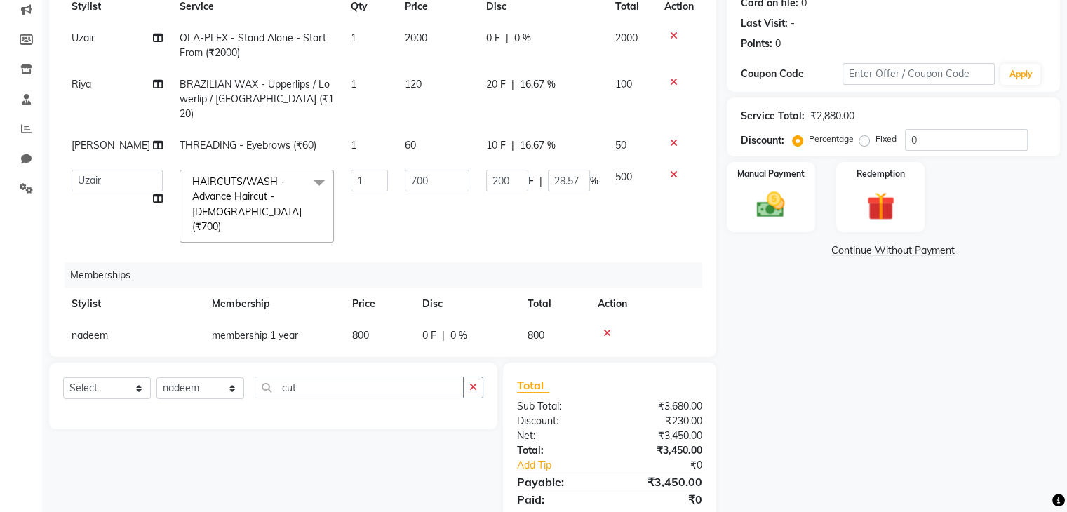
click at [431, 328] on span "0 F" at bounding box center [429, 335] width 14 height 15
select select "86841"
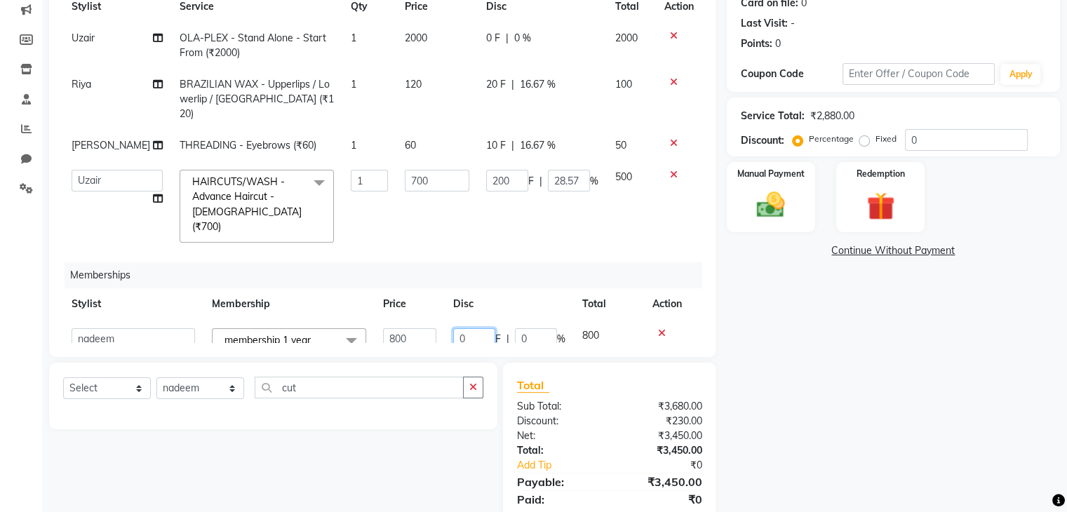
click at [476, 328] on input "0" at bounding box center [474, 339] width 42 height 22
type input "400"
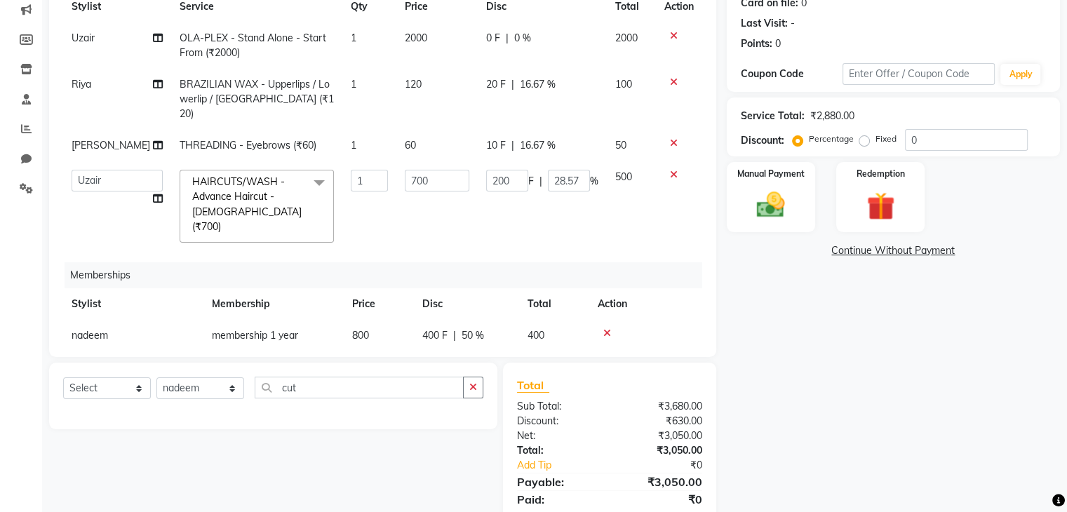
click at [830, 414] on div "Name: Chandrika Gautam Membership: No Active Membership Total Visits: Card on f…" at bounding box center [899, 232] width 344 height 616
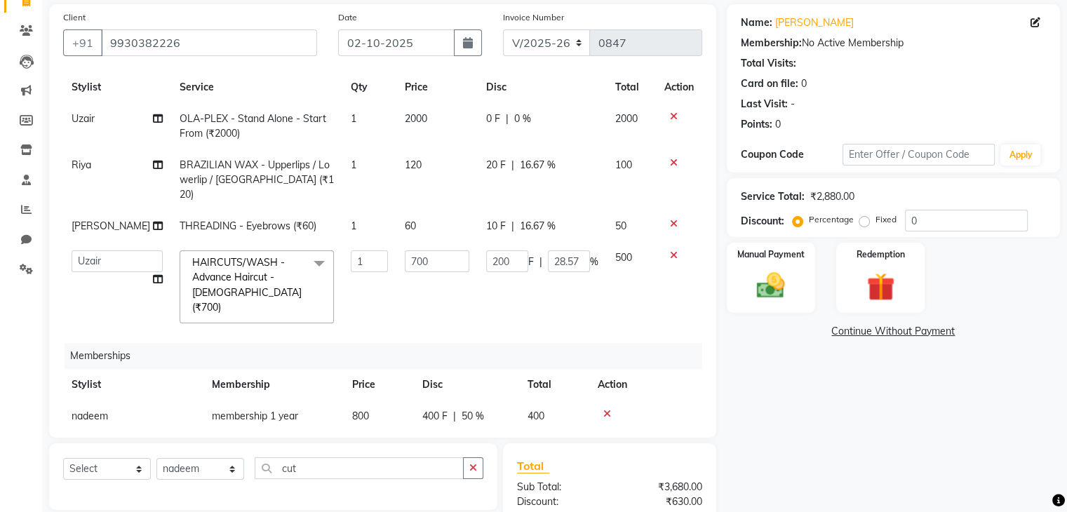
scroll to position [106, 0]
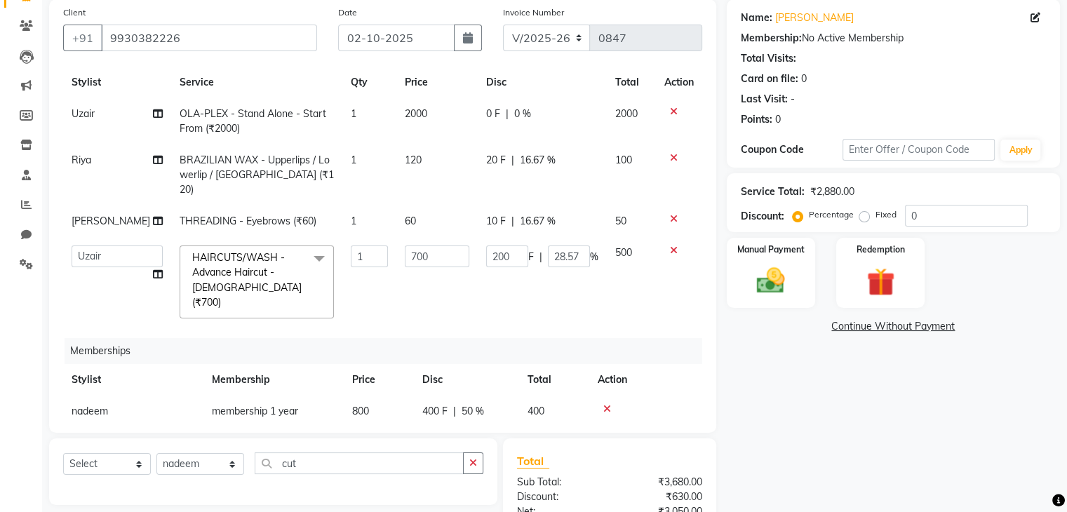
click at [400, 142] on td "2000" at bounding box center [436, 121] width 81 height 46
select select "86335"
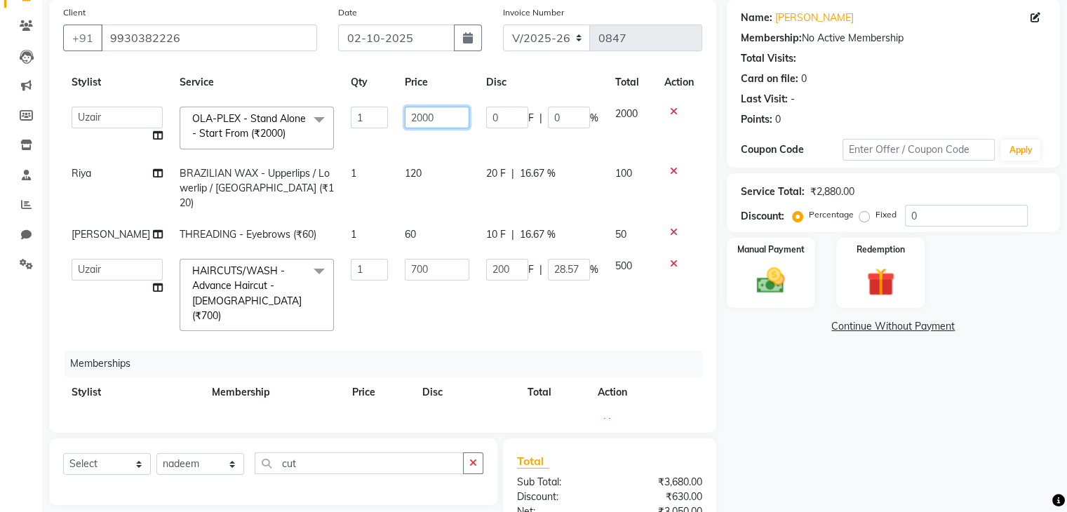
click at [437, 126] on input "2000" at bounding box center [437, 118] width 65 height 22
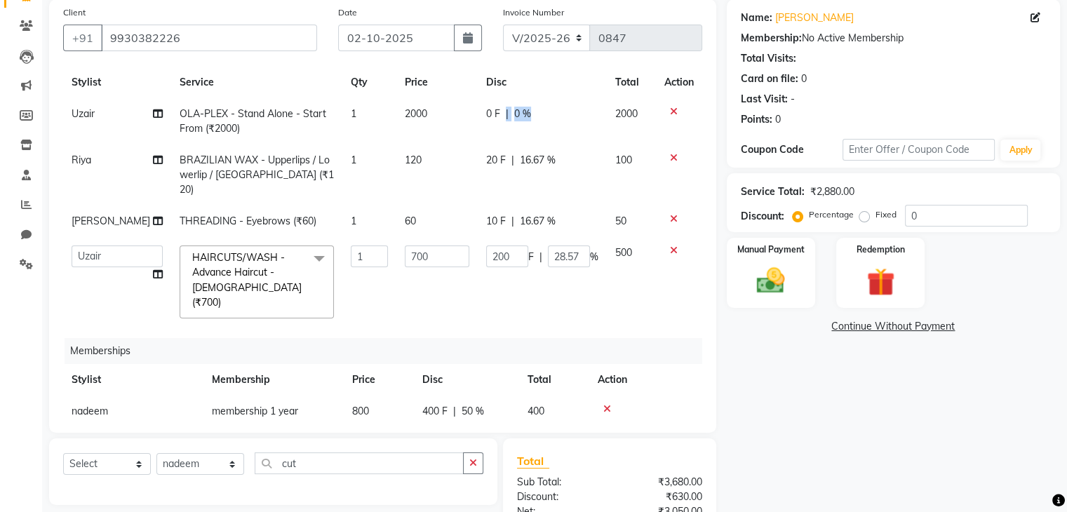
drag, startPoint x: 547, startPoint y: 121, endPoint x: 485, endPoint y: 120, distance: 61.7
click at [486, 120] on span "0 F" at bounding box center [493, 114] width 14 height 15
select select "86335"
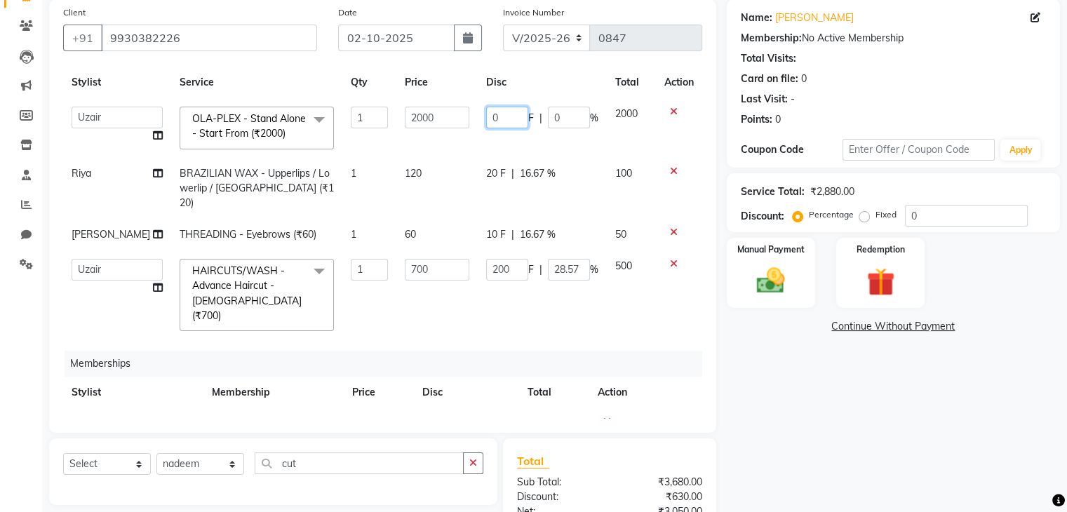
click at [486, 120] on input "0" at bounding box center [507, 118] width 42 height 22
type input "1"
type input "200"
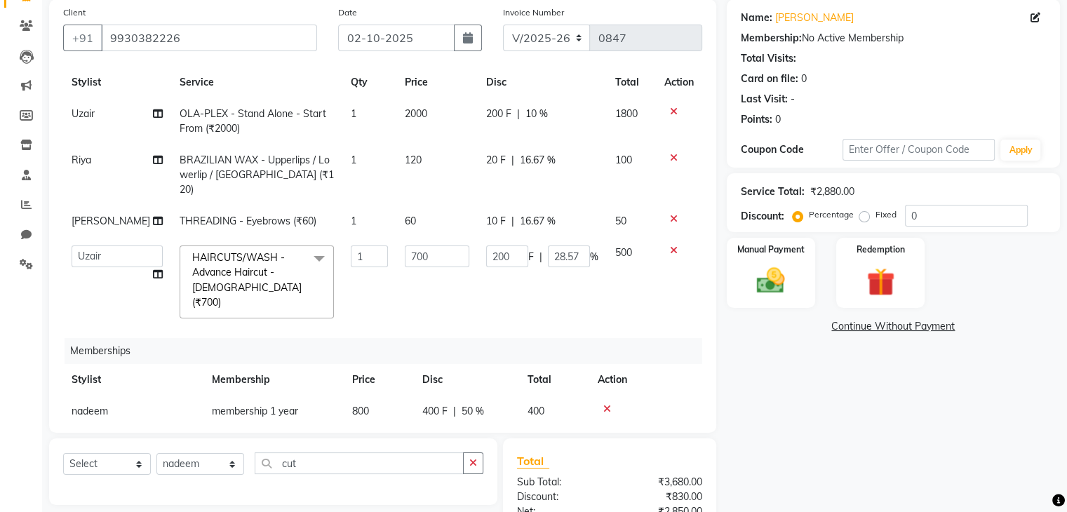
click at [835, 437] on div "Name: Chandrika Gautam Membership: No Active Membership Total Visits: Card on f…" at bounding box center [899, 307] width 344 height 616
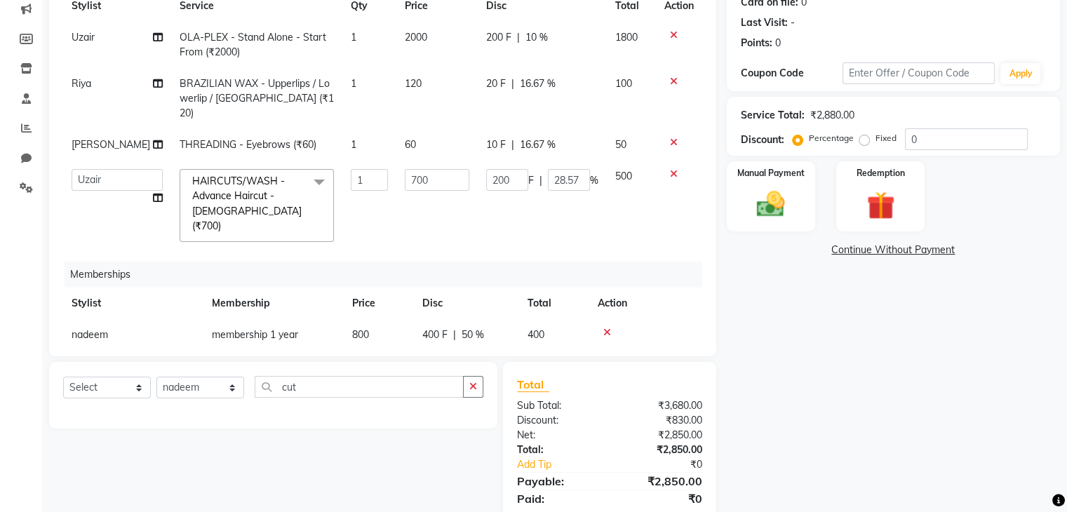
scroll to position [230, 0]
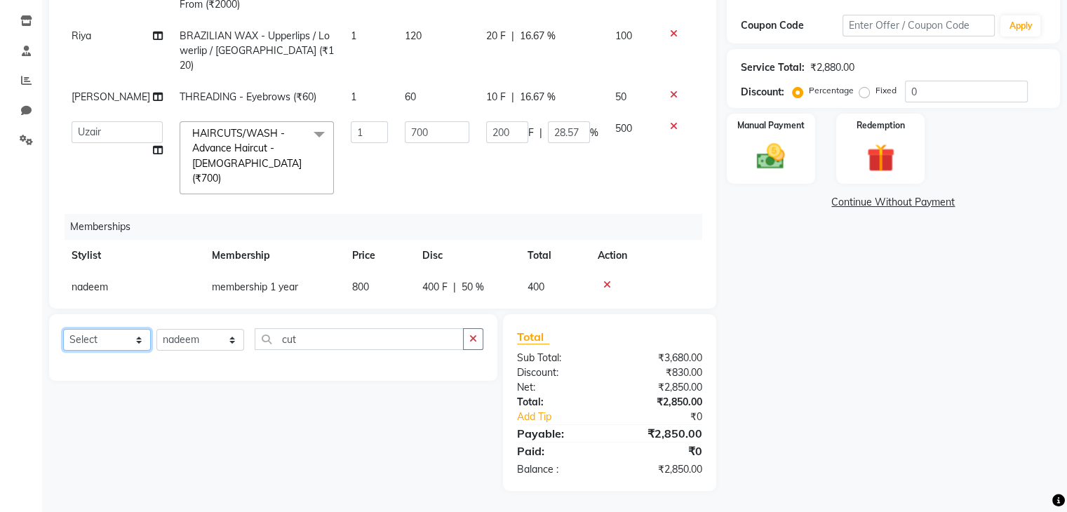
click at [125, 341] on select "Select Service Product Package Voucher Prepaid Gift Card" at bounding box center [107, 340] width 88 height 22
select select "product"
click at [63, 330] on select "Select Service Product Package Voucher Prepaid Gift Card" at bounding box center [107, 340] width 88 height 22
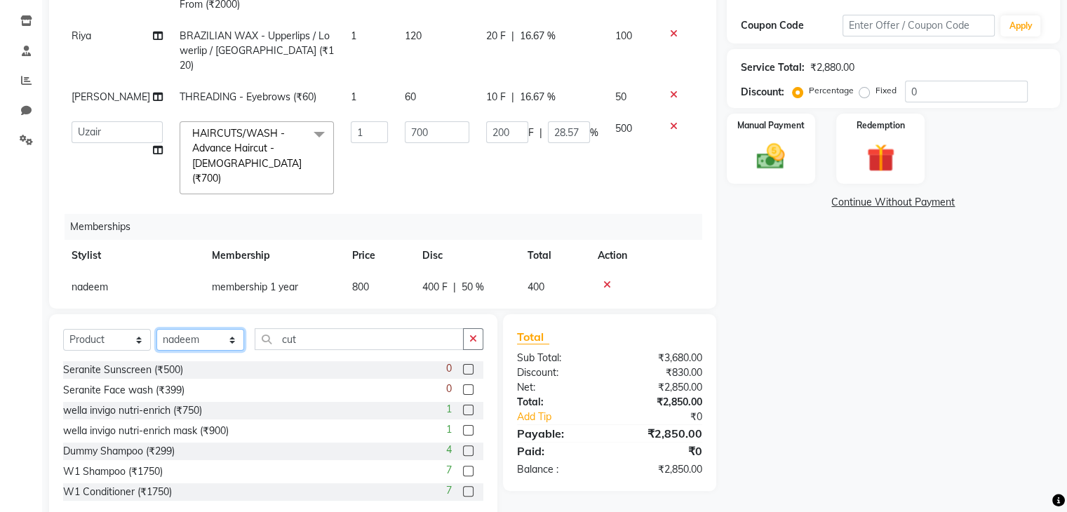
click at [201, 341] on select "Select Stylist deepa Lucky nadeem Rehan Riya Shivam sohail sulochana Uzair Vini…" at bounding box center [200, 340] width 88 height 22
select select "86335"
click at [290, 343] on input "cut" at bounding box center [359, 339] width 209 height 22
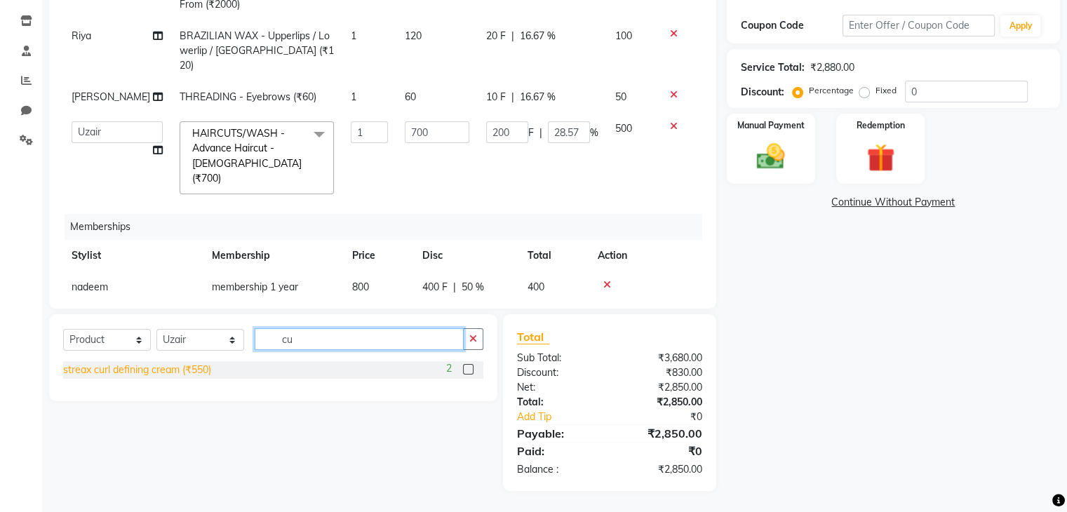
type input "cu"
click at [146, 370] on div "streax curl defining cream (₹550)" at bounding box center [137, 370] width 148 height 15
checkbox input "false"
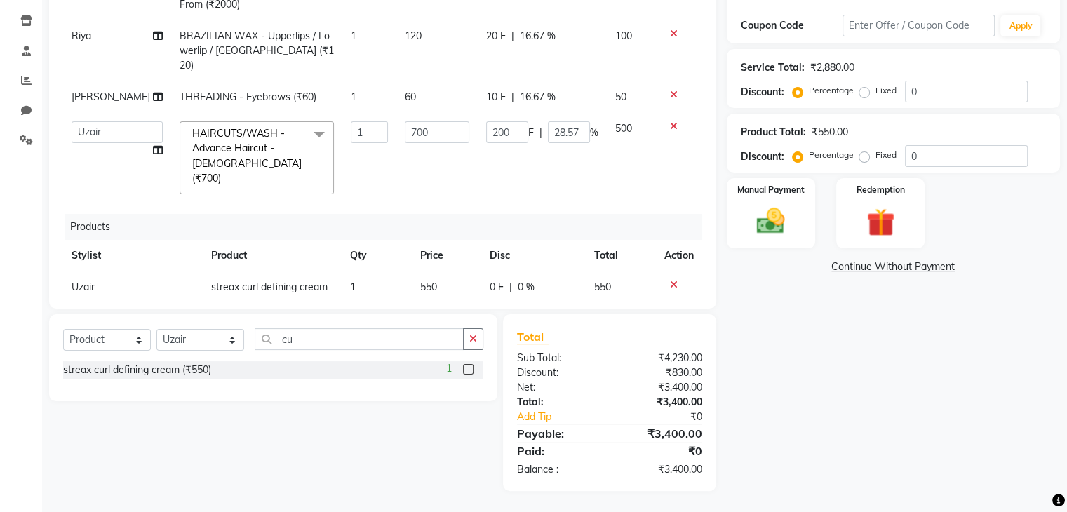
scroll to position [142, 0]
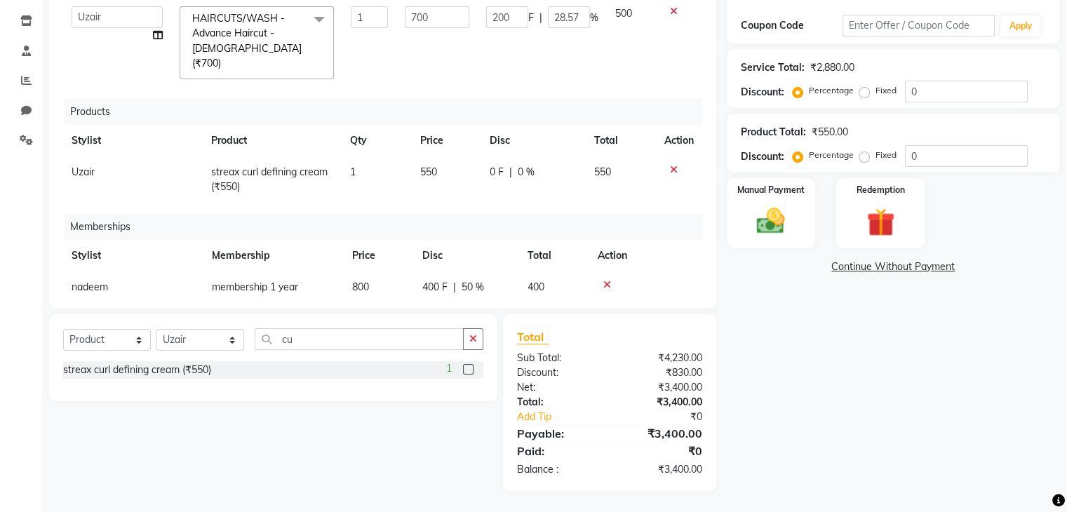
click at [463, 165] on td "550" at bounding box center [447, 179] width 70 height 46
select select "86335"
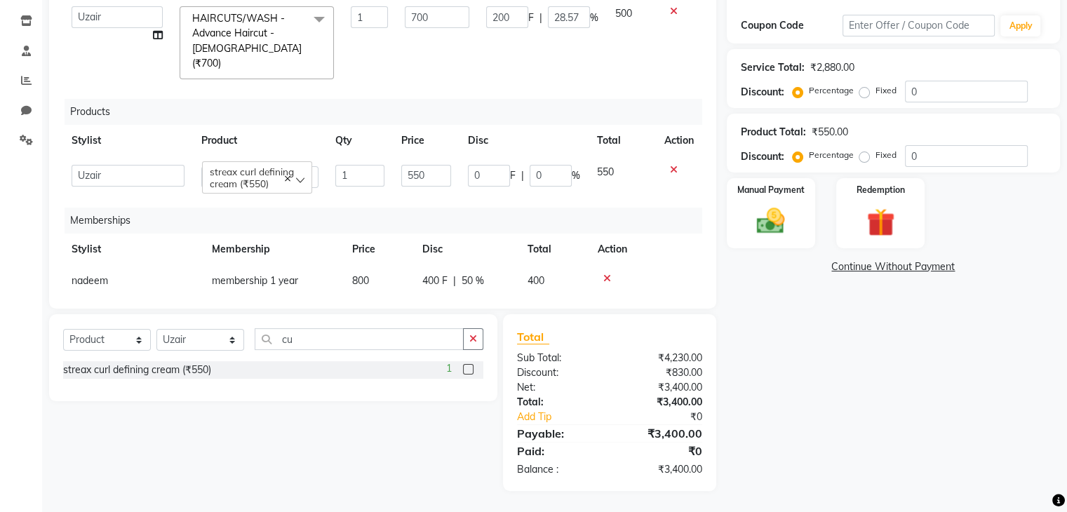
scroll to position [137, 0]
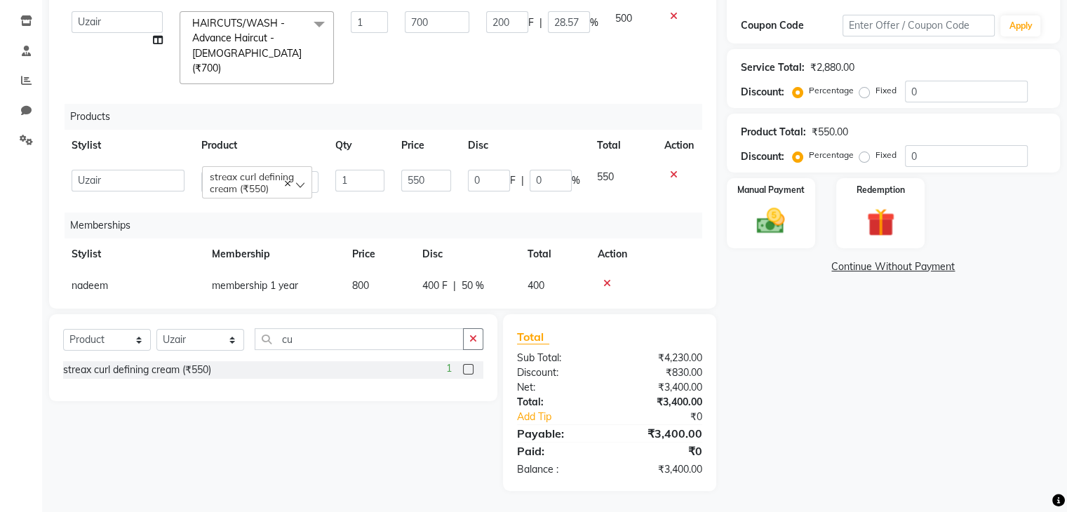
click at [810, 327] on div "Name: Chandrika Gautam Membership: No Active Membership Total Visits: Card on f…" at bounding box center [899, 183] width 344 height 616
click at [426, 170] on input "550" at bounding box center [426, 181] width 50 height 22
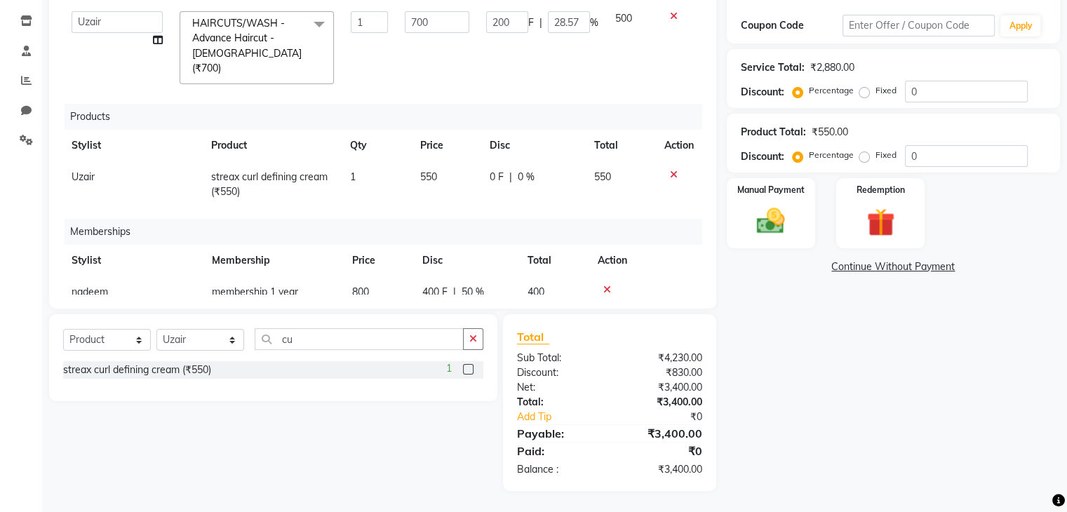
click at [481, 161] on td "0 F | 0 %" at bounding box center [533, 184] width 105 height 46
select select "86335"
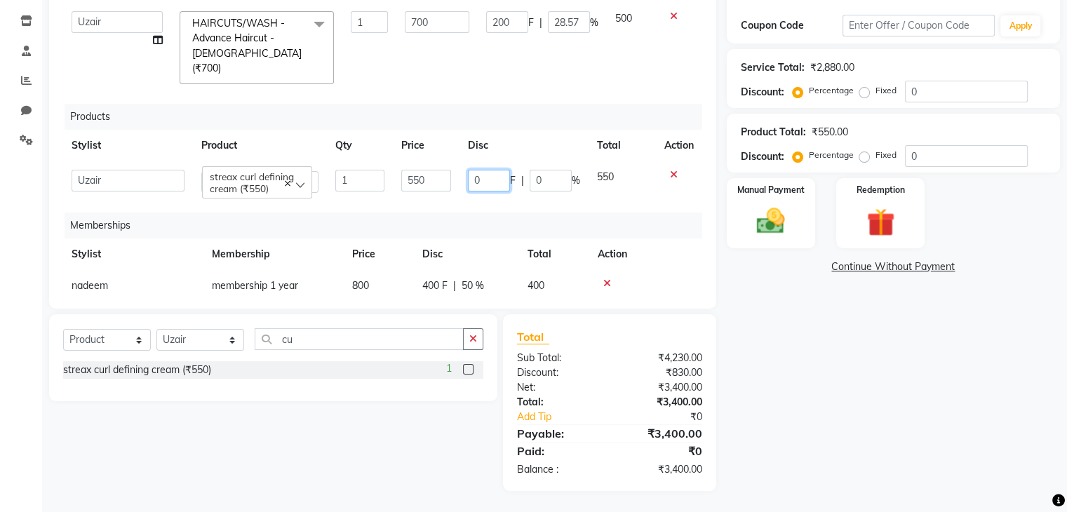
click at [475, 170] on input "0" at bounding box center [489, 181] width 42 height 22
type input "50"
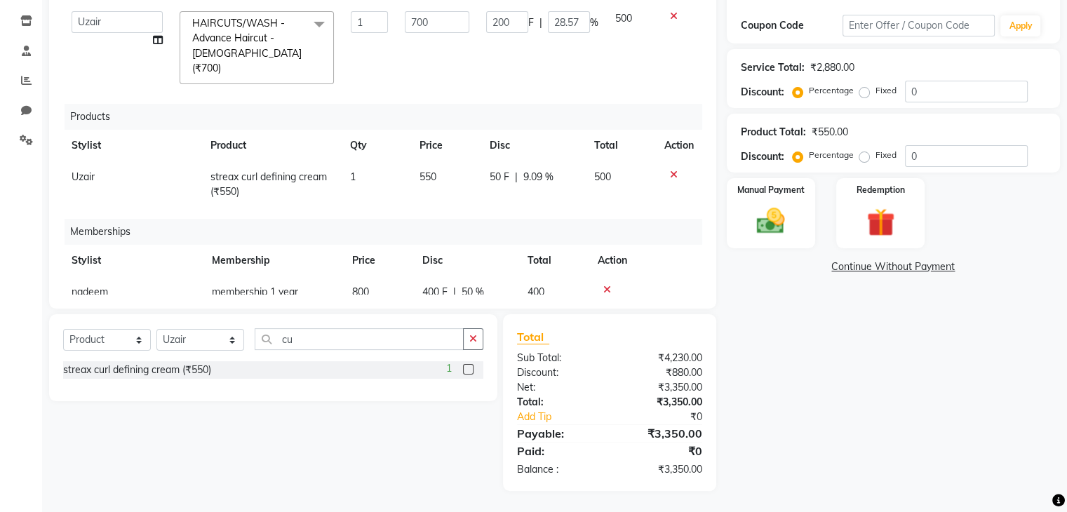
click at [789, 341] on div "Name: Chandrika Gautam Membership: No Active Membership Total Visits: Card on f…" at bounding box center [899, 183] width 344 height 616
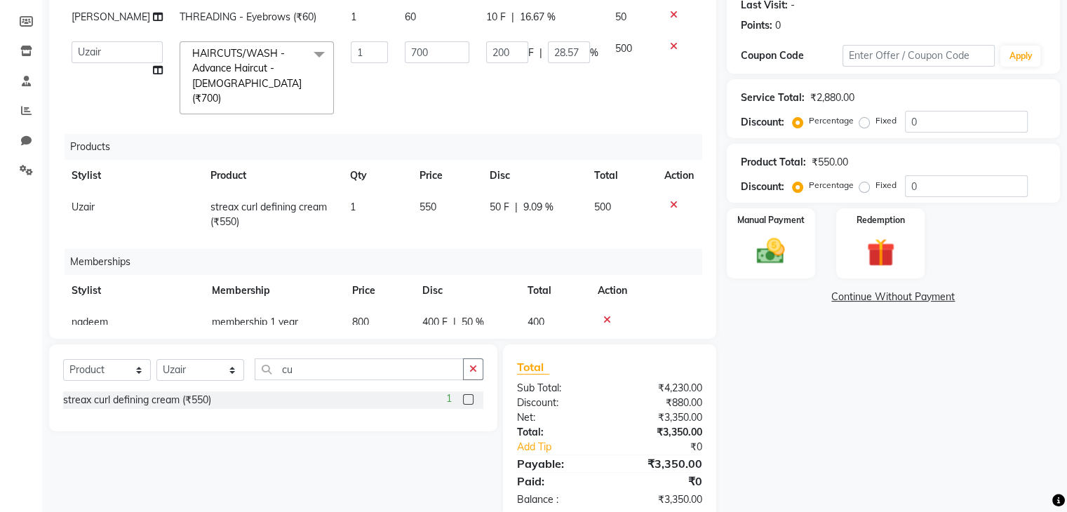
scroll to position [199, 0]
click at [761, 272] on div "Manual Payment" at bounding box center [771, 244] width 92 height 72
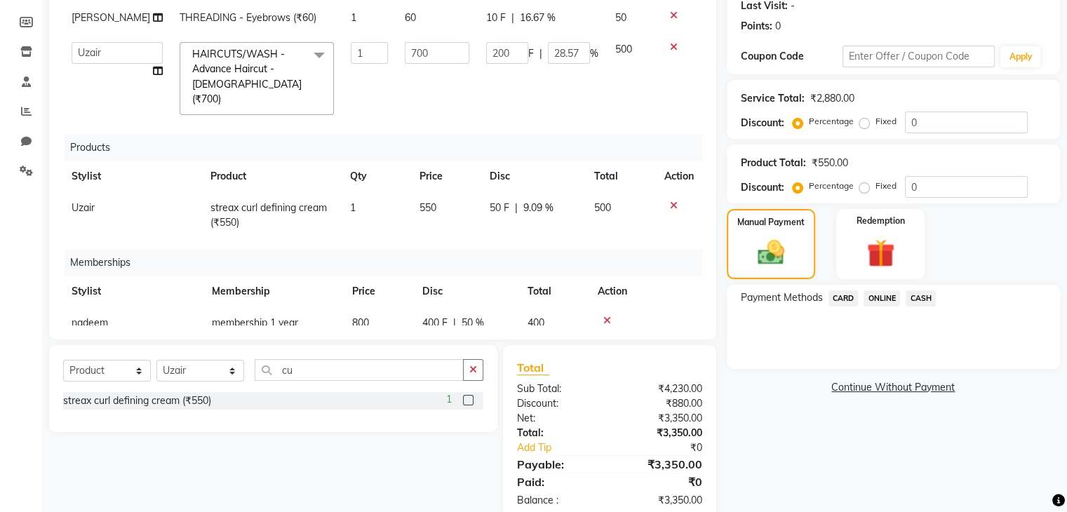
click at [882, 297] on span "ONLINE" at bounding box center [881, 298] width 36 height 16
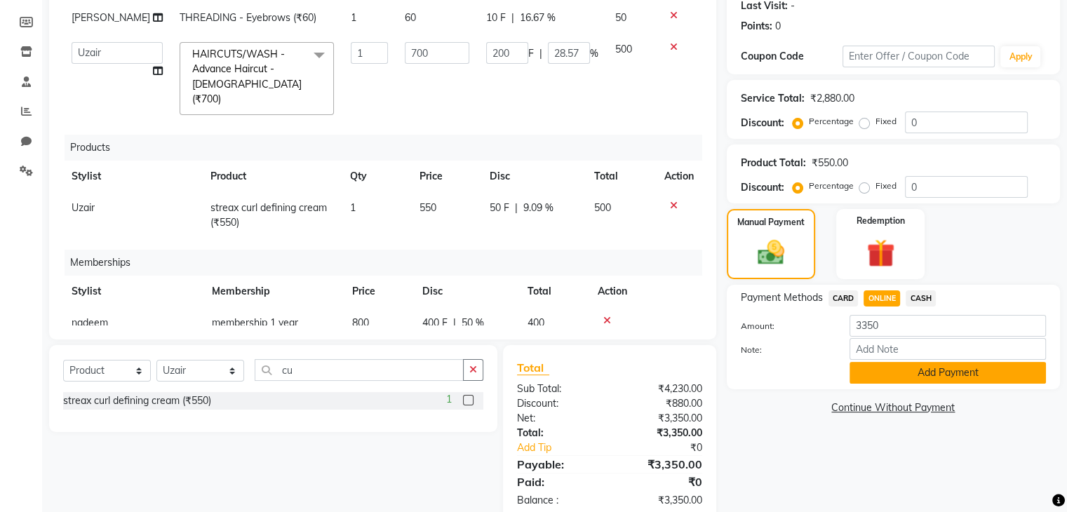
click at [917, 372] on button "Add Payment" at bounding box center [947, 373] width 196 height 22
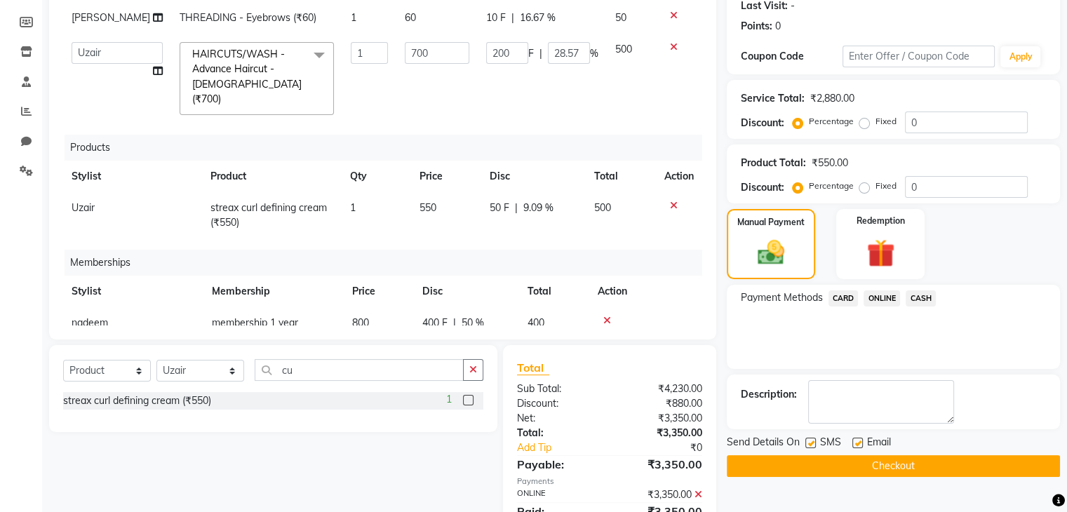
click at [896, 466] on button "Checkout" at bounding box center [893, 466] width 333 height 22
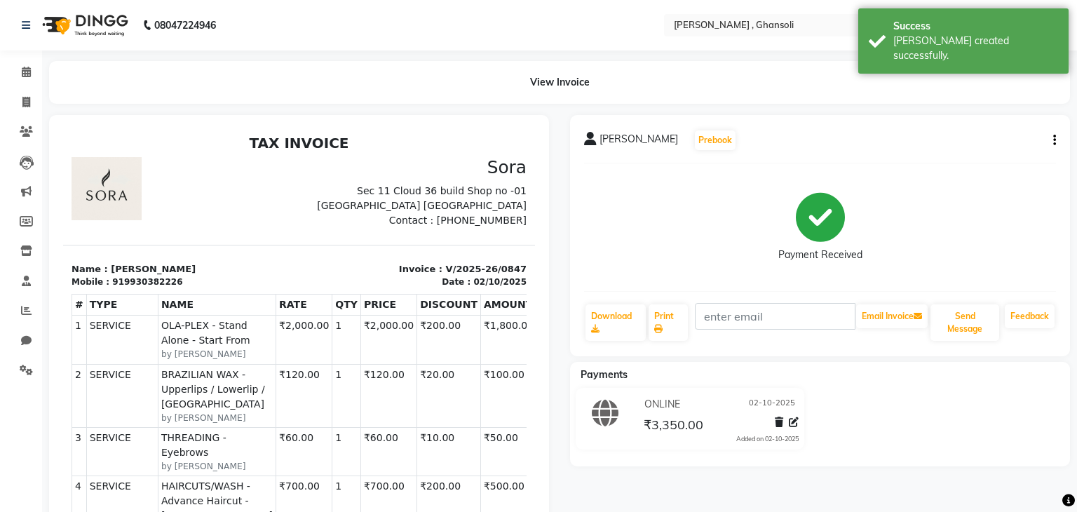
select select "8446"
select select "service"
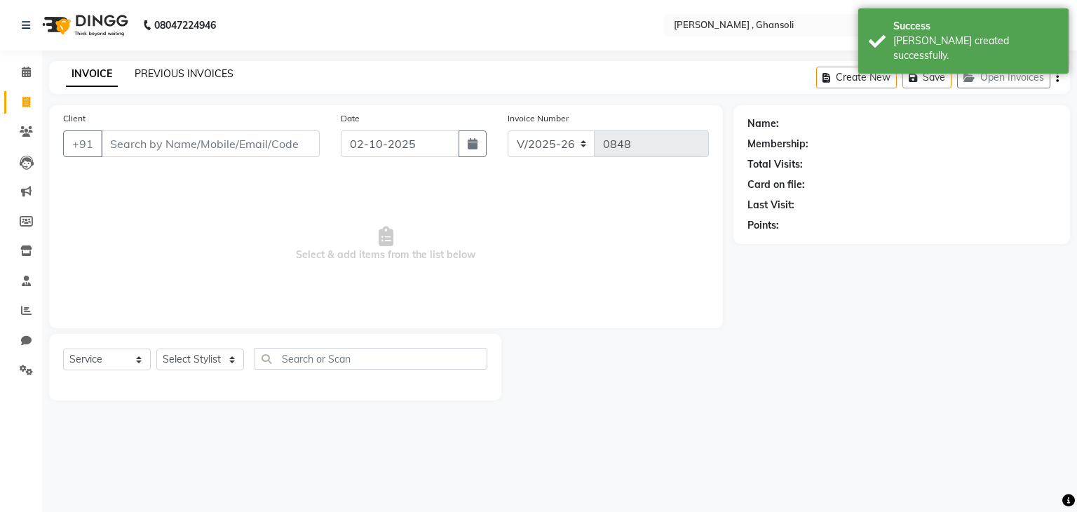
click at [172, 79] on link "PREVIOUS INVOICES" at bounding box center [184, 73] width 99 height 13
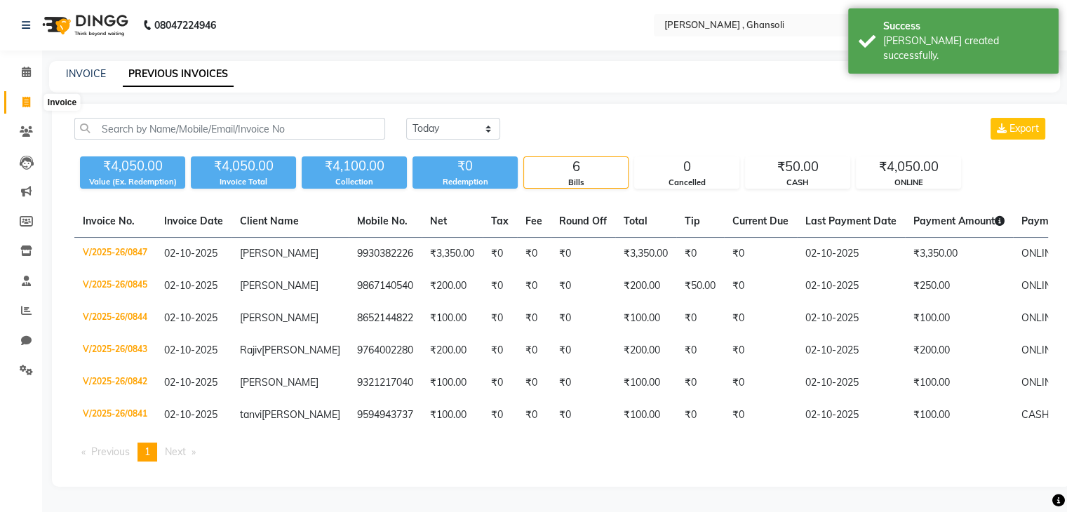
click at [25, 100] on icon at bounding box center [26, 102] width 8 height 11
select select "8446"
select select "service"
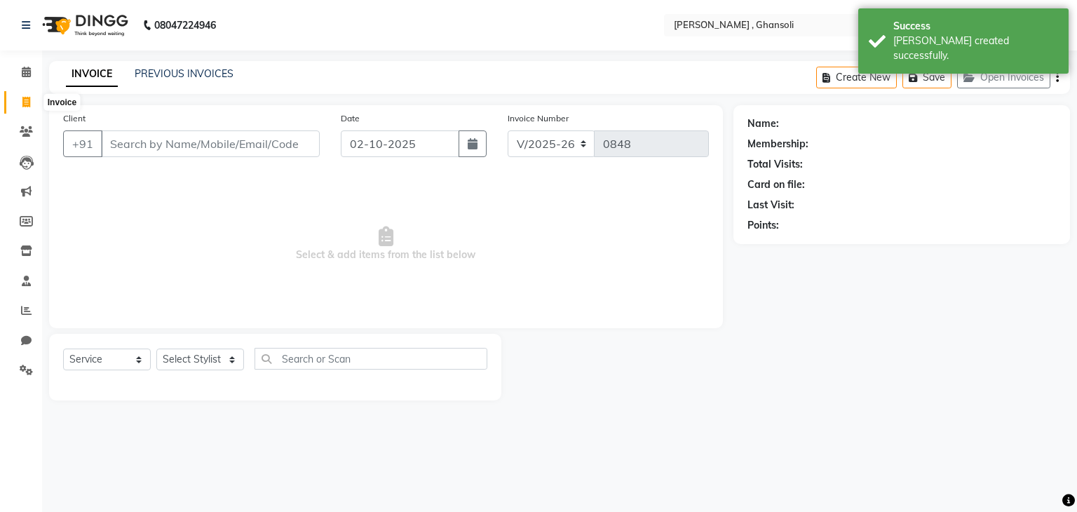
click at [29, 102] on icon at bounding box center [26, 102] width 8 height 11
select select "8446"
select select "service"
click at [1007, 78] on button "Open Invoices" at bounding box center [1003, 78] width 93 height 22
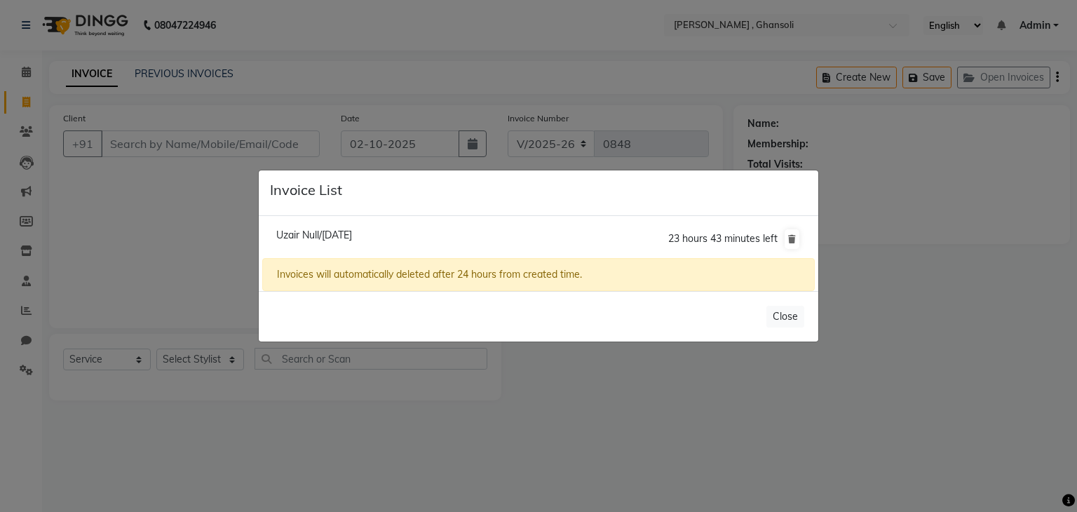
click at [352, 235] on span "Uzair Null/02 October 2025" at bounding box center [314, 235] width 76 height 13
type input "9326008552"
type input "01-10-2025"
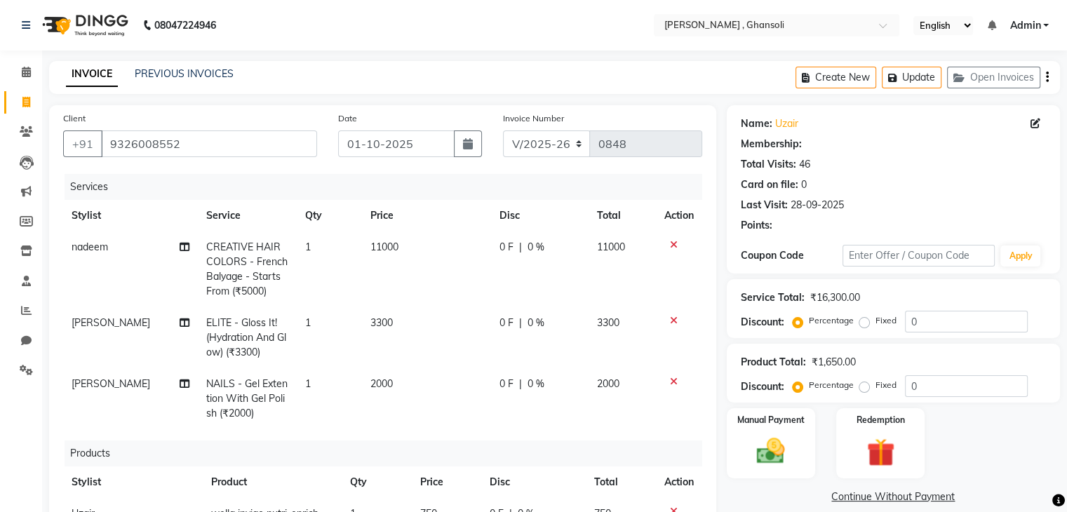
select select "1: Object"
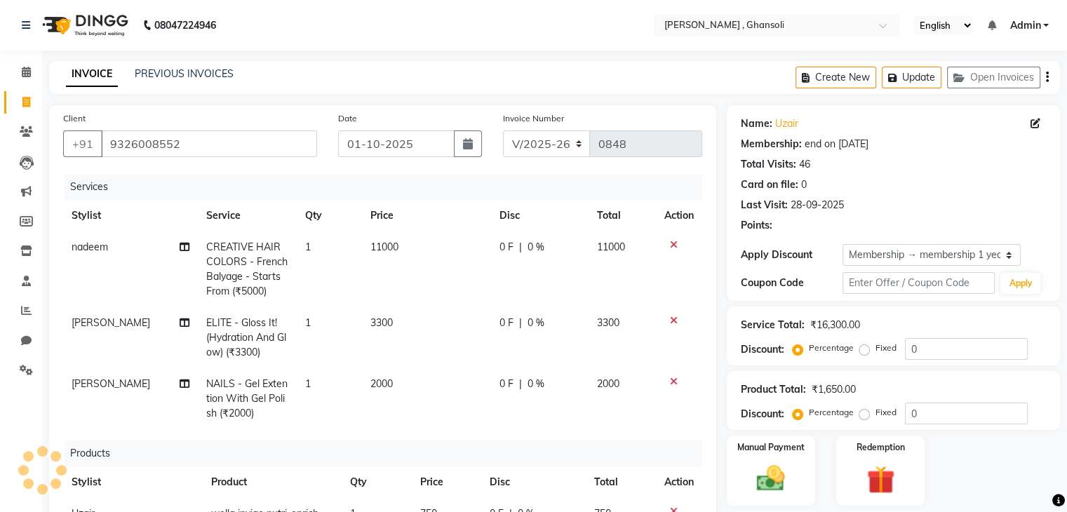
radio input "false"
radio input "true"
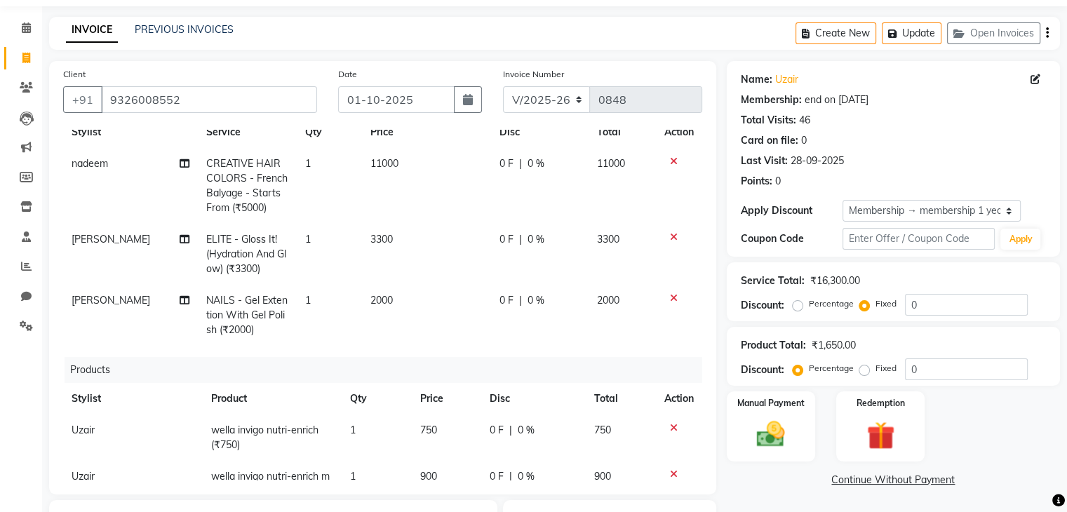
scroll to position [11, 0]
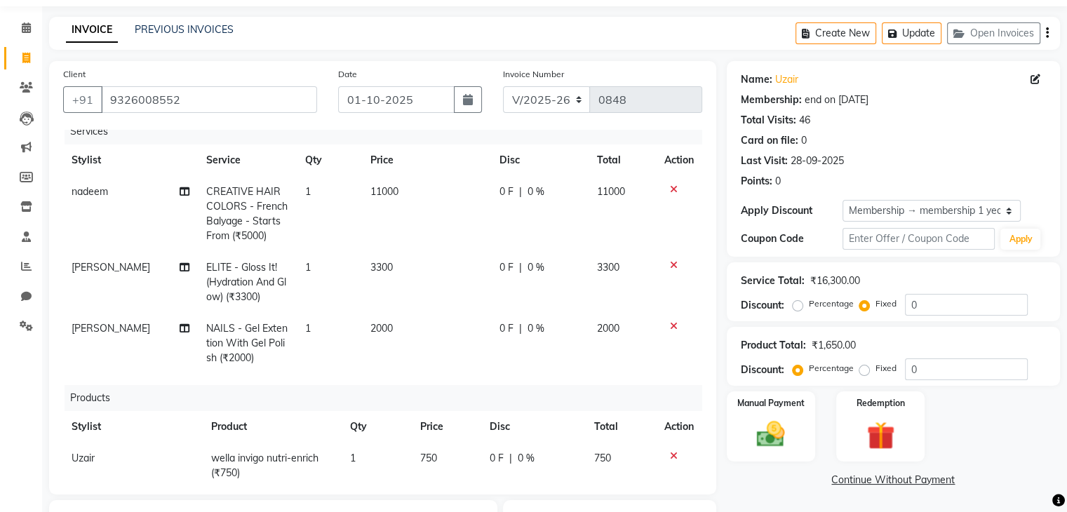
click at [506, 198] on div "0 F | 0 %" at bounding box center [539, 191] width 81 height 15
select select "86841"
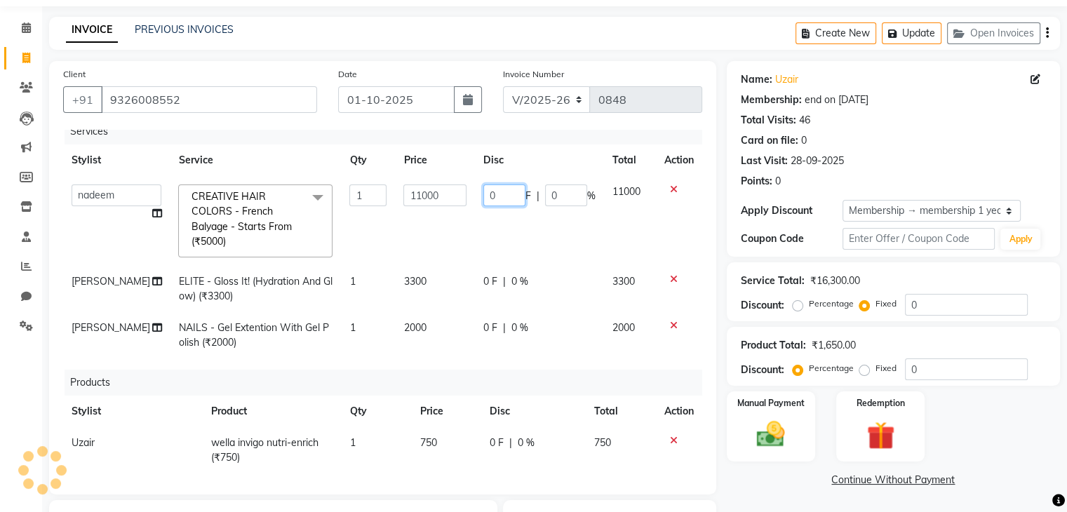
click at [486, 198] on input "0" at bounding box center [504, 195] width 42 height 22
type input "2000"
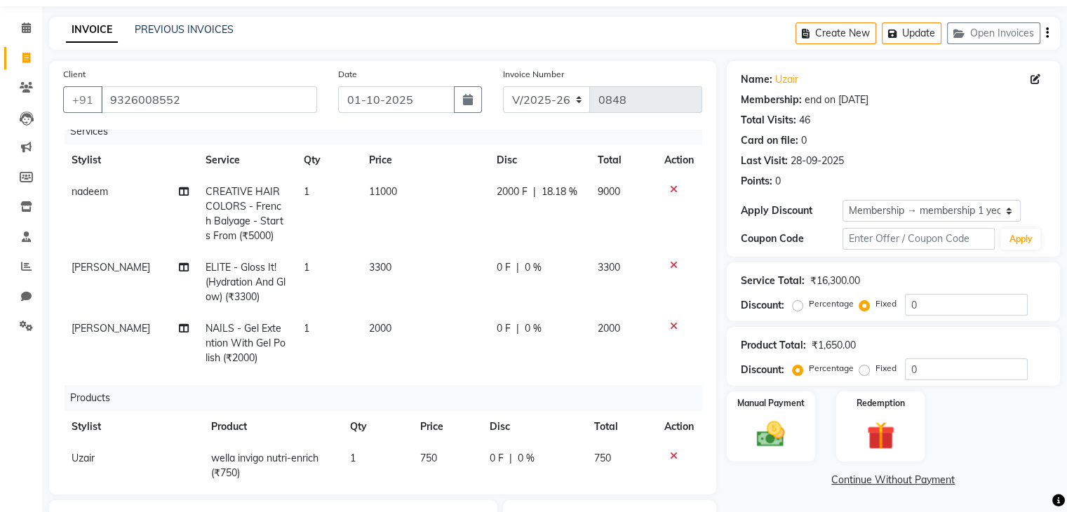
click at [759, 486] on link "Continue Without Payment" at bounding box center [893, 480] width 328 height 15
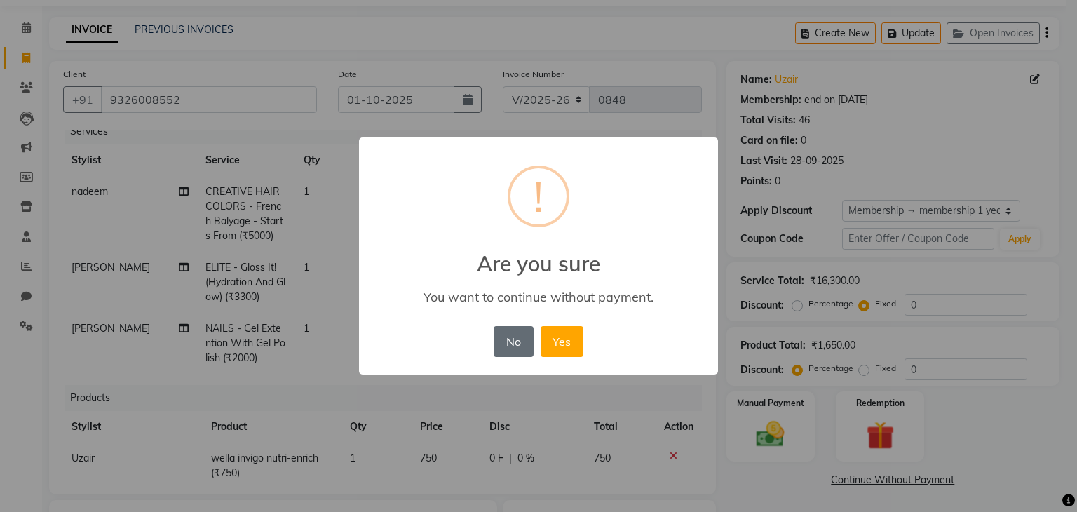
click at [512, 343] on button "No" at bounding box center [513, 341] width 39 height 31
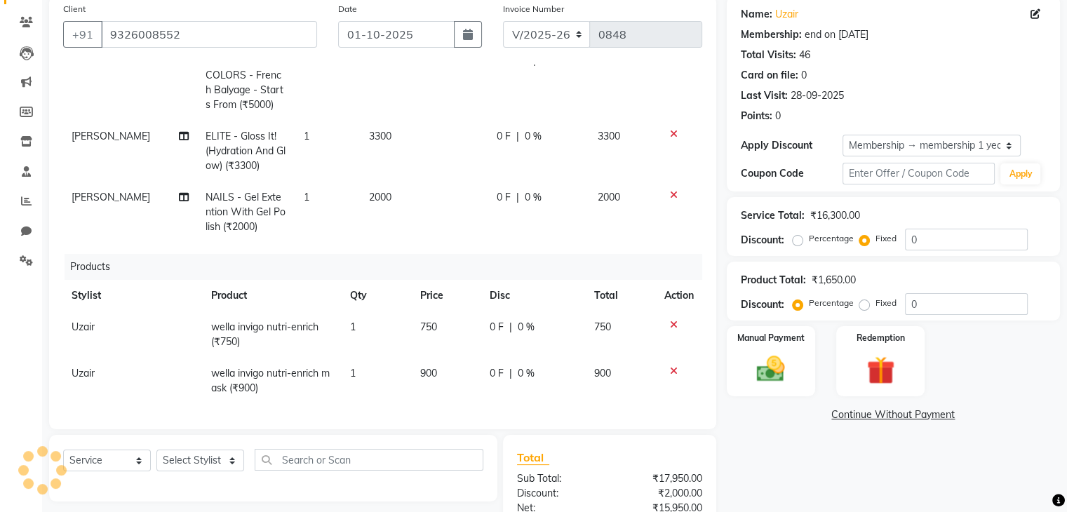
scroll to position [230, 0]
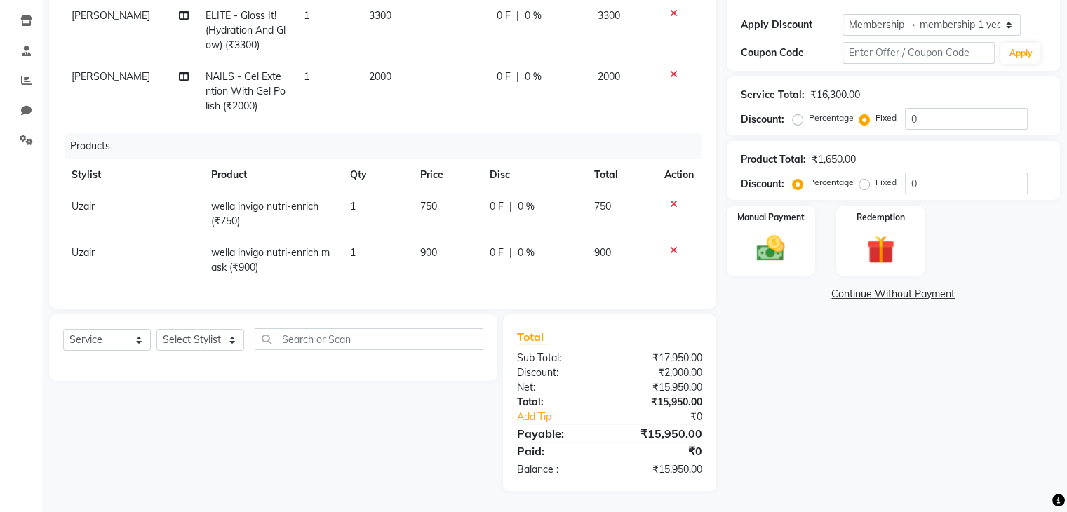
click at [487, 214] on td "0 F | 0 %" at bounding box center [533, 214] width 105 height 46
select select "86335"
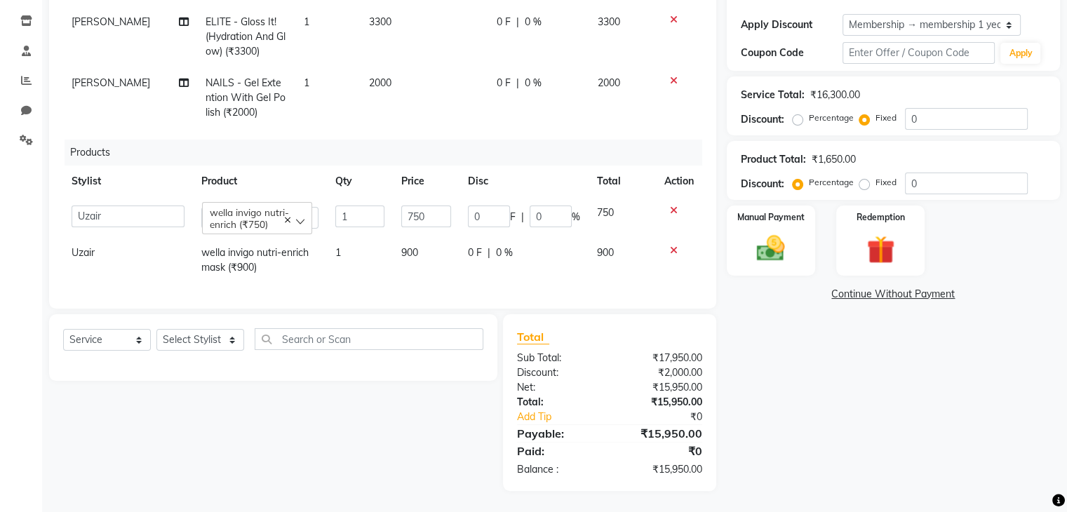
scroll to position [83, 0]
click at [490, 206] on input "0" at bounding box center [489, 217] width 42 height 22
type input "150"
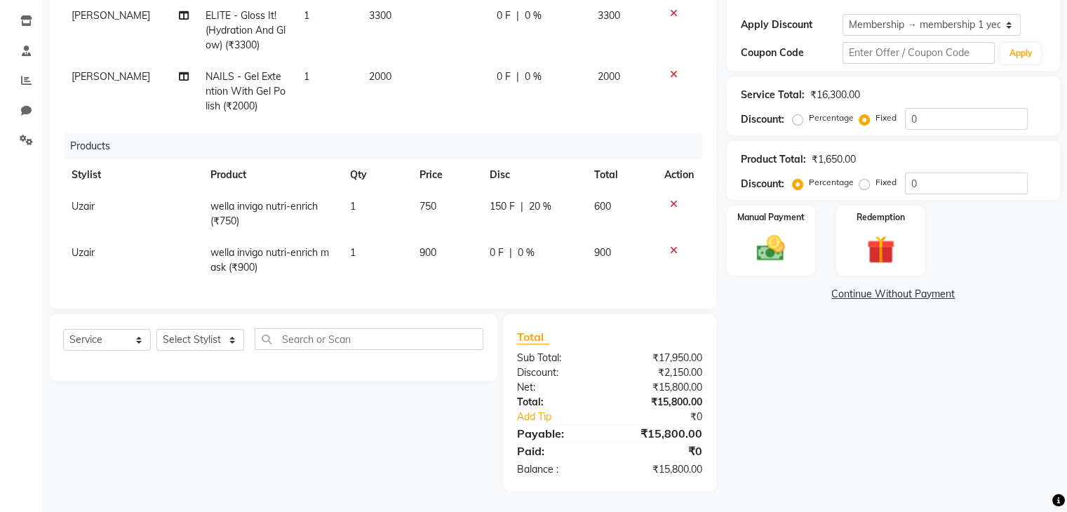
click at [797, 368] on div "Name: Uzair Membership: end on 12-09-2026 Total Visits: 46 Card on file: 0 Last…" at bounding box center [899, 183] width 344 height 616
click at [524, 303] on div "Client +91 9326008552 Date 01-10-2025 Invoice Number V/2025 V/2025-26 0848 Serv…" at bounding box center [382, 91] width 667 height 433
click at [491, 257] on td "0 F | 0 %" at bounding box center [533, 260] width 105 height 46
select select "86335"
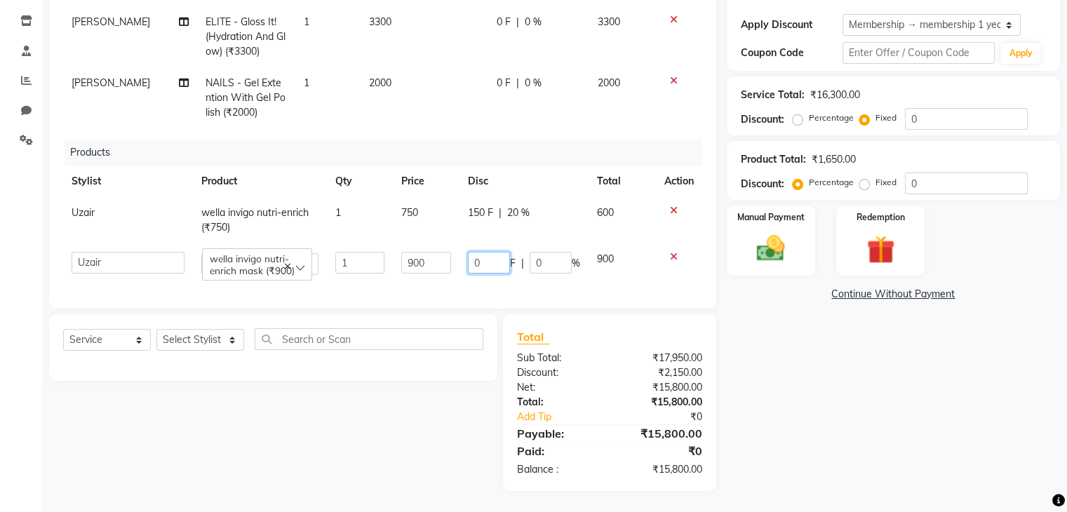
click at [487, 252] on input "0" at bounding box center [489, 263] width 42 height 22
type input "200"
click at [825, 387] on div "Name: Uzair Membership: end on 12-09-2026 Total Visits: 46 Card on file: 0 Last…" at bounding box center [899, 183] width 344 height 616
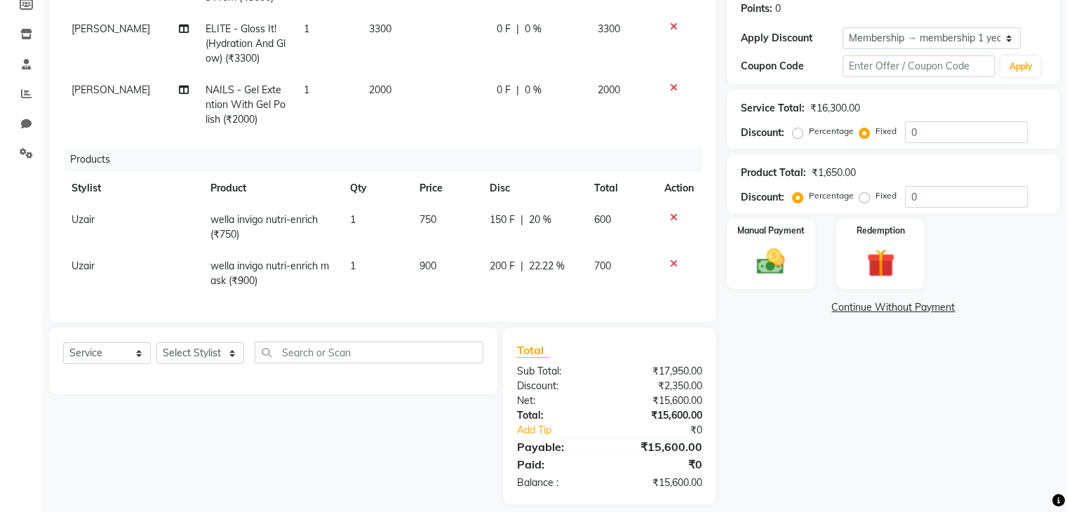
scroll to position [218, 0]
click at [490, 257] on span "200 F" at bounding box center [502, 264] width 25 height 15
select select "86335"
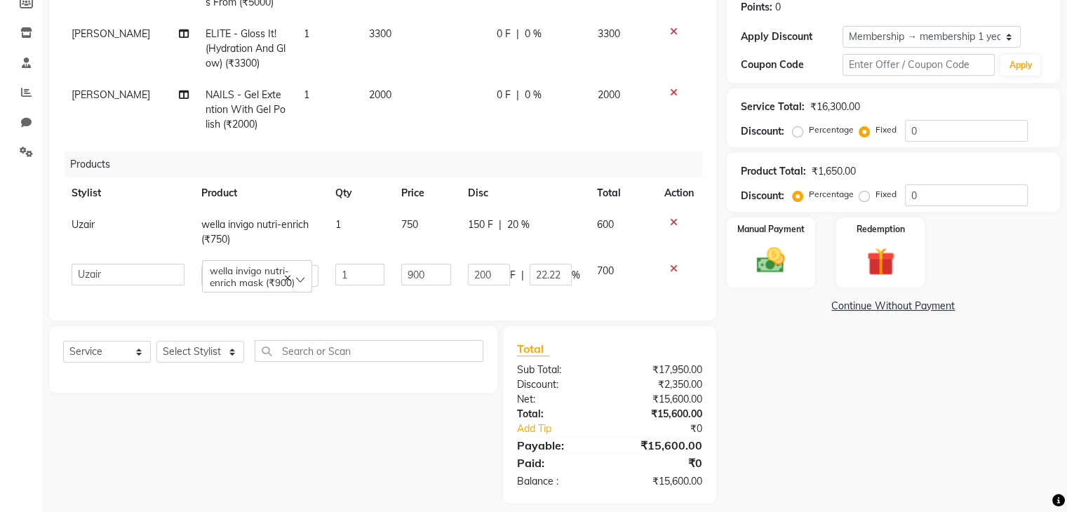
scroll to position [83, 0]
click at [486, 264] on input "200" at bounding box center [489, 275] width 42 height 22
type input "2"
type input "300"
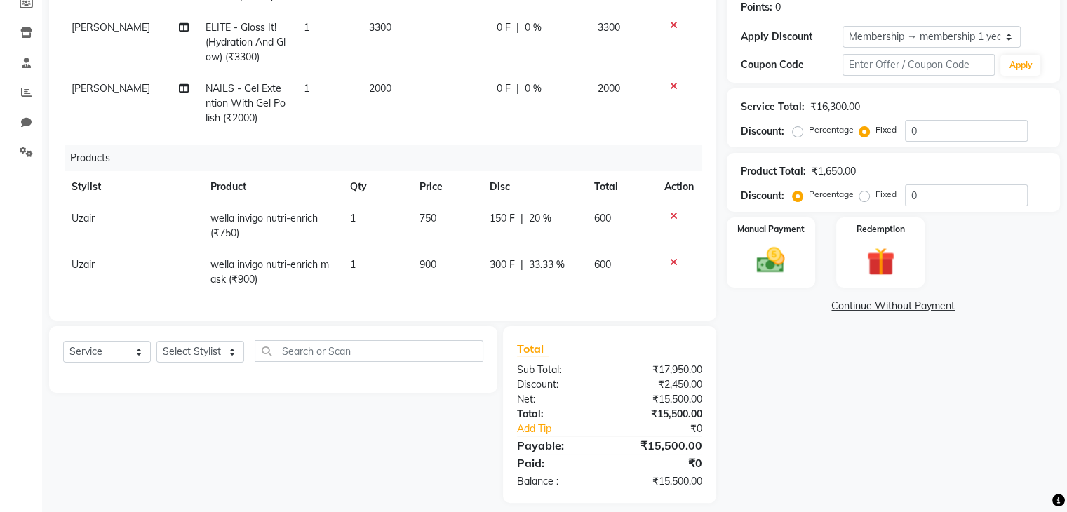
click at [859, 382] on div "Name: Uzair Membership: end on 12-09-2026 Total Visits: 46 Card on file: 0 Last…" at bounding box center [899, 195] width 344 height 616
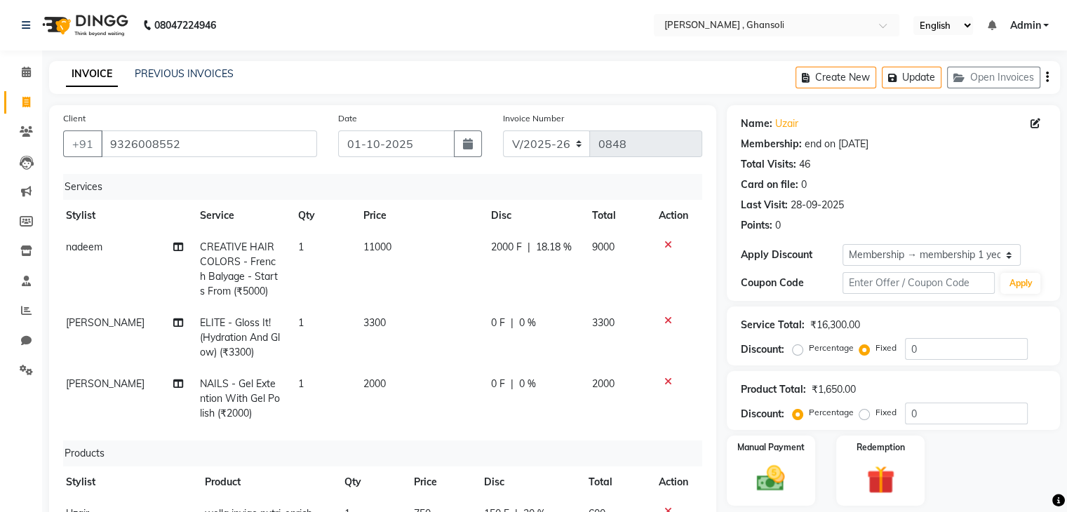
scroll to position [0, 10]
click at [416, 219] on th "Price" at bounding box center [415, 216] width 128 height 32
click at [469, 147] on icon "button" at bounding box center [468, 143] width 10 height 11
select select "10"
select select "2025"
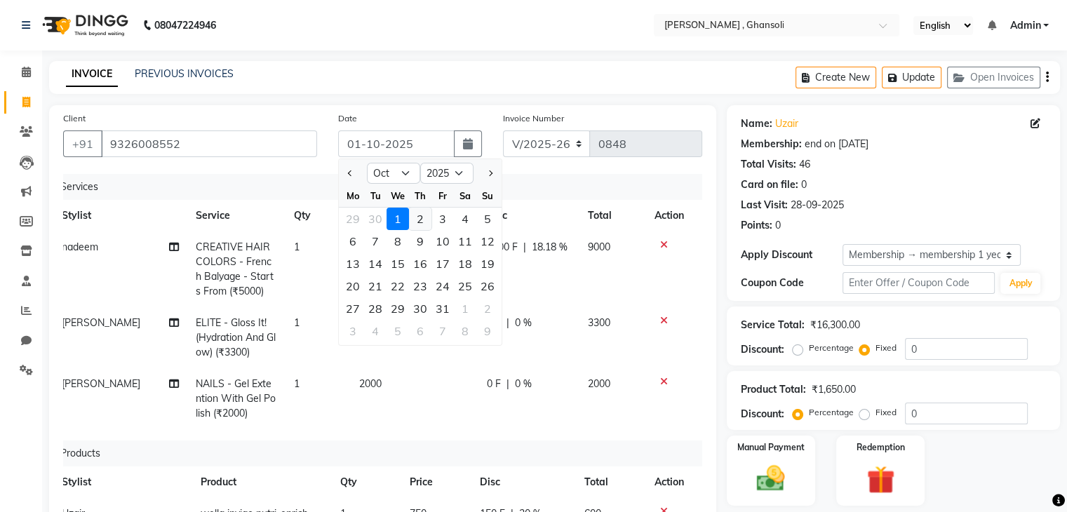
click at [426, 217] on div "2" at bounding box center [420, 219] width 22 height 22
type input "02-10-2025"
radio input "true"
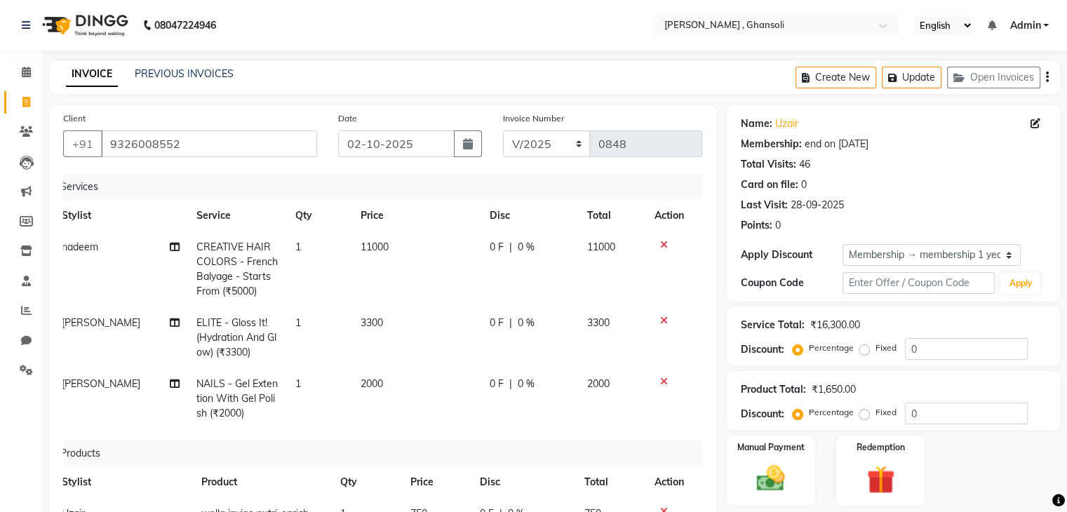
click at [429, 256] on td "11000" at bounding box center [416, 269] width 128 height 76
select select "86841"
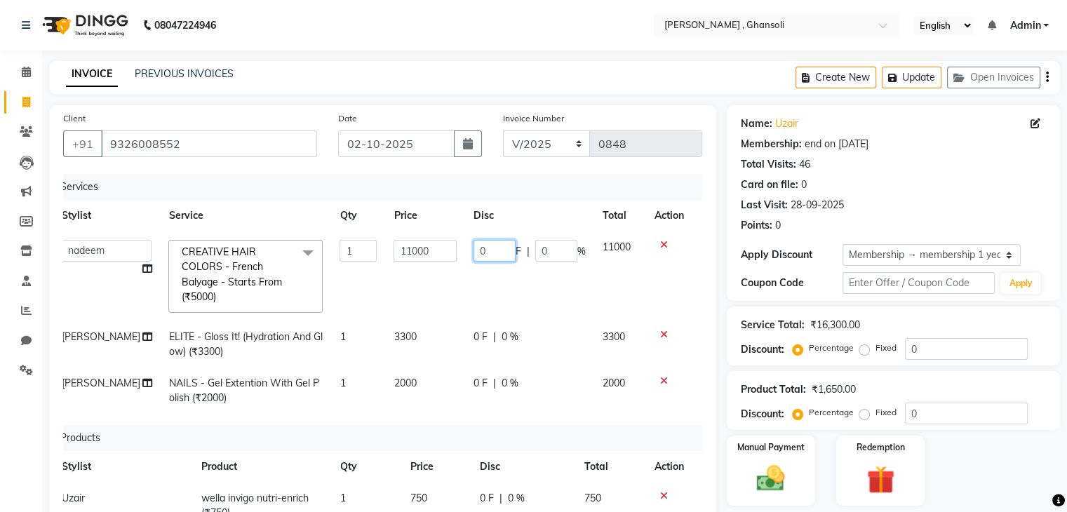
click at [477, 259] on input "0" at bounding box center [494, 251] width 42 height 22
type input "2000"
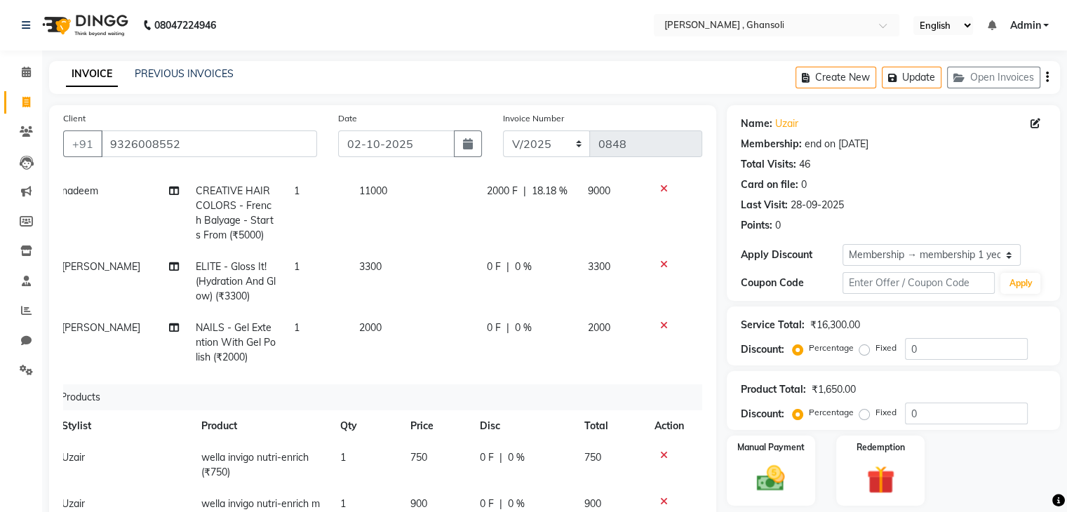
click at [478, 405] on div "Services Stylist Service Qty Price Disc Total Action nadeem CREATIVE HAIR COLOR…" at bounding box center [382, 349] width 639 height 351
click at [471, 466] on td "0 F | 0 %" at bounding box center [523, 465] width 105 height 46
select select "86335"
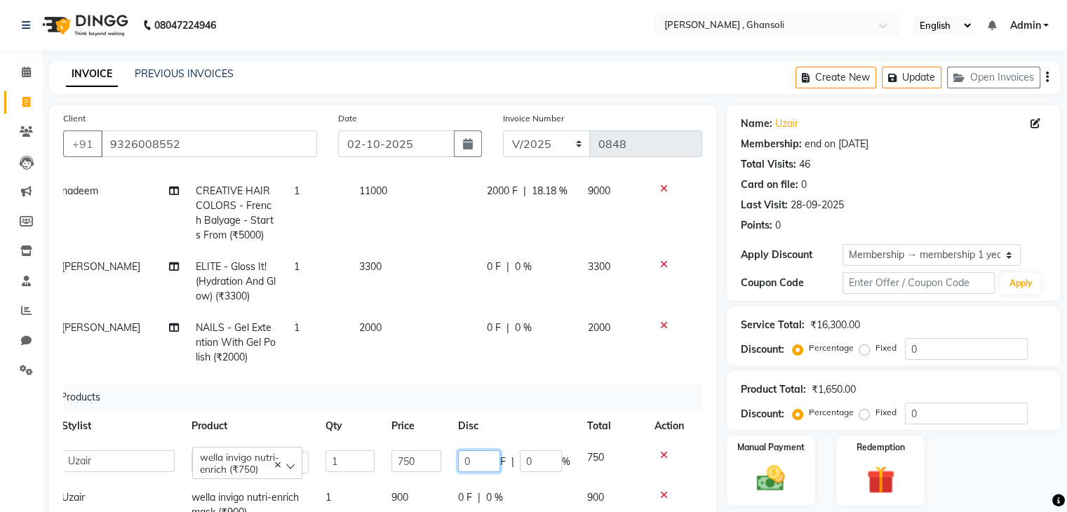
click at [473, 461] on input "0" at bounding box center [479, 461] width 42 height 22
type input "150"
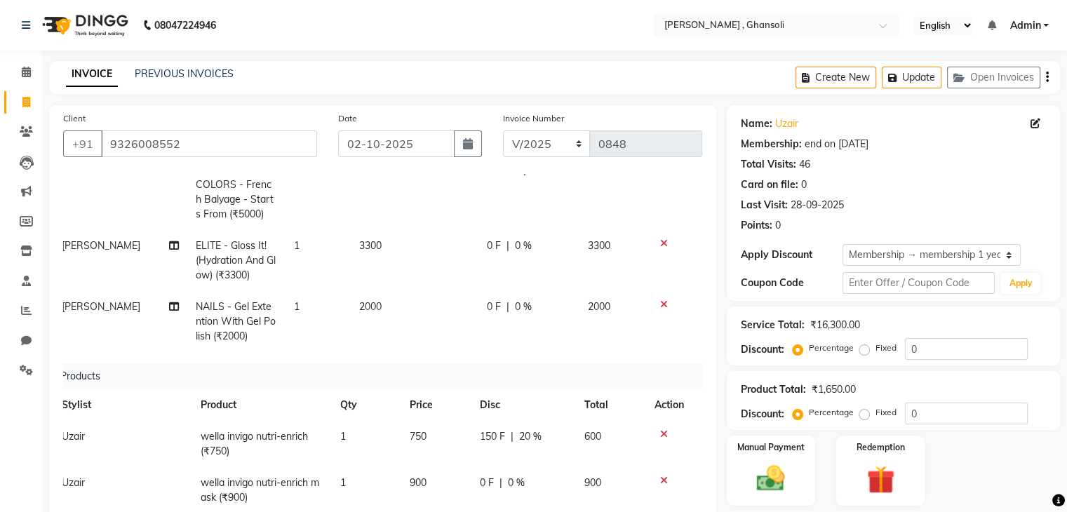
click at [455, 467] on tr "Uzair wella invigo nutri-enrich mask (₹900) 1 900 0 F | 0 % 900" at bounding box center [372, 490] width 639 height 46
click at [471, 475] on td "0 F | 0 %" at bounding box center [523, 490] width 105 height 46
select select "86335"
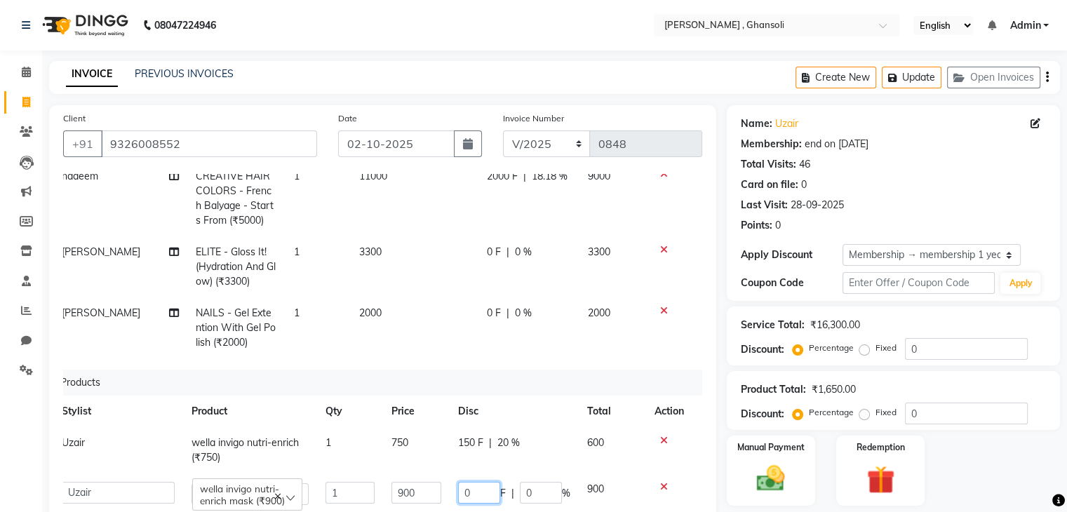
click at [470, 482] on input "0" at bounding box center [479, 493] width 42 height 22
type input "300"
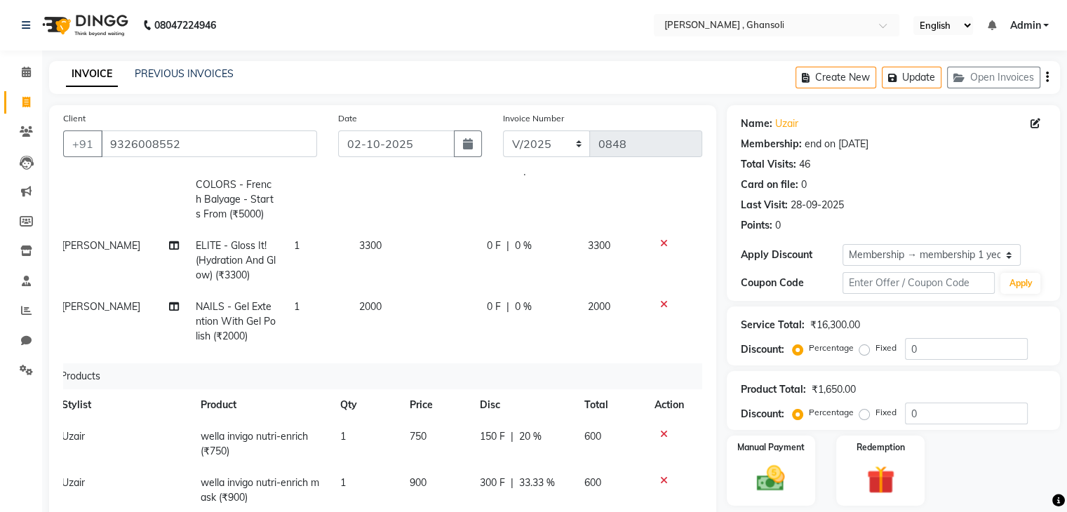
click at [918, 187] on div "Card on file: 0" at bounding box center [893, 184] width 305 height 15
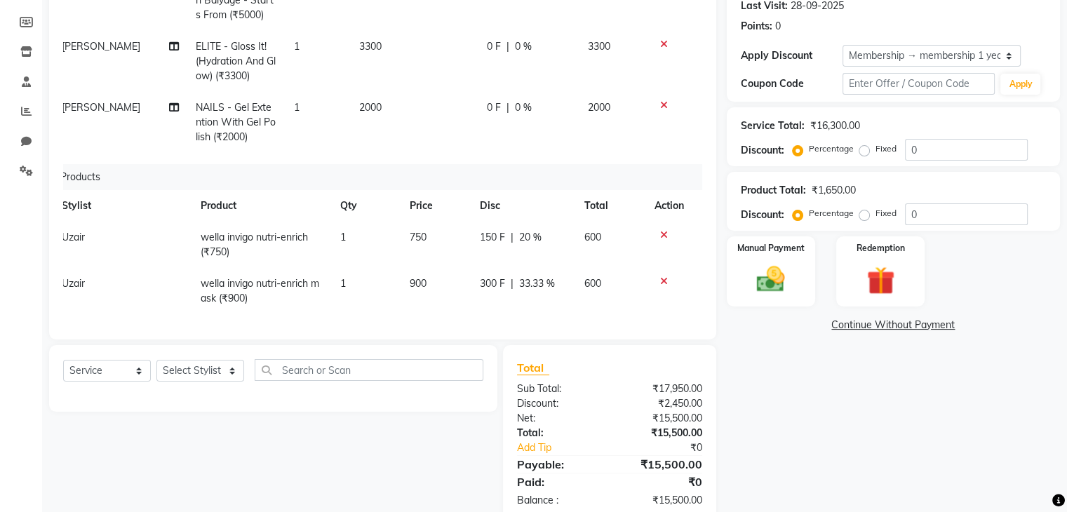
scroll to position [230, 0]
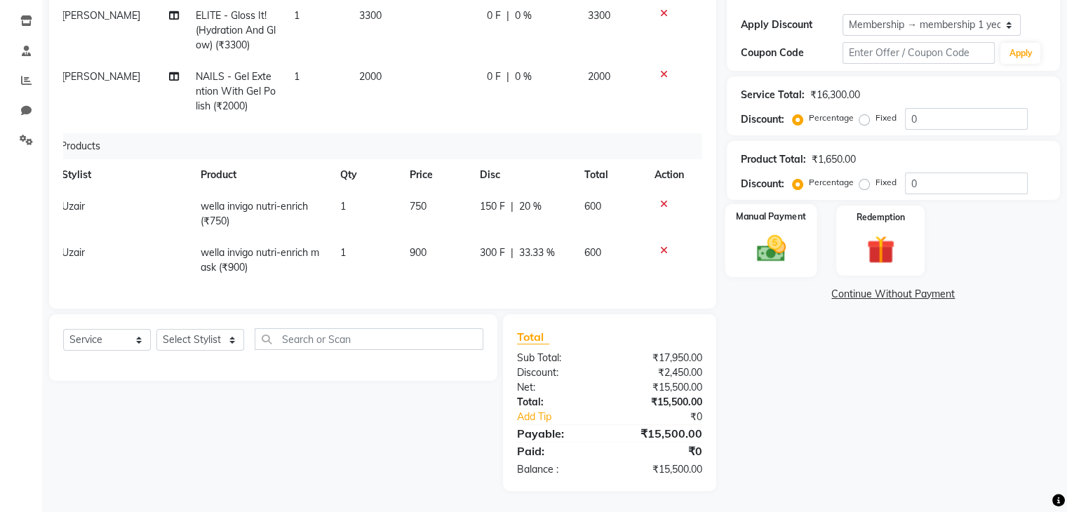
click at [786, 271] on div "Manual Payment" at bounding box center [771, 240] width 92 height 72
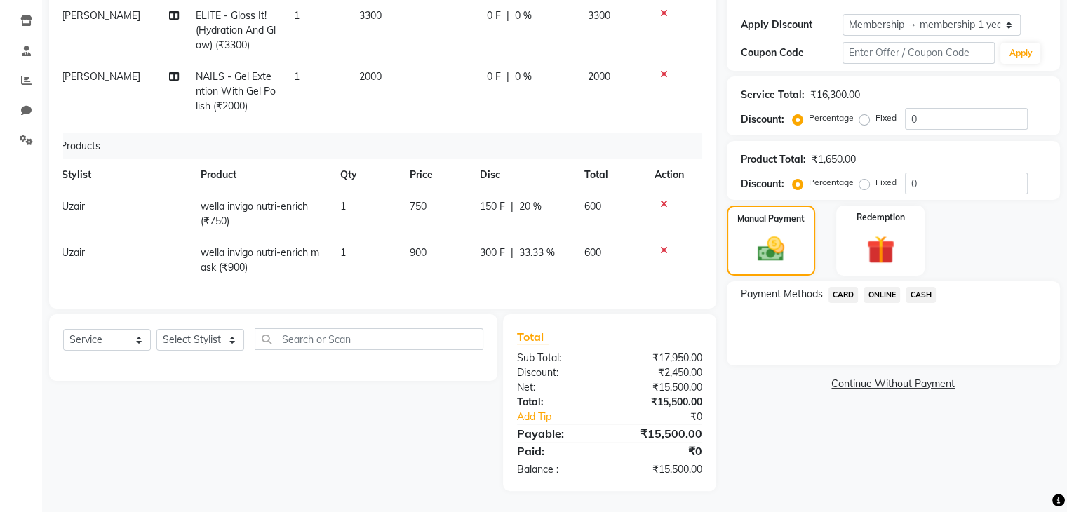
click at [912, 295] on span "CASH" at bounding box center [921, 295] width 30 height 16
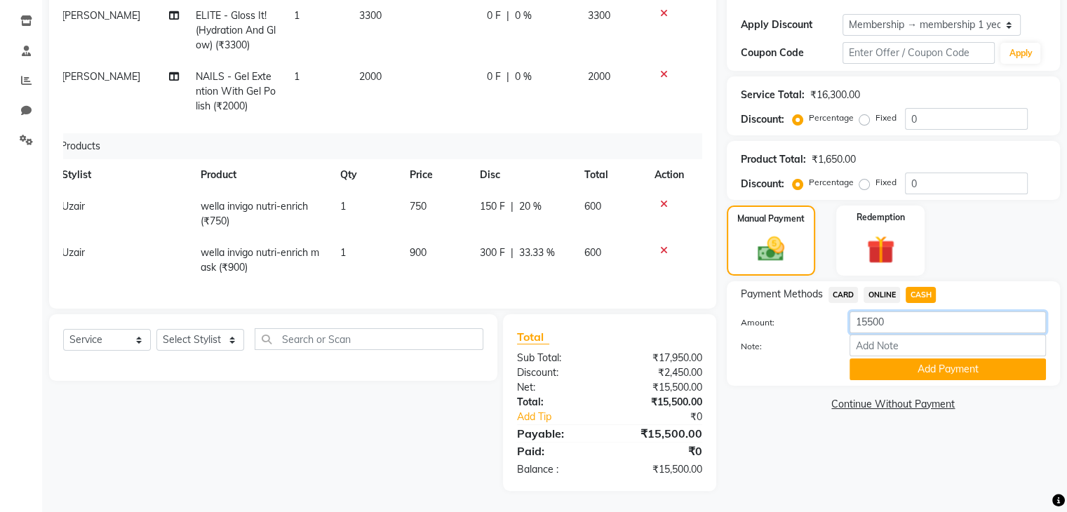
click at [874, 328] on input "15500" at bounding box center [947, 322] width 196 height 22
type input "5500"
click at [815, 447] on div "Name: Uzair Membership: end on 12-09-2026 Total Visits: 46 Card on file: 0 Last…" at bounding box center [899, 183] width 344 height 616
click at [915, 375] on button "Add Payment" at bounding box center [947, 369] width 196 height 22
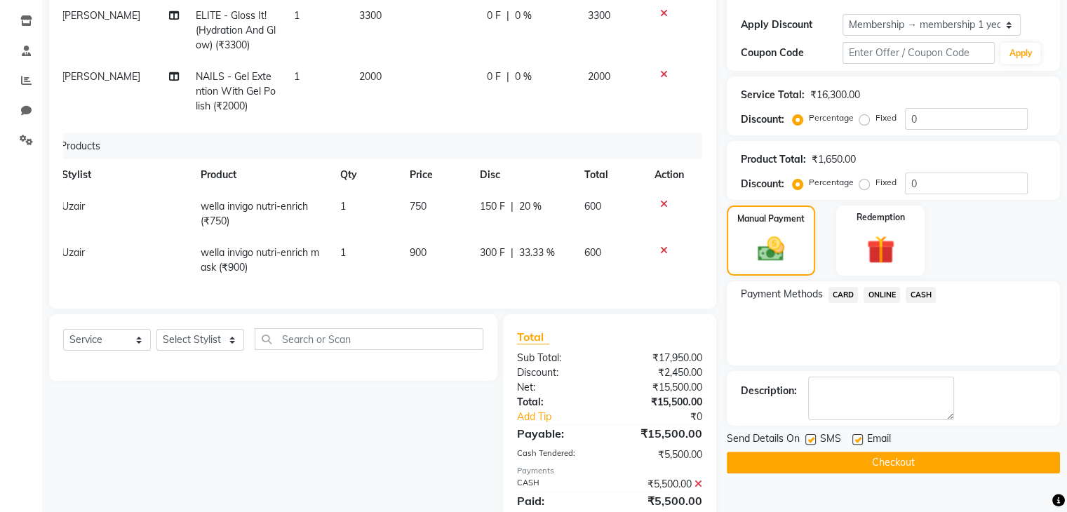
click at [884, 295] on span "ONLINE" at bounding box center [881, 295] width 36 height 16
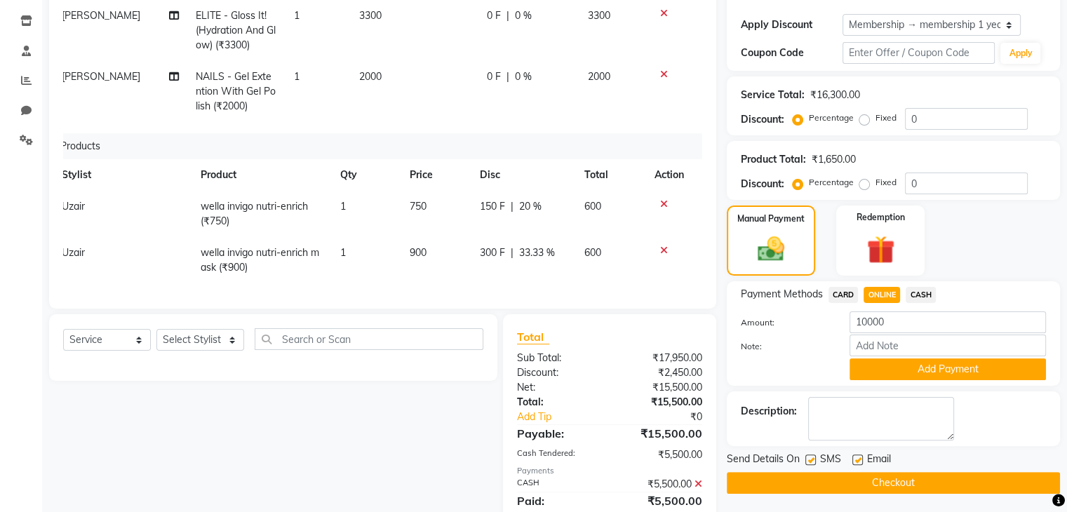
scroll to position [281, 0]
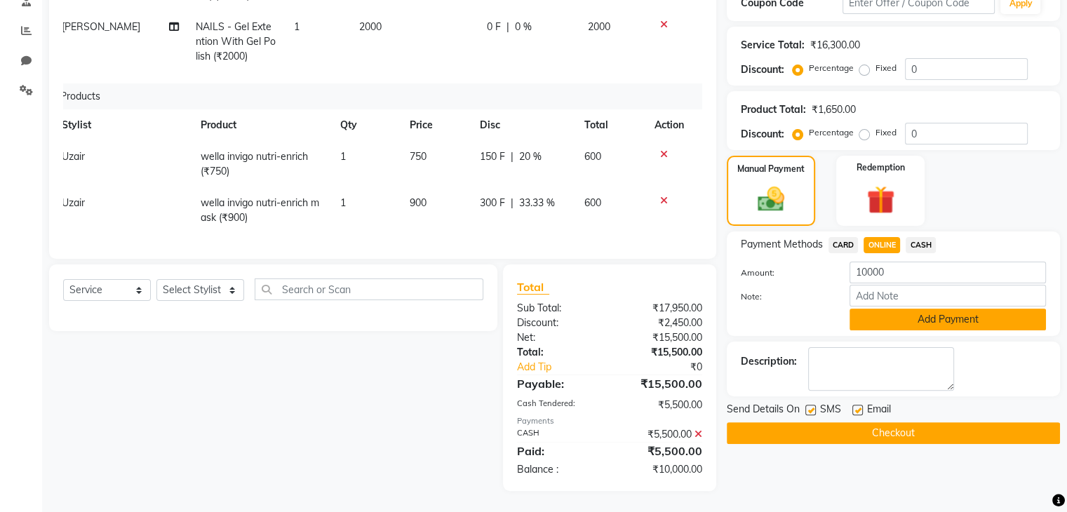
click at [901, 320] on button "Add Payment" at bounding box center [947, 320] width 196 height 22
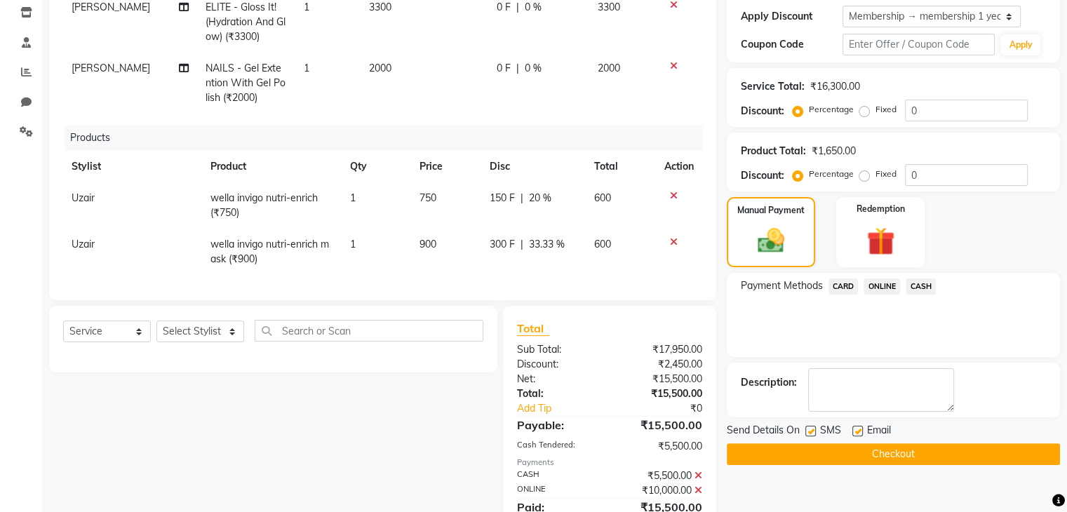
scroll to position [295, 0]
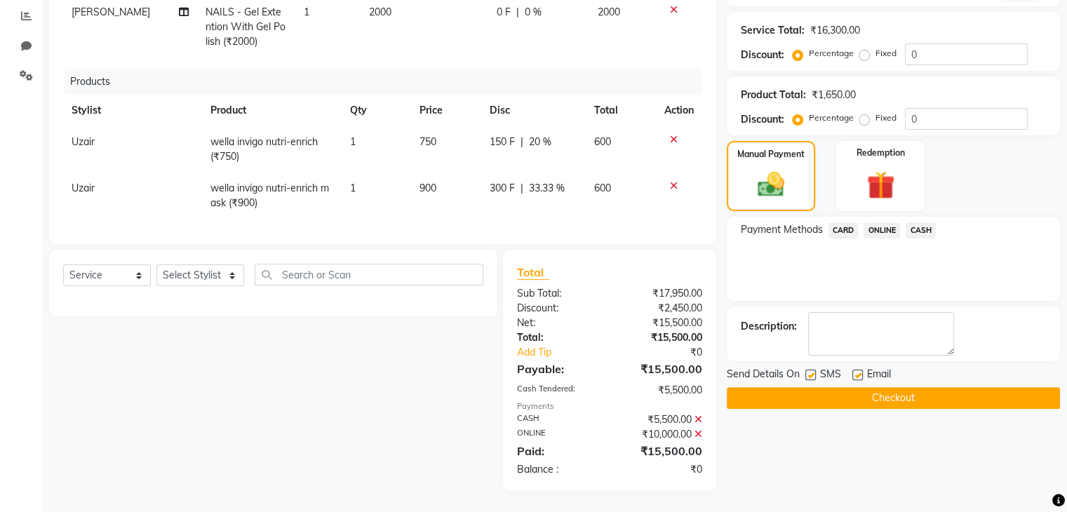
click at [884, 393] on button "Checkout" at bounding box center [893, 398] width 333 height 22
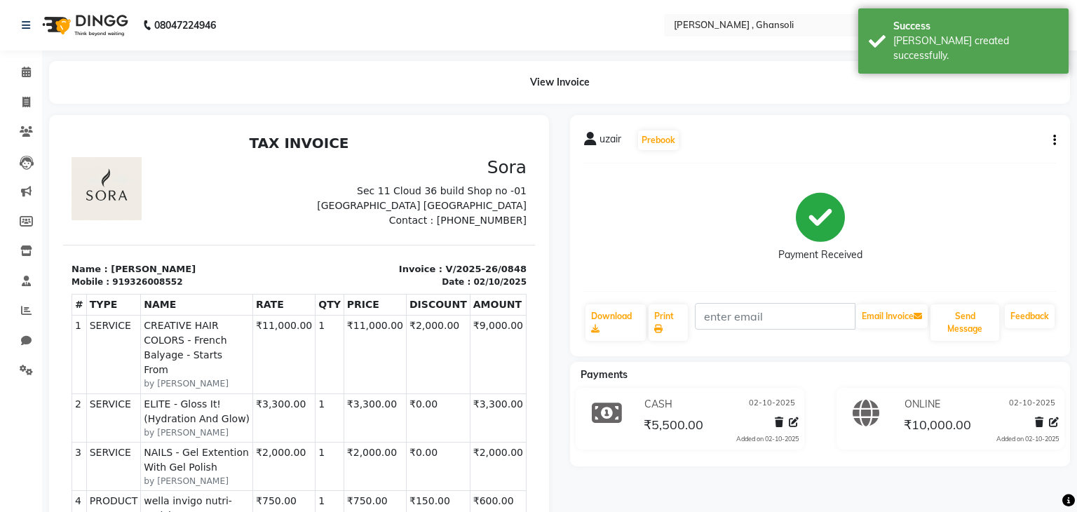
select select "8446"
select select "service"
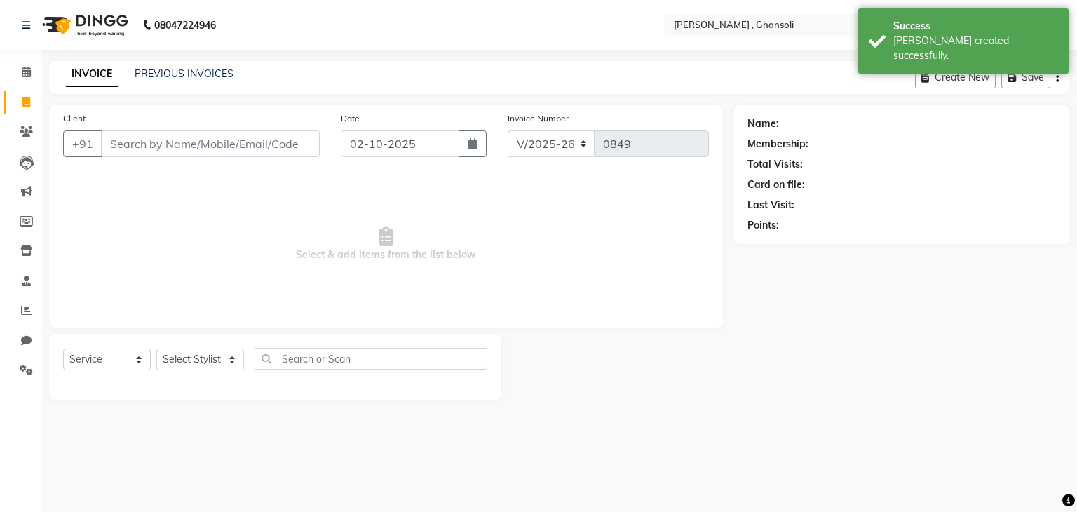
click at [884, 393] on div "Name: Membership: Total Visits: Card on file: Last Visit: Points:" at bounding box center [907, 252] width 347 height 295
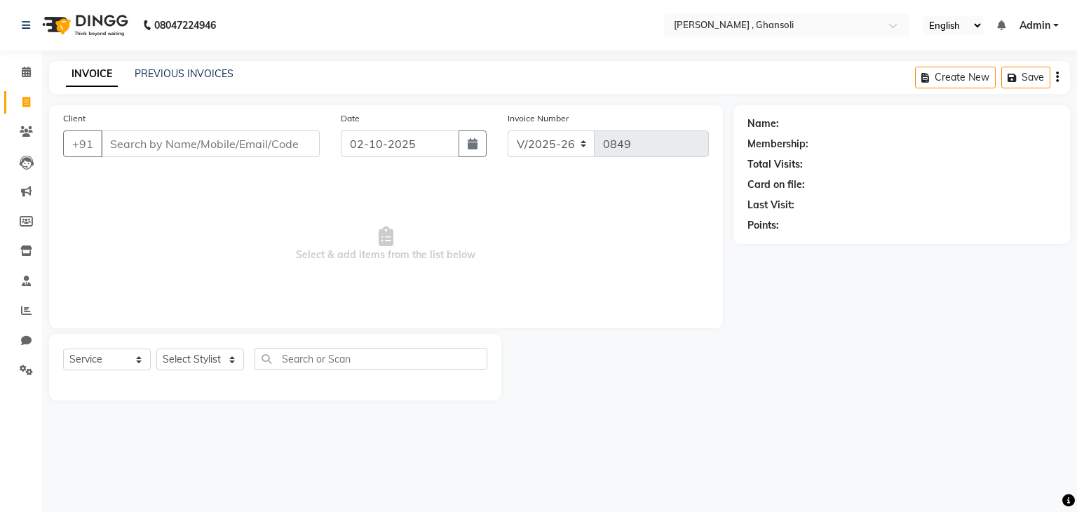
click at [884, 393] on div "Name: Membership: Total Visits: Card on file: Last Visit: Points:" at bounding box center [907, 252] width 347 height 295
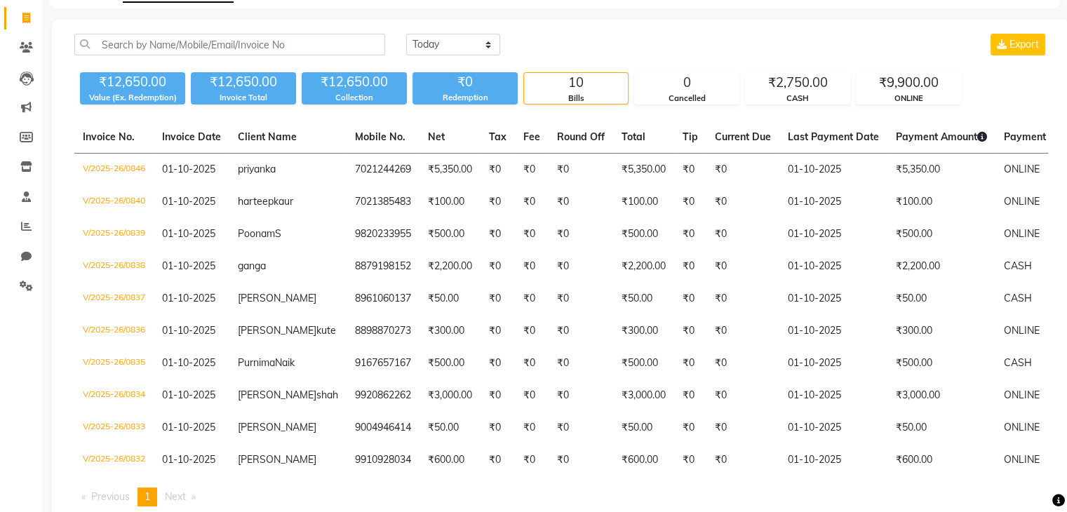
scroll to position [83, 0]
click at [487, 39] on select "[DATE] [DATE] Custom Range" at bounding box center [453, 45] width 94 height 22
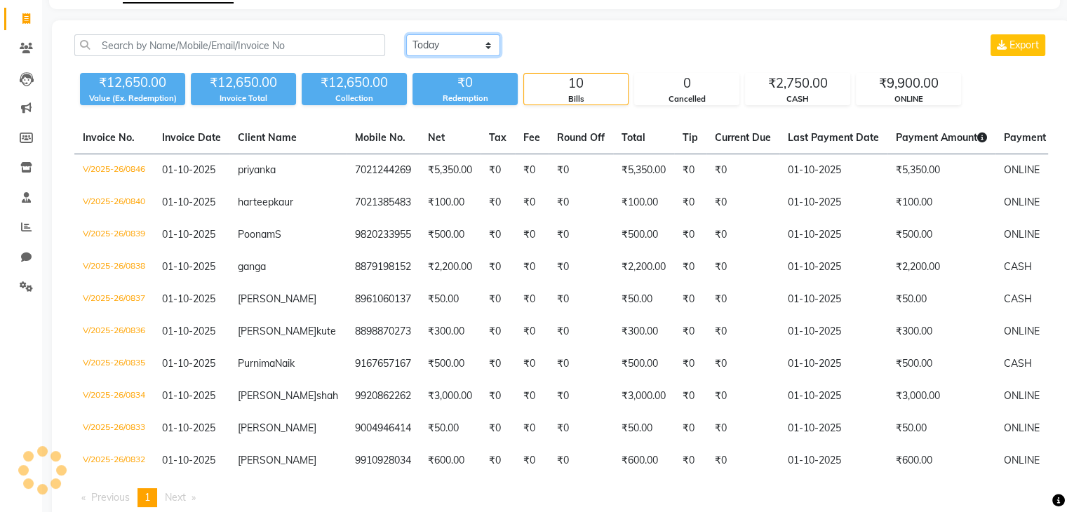
click at [406, 34] on select "[DATE] [DATE] Custom Range" at bounding box center [453, 45] width 94 height 22
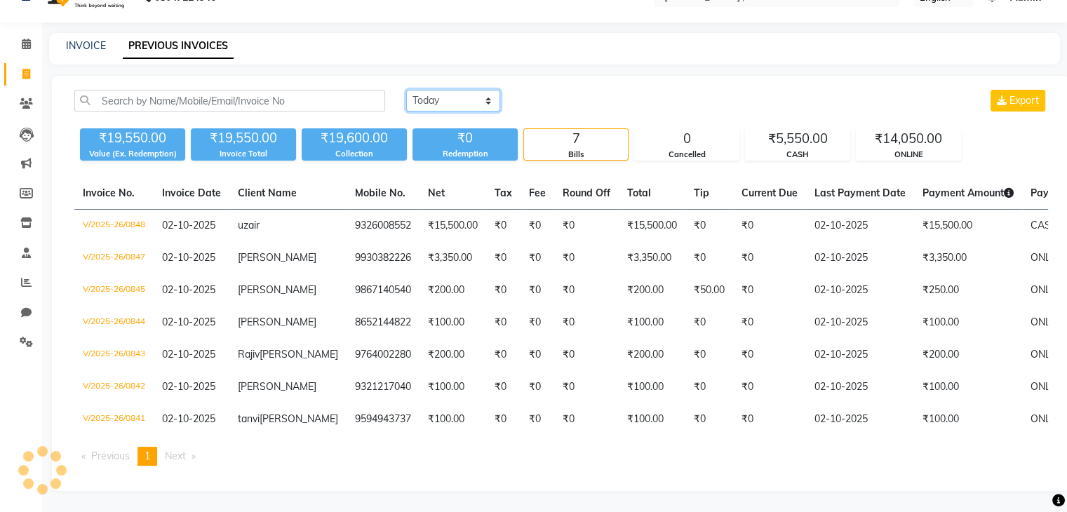
scroll to position [81, 0]
drag, startPoint x: 474, startPoint y: 52, endPoint x: 474, endPoint y: 83, distance: 30.9
click at [474, 90] on div "Today Yesterday Custom Range Export ₹19,550.00 Value (Ex. Redemption) ₹19,550.0…" at bounding box center [561, 125] width 990 height 71
select select "[DATE]"
click at [406, 90] on select "[DATE] [DATE] Custom Range" at bounding box center [453, 101] width 94 height 22
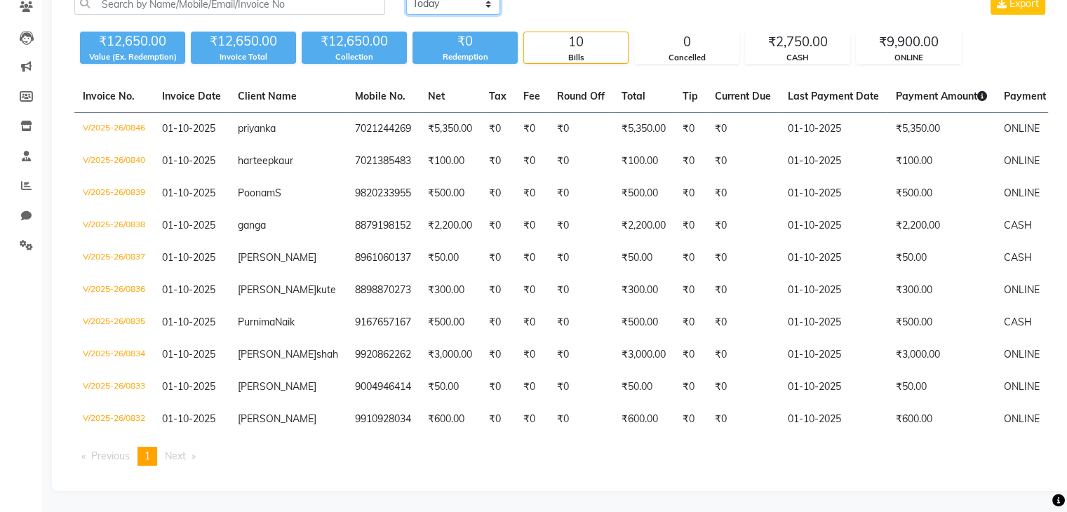
scroll to position [0, 0]
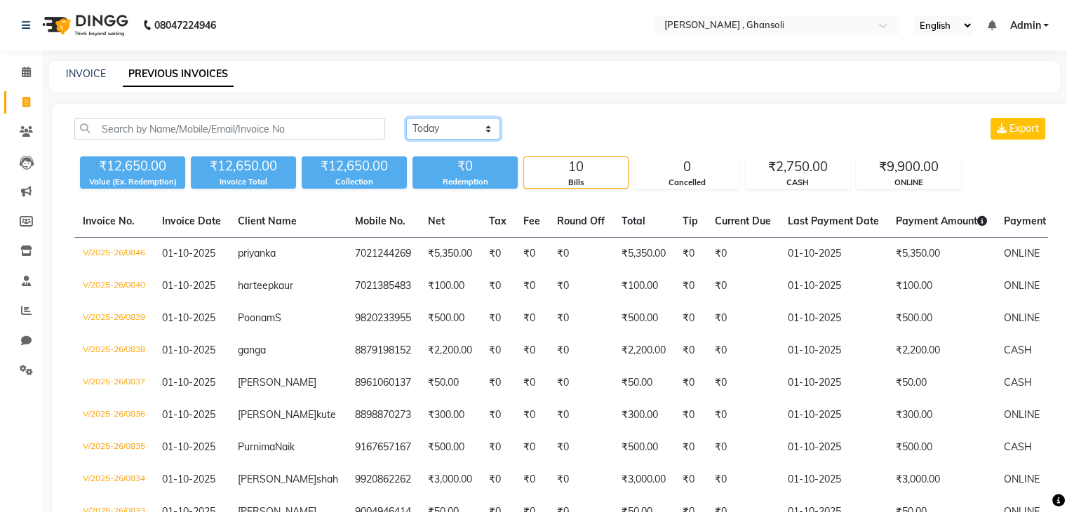
click at [430, 128] on select "[DATE] [DATE] Custom Range" at bounding box center [453, 129] width 94 height 22
click at [631, 75] on div "INVOICE PREVIOUS INVOICES" at bounding box center [546, 74] width 994 height 15
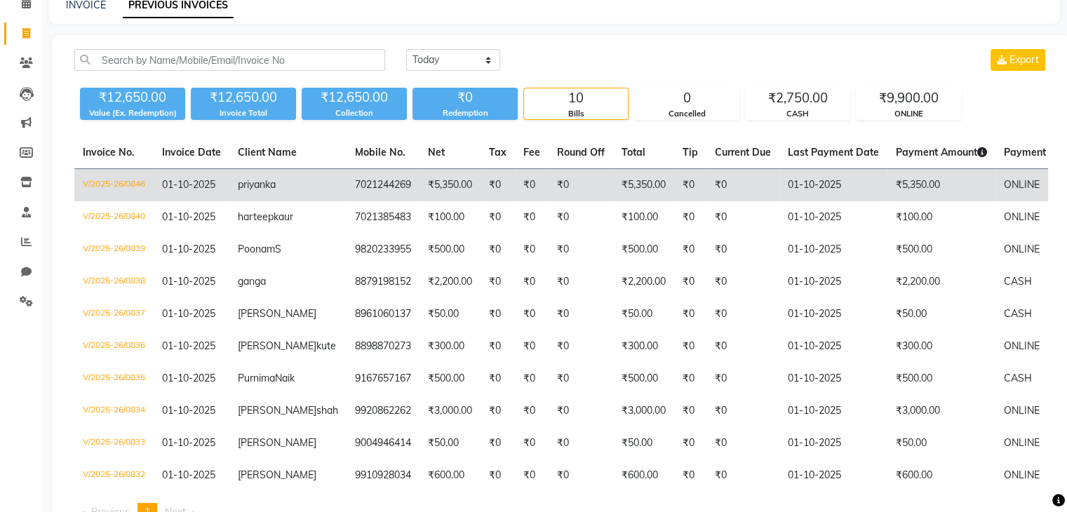
scroll to position [60, 0]
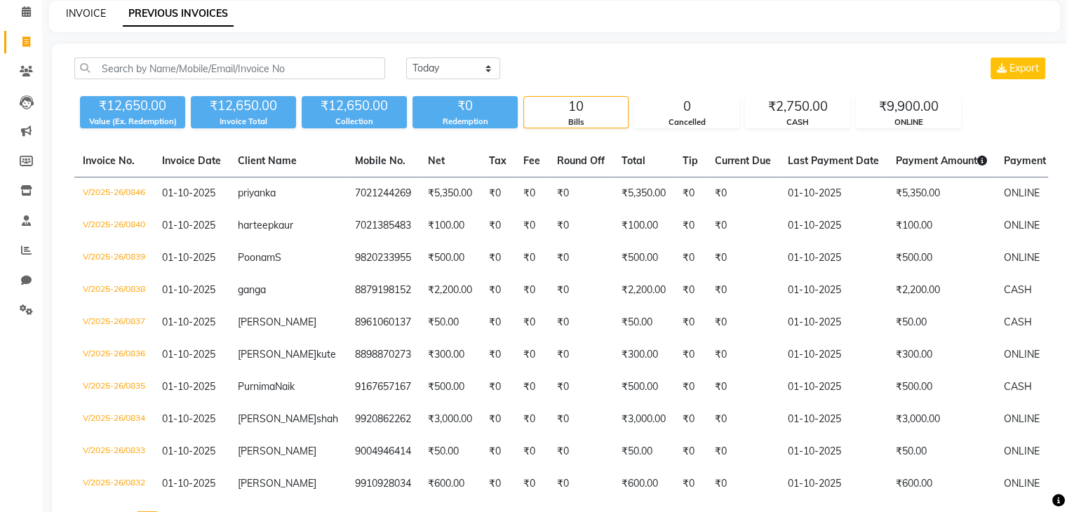
click at [98, 15] on link "INVOICE" at bounding box center [86, 13] width 40 height 13
select select "service"
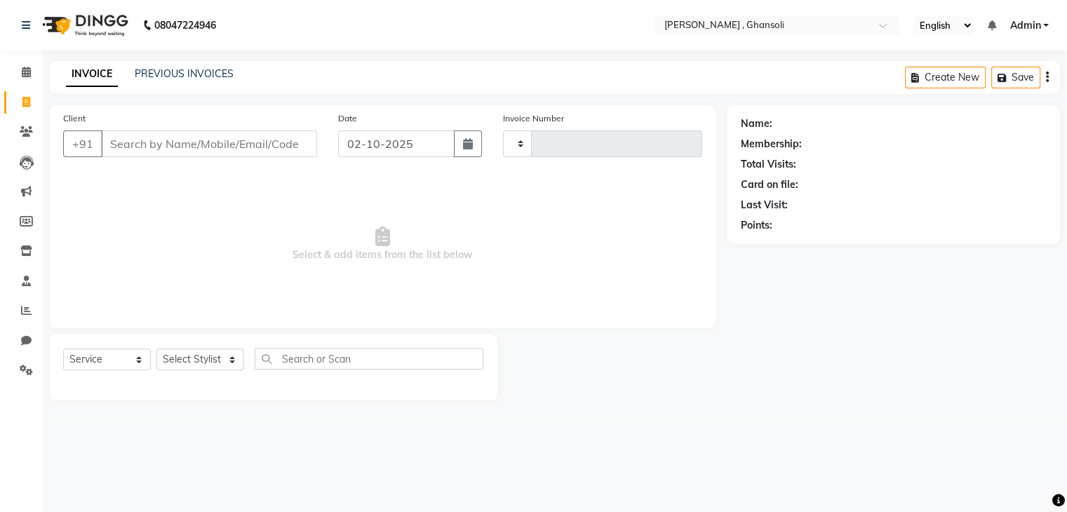
type input "0849"
select select "8446"
click at [152, 69] on link "PREVIOUS INVOICES" at bounding box center [184, 73] width 99 height 13
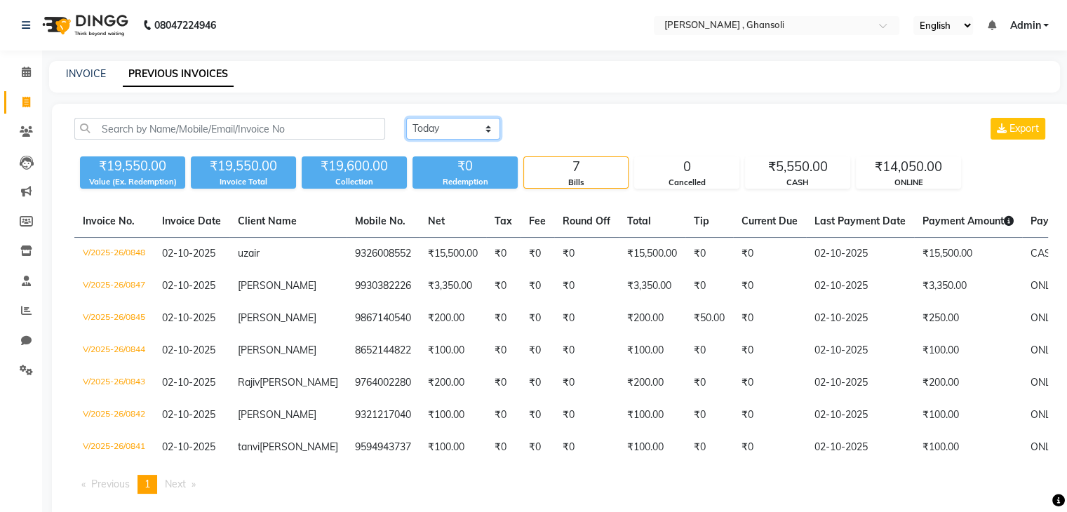
click at [449, 130] on select "Today Yesterday Custom Range" at bounding box center [453, 129] width 94 height 22
click at [406, 118] on select "Today Yesterday Custom Range" at bounding box center [453, 129] width 94 height 22
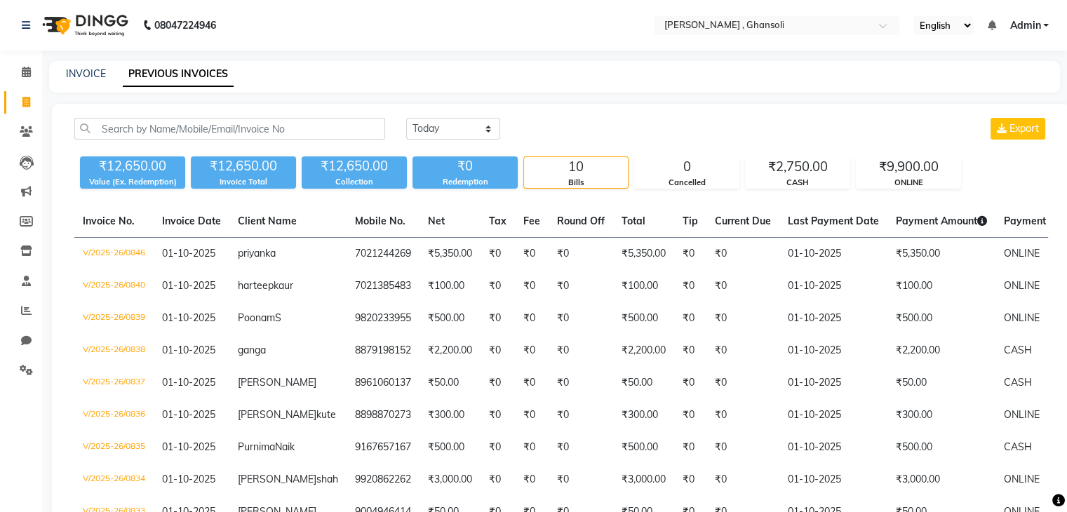
drag, startPoint x: 911, startPoint y: 177, endPoint x: 948, endPoint y: 193, distance: 39.6
drag, startPoint x: 948, startPoint y: 193, endPoint x: 525, endPoint y: 109, distance: 431.2
click at [525, 109] on div "Today Yesterday Custom Range Export ₹12,650.00 Value (Ex. Redemption) ₹12,650.0…" at bounding box center [561, 360] width 1018 height 512
click at [441, 135] on select "Today Yesterday Custom Range" at bounding box center [453, 129] width 94 height 22
click at [406, 118] on select "Today Yesterday Custom Range" at bounding box center [453, 129] width 94 height 22
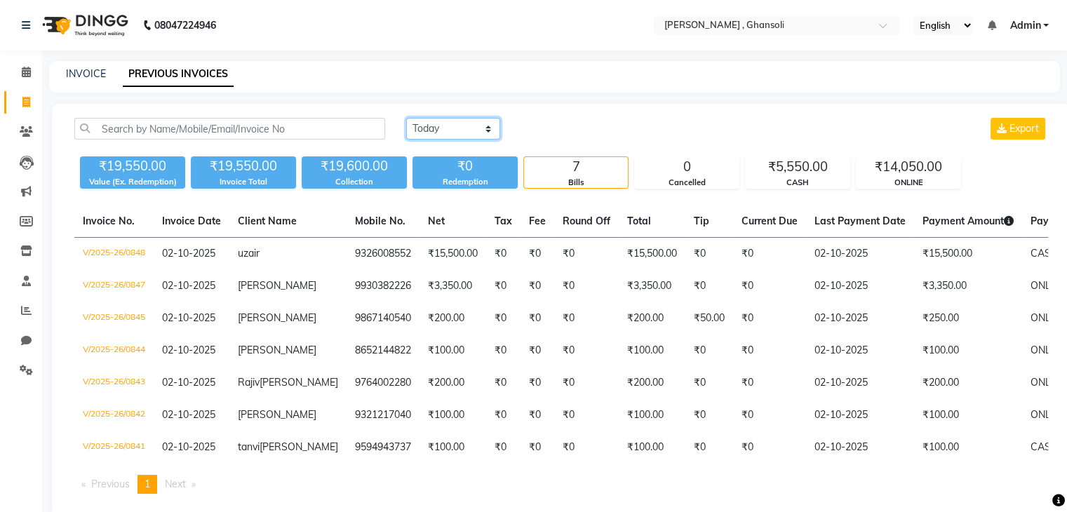
drag, startPoint x: 437, startPoint y: 133, endPoint x: 445, endPoint y: 170, distance: 38.1
click at [445, 170] on div "Today Yesterday Custom Range Export ₹19,550.00 Value (Ex. Redemption) ₹19,550.0…" at bounding box center [561, 153] width 990 height 71
select select "yesterday"
click at [406, 118] on select "Today Yesterday Custom Range" at bounding box center [453, 129] width 94 height 22
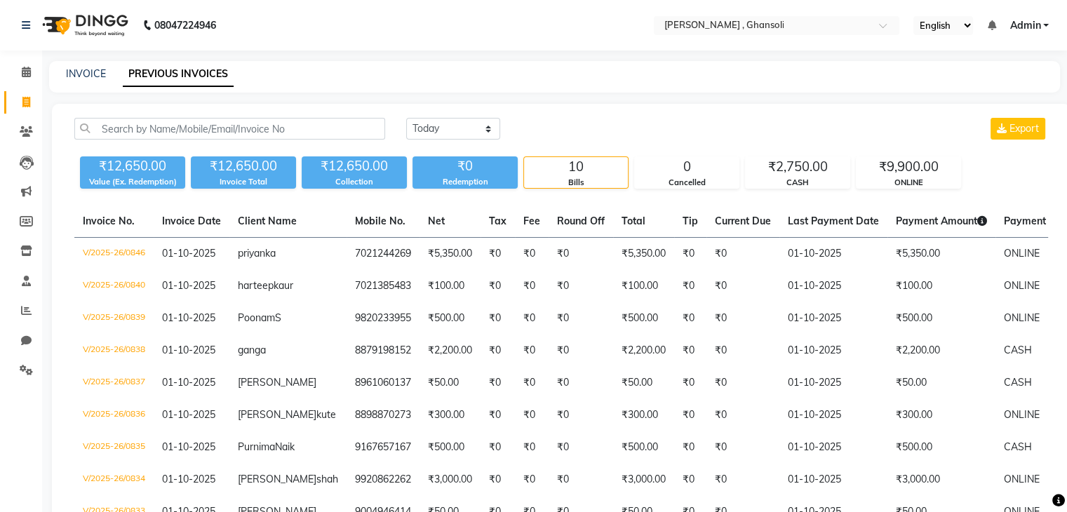
click at [553, 13] on nav "08047224946 Select Location × Sora , Ghansoli English ENGLISH Español العربية म…" at bounding box center [533, 25] width 1067 height 51
